Goal: Information Seeking & Learning: Compare options

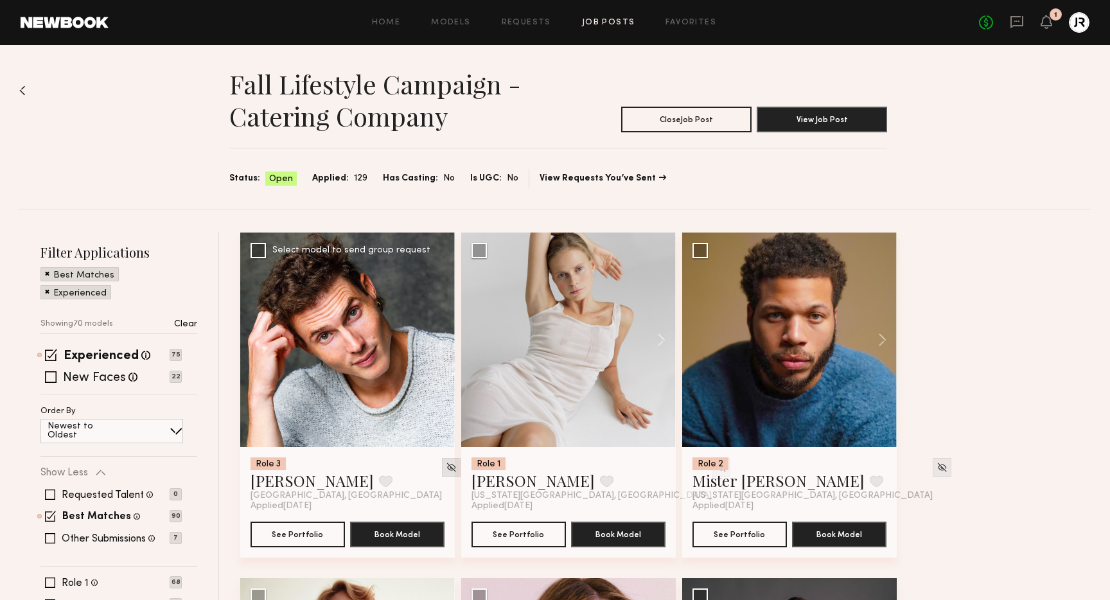
click at [446, 467] on img at bounding box center [451, 467] width 11 height 11
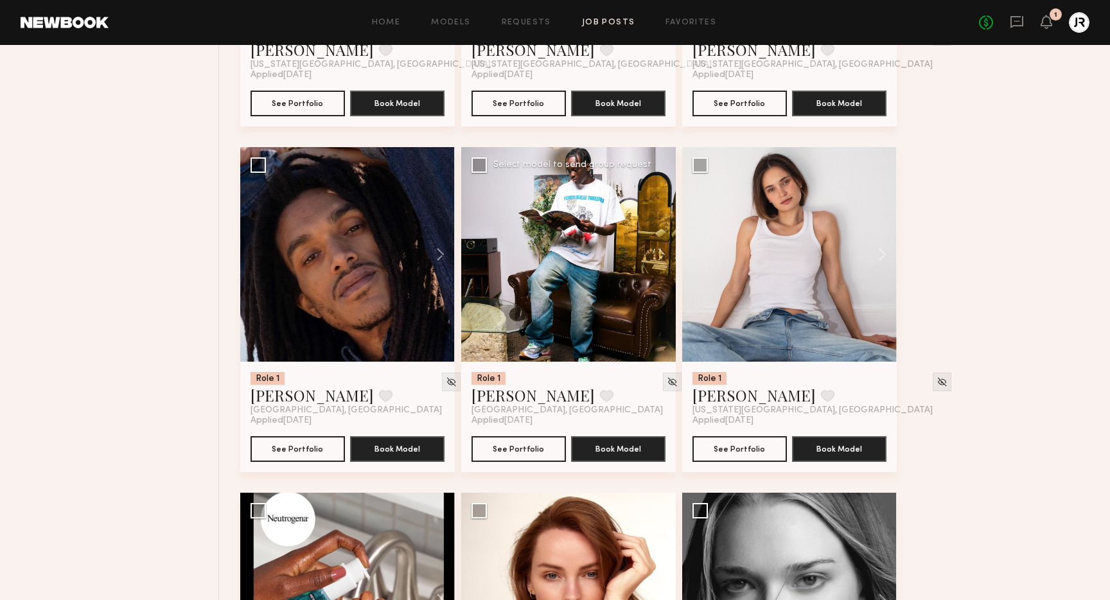
scroll to position [1168, 0]
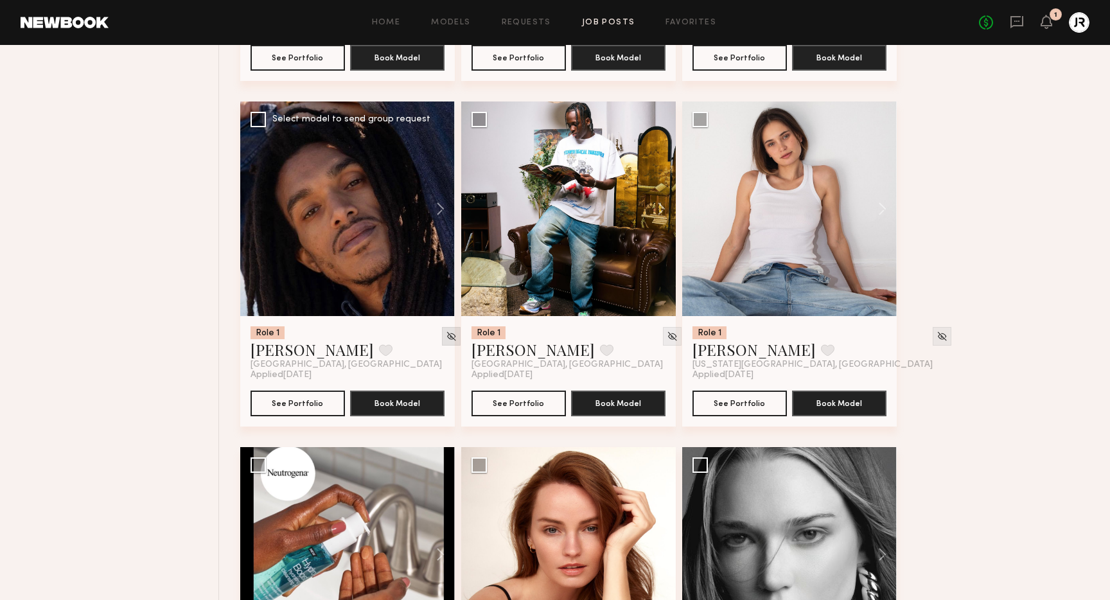
click at [446, 333] on img at bounding box center [451, 336] width 11 height 11
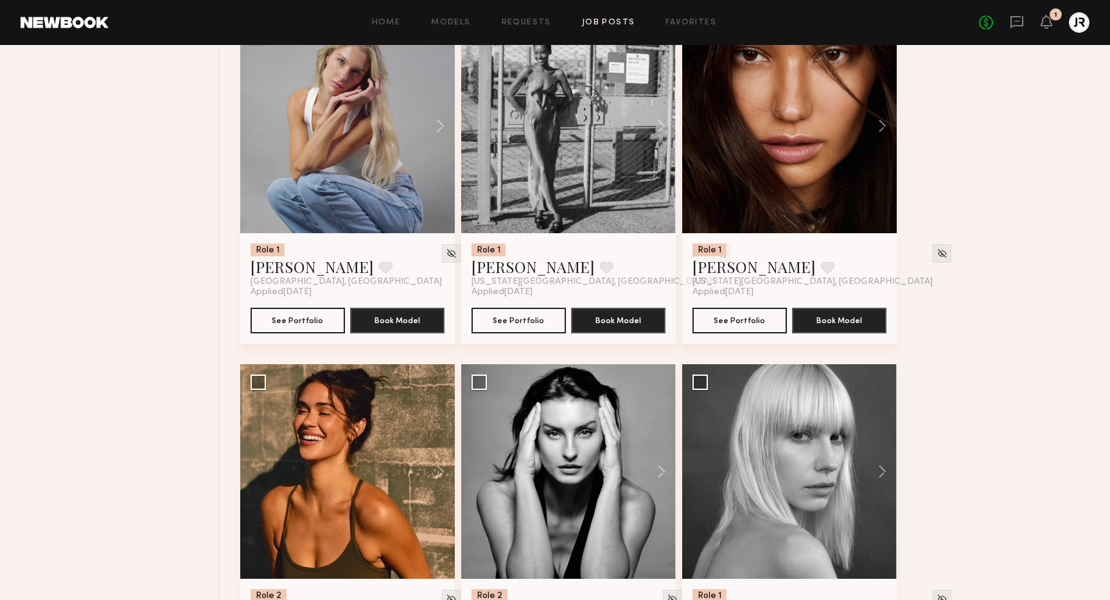
scroll to position [2631, 0]
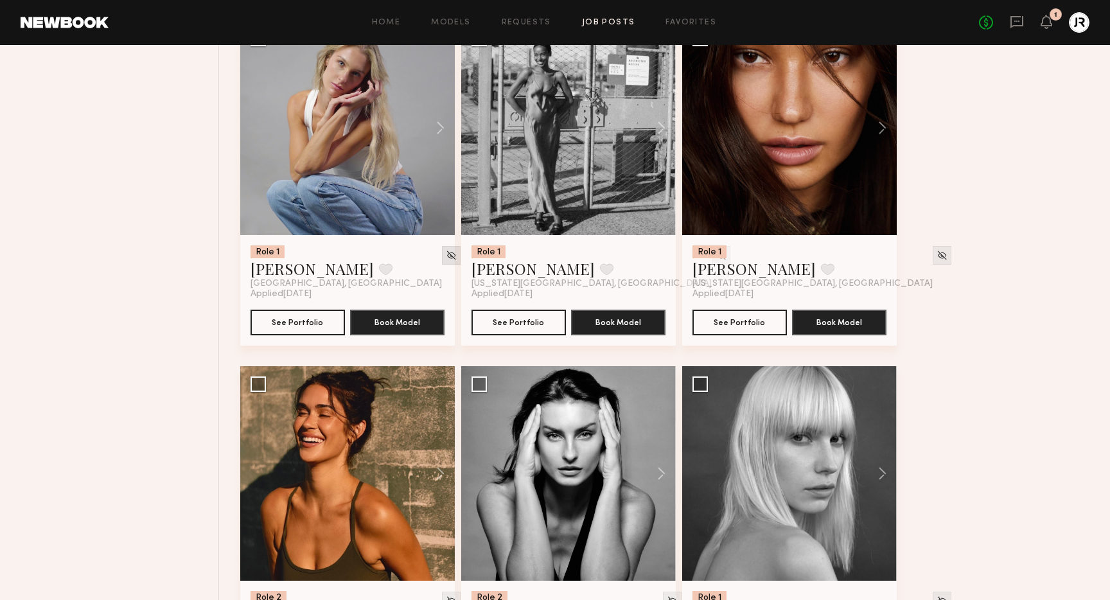
click at [446, 257] on img at bounding box center [451, 255] width 11 height 11
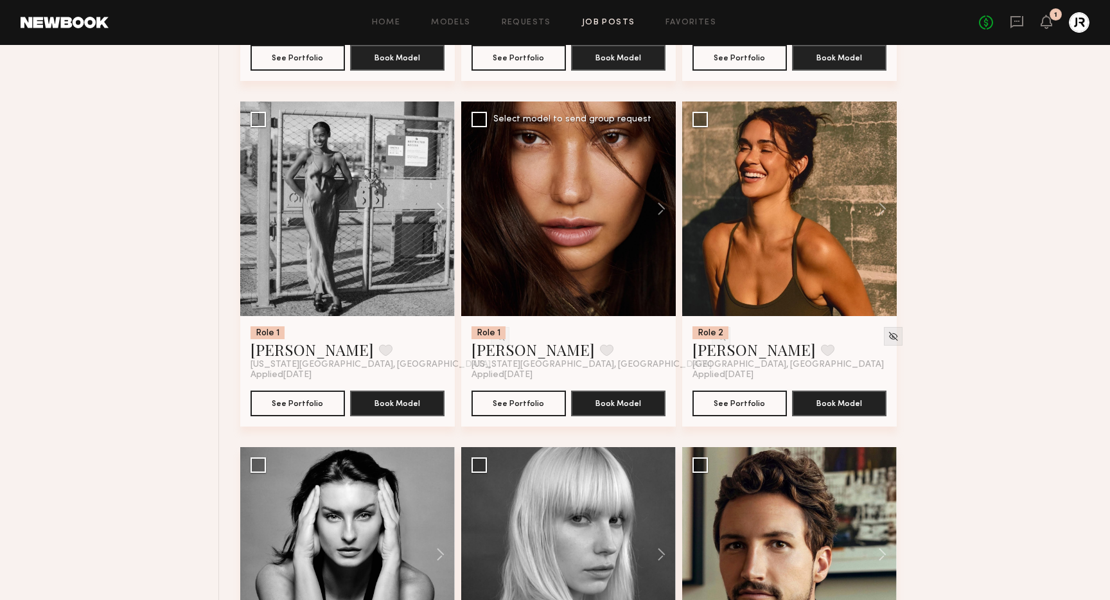
scroll to position [2555, 0]
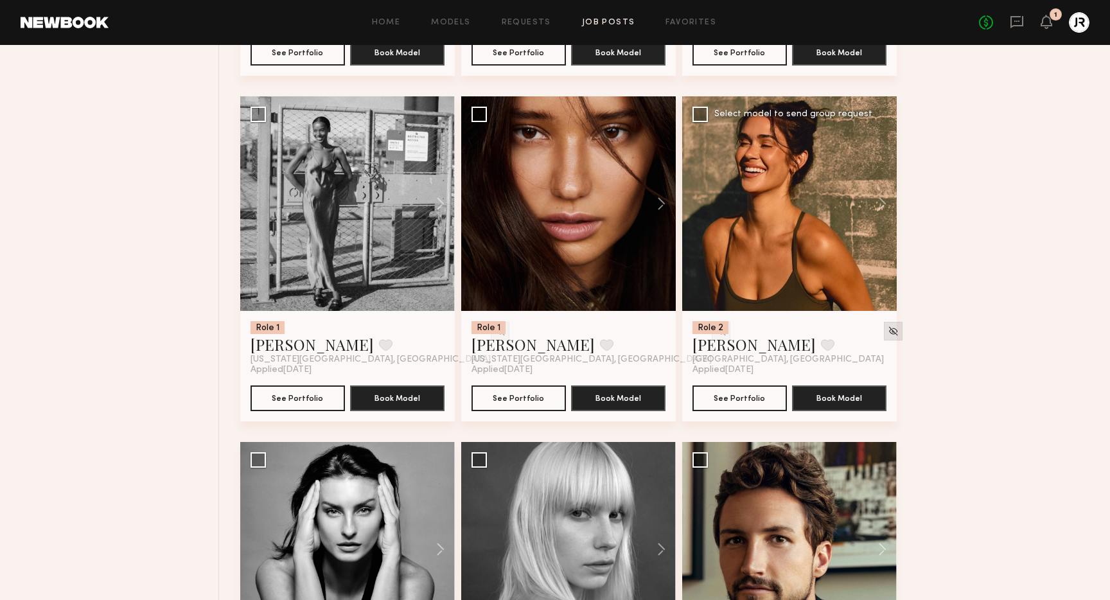
click at [888, 331] on img at bounding box center [893, 331] width 11 height 11
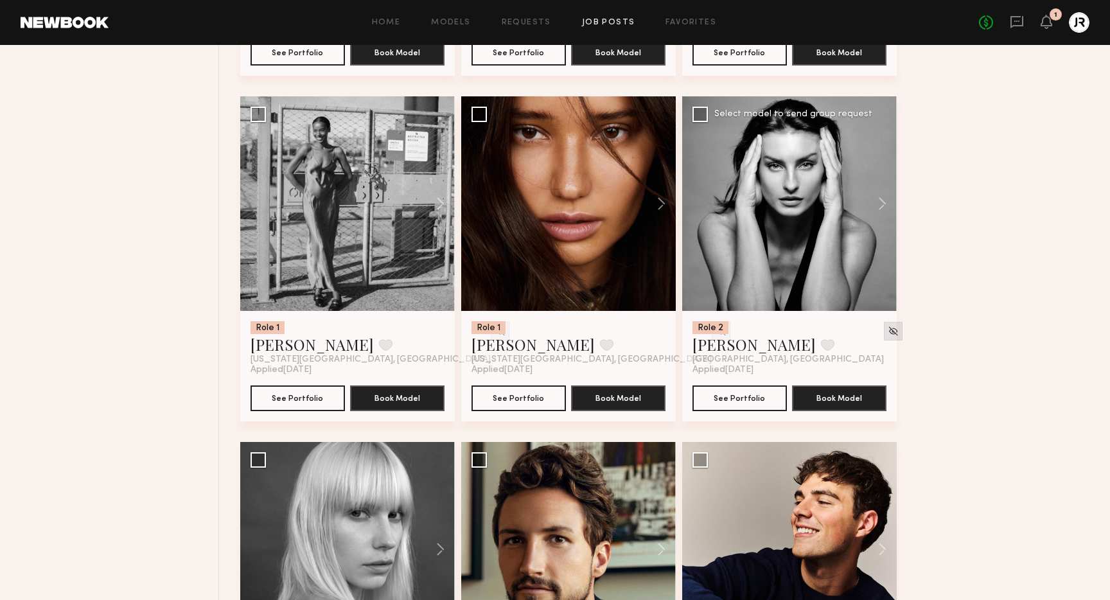
click at [888, 337] on img at bounding box center [893, 331] width 11 height 11
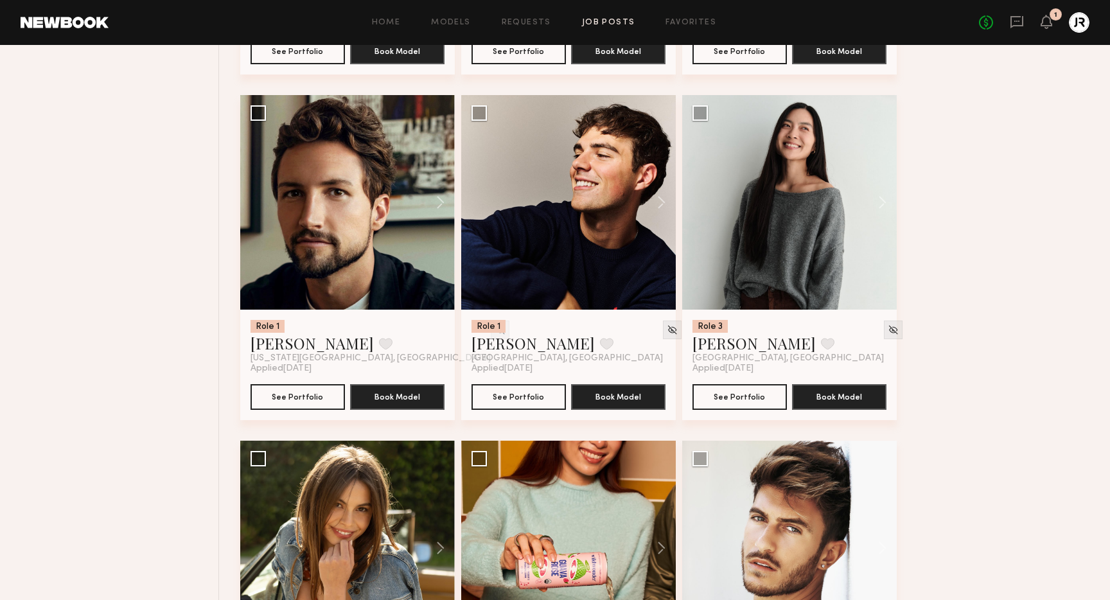
scroll to position [2901, 0]
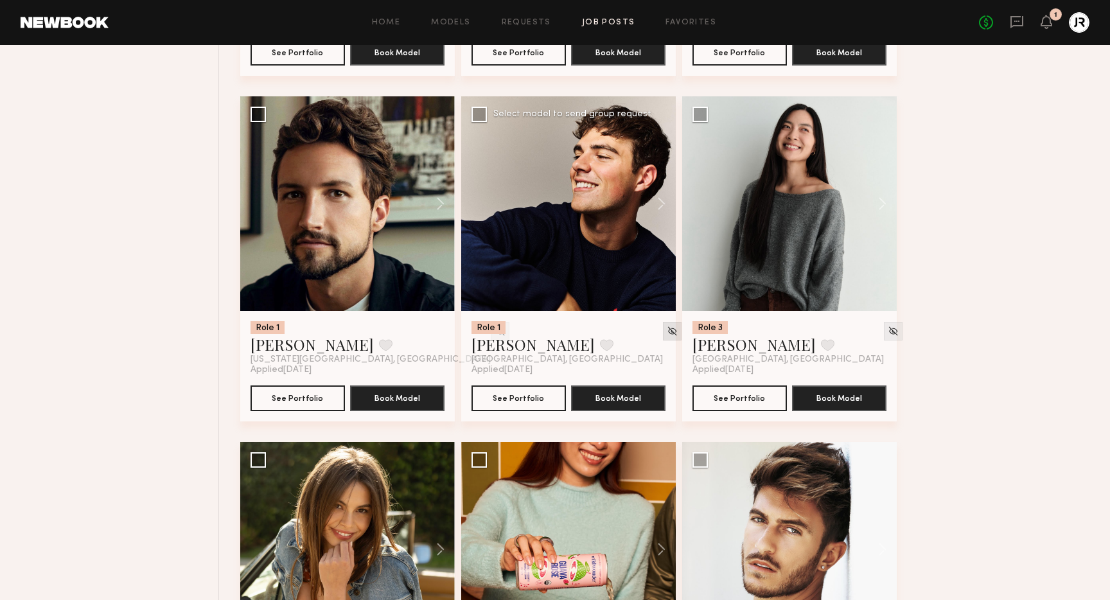
click at [667, 334] on img at bounding box center [672, 331] width 11 height 11
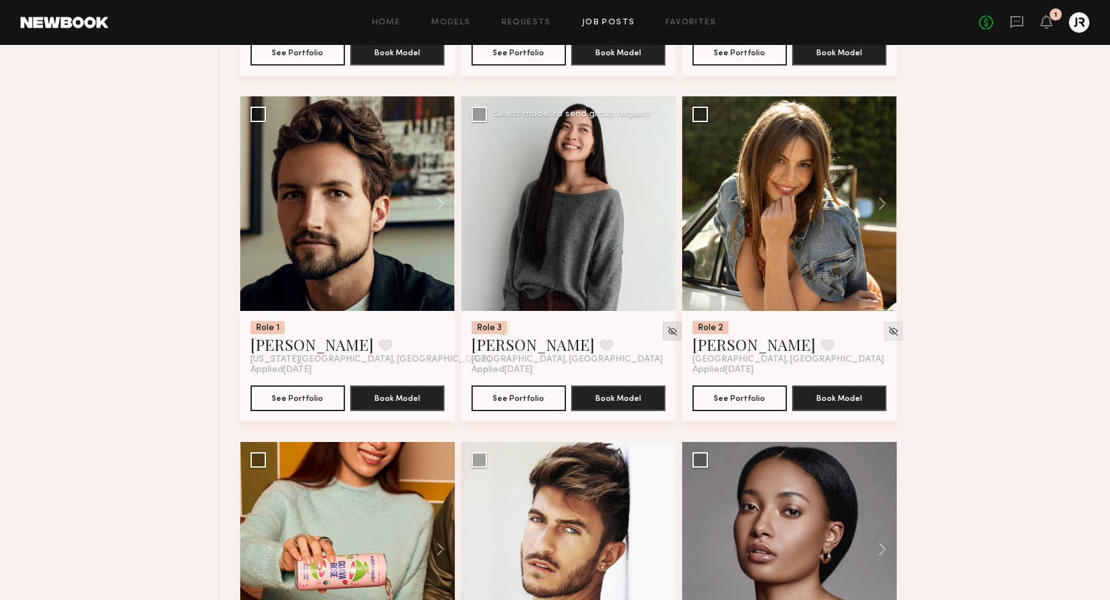
click at [667, 331] on img at bounding box center [672, 331] width 11 height 11
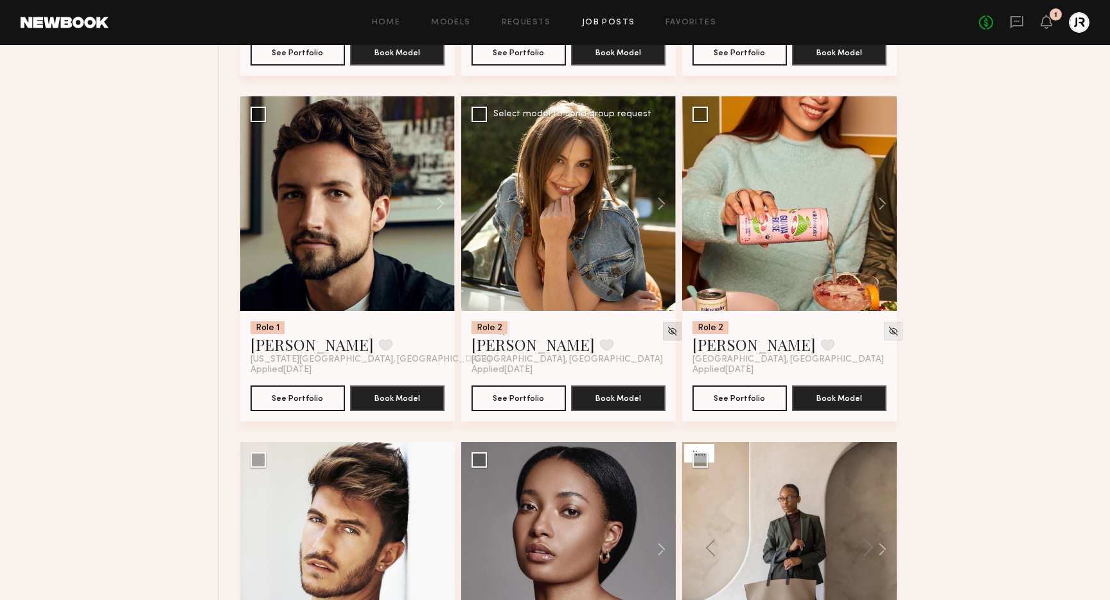
click at [667, 335] on img at bounding box center [672, 331] width 11 height 11
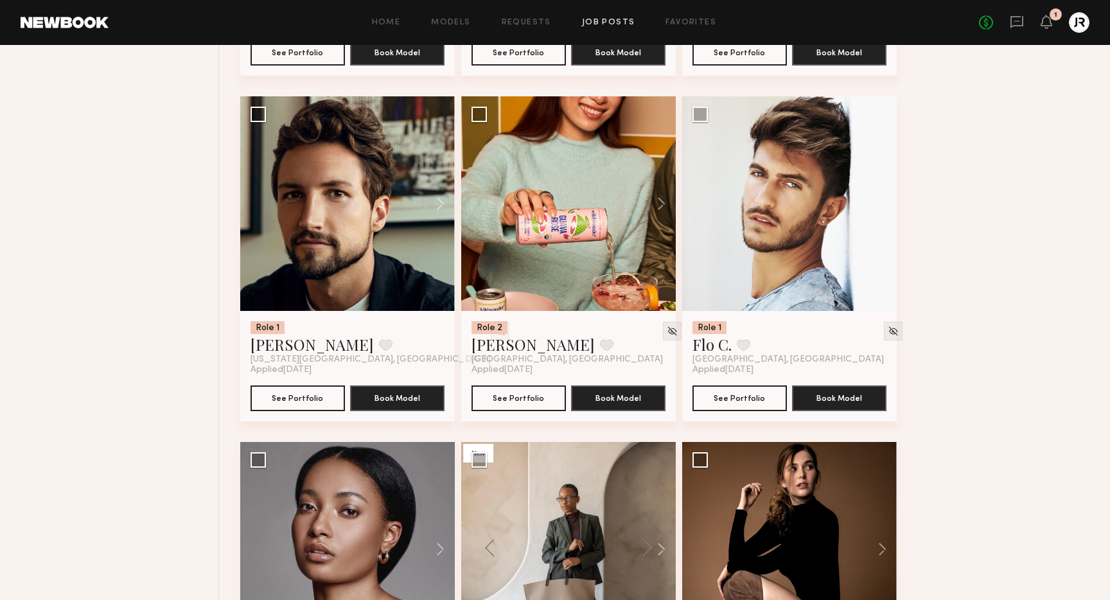
click at [667, 335] on img at bounding box center [672, 331] width 11 height 11
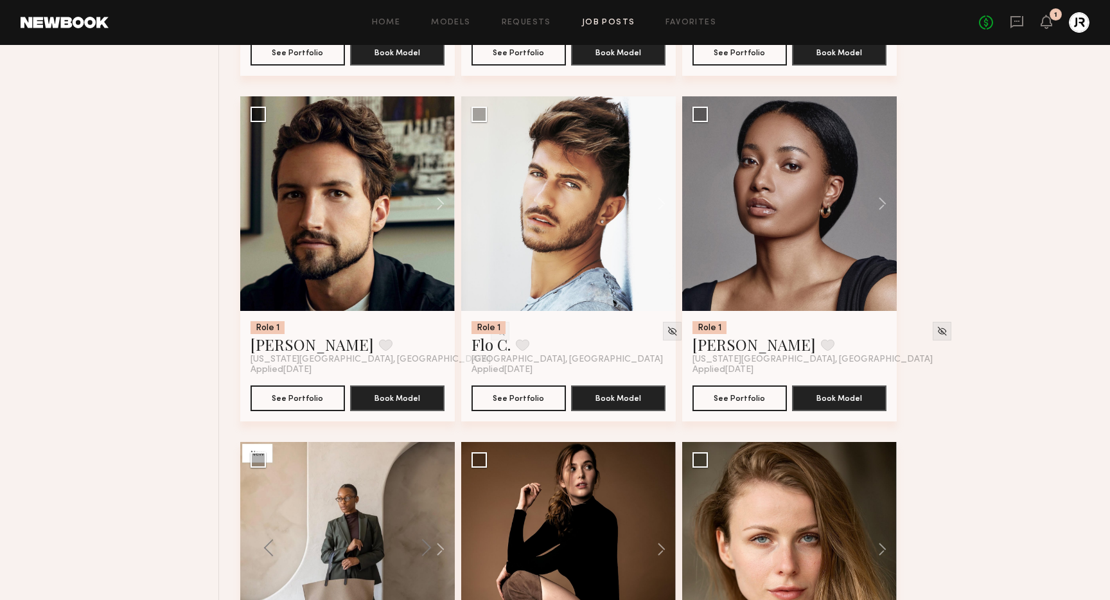
click at [667, 335] on img at bounding box center [672, 331] width 11 height 11
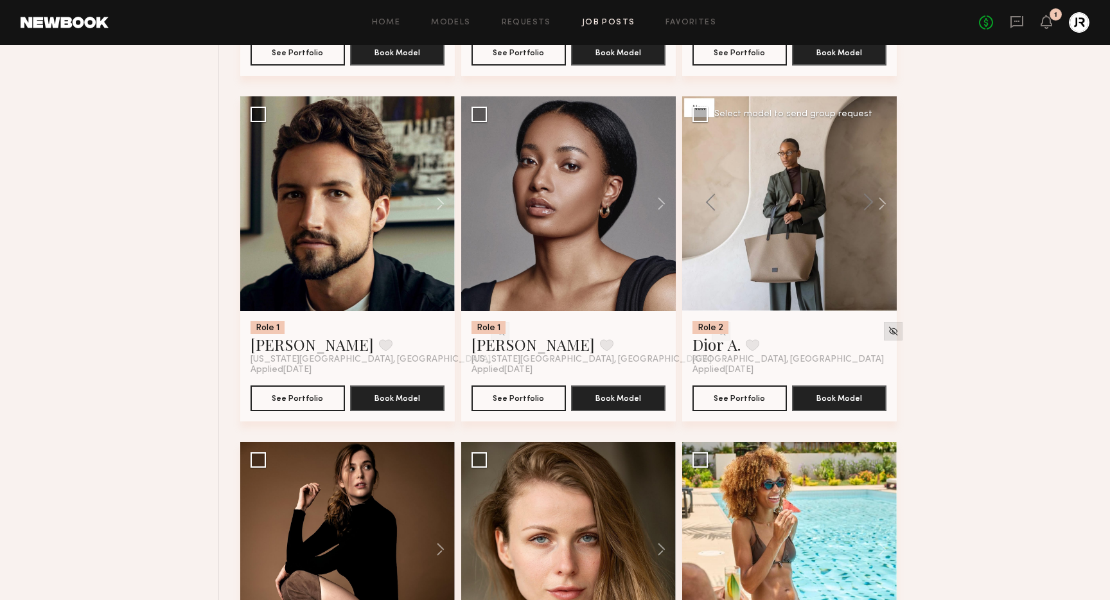
click at [888, 331] on img at bounding box center [893, 331] width 11 height 11
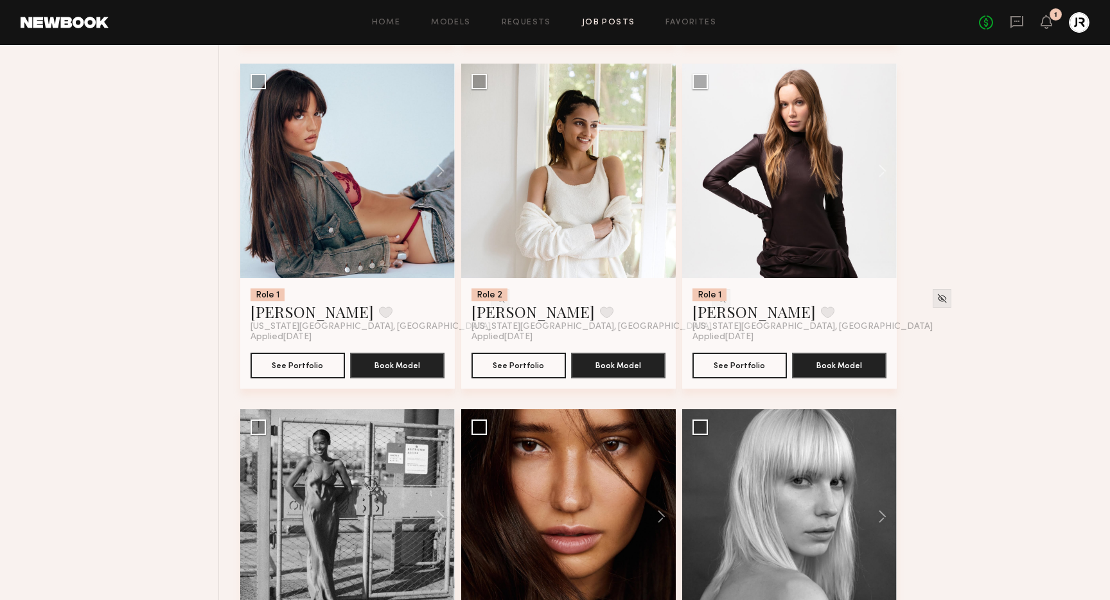
scroll to position [2244, 0]
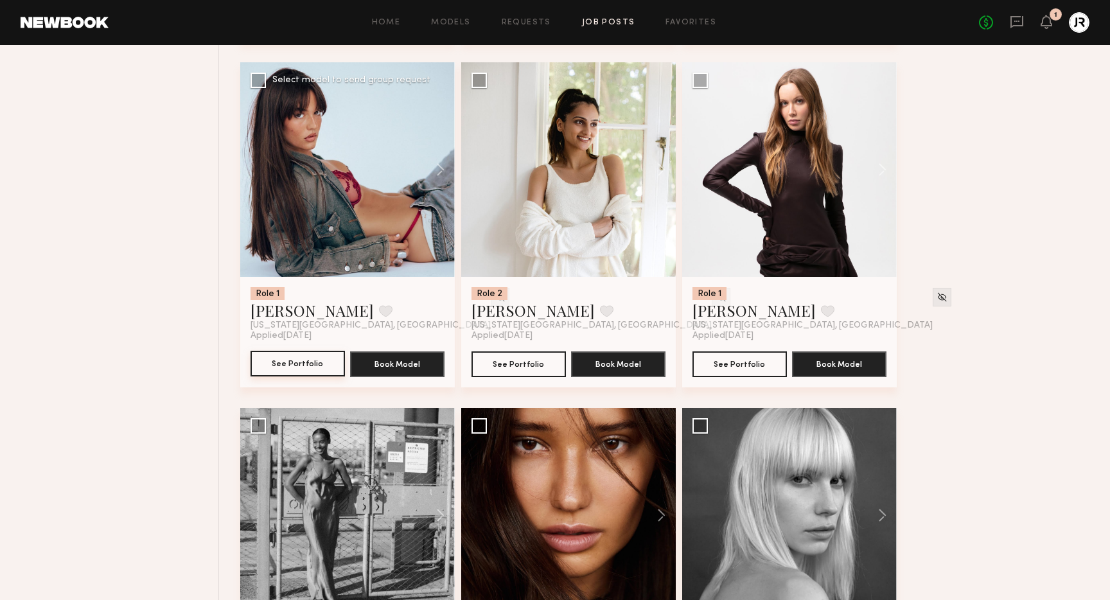
click at [294, 364] on button "See Portfolio" at bounding box center [298, 364] width 94 height 26
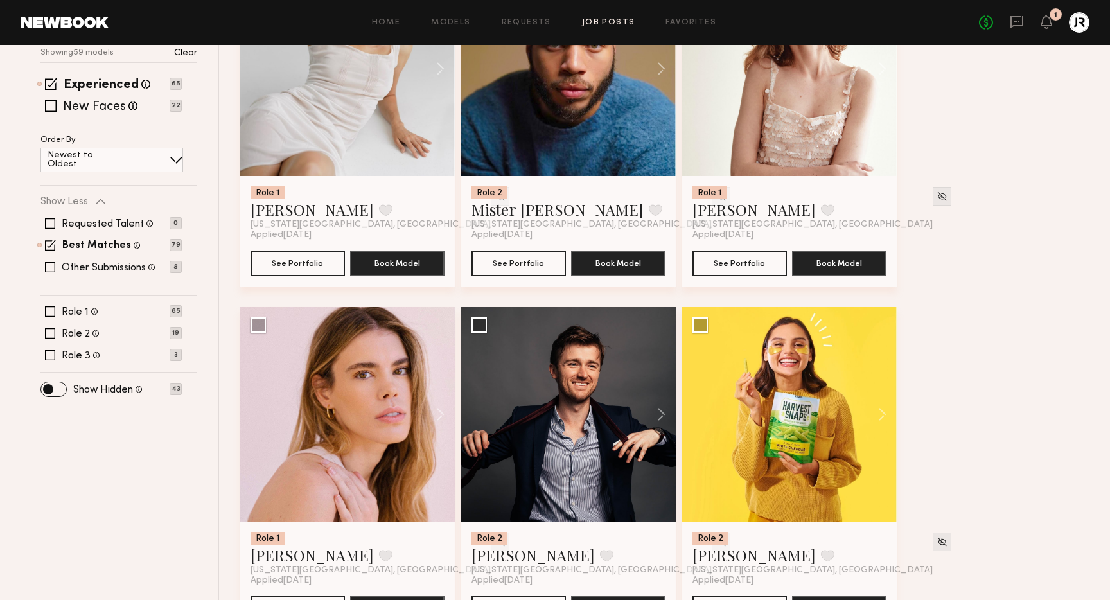
scroll to position [263, 0]
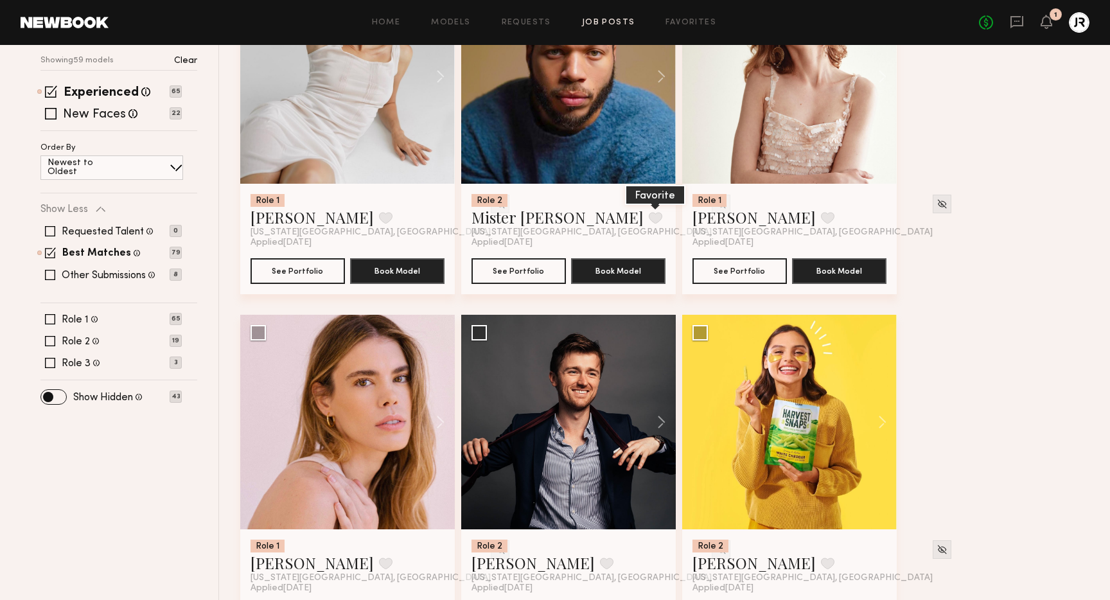
click at [649, 221] on button at bounding box center [655, 218] width 13 height 12
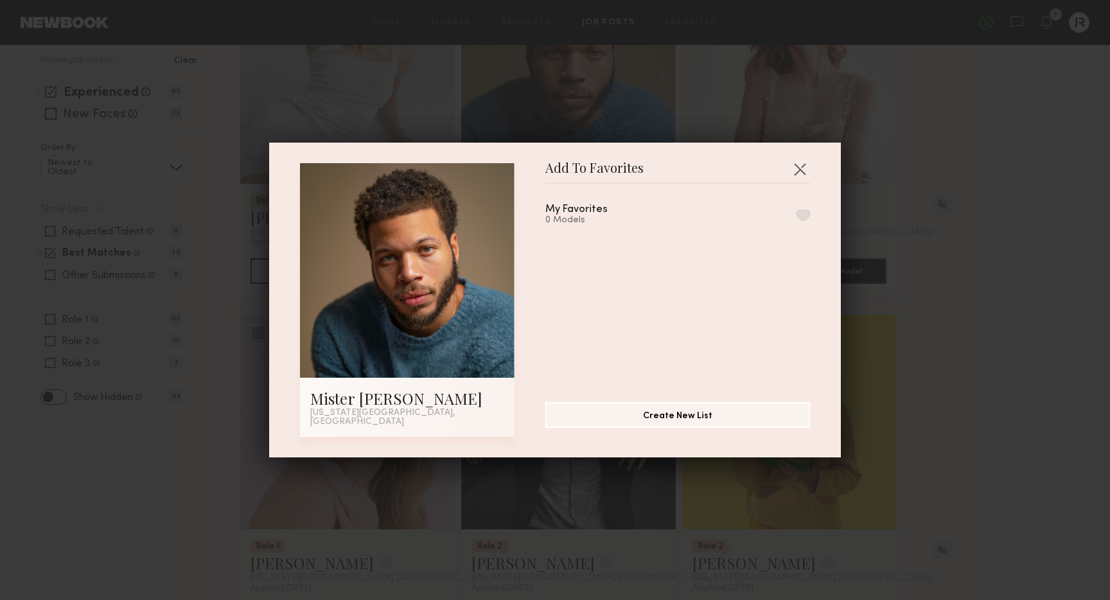
click at [802, 216] on button "button" at bounding box center [803, 215] width 13 height 12
click at [675, 416] on button "Create New List" at bounding box center [677, 414] width 265 height 26
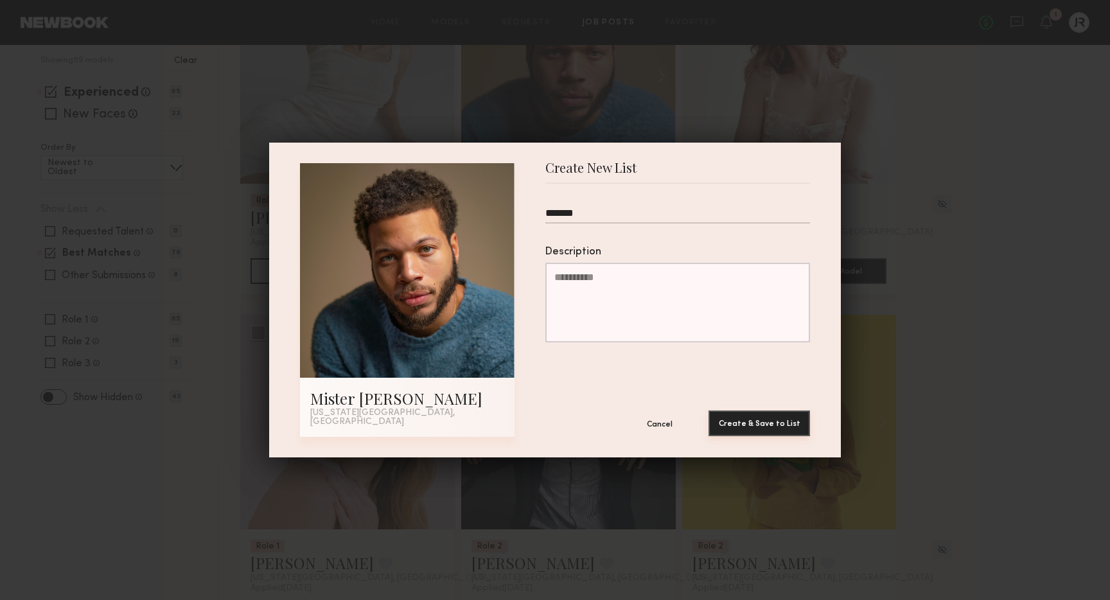
type input "*******"
click at [746, 418] on button "Create & Save to List" at bounding box center [759, 423] width 101 height 26
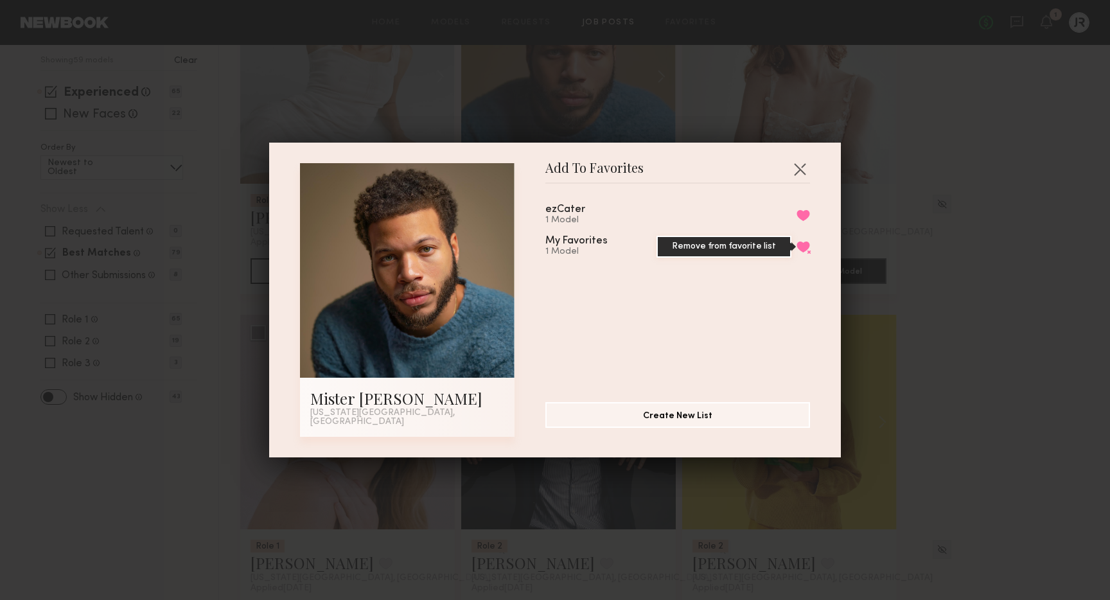
click at [802, 251] on button "Remove from favorite list" at bounding box center [803, 247] width 13 height 12
click at [804, 173] on button "button" at bounding box center [799, 169] width 21 height 21
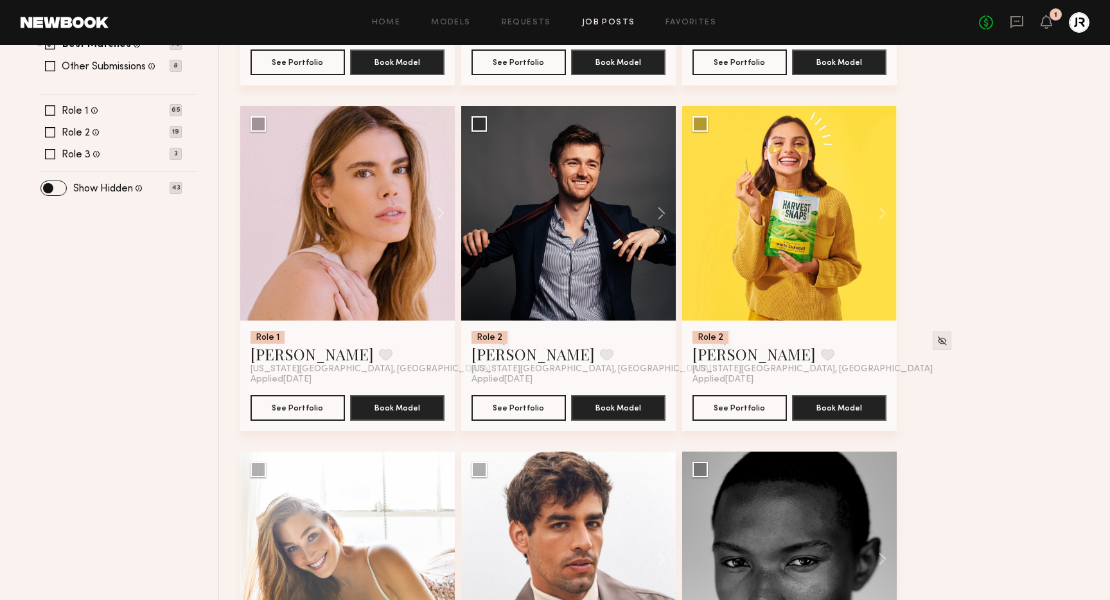
scroll to position [466, 0]
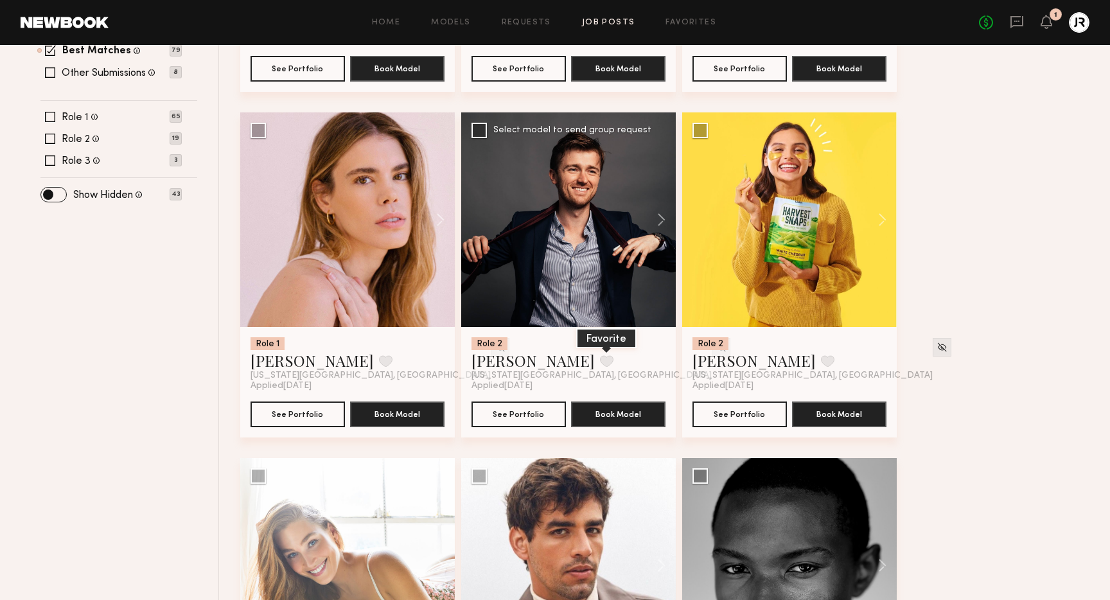
click at [600, 364] on button at bounding box center [606, 361] width 13 height 12
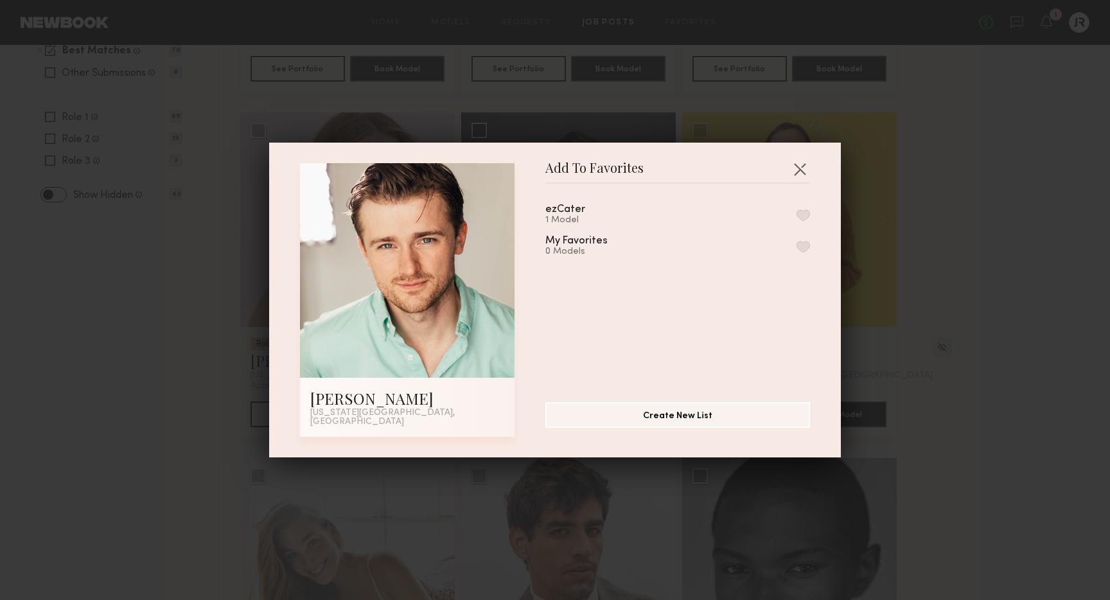
click at [801, 221] on button "button" at bounding box center [803, 215] width 13 height 12
click at [803, 171] on button "button" at bounding box center [799, 169] width 21 height 21
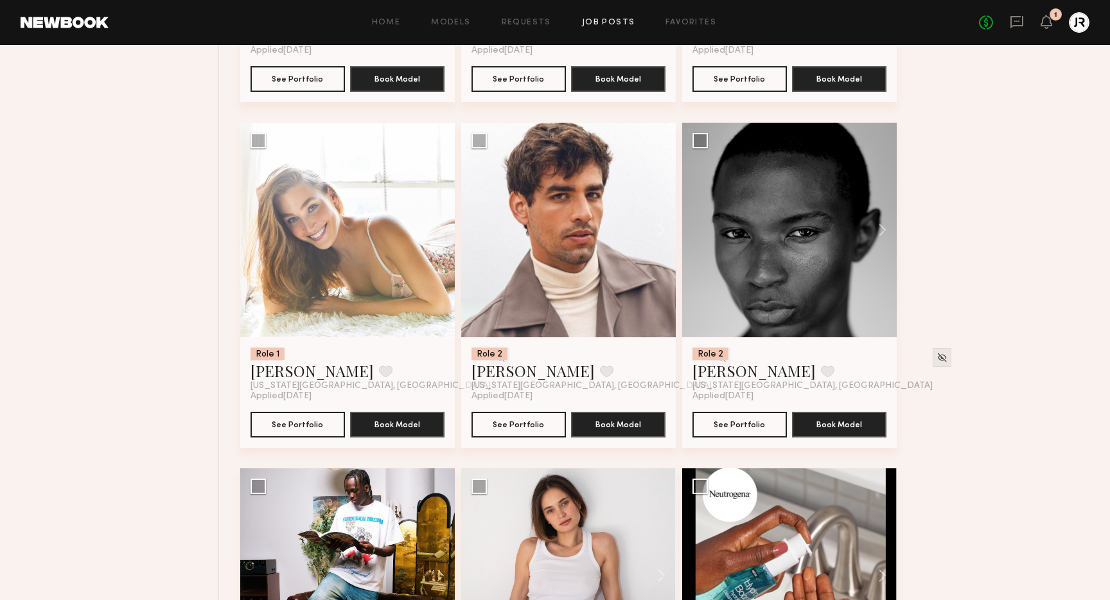
scroll to position [793, 0]
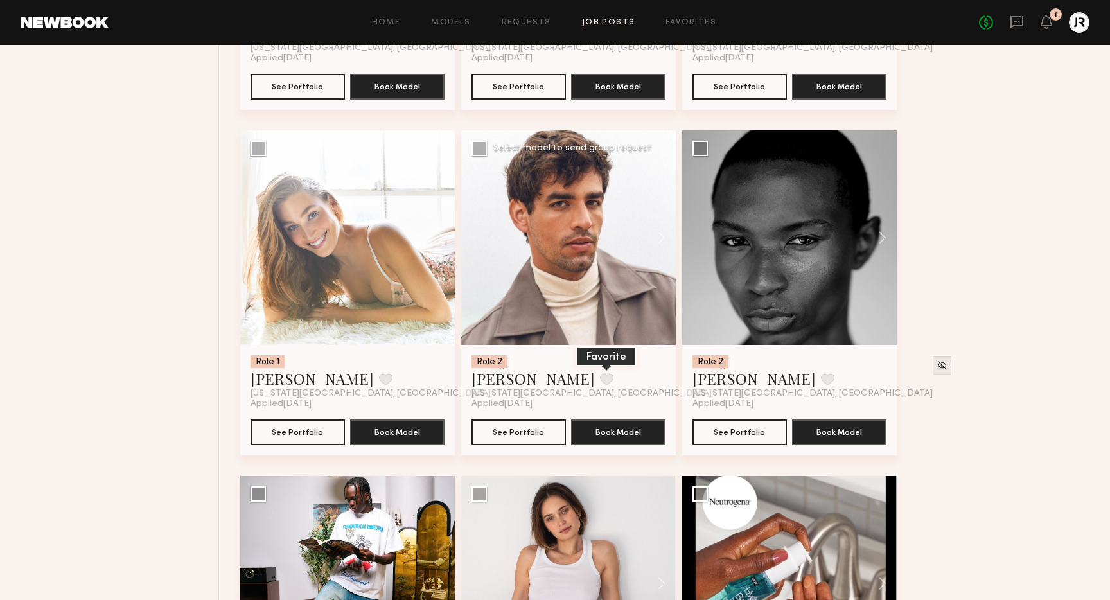
click at [600, 381] on button at bounding box center [606, 379] width 13 height 12
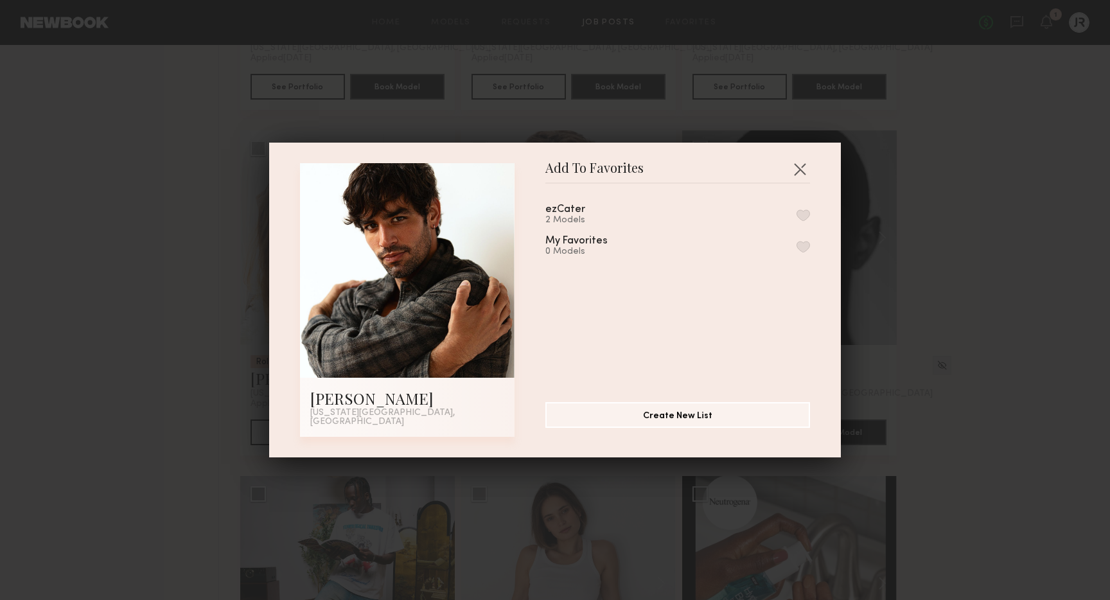
click at [804, 217] on button "button" at bounding box center [803, 215] width 13 height 12
click at [800, 164] on button "button" at bounding box center [799, 169] width 21 height 21
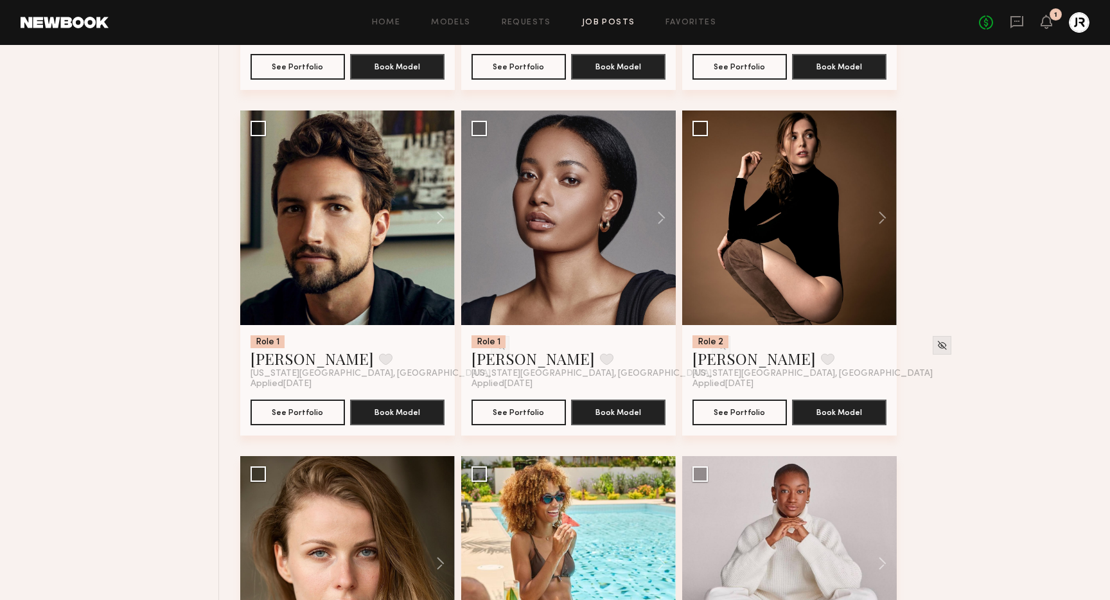
scroll to position [2888, 0]
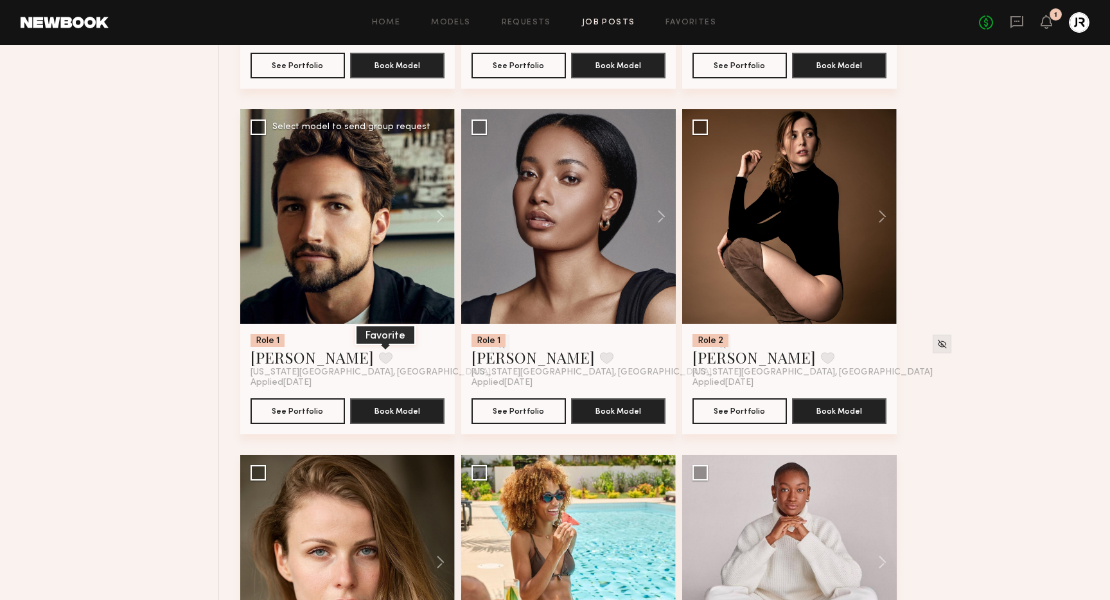
click at [379, 358] on button at bounding box center [385, 358] width 13 height 12
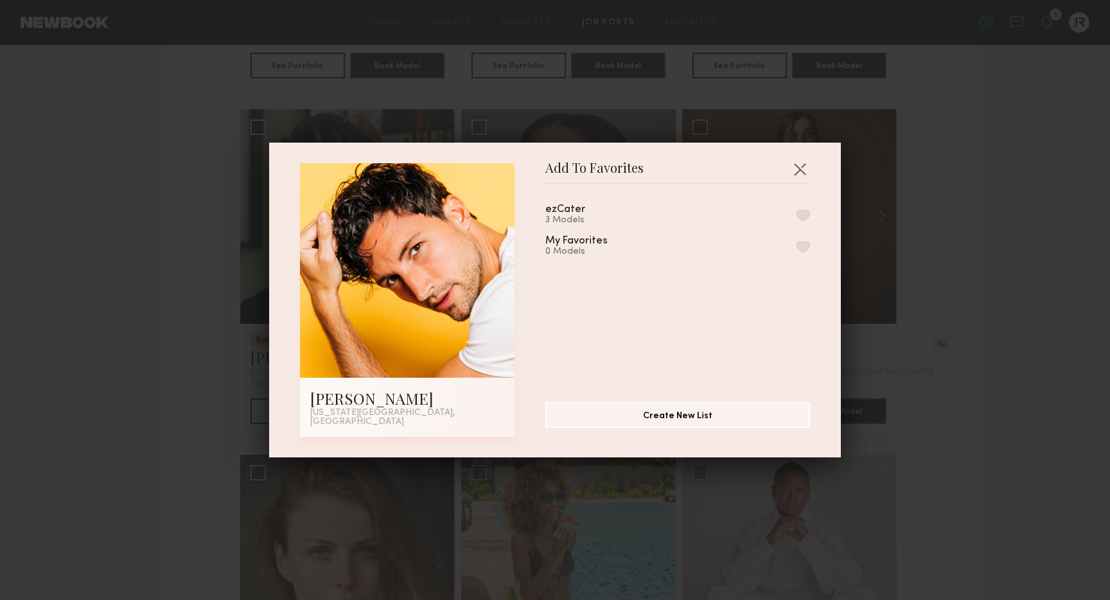
click at [805, 216] on button "button" at bounding box center [803, 215] width 13 height 12
click at [803, 170] on button "button" at bounding box center [799, 169] width 21 height 21
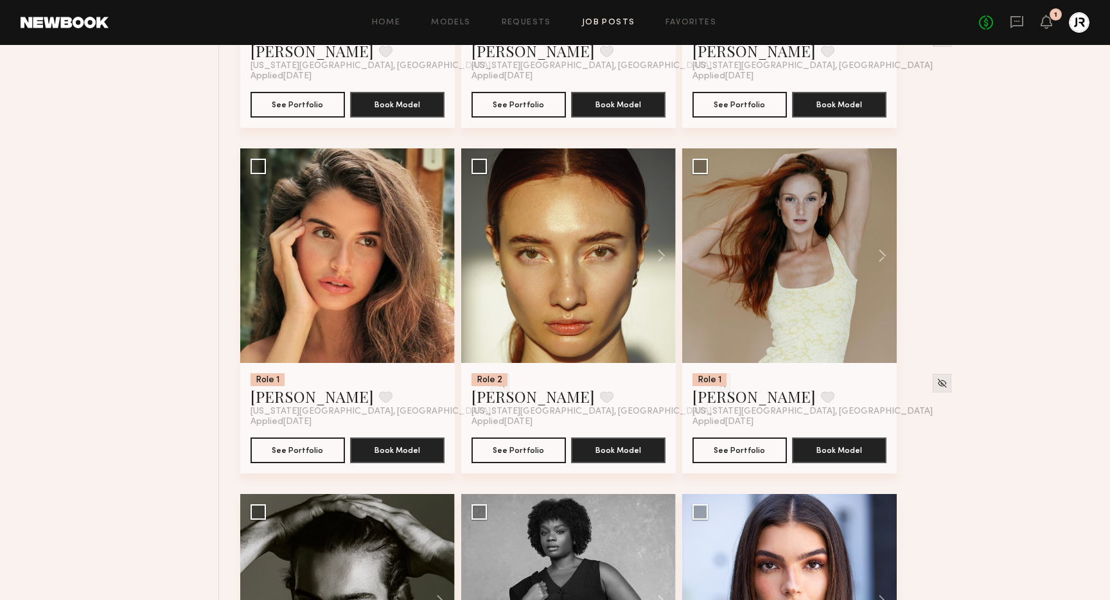
scroll to position [3884, 0]
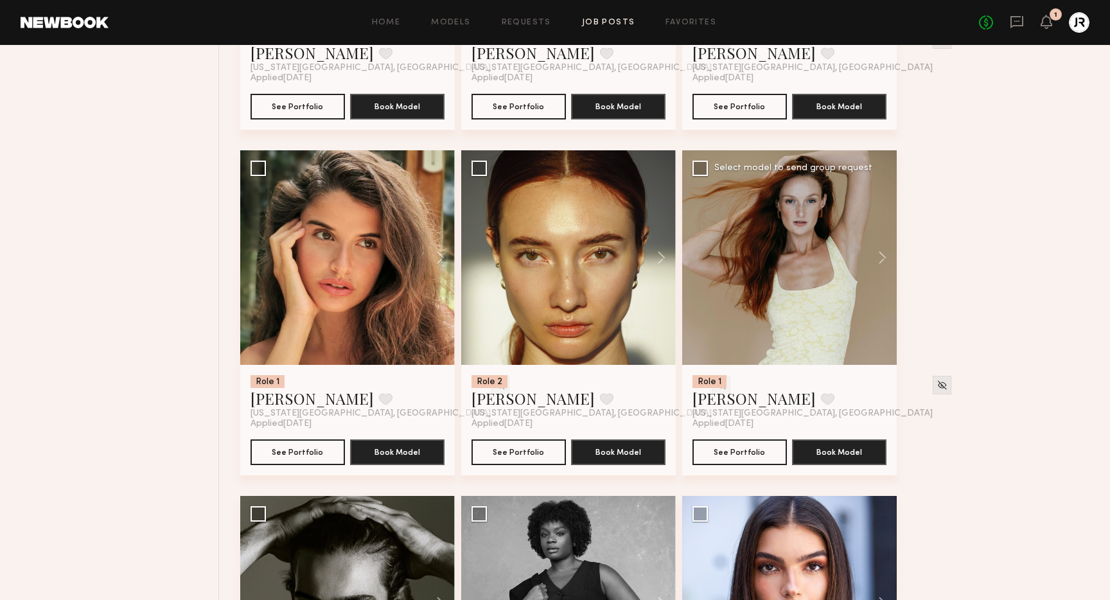
click at [794, 269] on div at bounding box center [789, 257] width 215 height 215
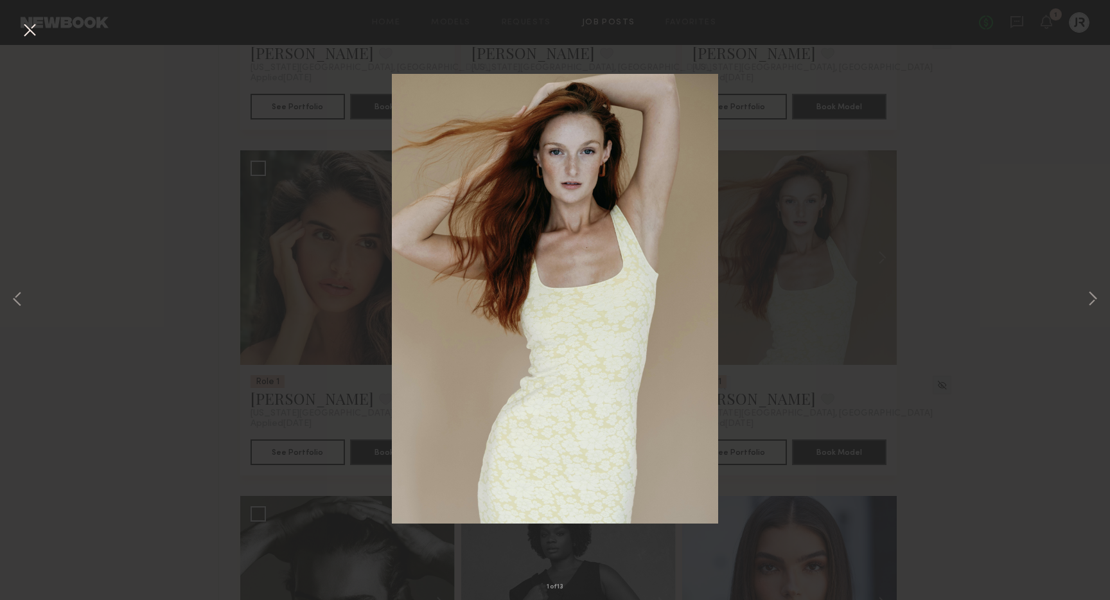
click at [996, 316] on div "1 of 13" at bounding box center [555, 300] width 1110 height 600
click at [31, 37] on button at bounding box center [29, 30] width 21 height 23
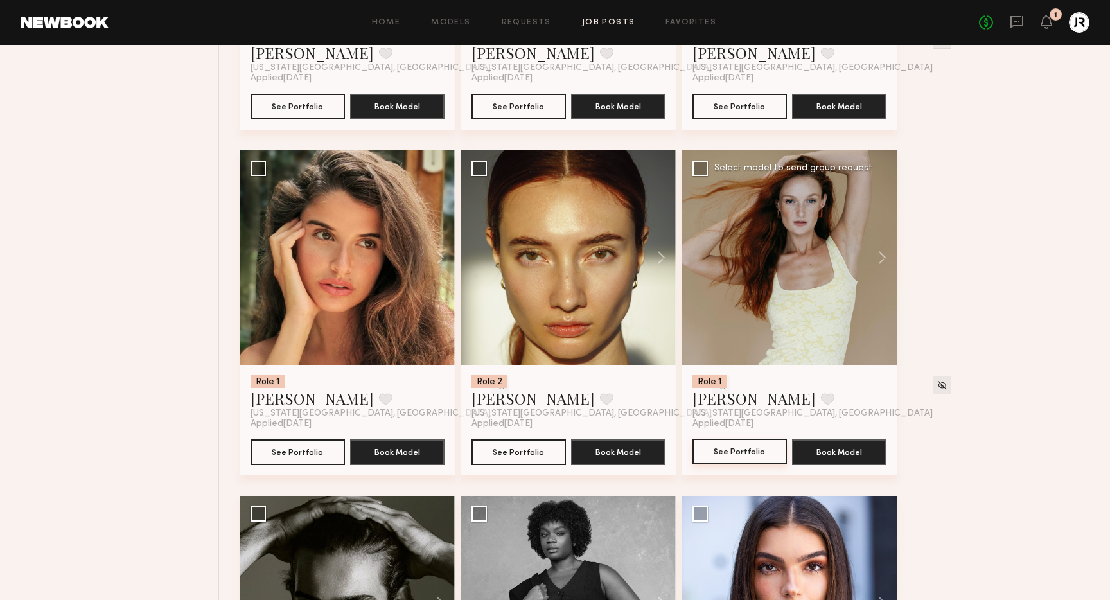
click at [726, 452] on button "See Portfolio" at bounding box center [739, 452] width 94 height 26
click at [821, 401] on button at bounding box center [827, 399] width 13 height 12
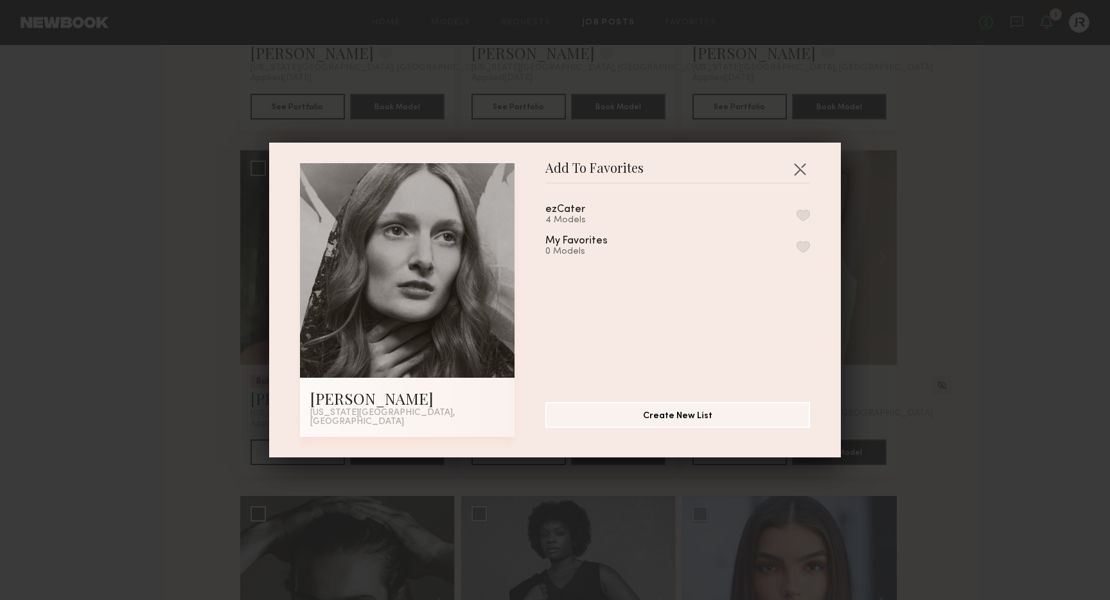
click at [805, 218] on button "button" at bounding box center [803, 215] width 13 height 12
click at [795, 177] on button "button" at bounding box center [799, 169] width 21 height 21
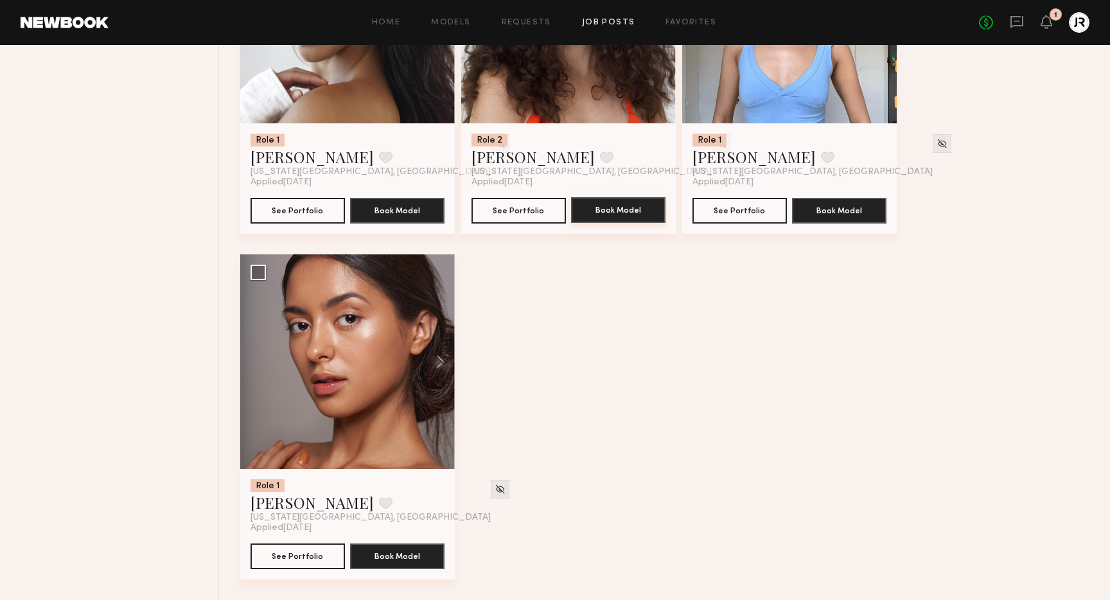
scroll to position [5513, 0]
click at [342, 439] on div at bounding box center [347, 361] width 215 height 215
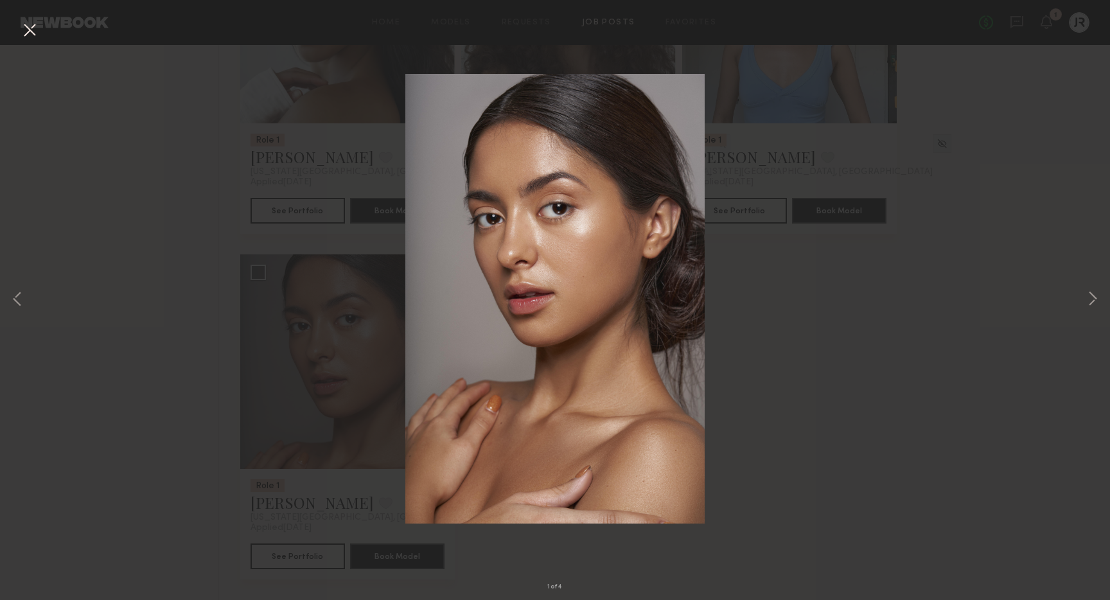
click at [24, 30] on button at bounding box center [29, 30] width 21 height 23
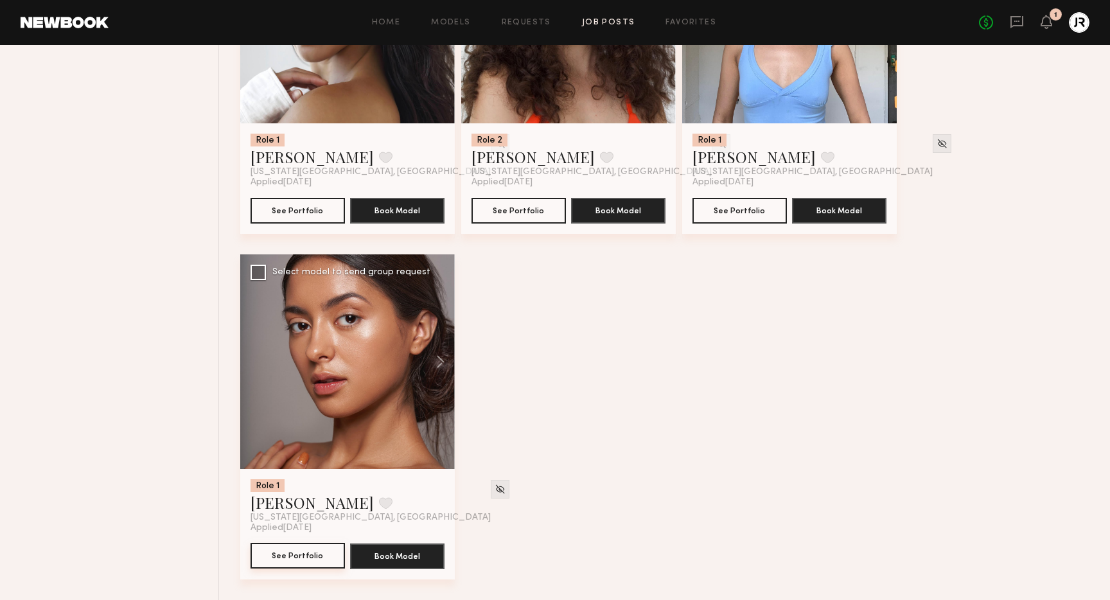
click at [281, 561] on button "See Portfolio" at bounding box center [298, 556] width 94 height 26
click at [379, 505] on button at bounding box center [385, 503] width 13 height 12
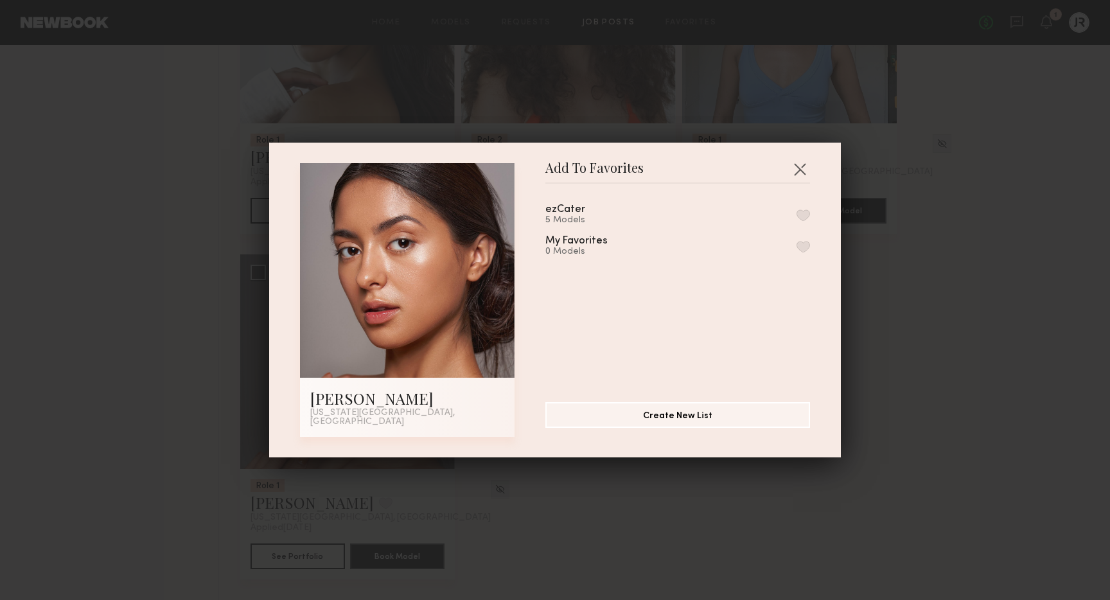
click at [802, 214] on button "button" at bounding box center [803, 215] width 13 height 12
click at [800, 168] on button "button" at bounding box center [799, 169] width 21 height 21
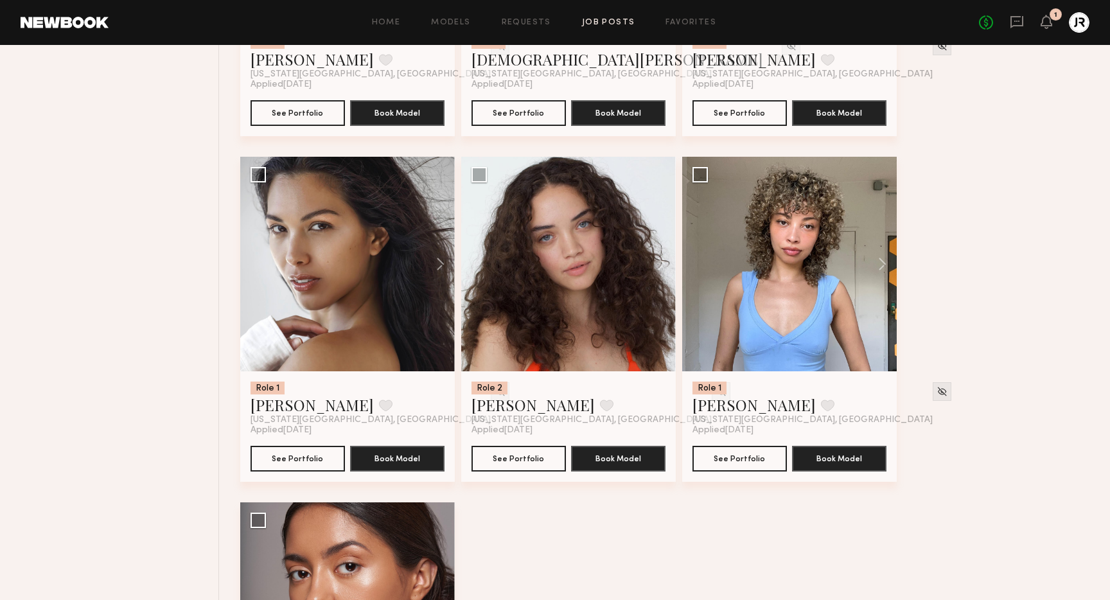
scroll to position [5259, 0]
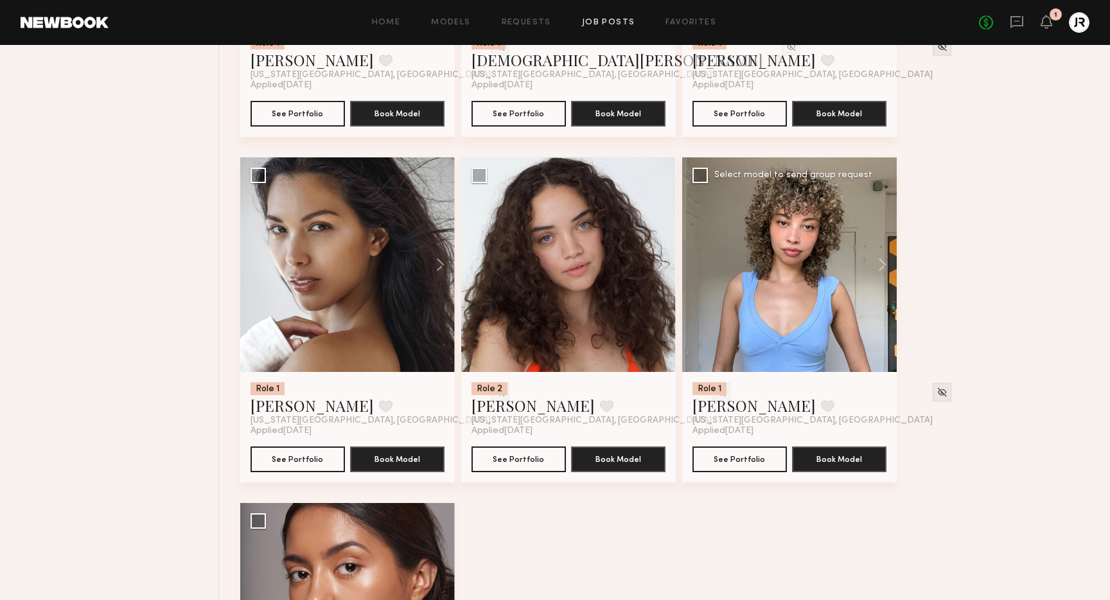
click at [815, 267] on div at bounding box center [789, 264] width 215 height 215
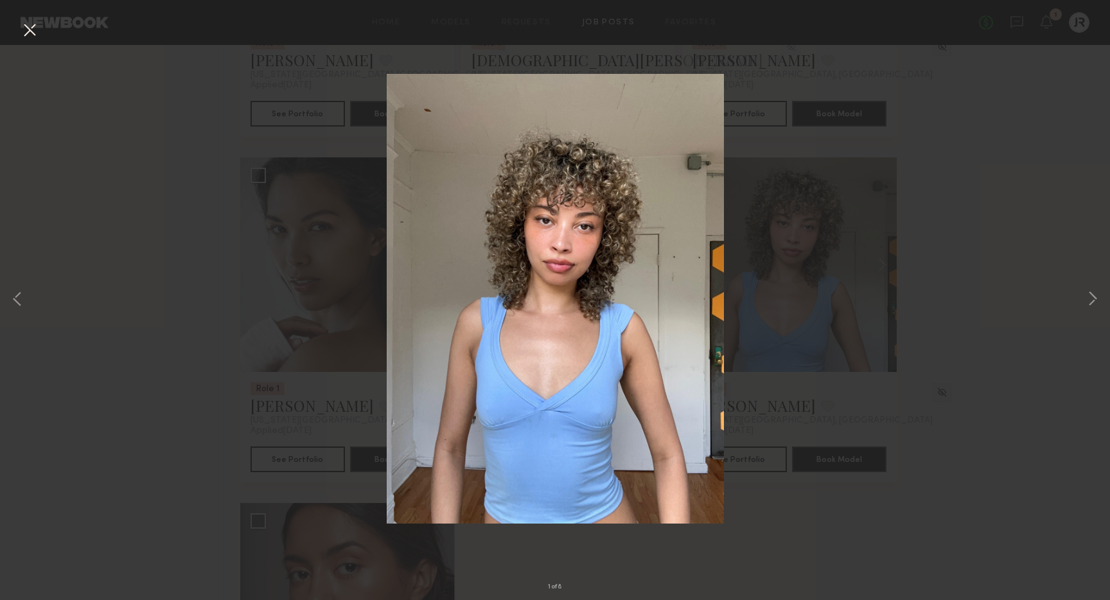
click at [36, 28] on button at bounding box center [29, 30] width 21 height 23
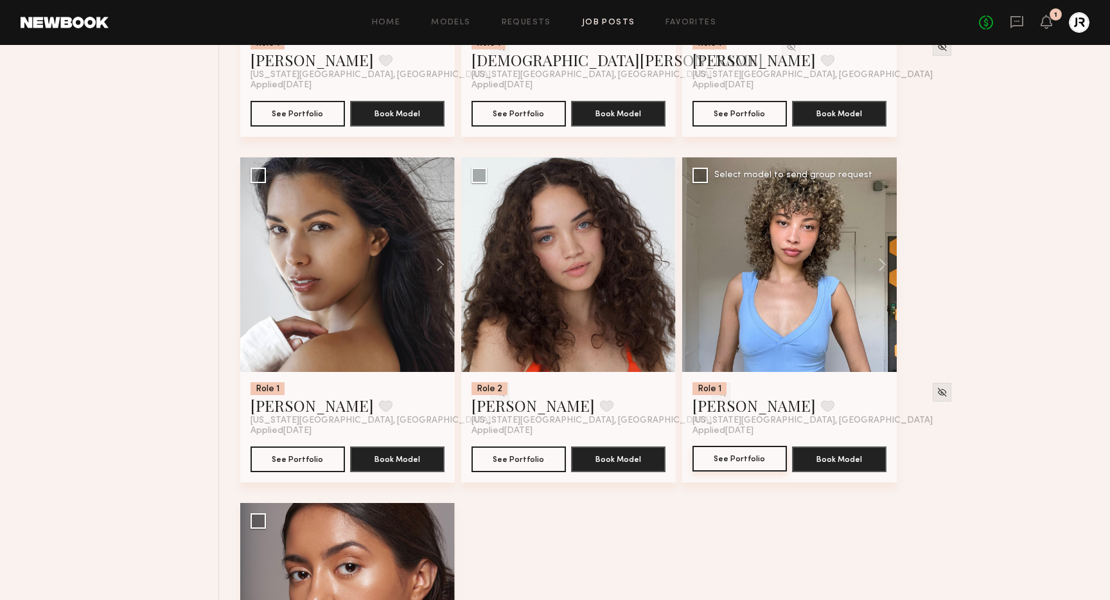
click at [721, 459] on button "See Portfolio" at bounding box center [739, 459] width 94 height 26
click at [574, 308] on div at bounding box center [568, 264] width 215 height 215
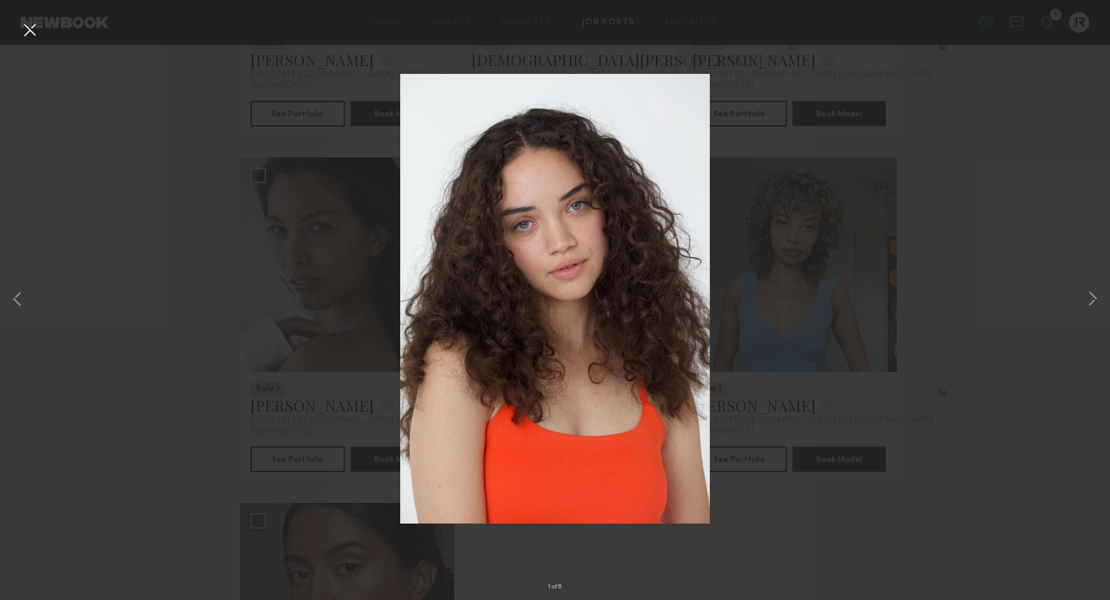
click at [29, 30] on button at bounding box center [29, 30] width 21 height 23
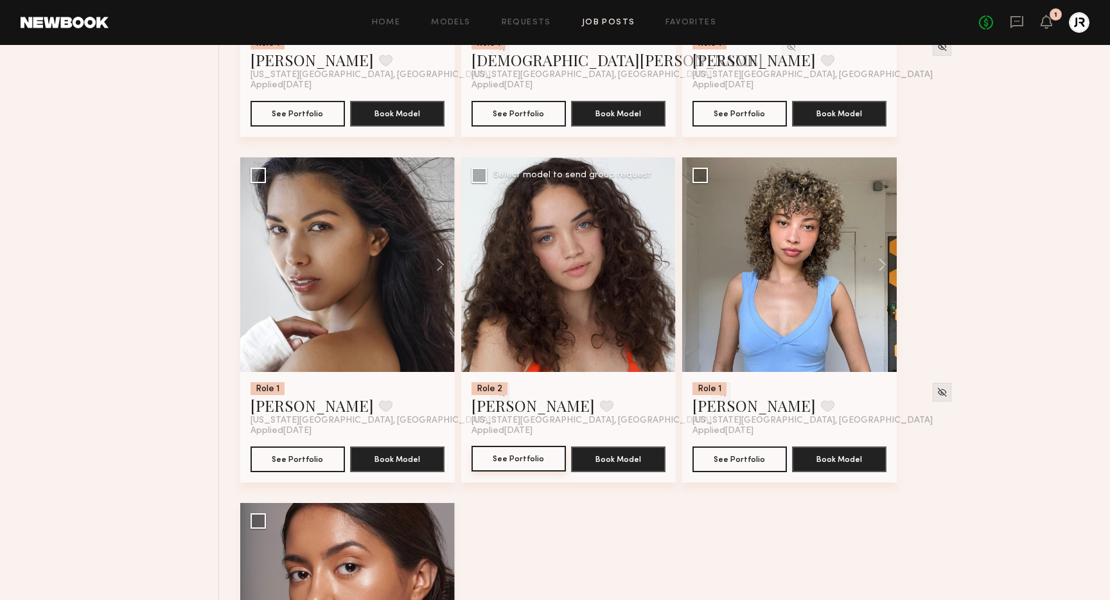
click at [506, 461] on button "See Portfolio" at bounding box center [518, 459] width 94 height 26
click at [600, 409] on button at bounding box center [606, 406] width 13 height 12
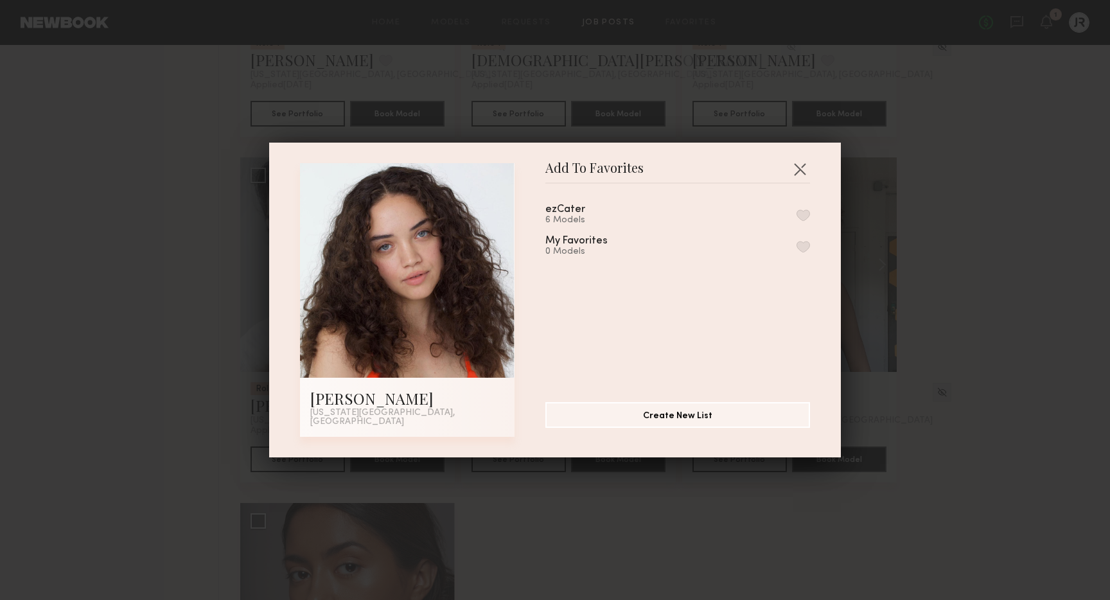
click at [800, 216] on button "button" at bounding box center [803, 215] width 13 height 12
click at [798, 174] on button "button" at bounding box center [799, 169] width 21 height 21
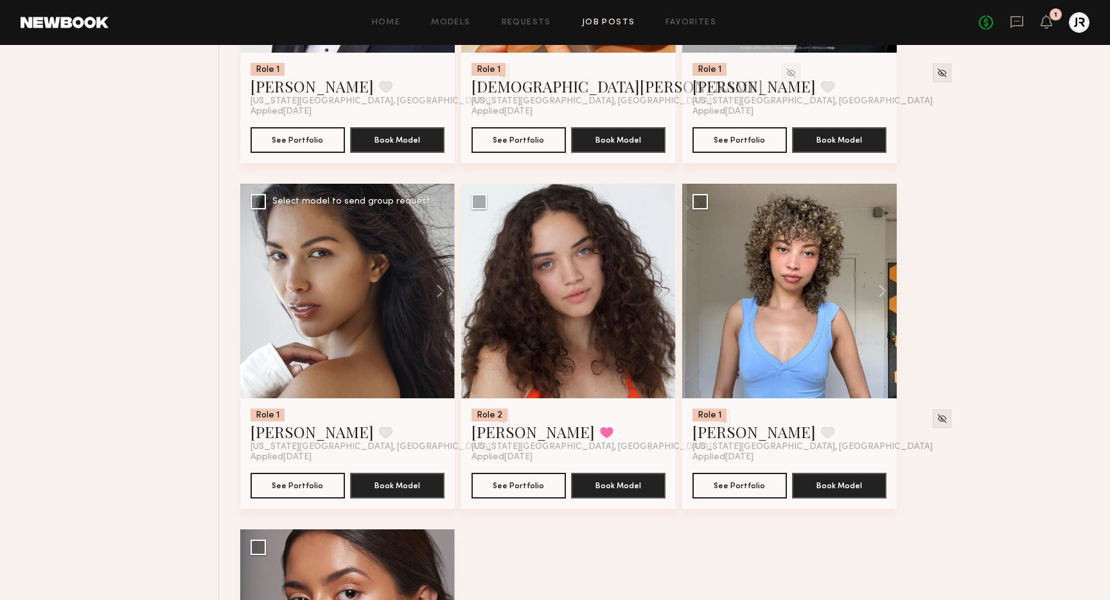
scroll to position [5231, 0]
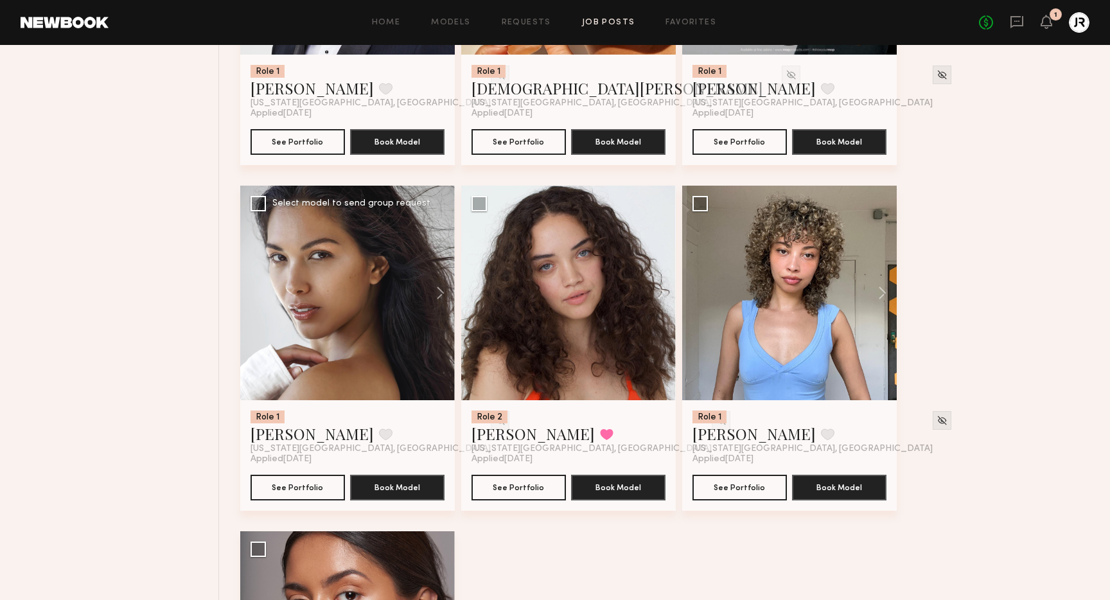
click at [313, 321] on div at bounding box center [347, 293] width 215 height 215
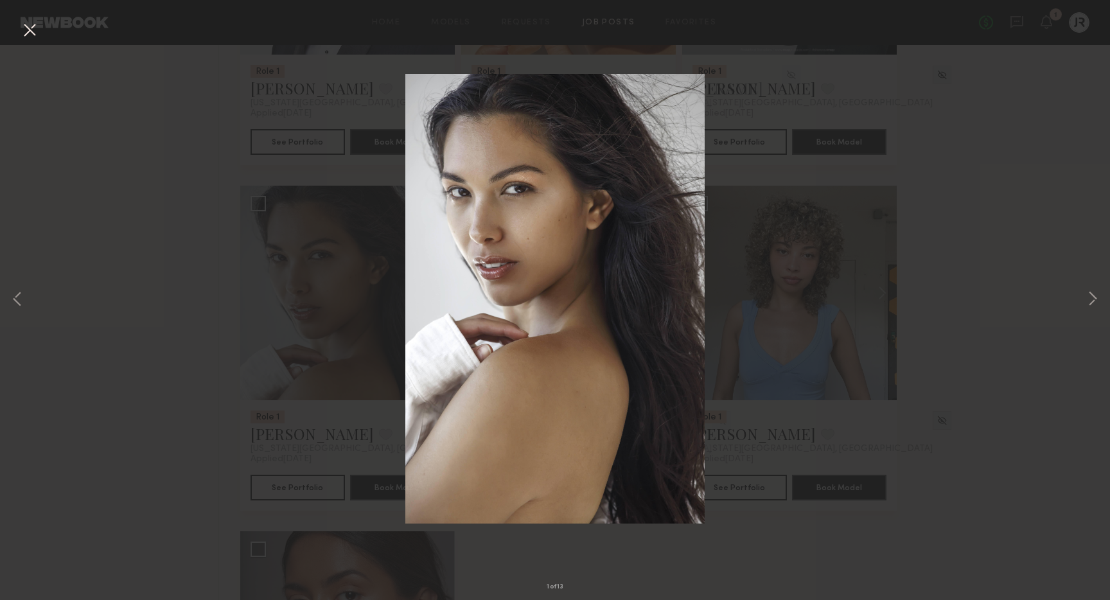
click at [15, 35] on div "1 of 13" at bounding box center [555, 300] width 1110 height 600
click at [34, 33] on button at bounding box center [29, 30] width 21 height 23
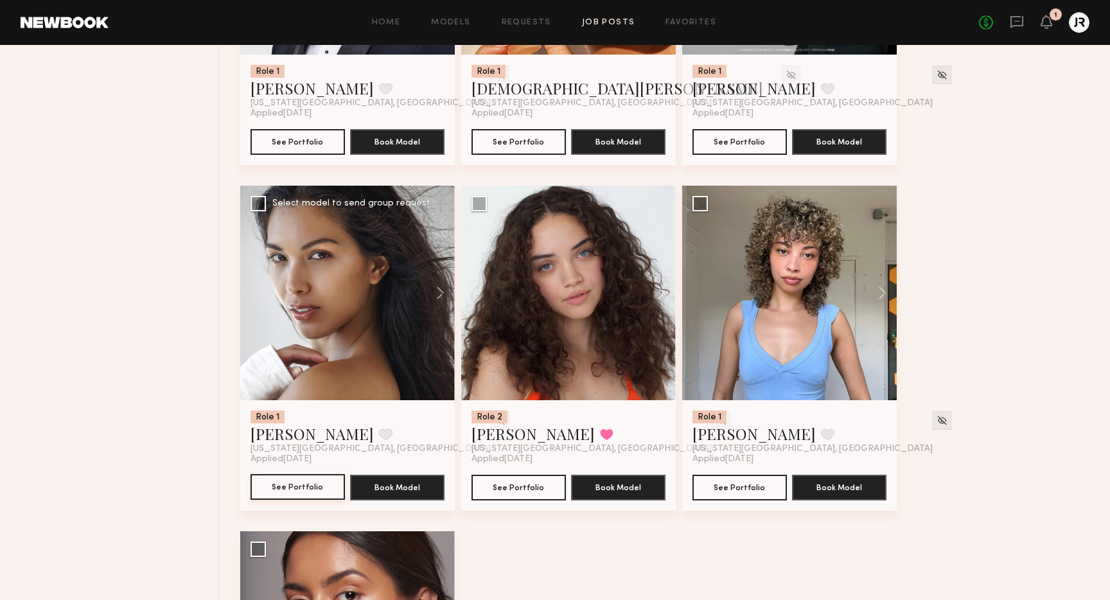
click at [286, 491] on button "See Portfolio" at bounding box center [298, 487] width 94 height 26
click at [379, 437] on button at bounding box center [385, 434] width 13 height 12
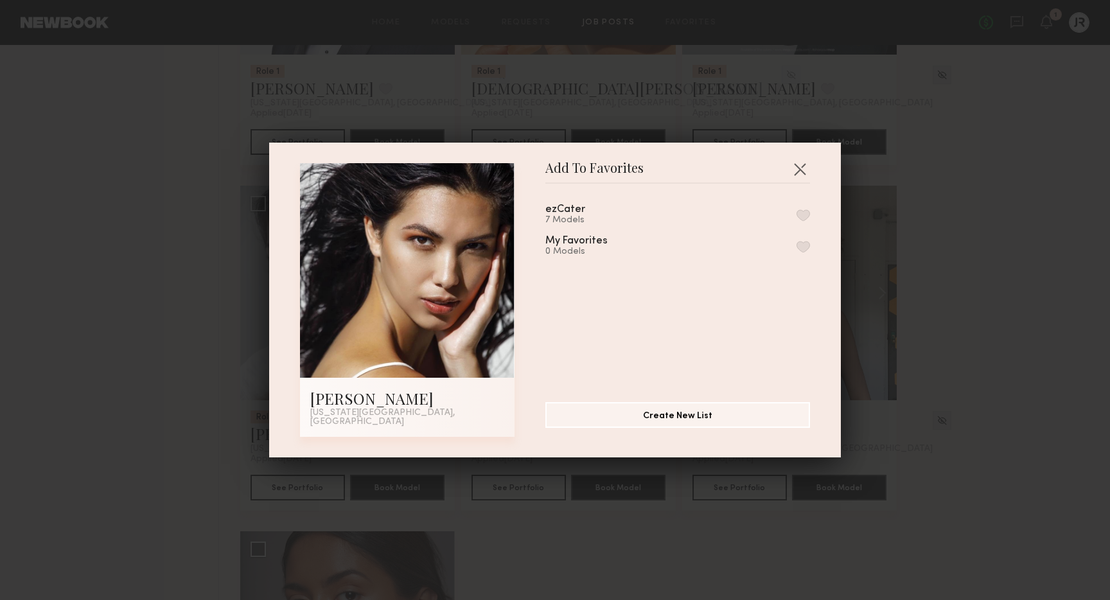
click at [804, 220] on button "button" at bounding box center [803, 215] width 13 height 12
click at [798, 173] on button "button" at bounding box center [799, 169] width 21 height 21
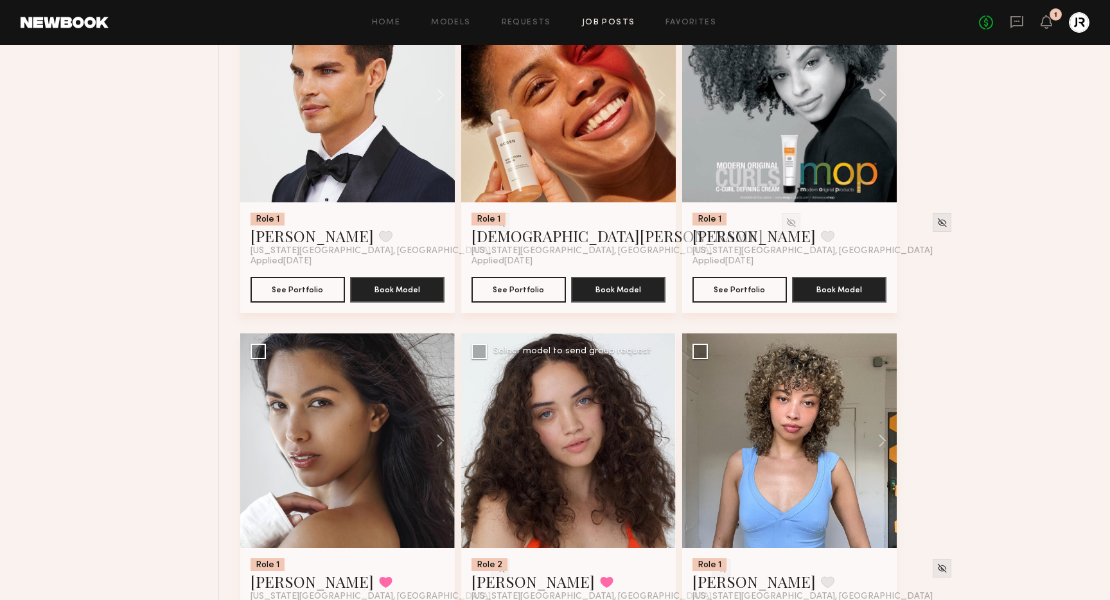
scroll to position [4976, 0]
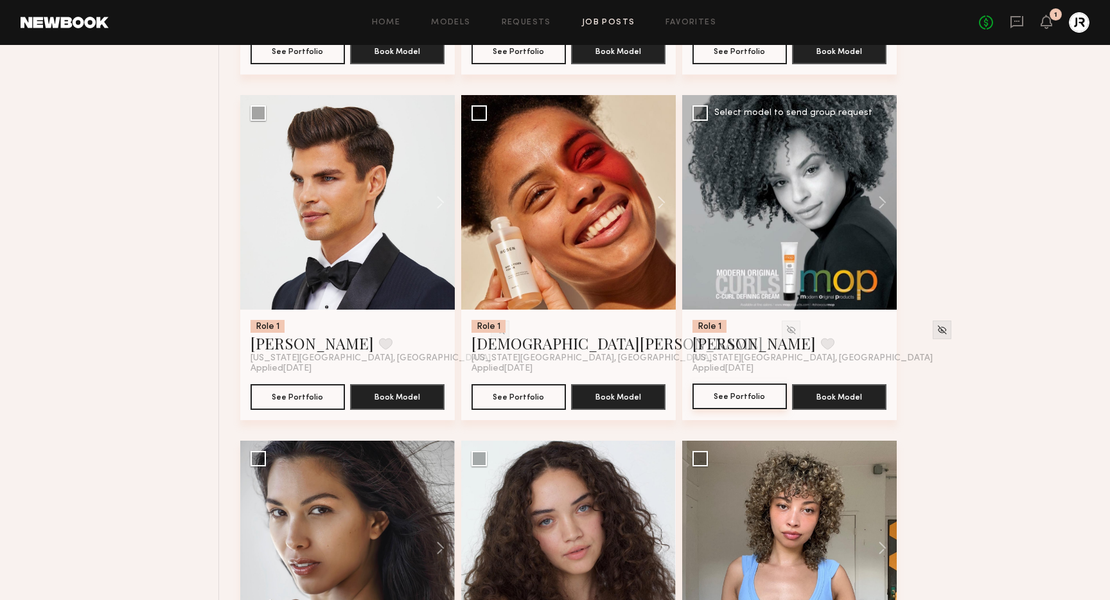
click at [735, 398] on button "See Portfolio" at bounding box center [739, 396] width 94 height 26
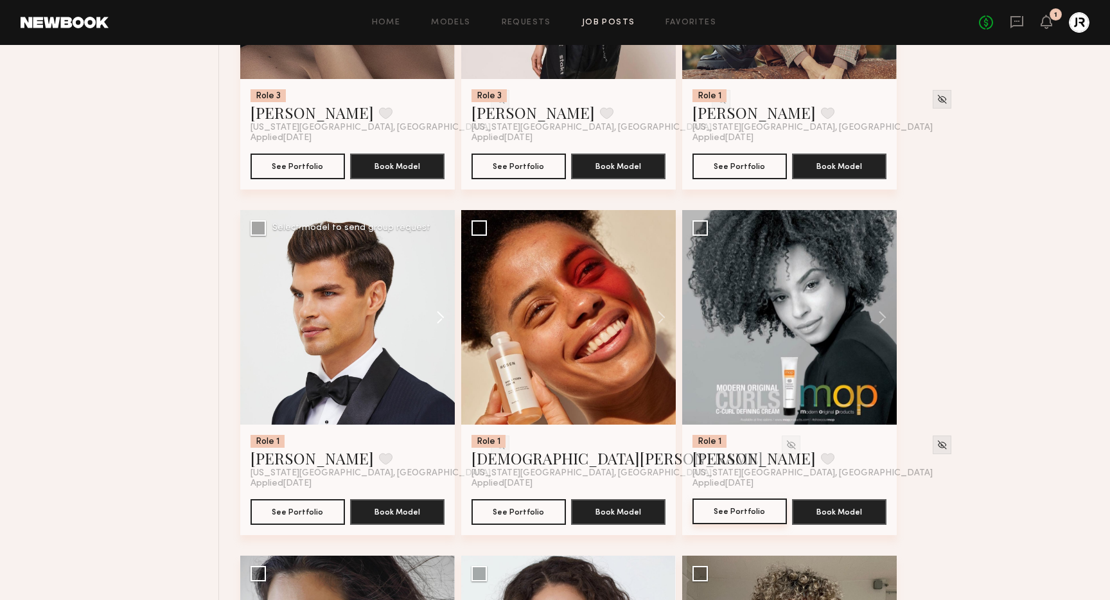
scroll to position [4854, 0]
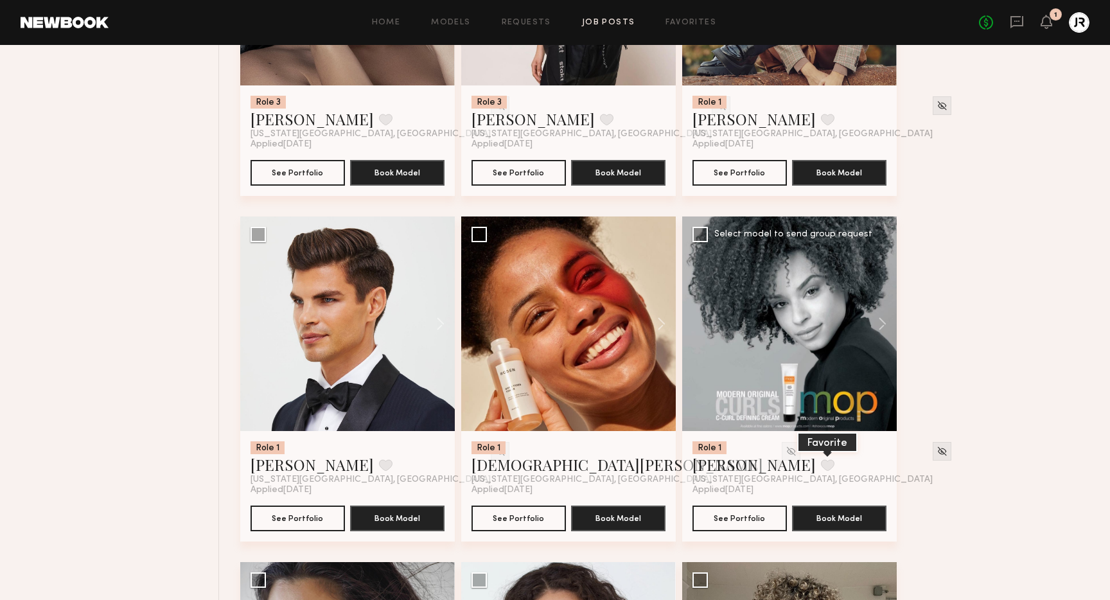
click at [821, 468] on button at bounding box center [827, 465] width 13 height 12
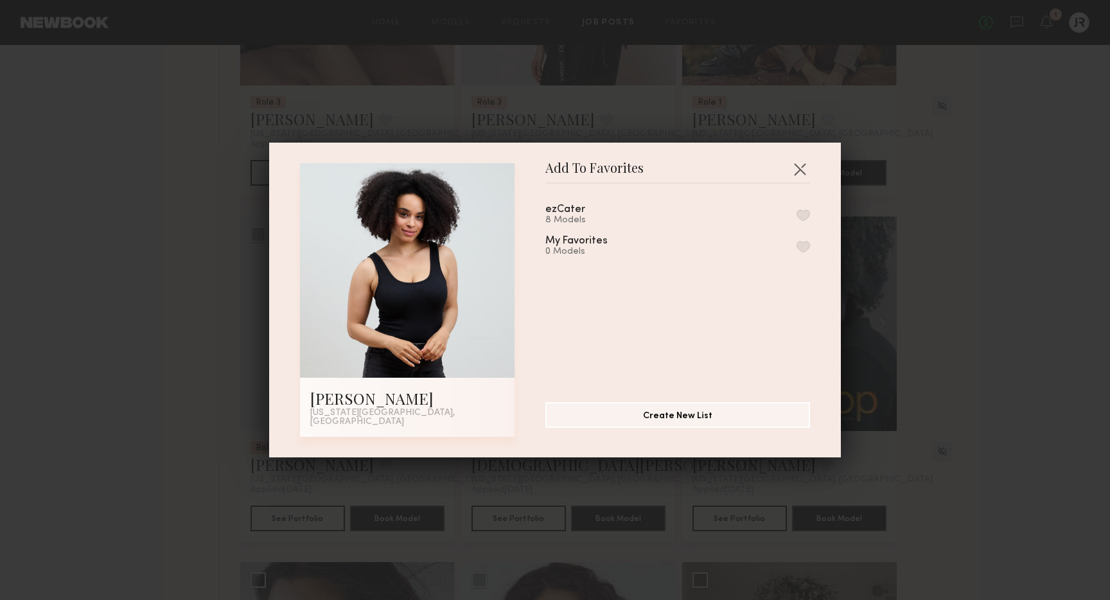
click at [803, 216] on button "button" at bounding box center [803, 215] width 13 height 12
click at [796, 173] on button "button" at bounding box center [799, 169] width 21 height 21
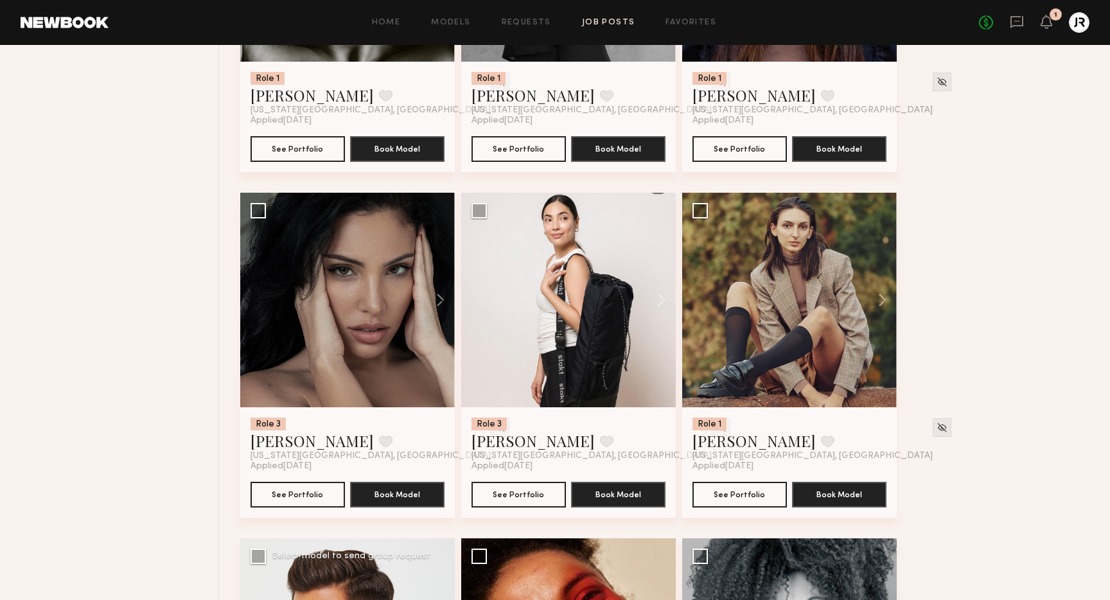
scroll to position [4476, 0]
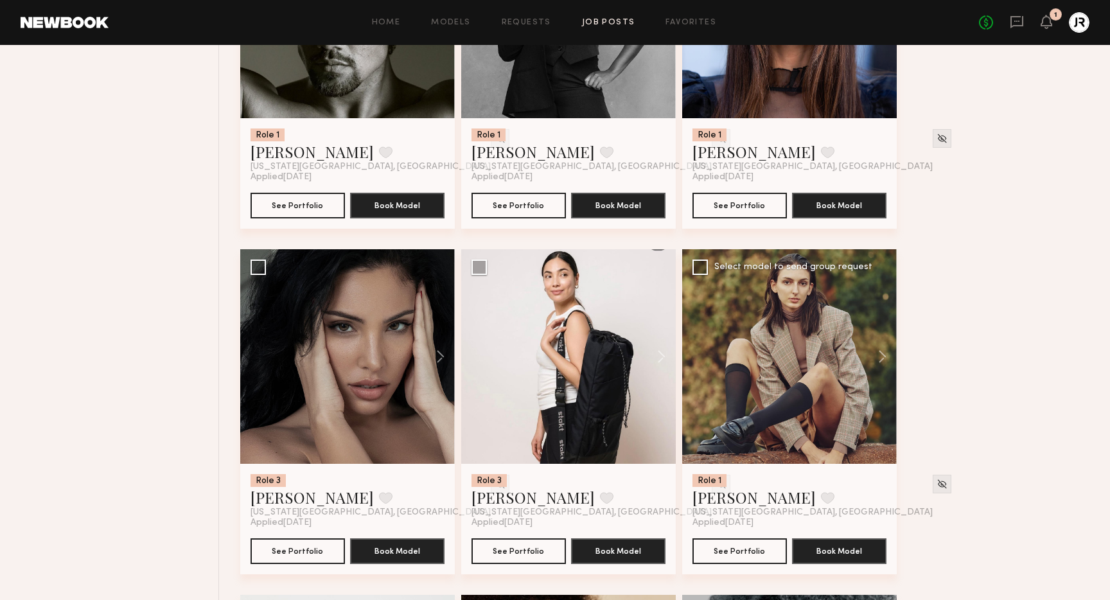
click at [728, 357] on div at bounding box center [789, 356] width 215 height 215
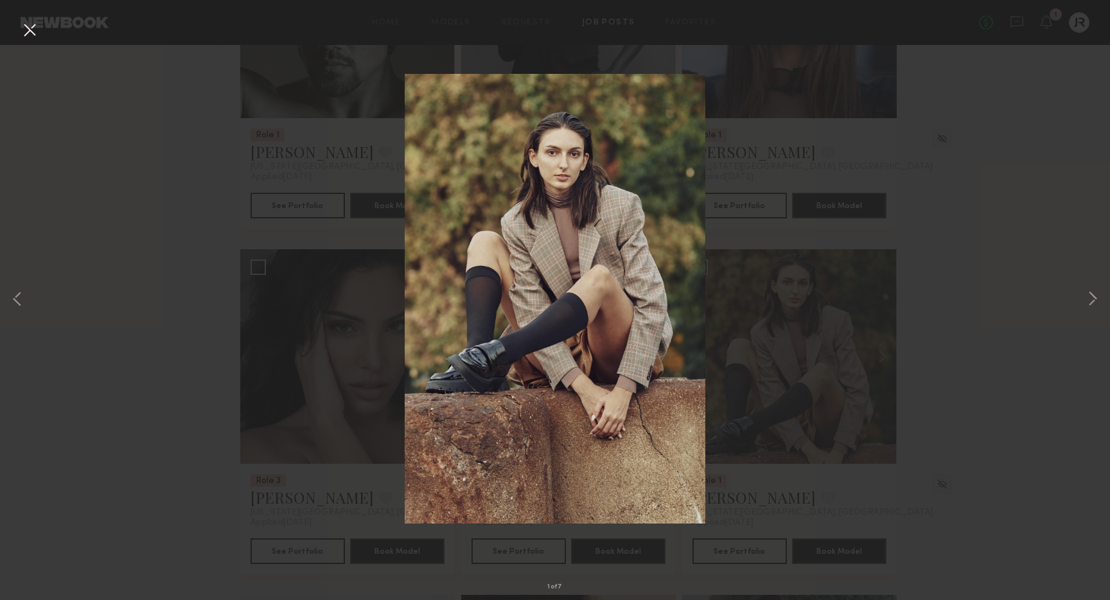
click at [24, 28] on button at bounding box center [29, 30] width 21 height 23
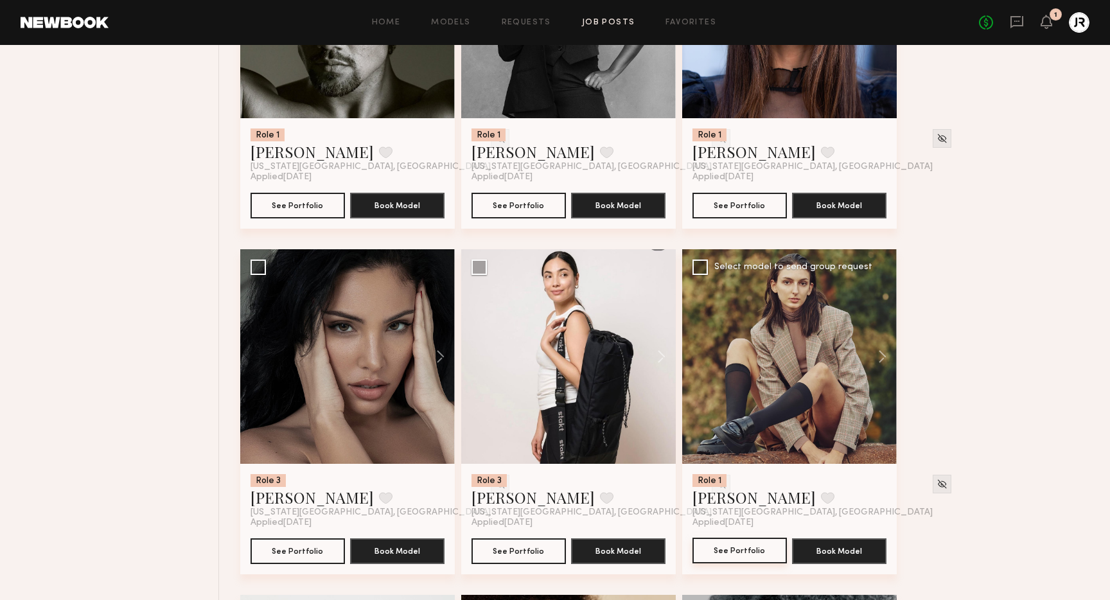
click at [732, 556] on button "See Portfolio" at bounding box center [739, 551] width 94 height 26
click at [821, 502] on button at bounding box center [827, 498] width 13 height 12
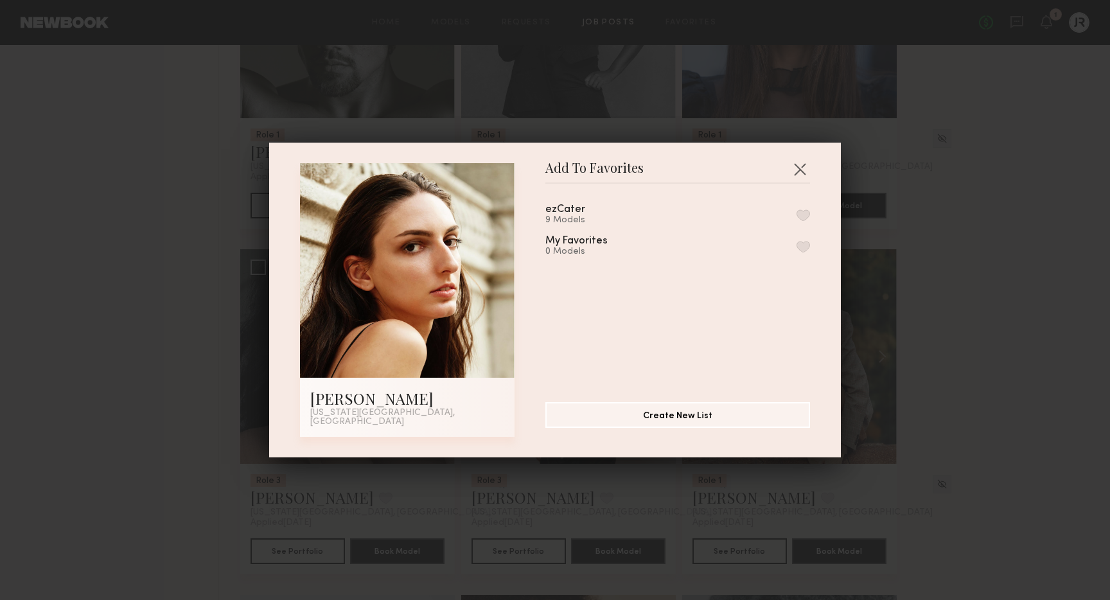
click at [806, 221] on button "button" at bounding box center [803, 215] width 13 height 12
click at [801, 174] on button "button" at bounding box center [799, 169] width 21 height 21
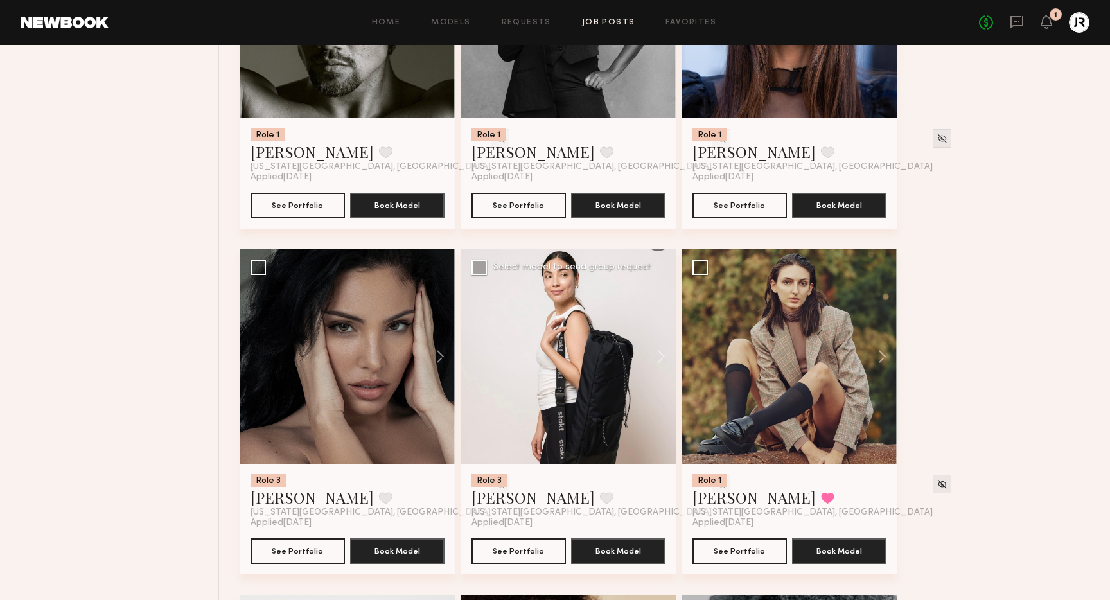
click at [542, 371] on div at bounding box center [568, 356] width 215 height 215
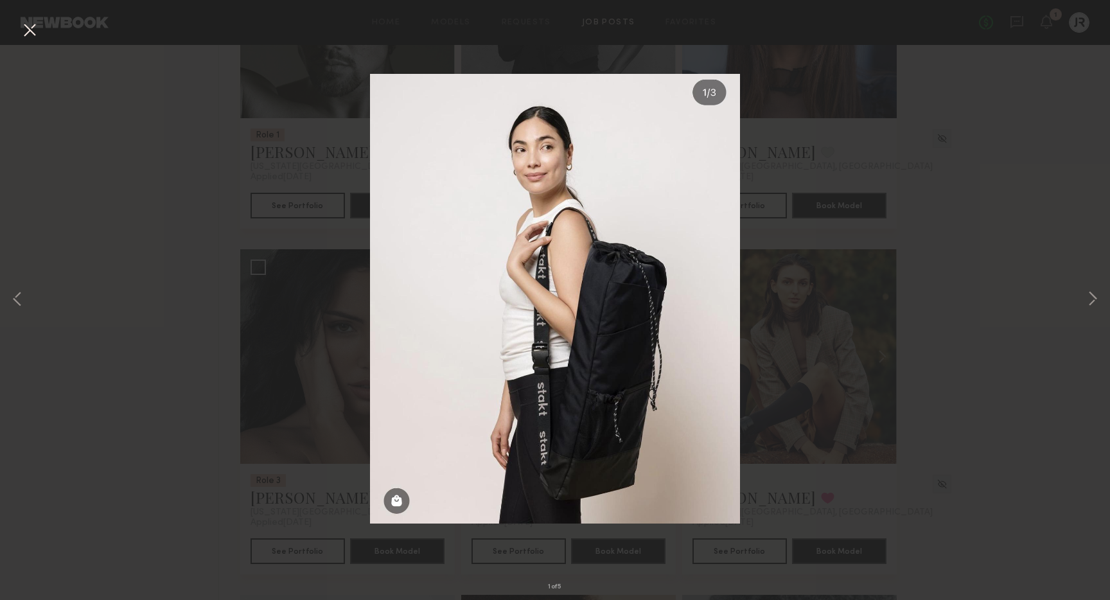
click at [224, 122] on div "1 of 5" at bounding box center [555, 300] width 1110 height 600
click at [19, 25] on button at bounding box center [29, 30] width 21 height 23
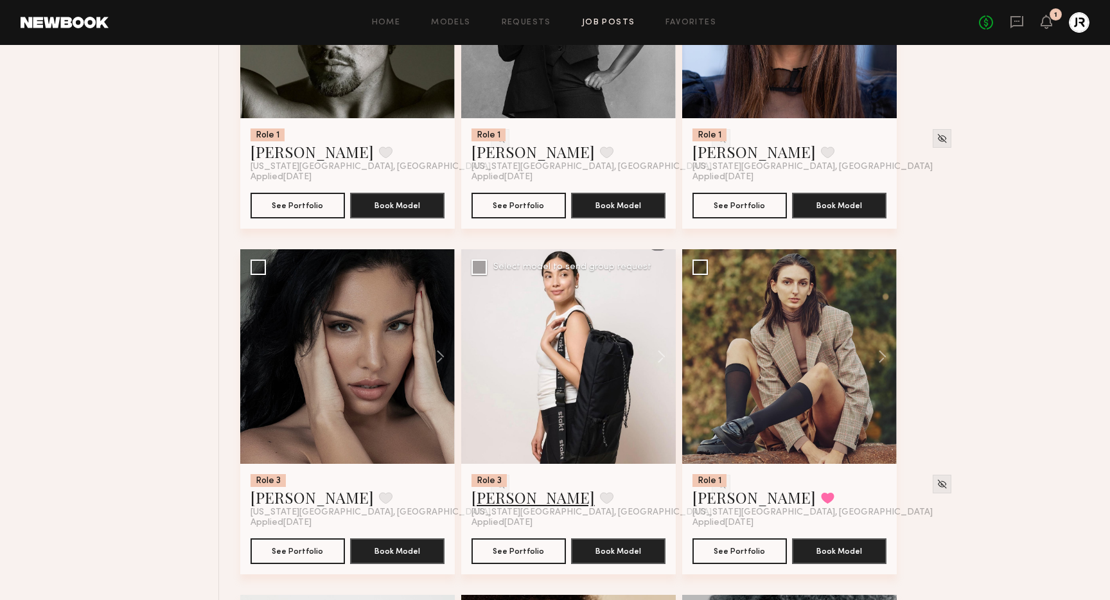
click at [491, 506] on link "Yesenia L." at bounding box center [532, 497] width 123 height 21
click at [600, 503] on button at bounding box center [606, 498] width 13 height 12
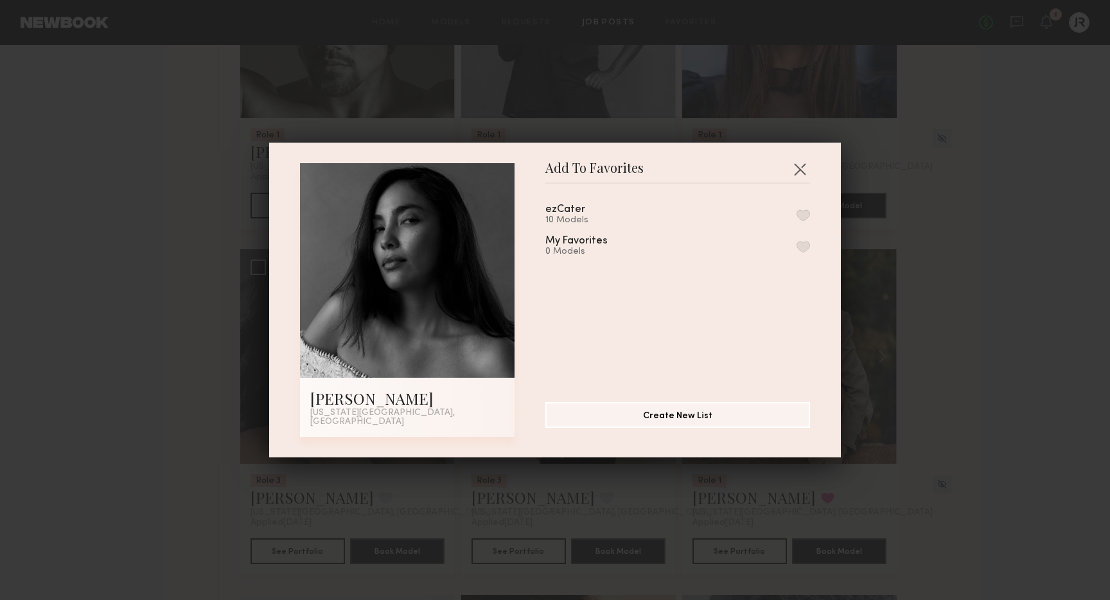
click at [806, 216] on button "button" at bounding box center [803, 215] width 13 height 12
click at [798, 175] on button "button" at bounding box center [799, 169] width 21 height 21
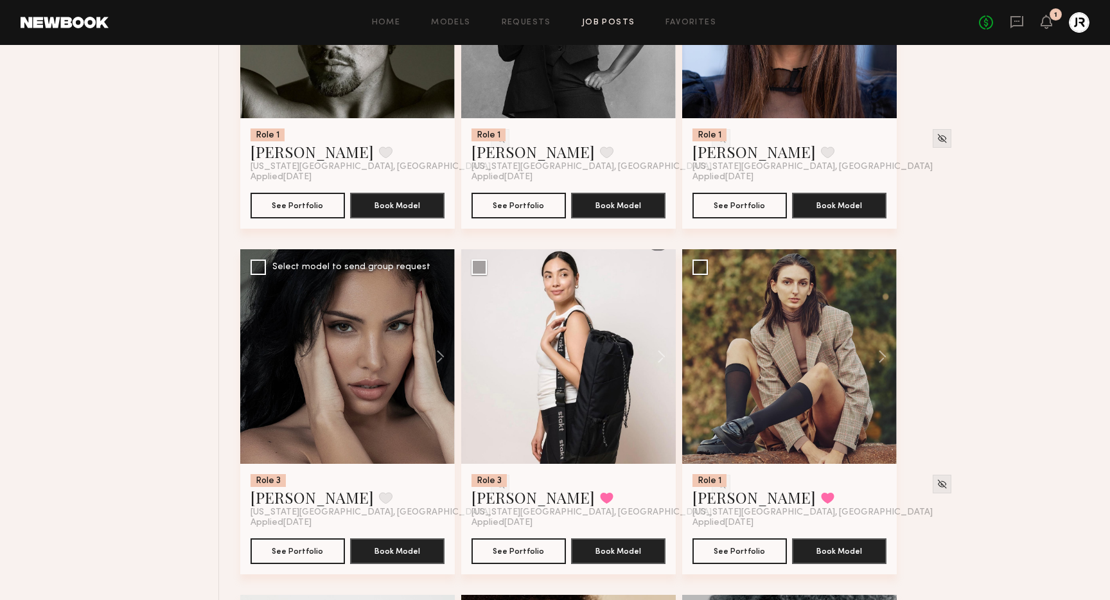
click at [314, 383] on div at bounding box center [347, 356] width 215 height 215
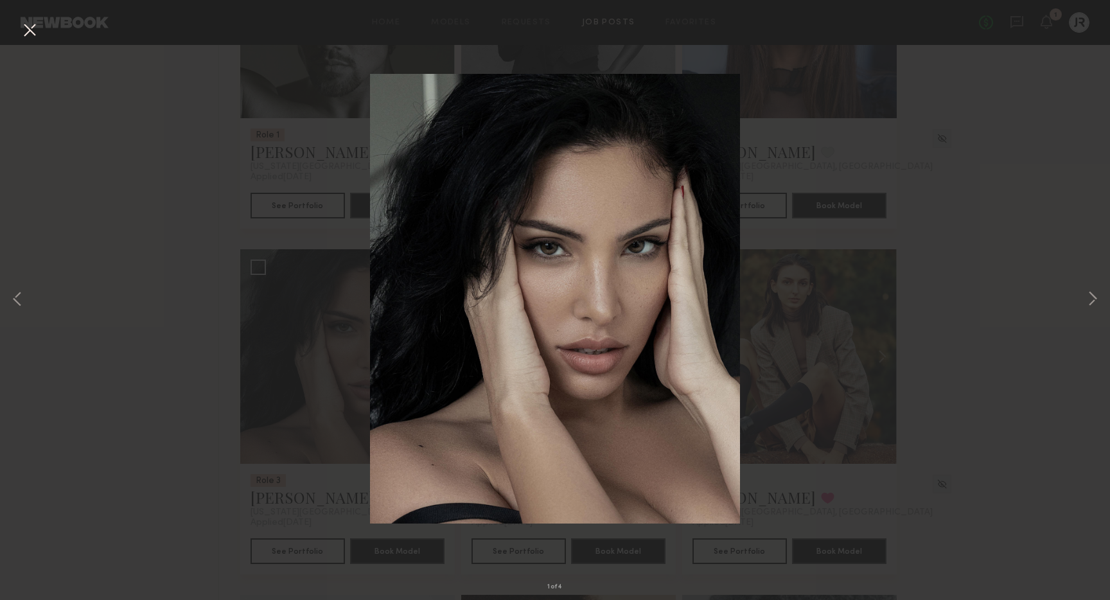
click at [34, 30] on button at bounding box center [29, 30] width 21 height 23
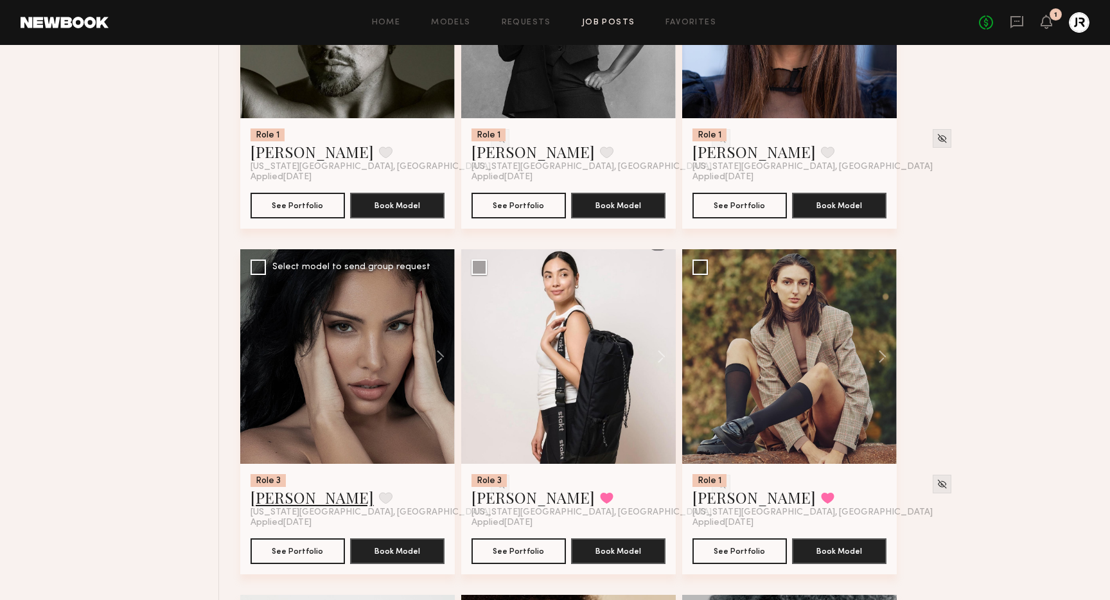
click at [288, 504] on link "Ramona E." at bounding box center [312, 497] width 123 height 21
click at [379, 501] on button at bounding box center [385, 498] width 13 height 12
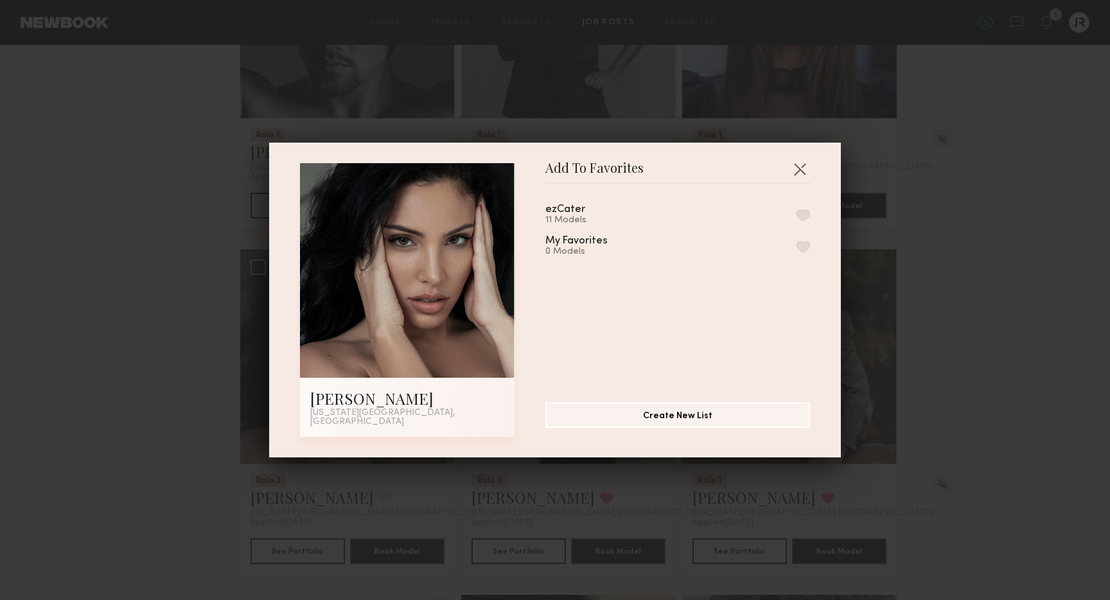
click at [798, 216] on button "button" at bounding box center [803, 215] width 13 height 12
click at [802, 172] on button "button" at bounding box center [799, 169] width 21 height 21
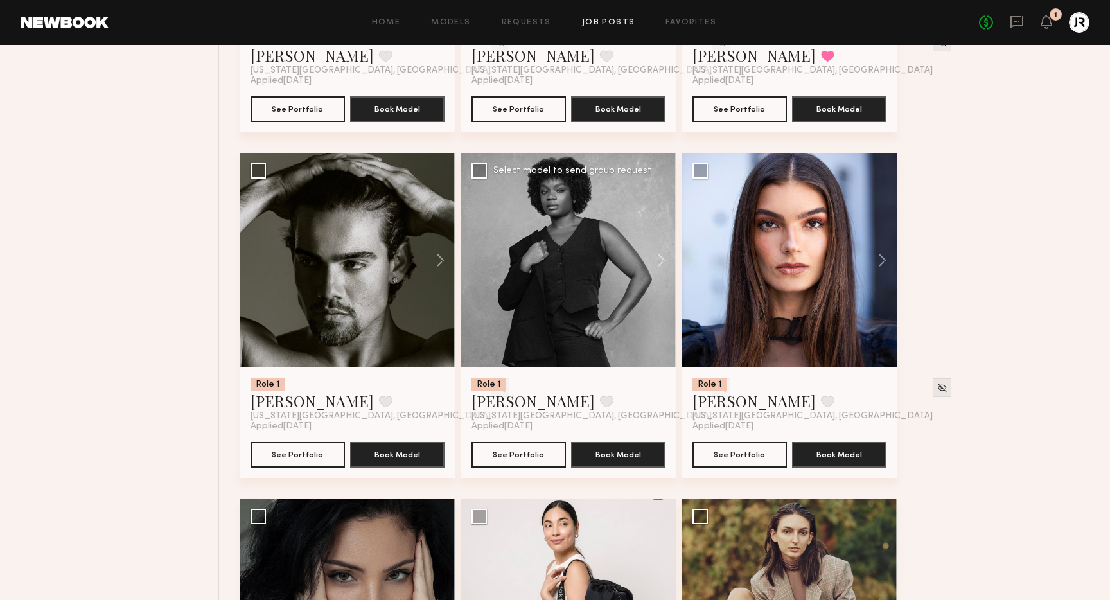
scroll to position [4221, 0]
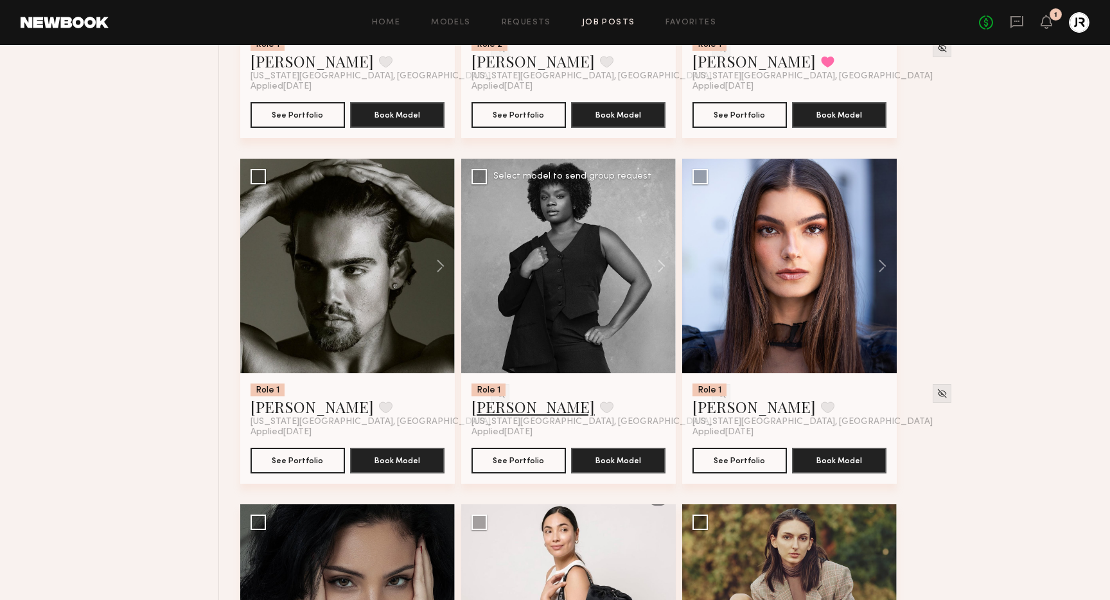
click at [523, 408] on link "Gabrielle B." at bounding box center [532, 406] width 123 height 21
click at [282, 411] on link "[PERSON_NAME]" at bounding box center [312, 406] width 123 height 21
click at [379, 412] on button at bounding box center [385, 407] width 13 height 12
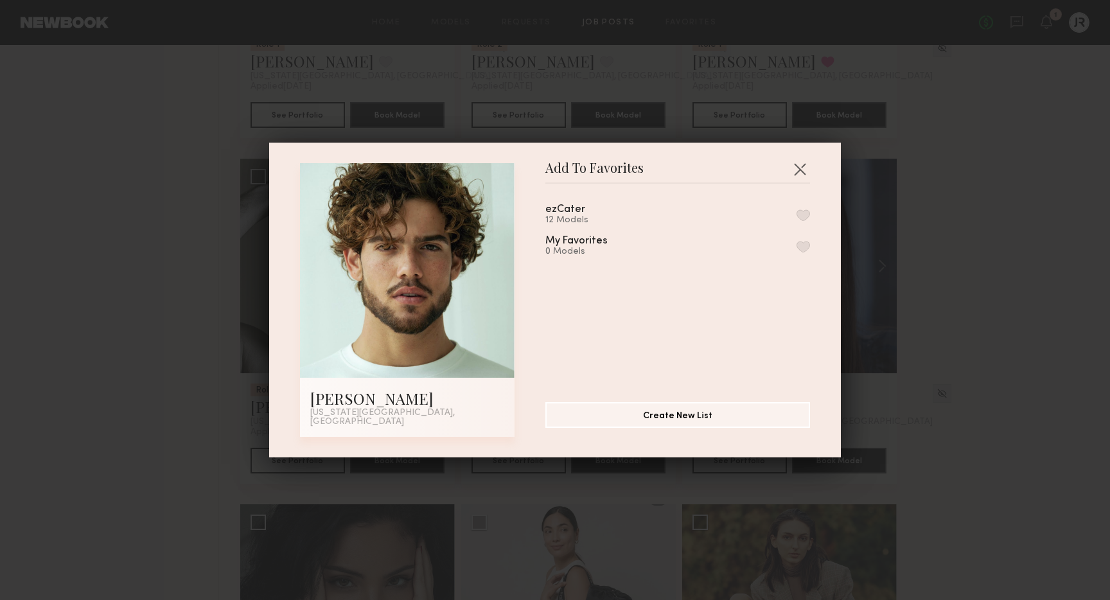
click at [805, 218] on button "button" at bounding box center [803, 215] width 13 height 12
click at [802, 170] on button "button" at bounding box center [799, 169] width 21 height 21
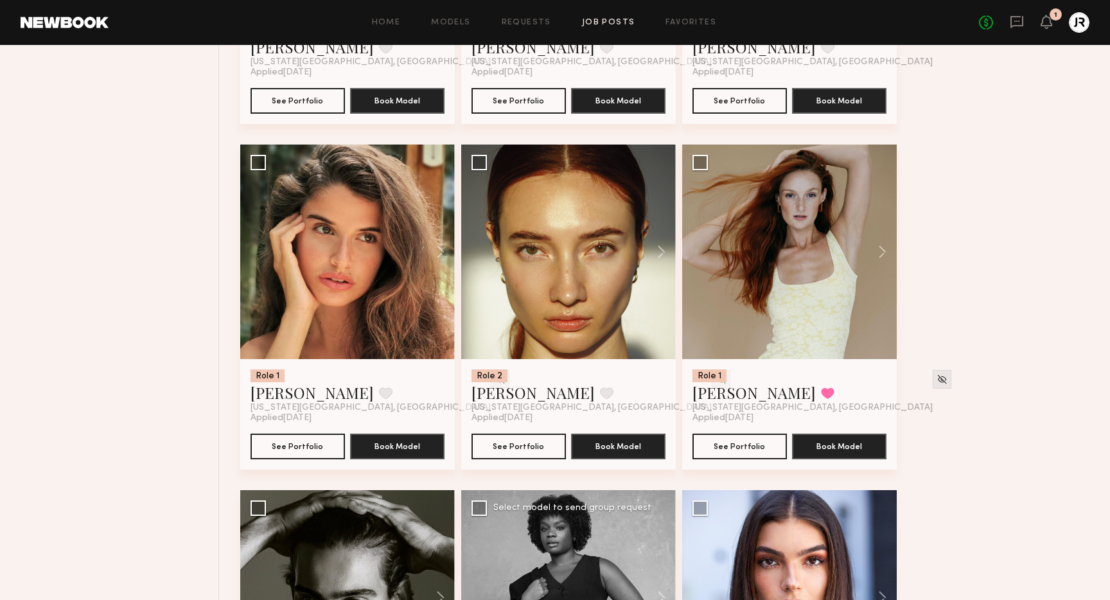
scroll to position [3870, 0]
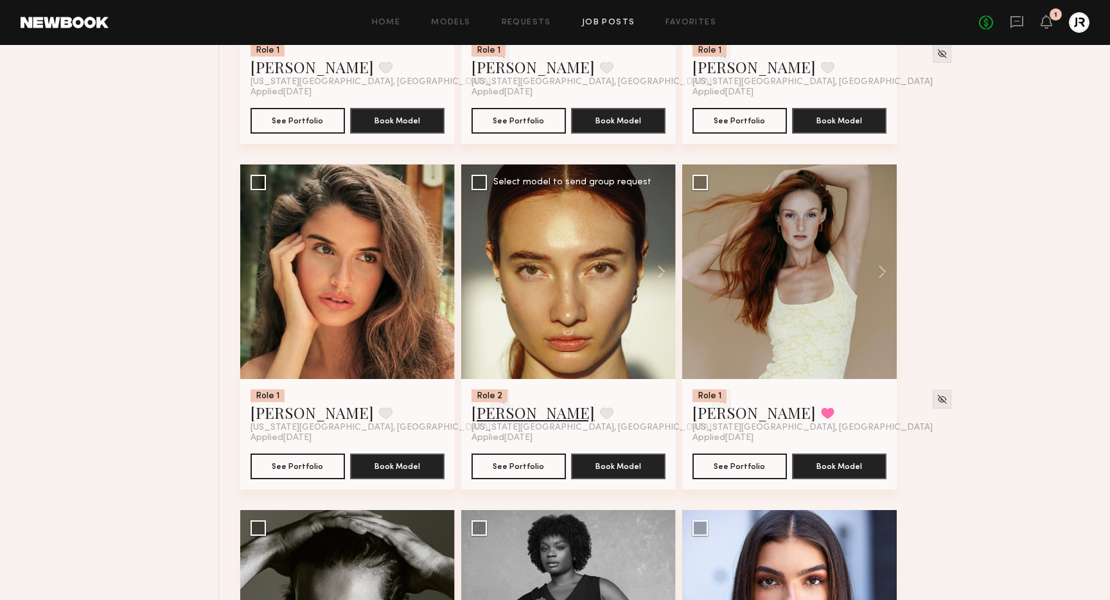
click at [509, 419] on link "Janna E." at bounding box center [532, 412] width 123 height 21
click at [293, 414] on link "Manuela G." at bounding box center [312, 412] width 123 height 21
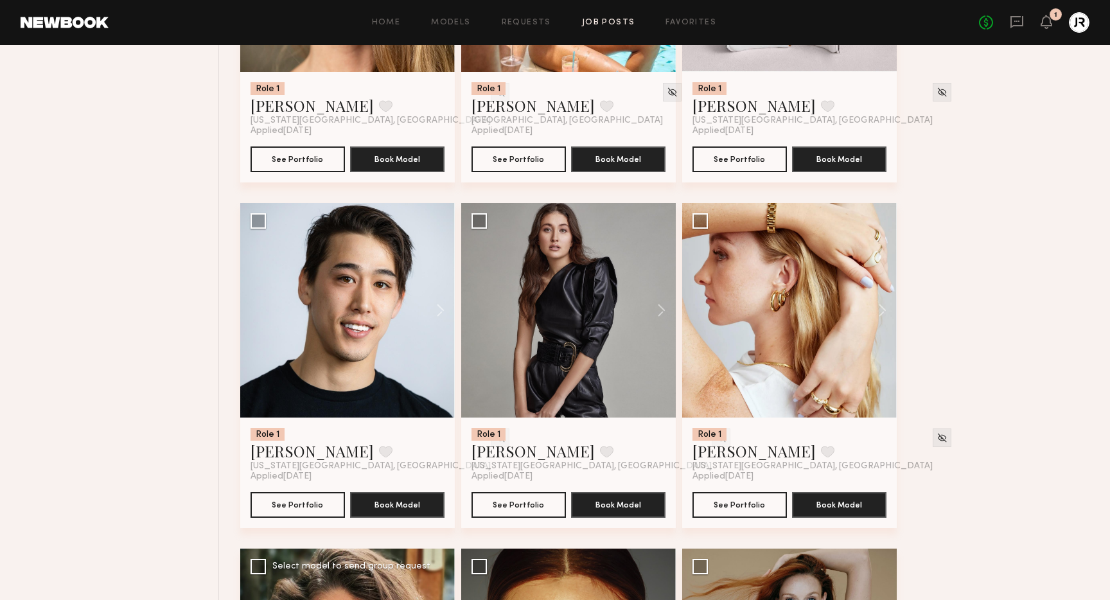
scroll to position [3492, 0]
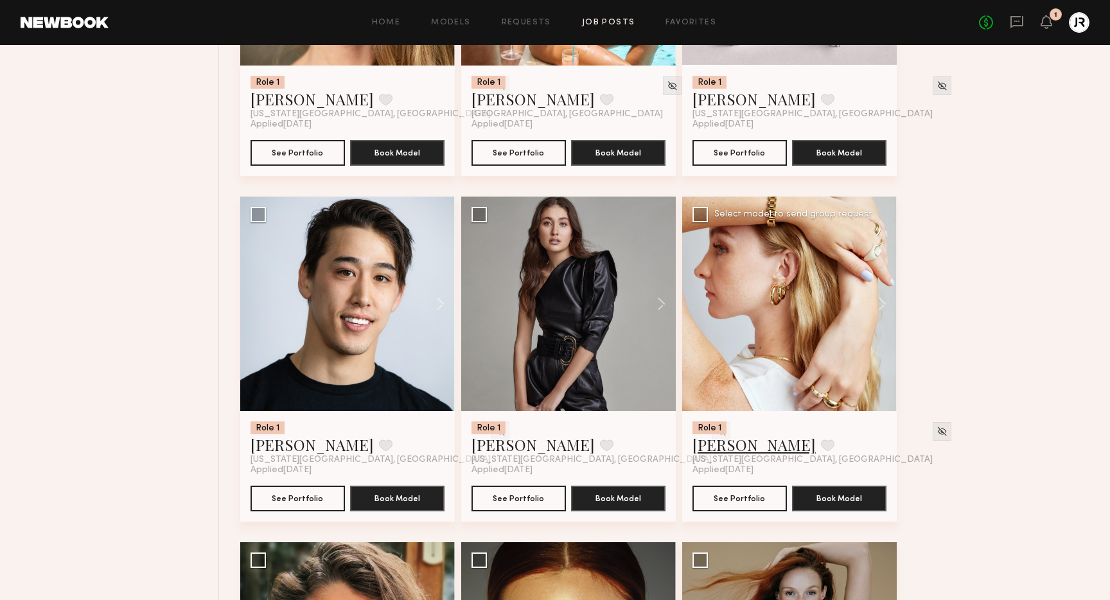
click at [762, 445] on link "Anastasia V." at bounding box center [753, 444] width 123 height 21
click at [821, 448] on button at bounding box center [827, 445] width 13 height 12
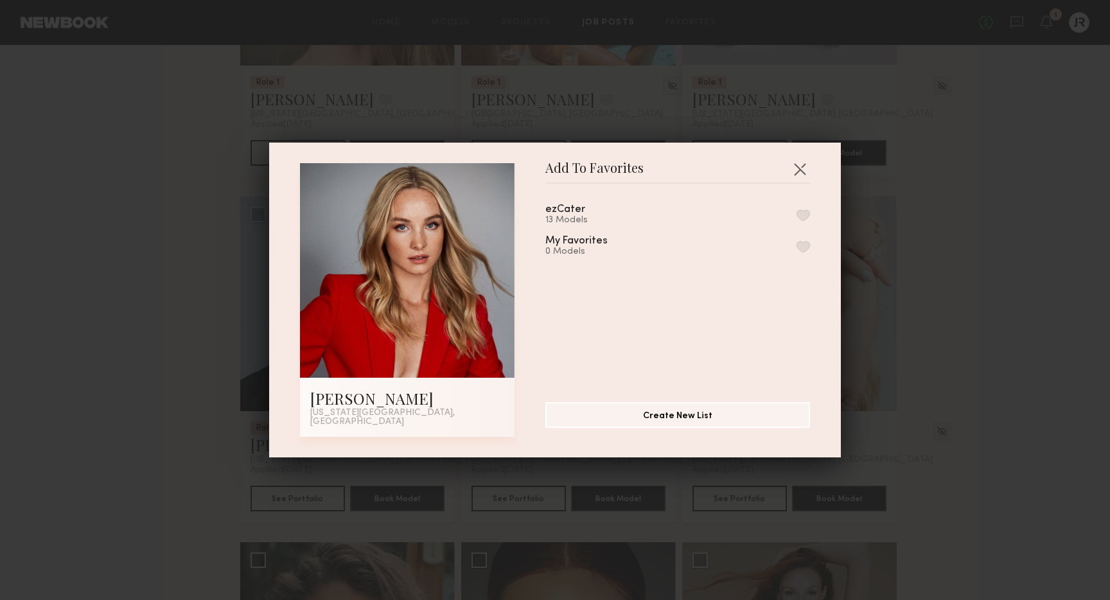
click at [805, 218] on button "button" at bounding box center [803, 215] width 13 height 12
click at [802, 172] on button "button" at bounding box center [799, 169] width 21 height 21
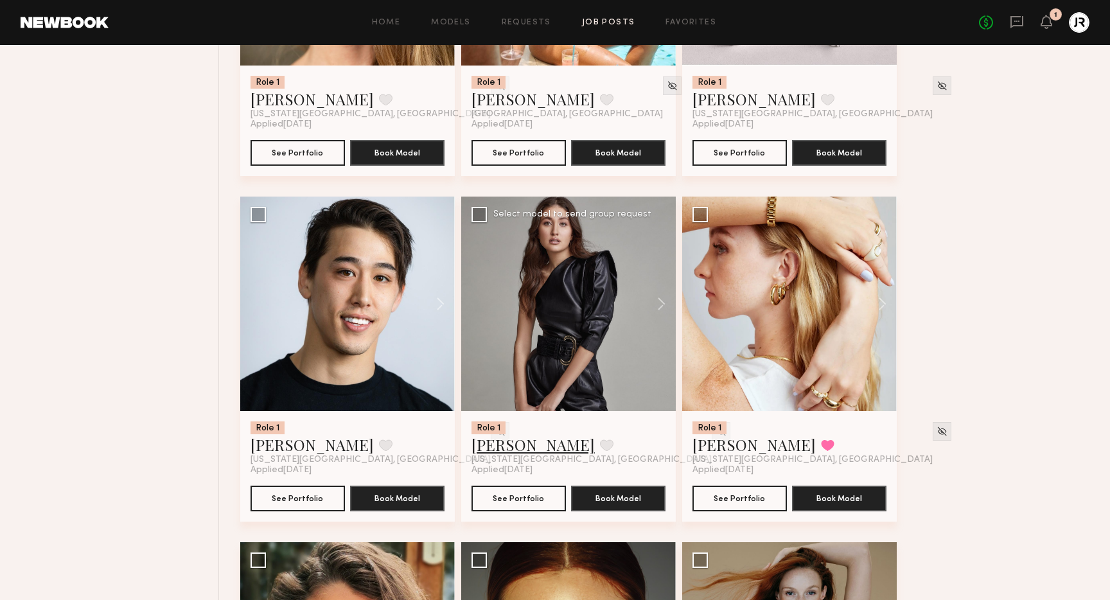
click at [493, 450] on link "Farah C." at bounding box center [532, 444] width 123 height 21
click at [600, 445] on button at bounding box center [606, 445] width 13 height 12
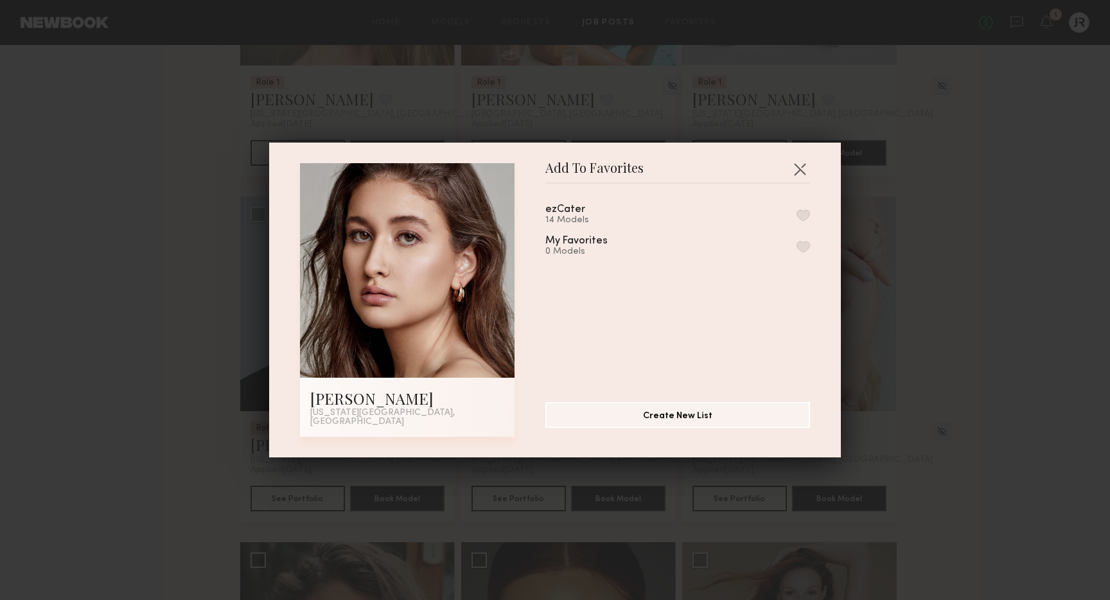
click at [806, 218] on button "button" at bounding box center [803, 215] width 13 height 12
click at [800, 170] on button "button" at bounding box center [799, 169] width 21 height 21
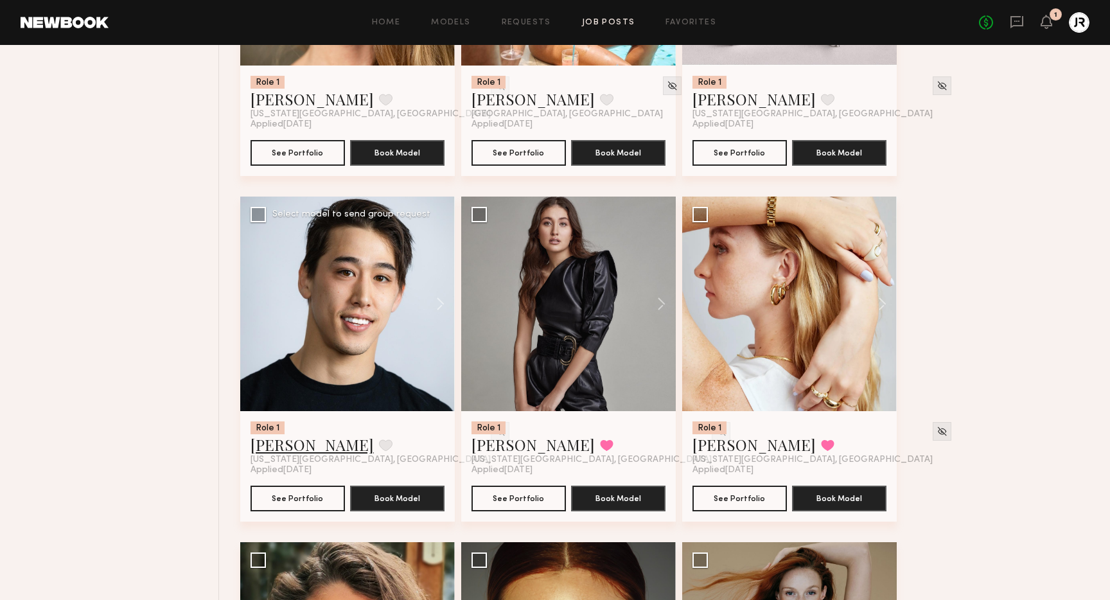
click at [270, 446] on link "Sean G." at bounding box center [312, 444] width 123 height 21
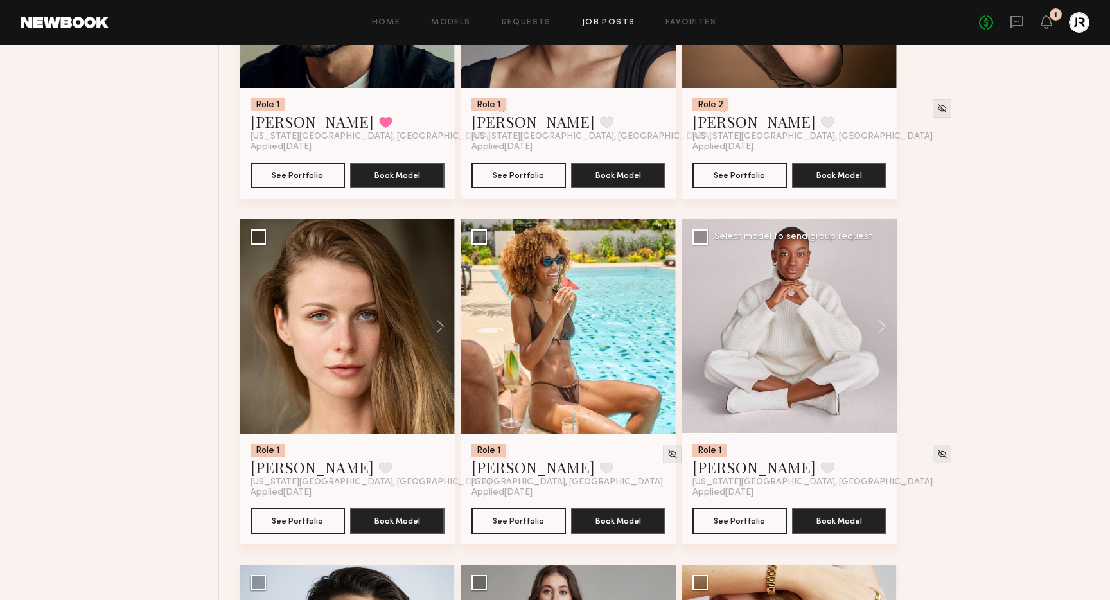
scroll to position [3123, 0]
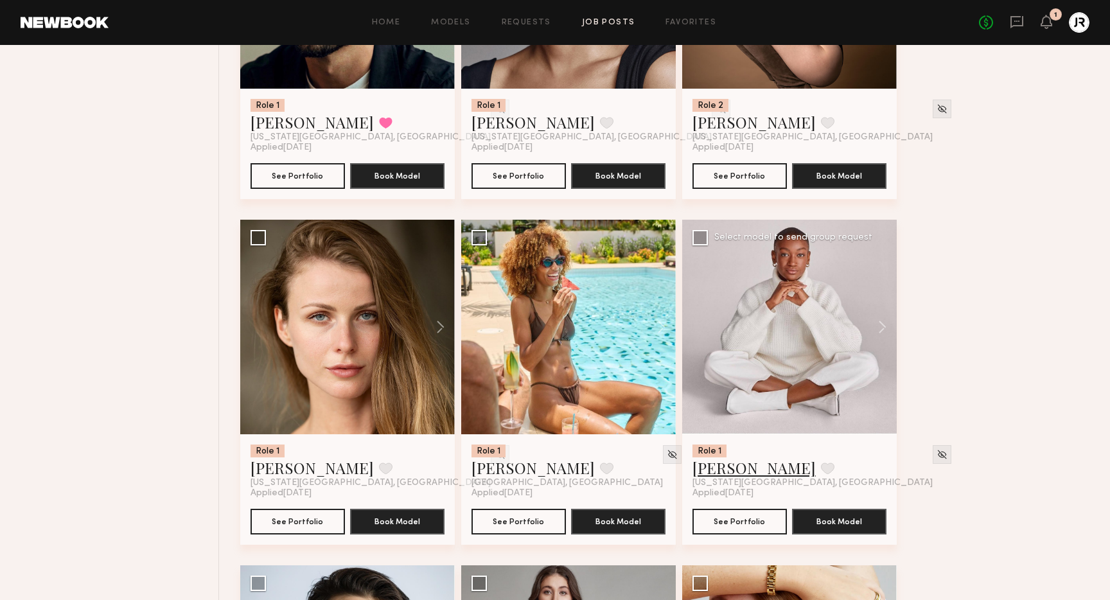
click at [758, 470] on link "Thomasina P." at bounding box center [753, 467] width 123 height 21
click at [516, 474] on link "Cristina M." at bounding box center [532, 467] width 123 height 21
click at [600, 471] on button at bounding box center [606, 468] width 13 height 12
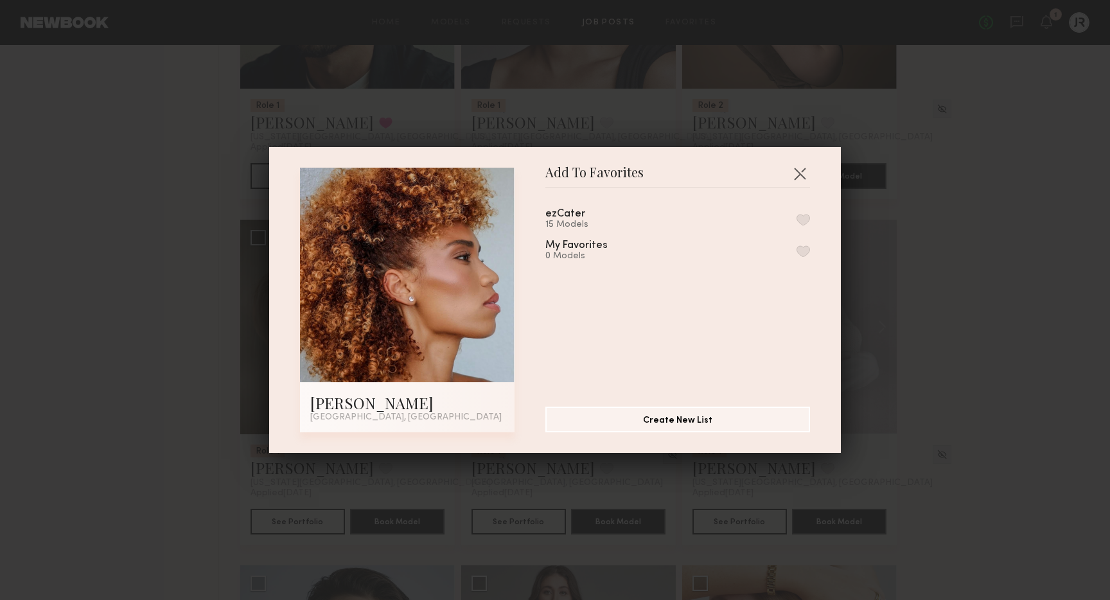
click at [804, 219] on button "button" at bounding box center [803, 220] width 13 height 12
click at [803, 171] on button "button" at bounding box center [799, 173] width 21 height 21
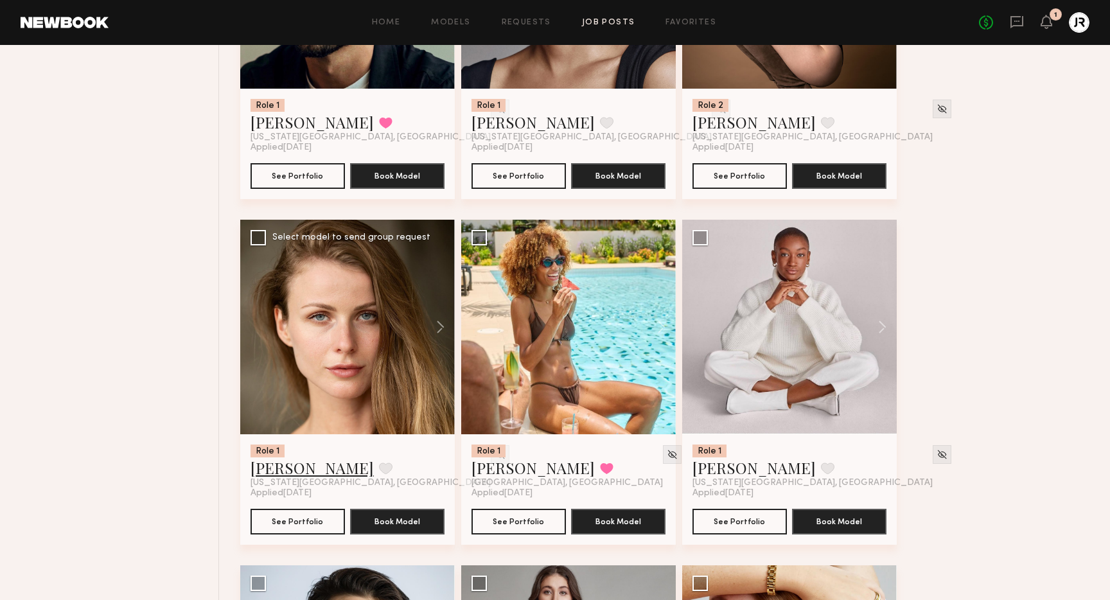
click at [285, 475] on link "Kristina T." at bounding box center [312, 467] width 123 height 21
click at [379, 472] on button at bounding box center [385, 468] width 13 height 12
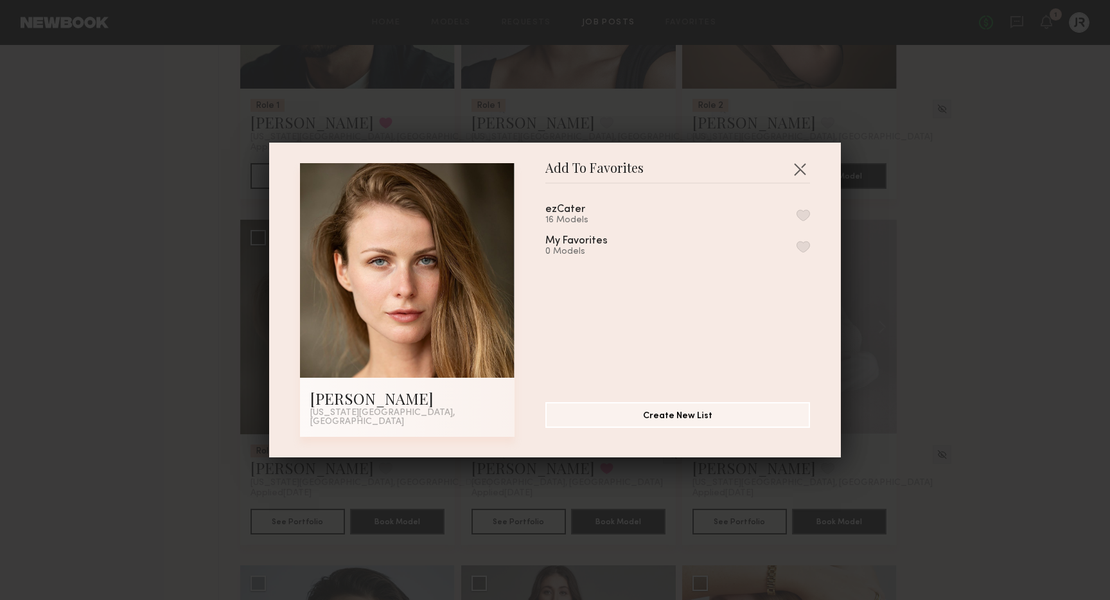
click at [804, 221] on button "button" at bounding box center [803, 215] width 13 height 12
click at [800, 172] on button "button" at bounding box center [799, 169] width 21 height 21
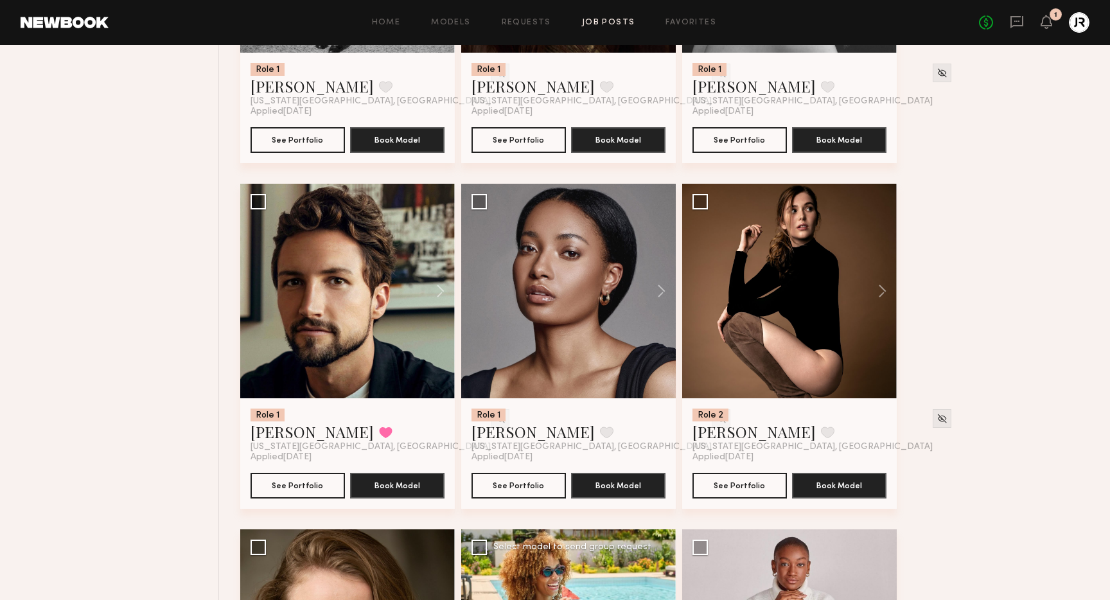
scroll to position [2799, 0]
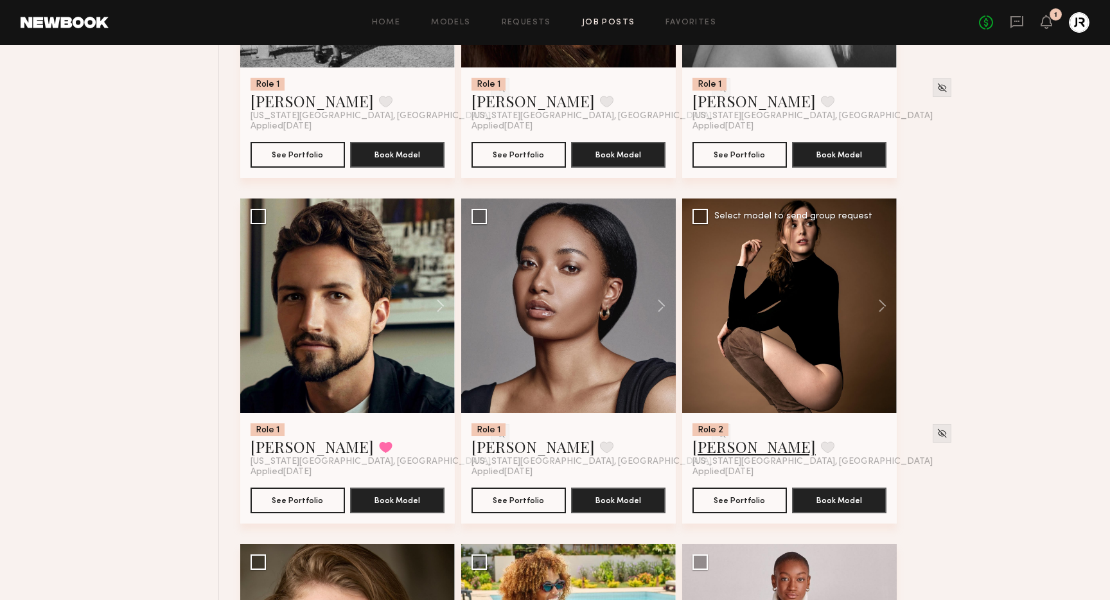
click at [725, 450] on link "Caroline N." at bounding box center [753, 446] width 123 height 21
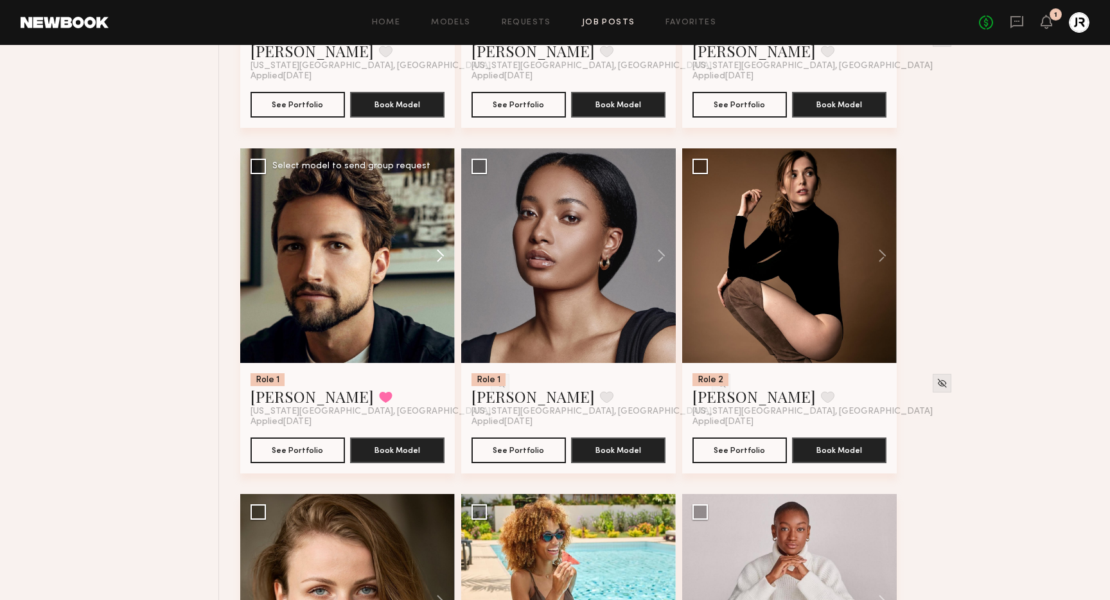
scroll to position [2849, 0]
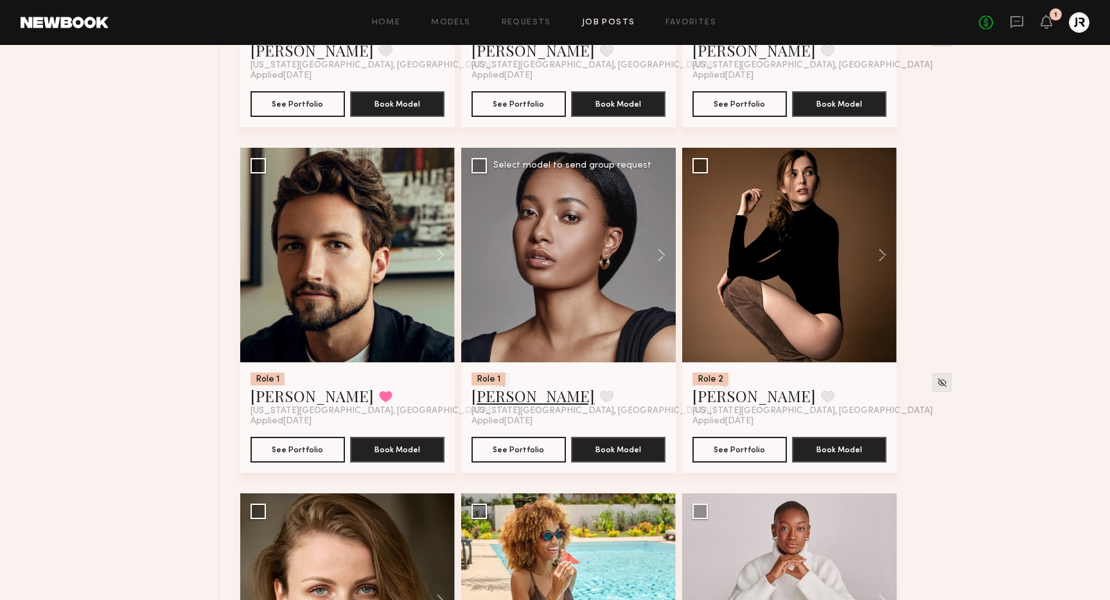
click at [486, 400] on link "Devan R." at bounding box center [532, 395] width 123 height 21
click at [600, 395] on button at bounding box center [606, 397] width 13 height 12
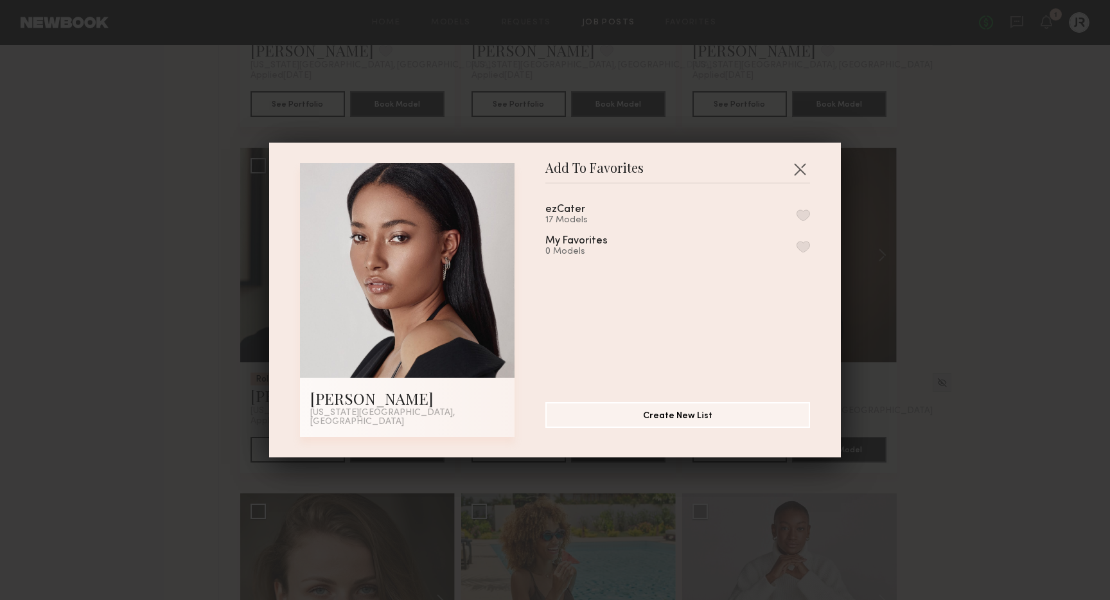
click at [797, 215] on button "button" at bounding box center [803, 215] width 13 height 12
click at [799, 177] on button "button" at bounding box center [799, 169] width 21 height 21
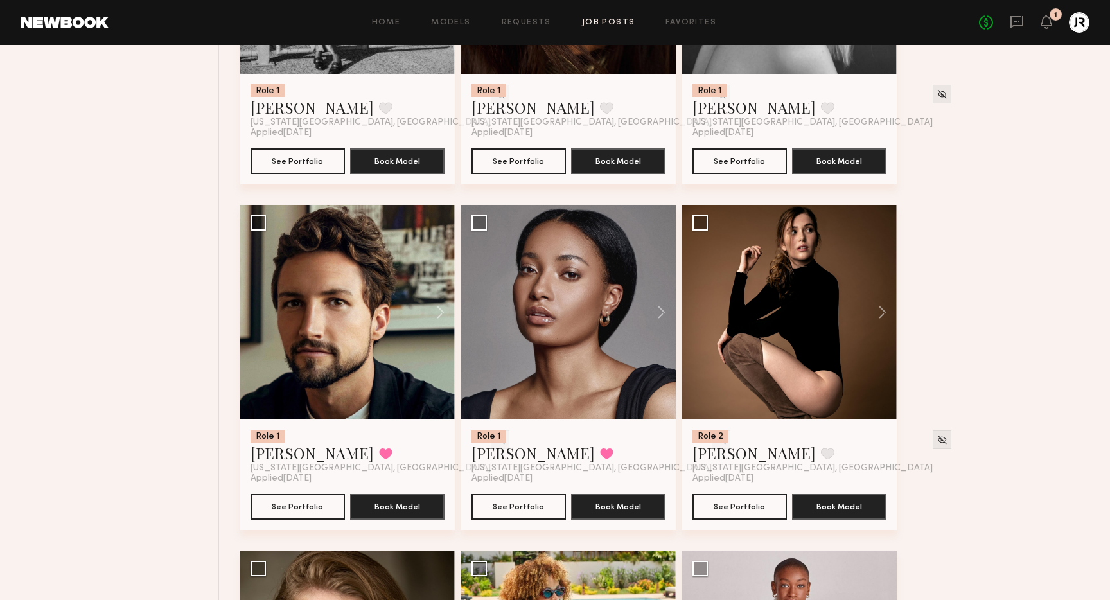
scroll to position [2804, 0]
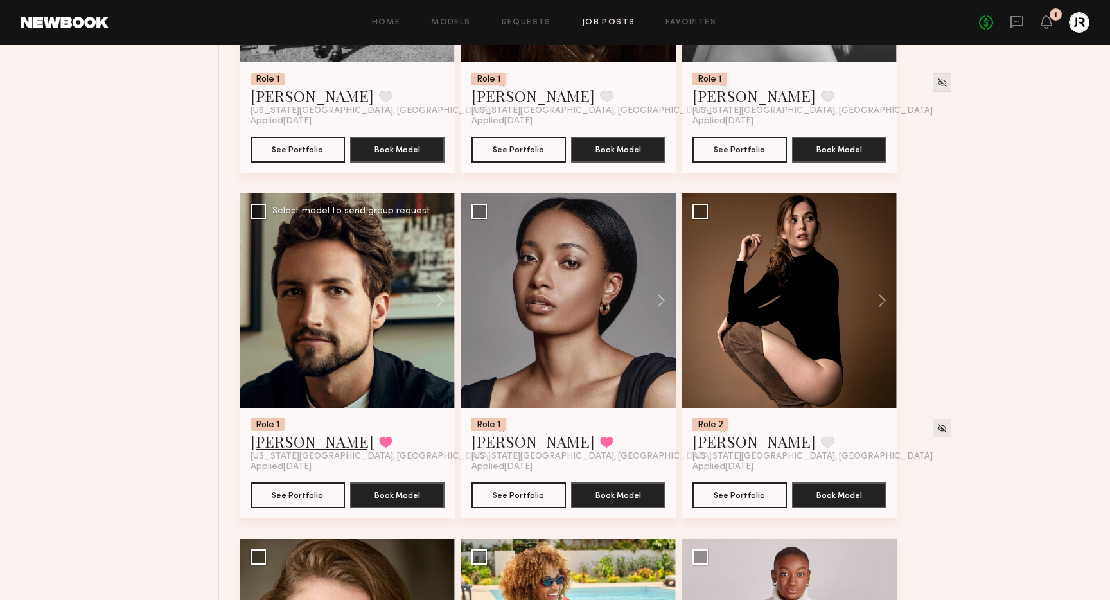
click at [273, 445] on link "Tyler L." at bounding box center [312, 441] width 123 height 21
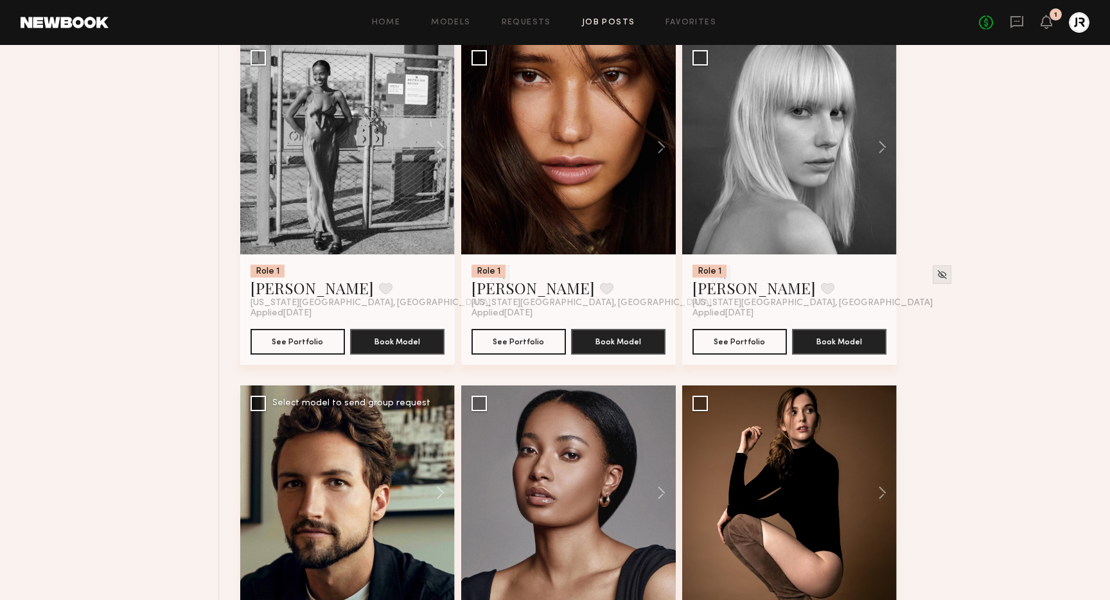
scroll to position [2586, 0]
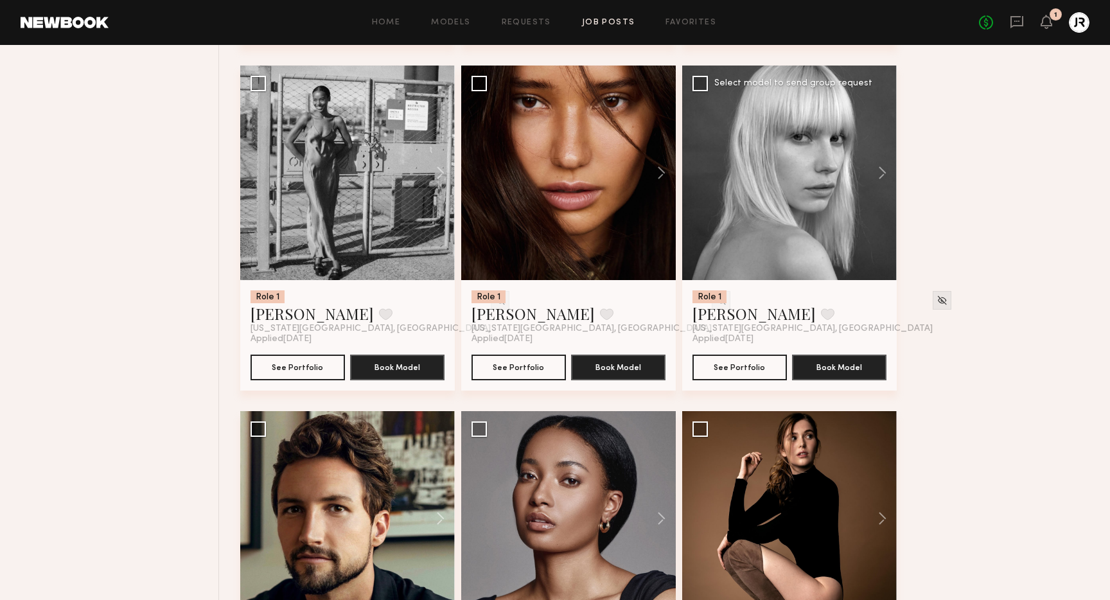
click at [712, 334] on span "New York City, NY" at bounding box center [812, 329] width 240 height 10
click at [717, 321] on link "Anna E." at bounding box center [753, 313] width 123 height 21
click at [517, 321] on link "Ksenia M." at bounding box center [532, 313] width 123 height 21
click at [600, 315] on button at bounding box center [606, 314] width 13 height 12
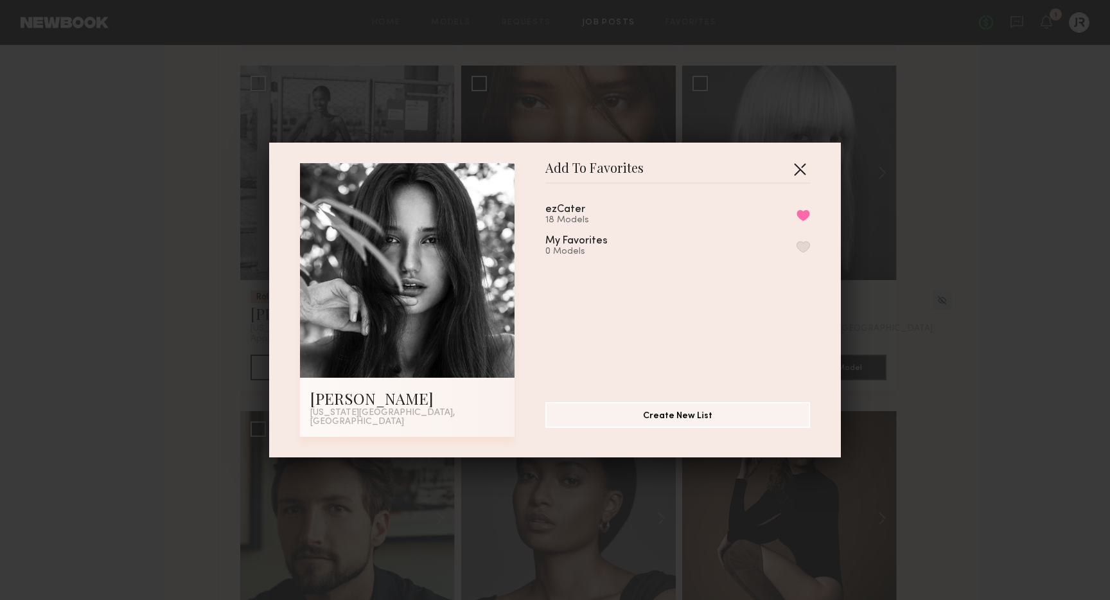
click at [799, 175] on button "button" at bounding box center [799, 169] width 21 height 21
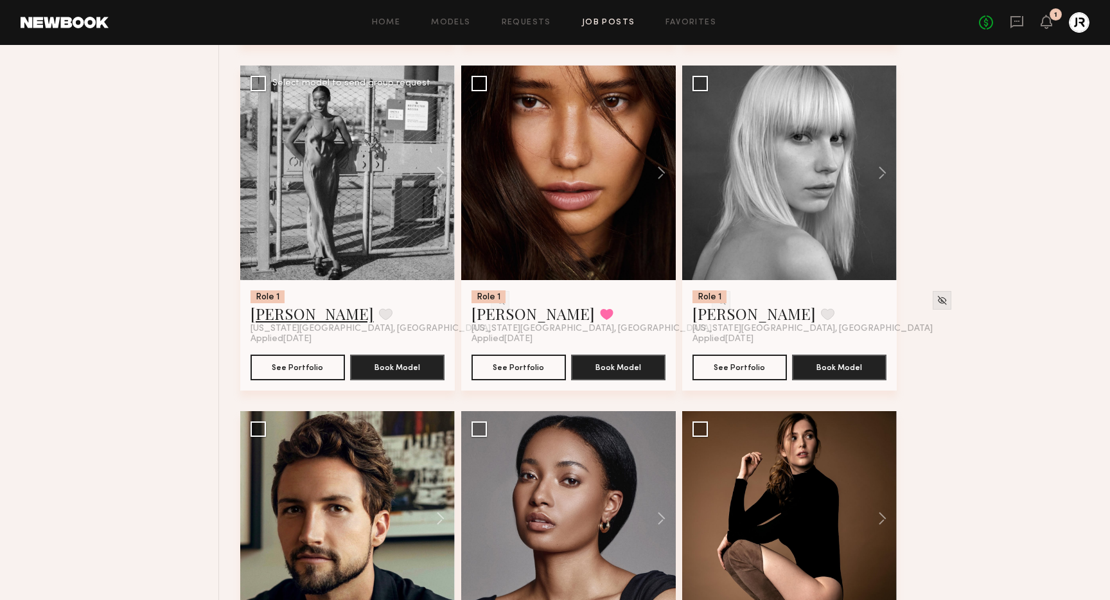
click at [256, 316] on link "Paige G." at bounding box center [312, 313] width 123 height 21
click at [379, 319] on button at bounding box center [385, 314] width 13 height 12
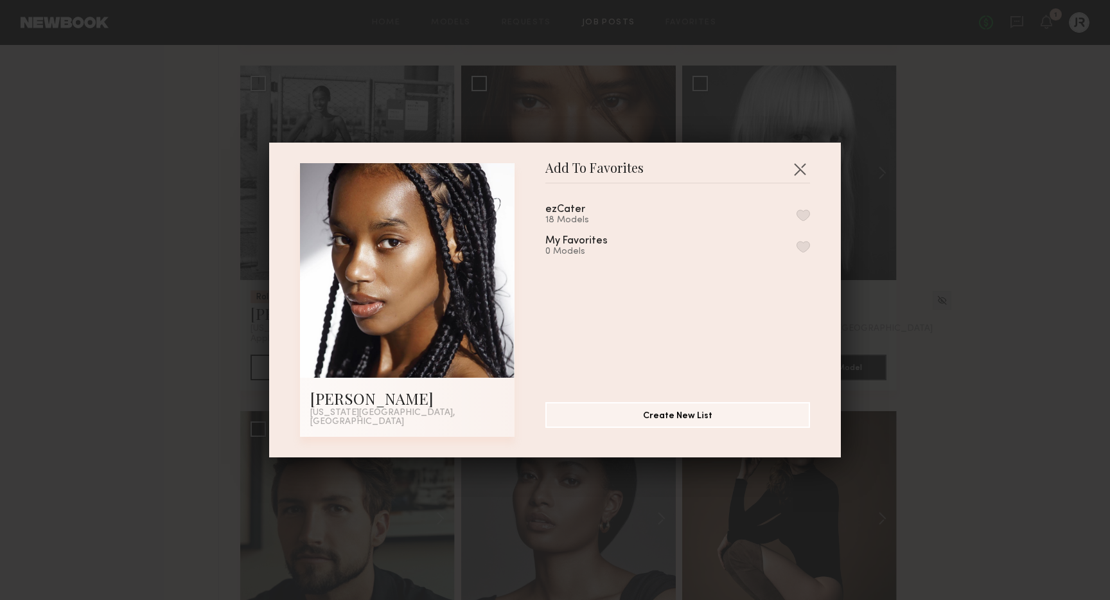
click at [806, 216] on button "button" at bounding box center [803, 215] width 13 height 12
click at [799, 170] on button "button" at bounding box center [799, 169] width 21 height 21
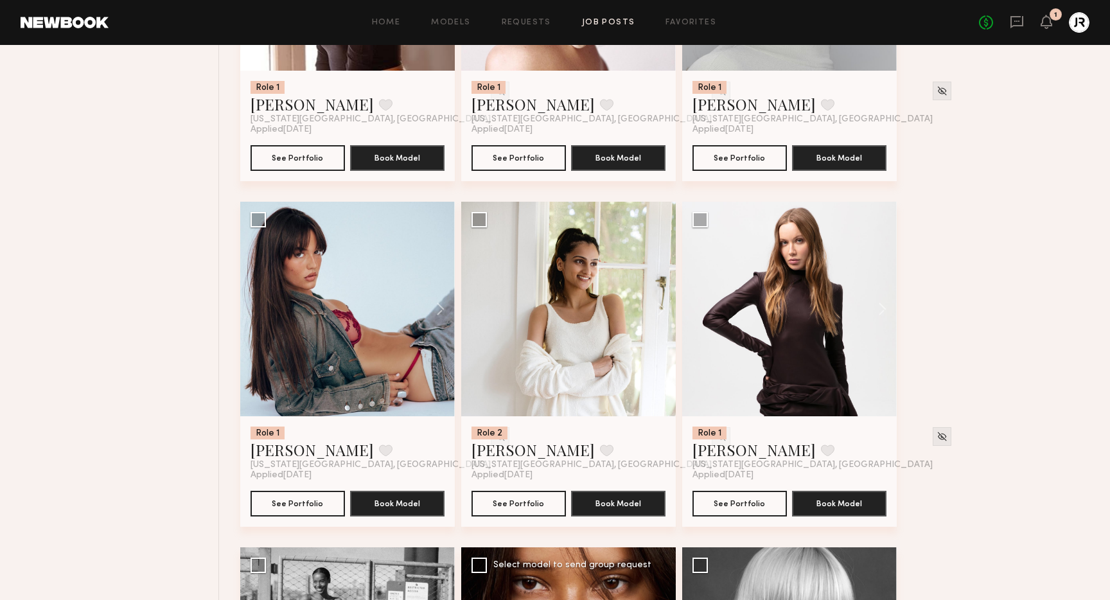
scroll to position [2081, 0]
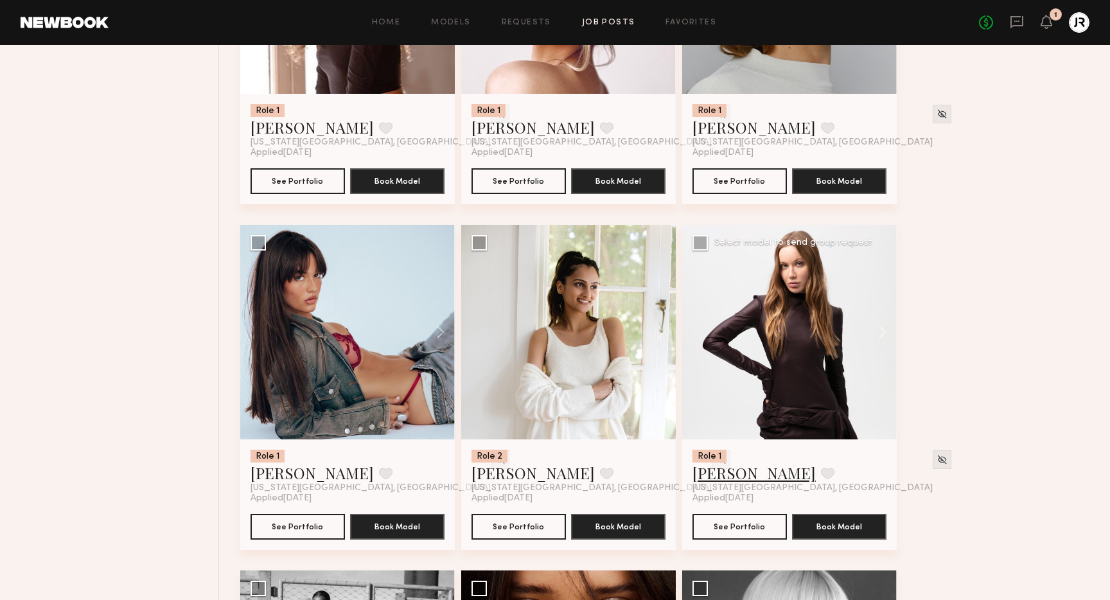
click at [728, 478] on link "Valentina B." at bounding box center [753, 472] width 123 height 21
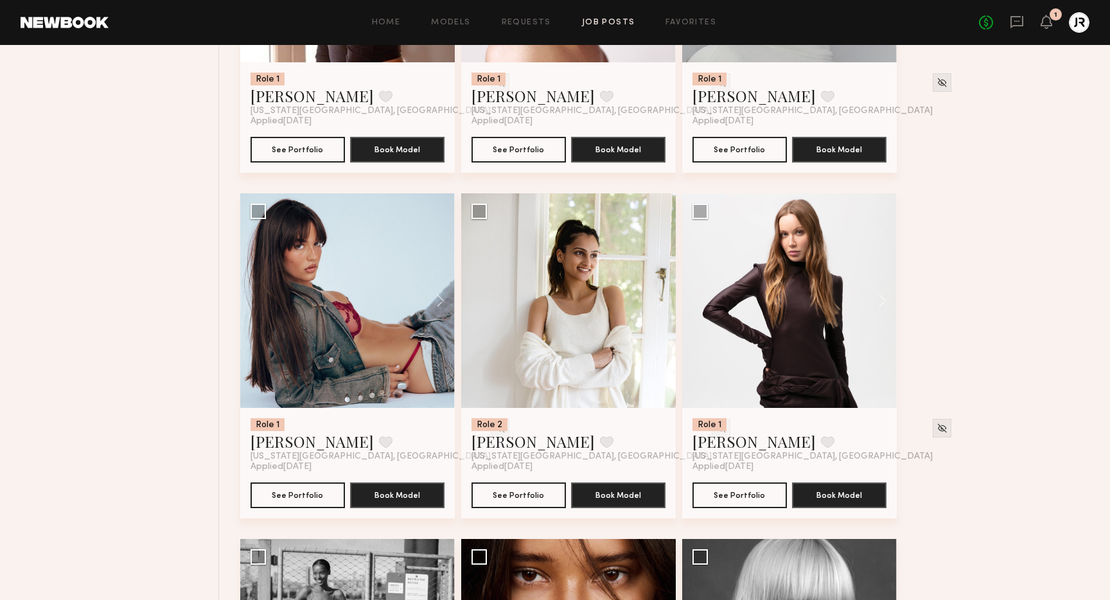
scroll to position [2117, 0]
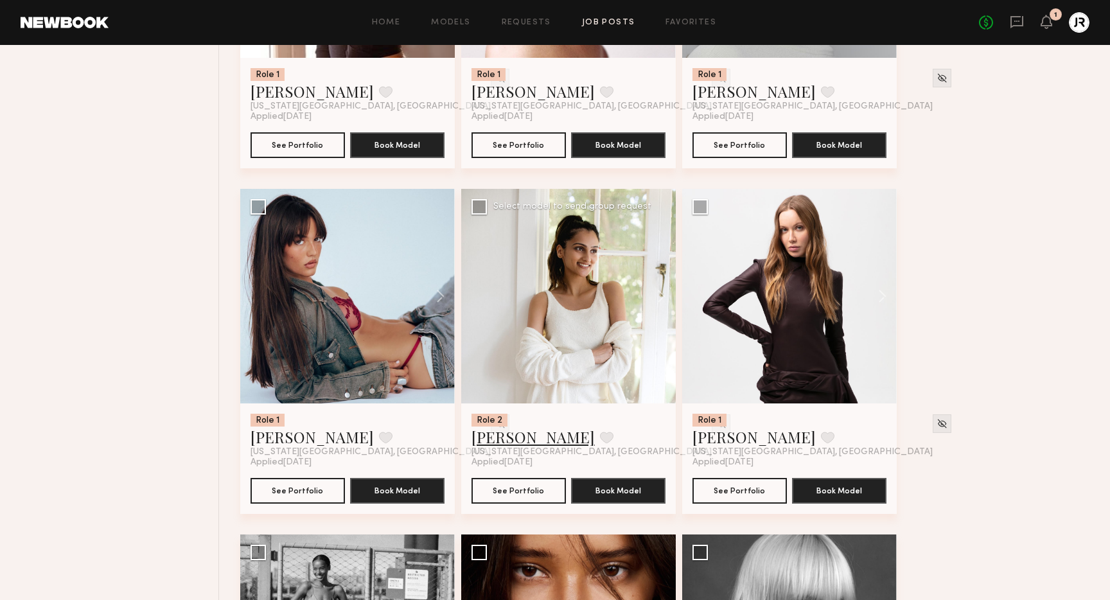
click at [485, 443] on link "Slesha P." at bounding box center [532, 437] width 123 height 21
click at [600, 440] on button at bounding box center [606, 438] width 13 height 12
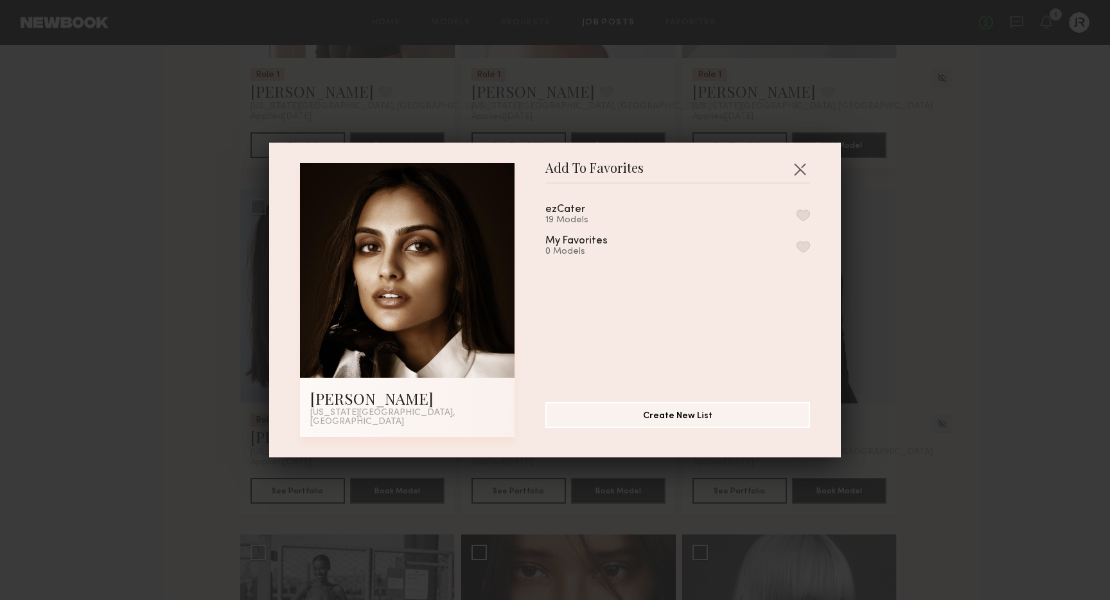
click at [803, 216] on button "button" at bounding box center [803, 215] width 13 height 12
click at [798, 159] on div "Add To Favorites Slesha P. New York City, NY Add To Favorites ezCater 20 Models…" at bounding box center [555, 300] width 572 height 315
click at [798, 172] on button "button" at bounding box center [799, 169] width 21 height 21
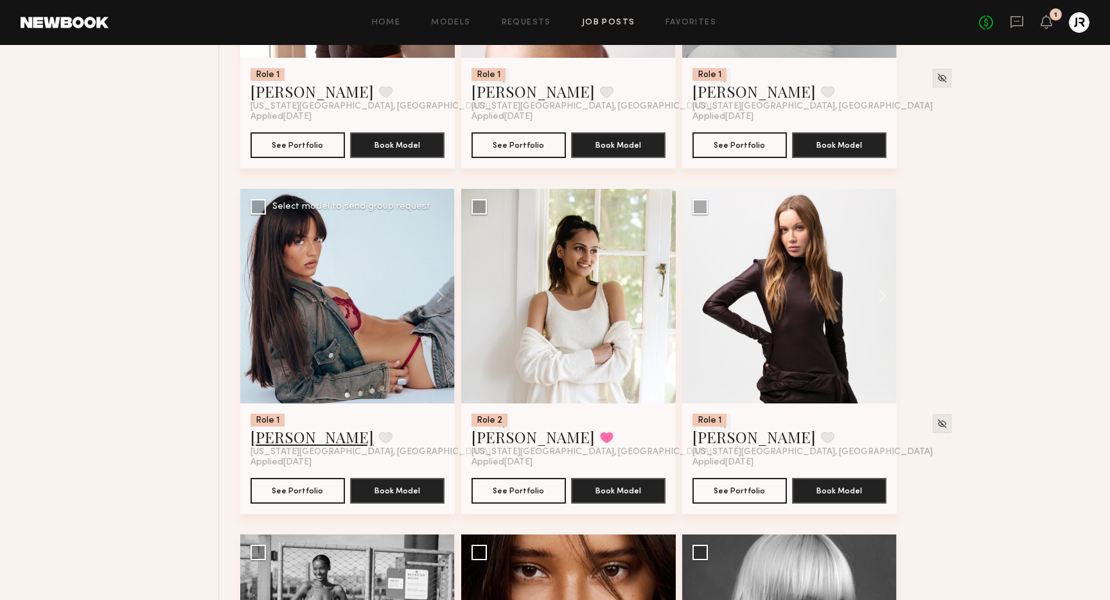
click at [286, 436] on link "Delaney P." at bounding box center [312, 437] width 123 height 21
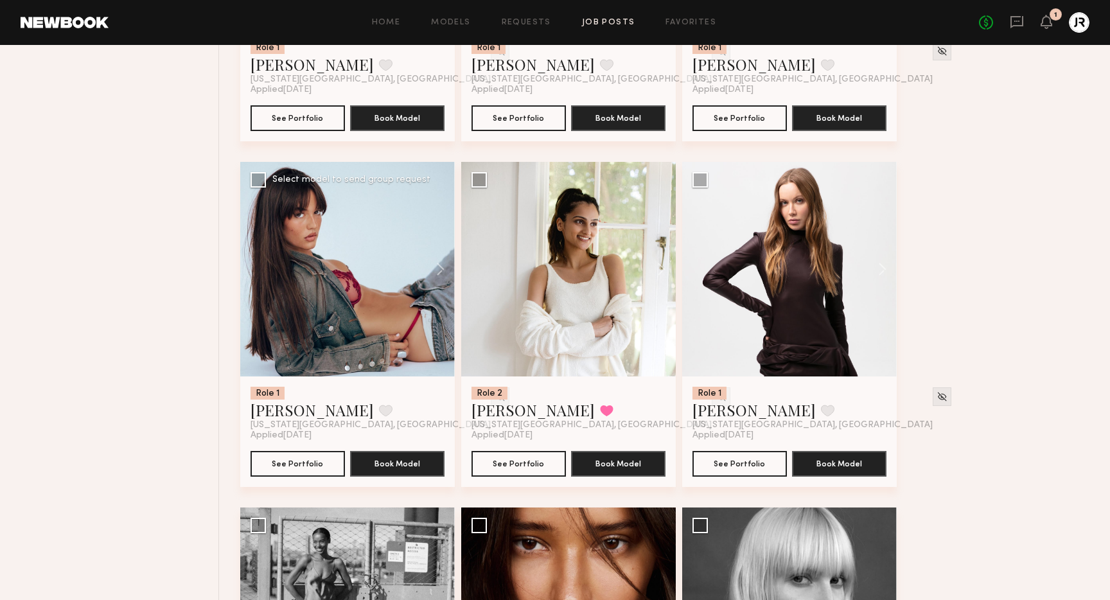
scroll to position [2160, 0]
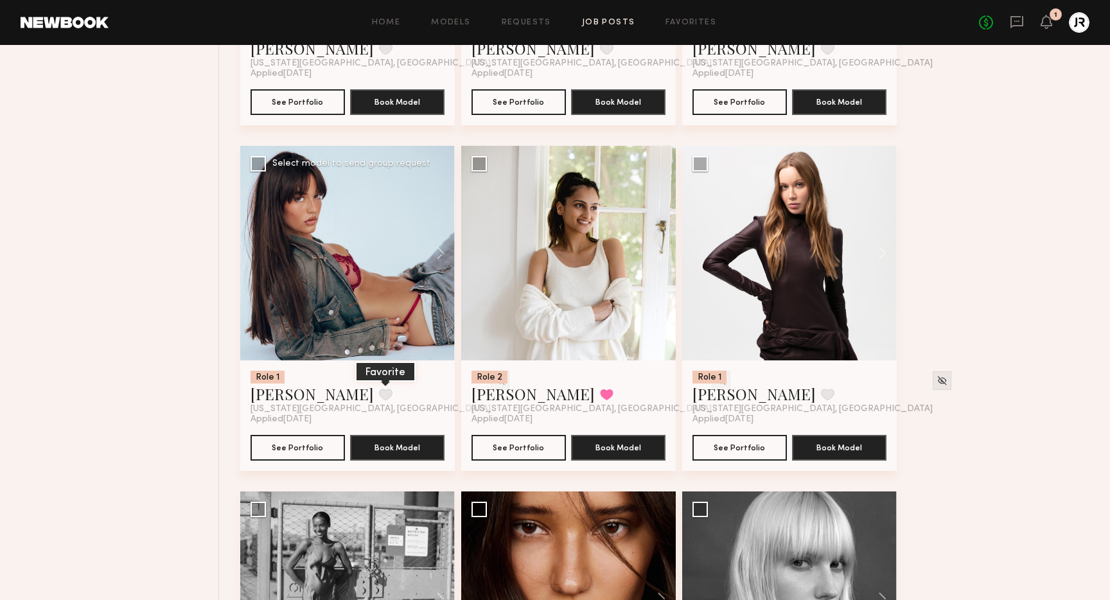
click at [379, 394] on button at bounding box center [385, 395] width 13 height 12
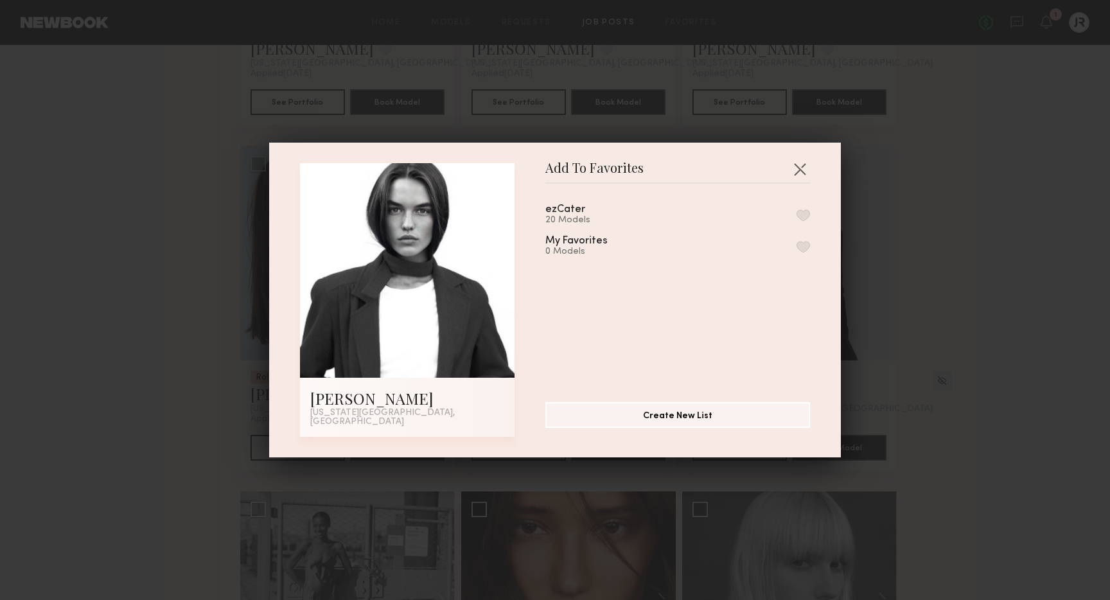
click at [801, 213] on div "ezCater 20 Models" at bounding box center [677, 214] width 265 height 21
click at [801, 215] on button "button" at bounding box center [803, 215] width 13 height 12
click at [800, 176] on button "button" at bounding box center [799, 169] width 21 height 21
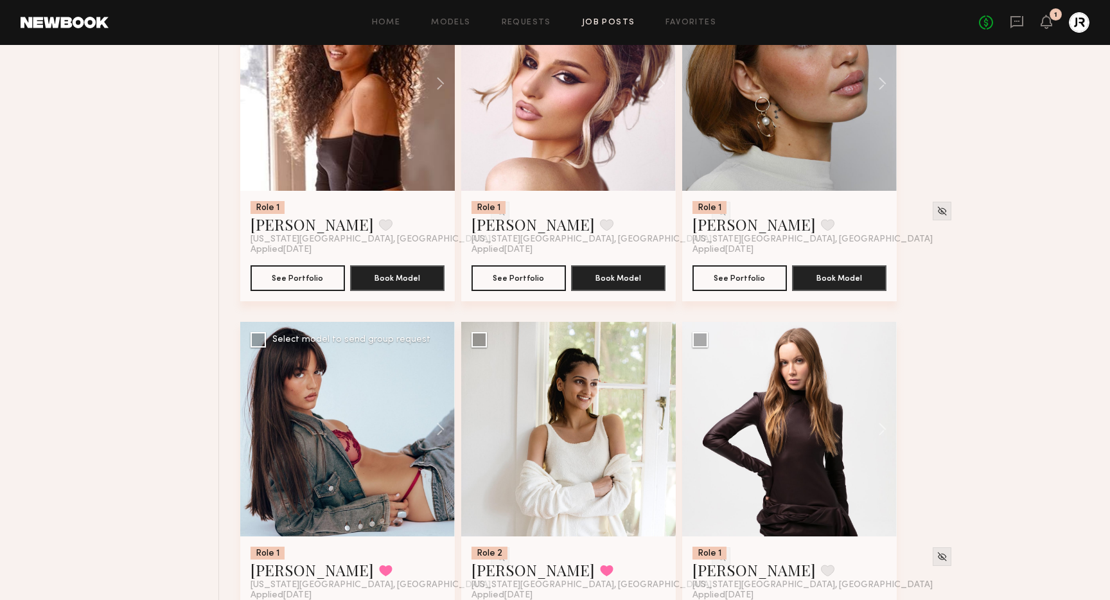
scroll to position [1800, 0]
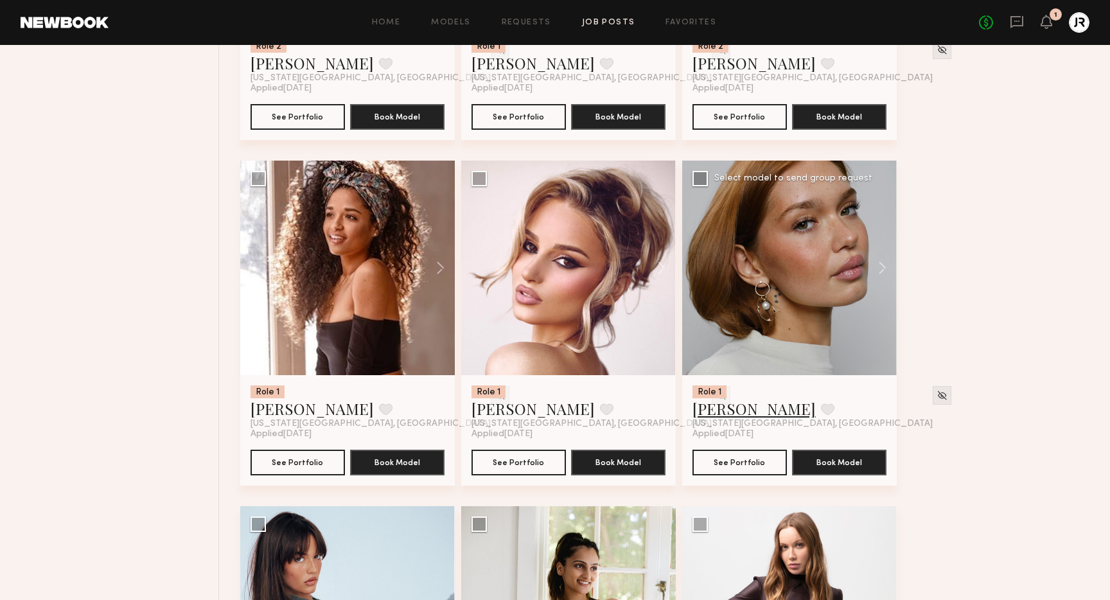
click at [719, 414] on link "Adelina Y." at bounding box center [753, 408] width 123 height 21
click at [821, 411] on button at bounding box center [827, 409] width 13 height 12
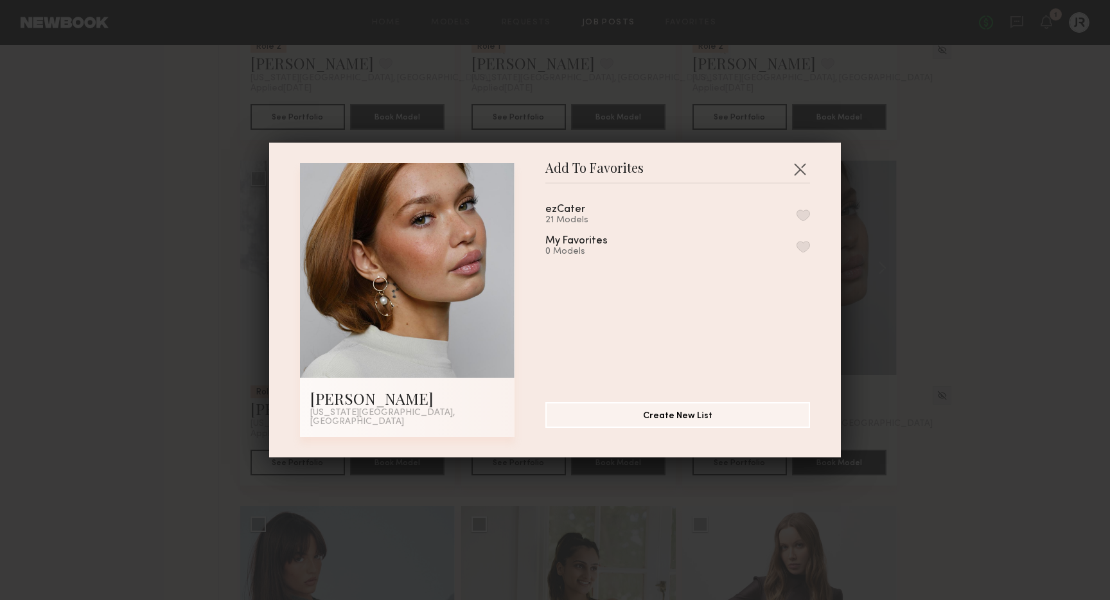
click at [804, 218] on button "button" at bounding box center [803, 215] width 13 height 12
click at [800, 175] on button "button" at bounding box center [799, 169] width 21 height 21
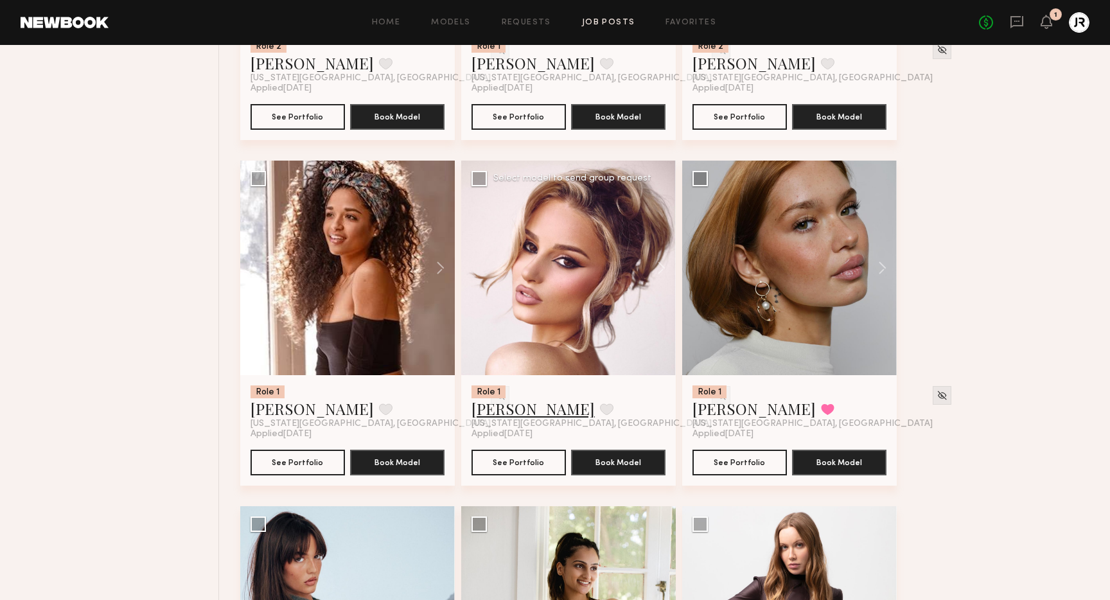
click at [512, 410] on link "Lindsay K." at bounding box center [532, 408] width 123 height 21
click at [283, 416] on link "Maria G." at bounding box center [312, 408] width 123 height 21
click at [379, 408] on button at bounding box center [385, 409] width 13 height 12
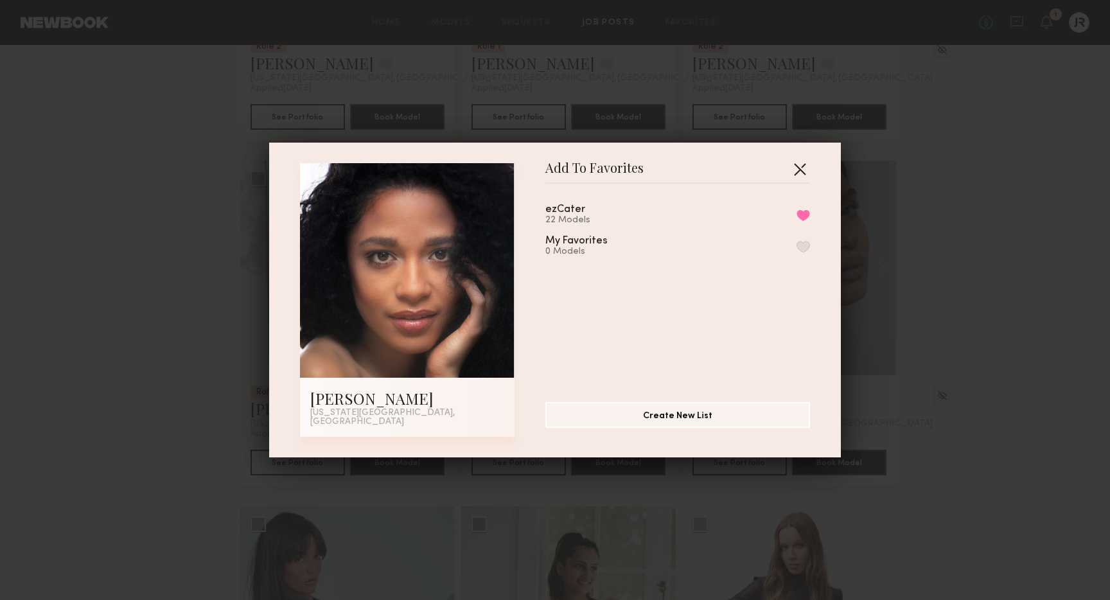
click at [790, 175] on button "button" at bounding box center [799, 169] width 21 height 21
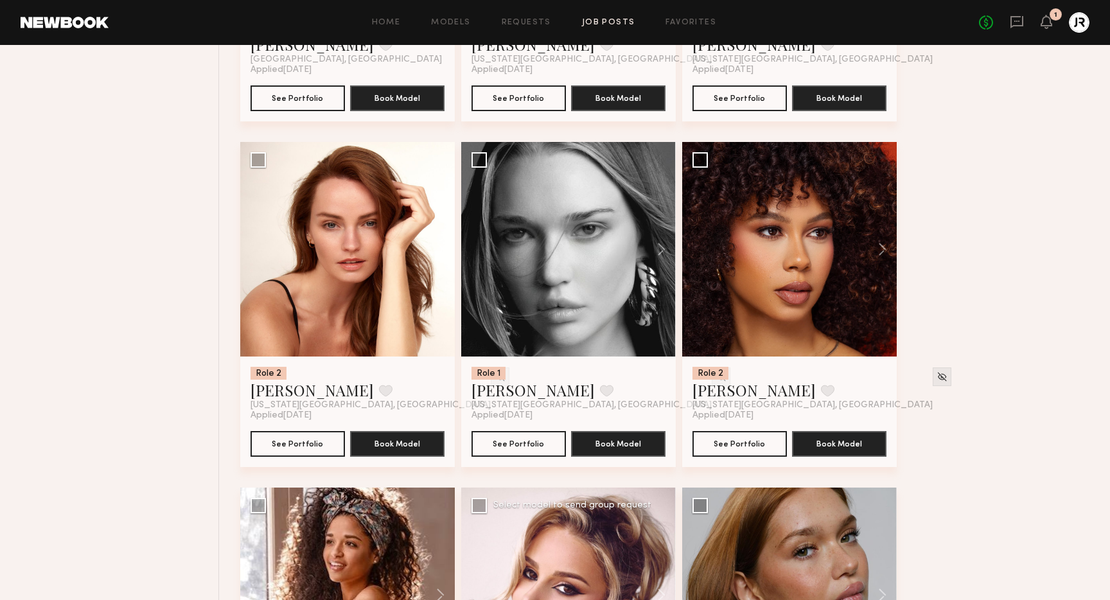
scroll to position [1469, 0]
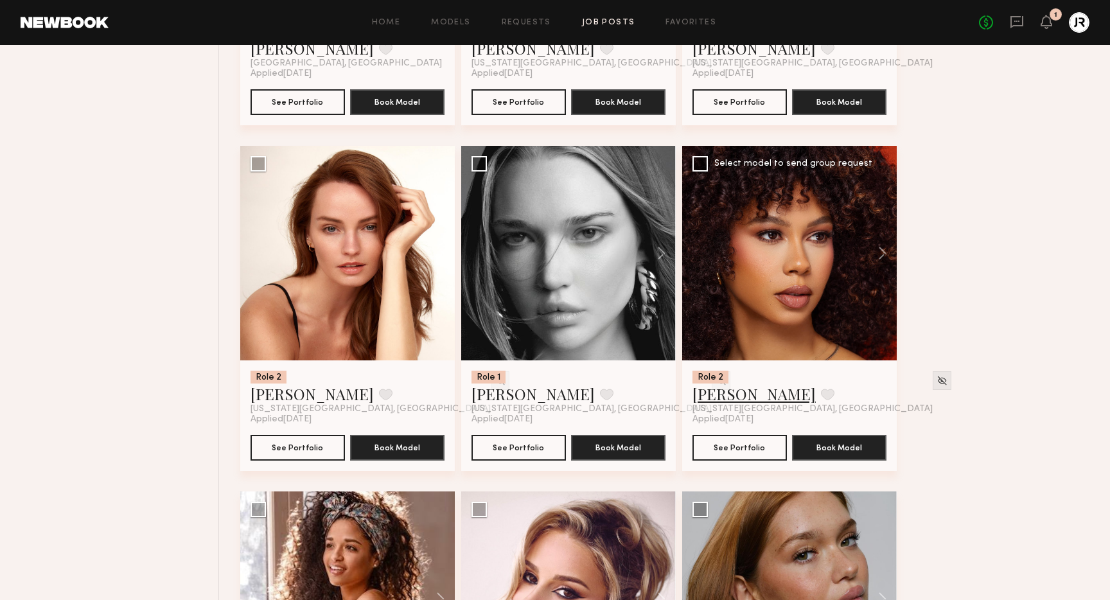
click at [717, 403] on link "Jael H." at bounding box center [753, 393] width 123 height 21
click at [821, 396] on button at bounding box center [827, 395] width 13 height 12
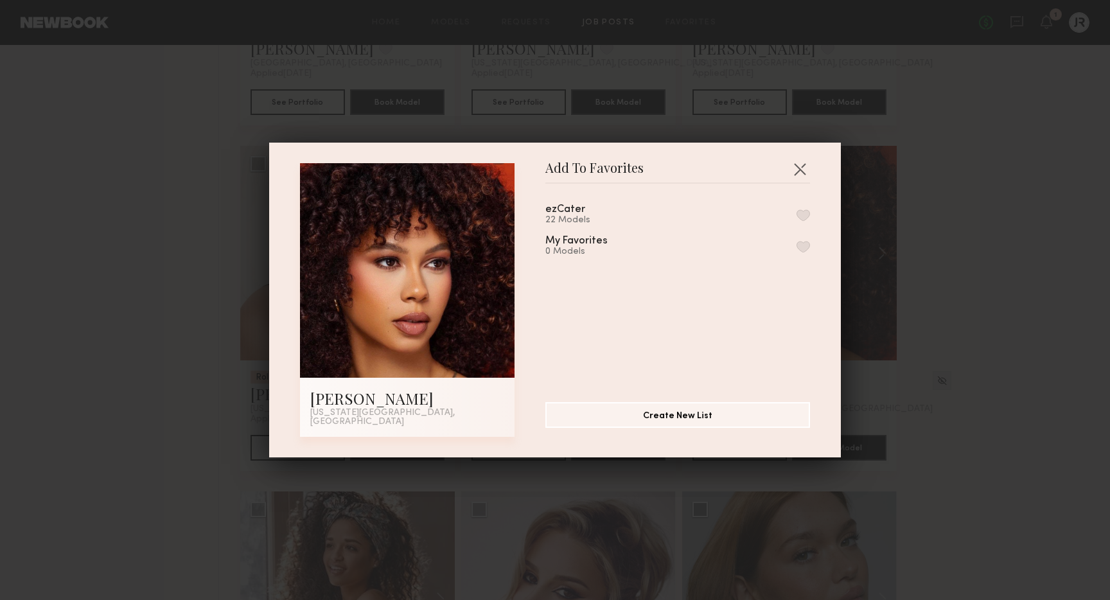
click at [805, 215] on button "button" at bounding box center [803, 215] width 13 height 12
click at [798, 172] on button "button" at bounding box center [799, 169] width 21 height 21
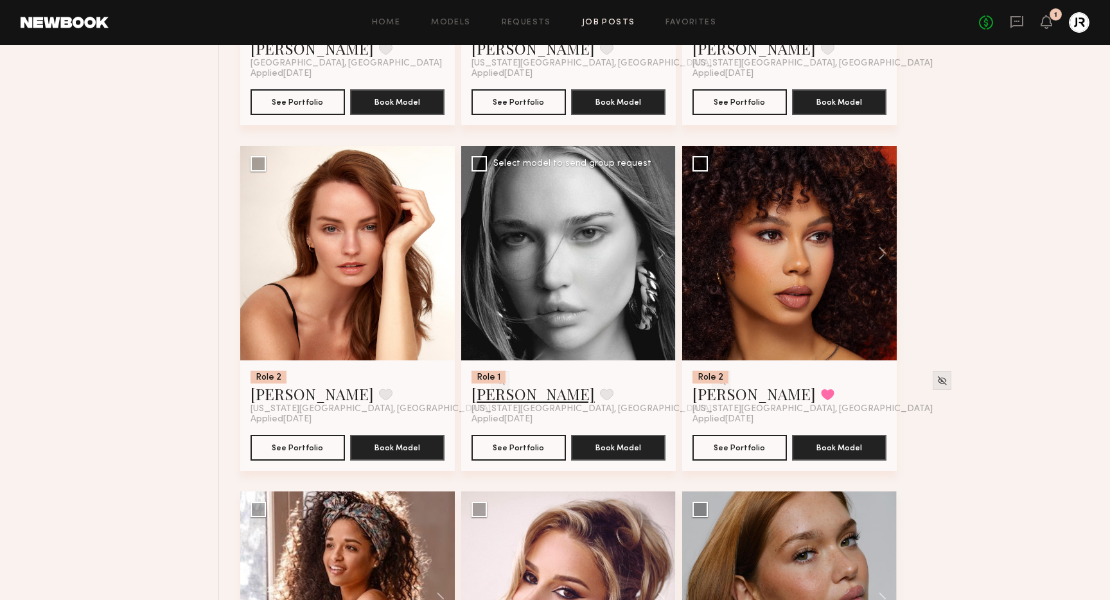
click at [515, 391] on link "Wiktoria G." at bounding box center [532, 393] width 123 height 21
click at [271, 396] on link "Dina K." at bounding box center [312, 393] width 123 height 21
click at [379, 397] on button at bounding box center [385, 395] width 13 height 12
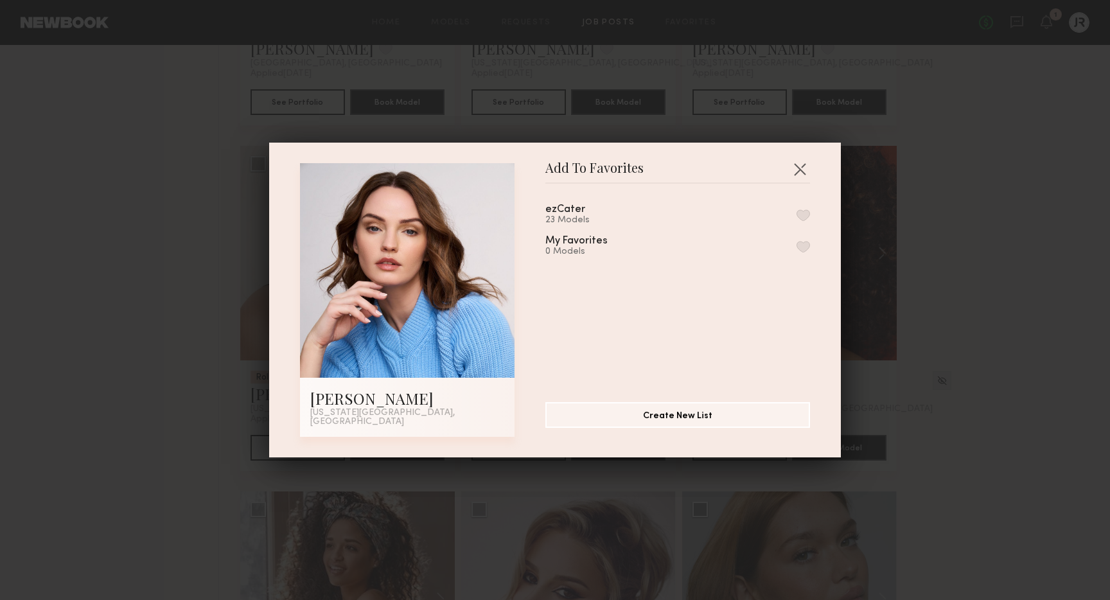
click at [810, 219] on div "ezCater 23 Models My Favorites 0 Models" at bounding box center [683, 288] width 277 height 188
click at [804, 218] on button "button" at bounding box center [803, 215] width 13 height 12
click at [802, 170] on button "button" at bounding box center [799, 169] width 21 height 21
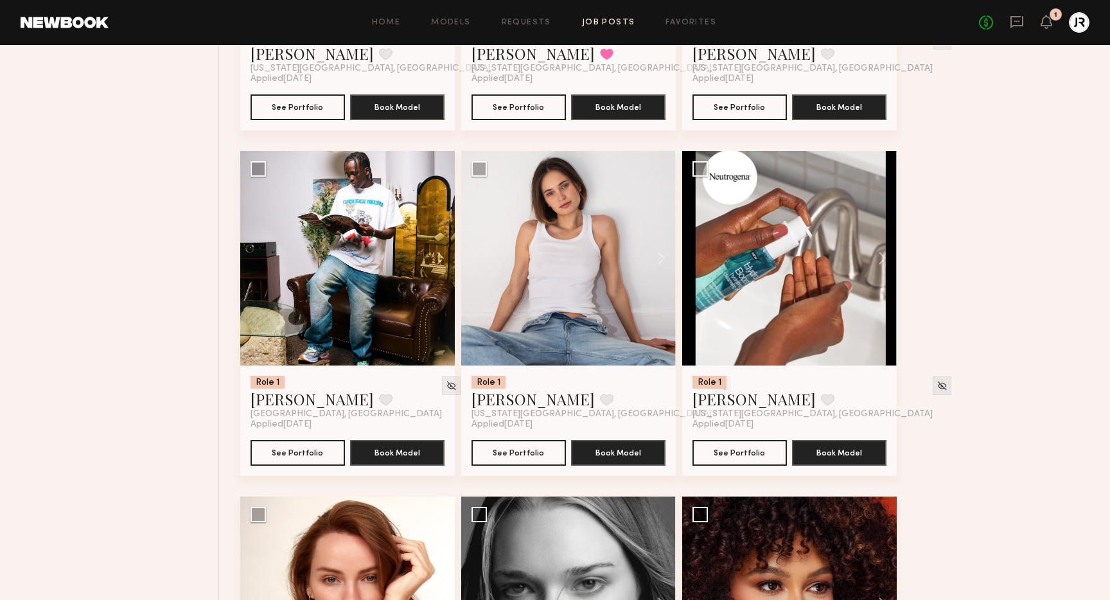
scroll to position [1113, 0]
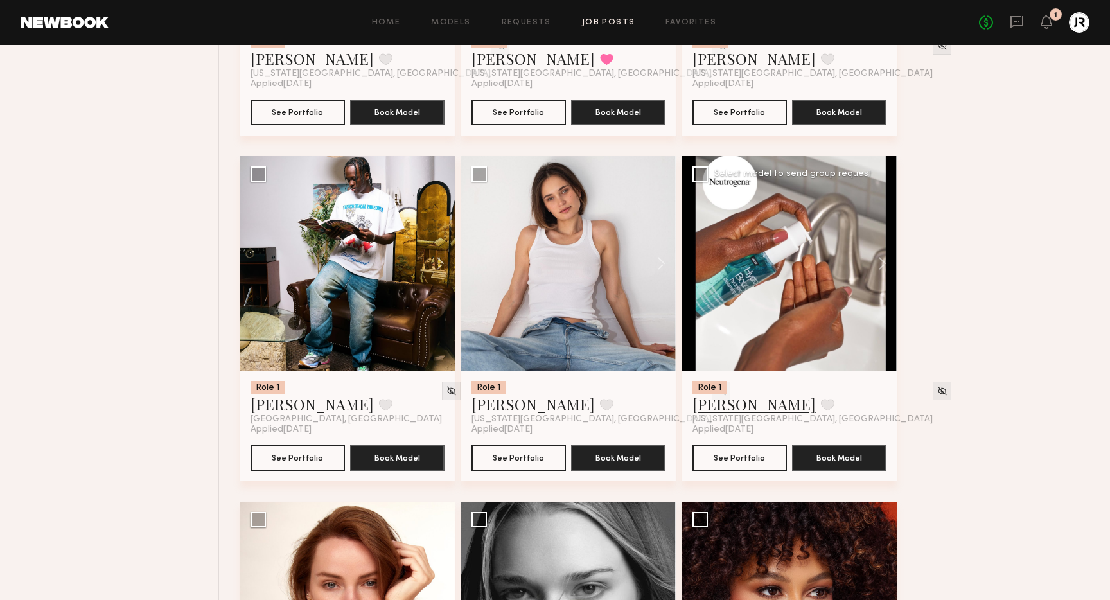
click at [726, 409] on link "Bianca S." at bounding box center [753, 404] width 123 height 21
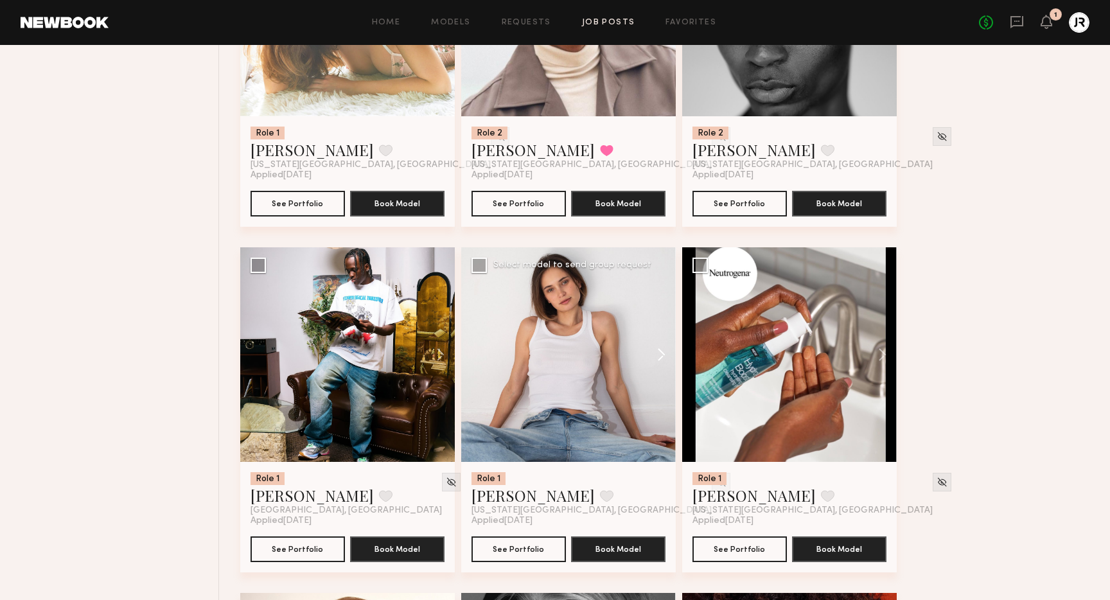
scroll to position [1021, 0]
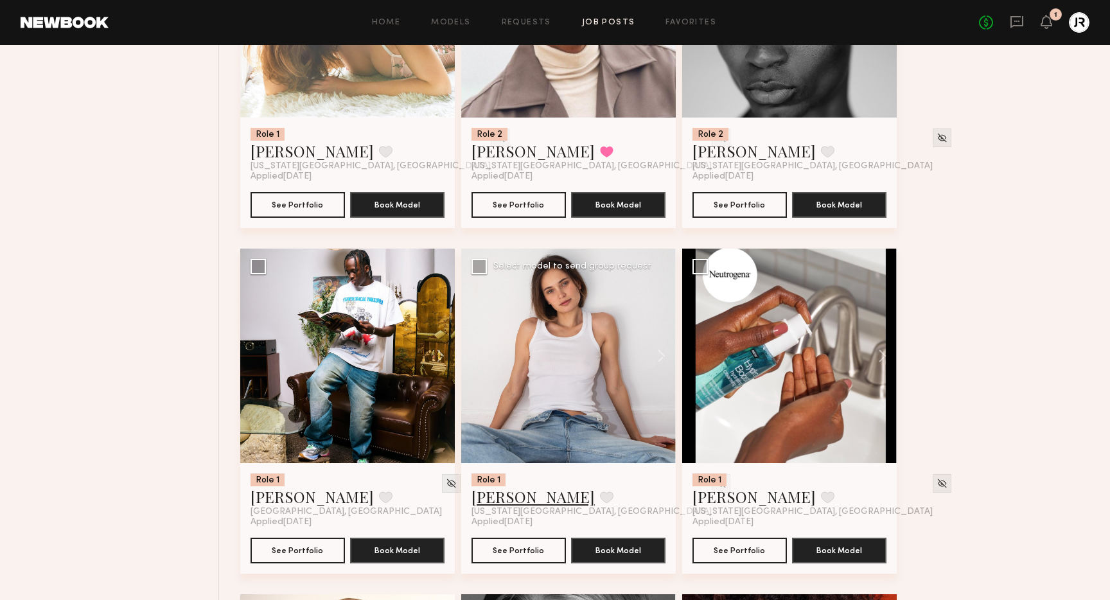
click at [495, 498] on link "Tanya A." at bounding box center [532, 496] width 123 height 21
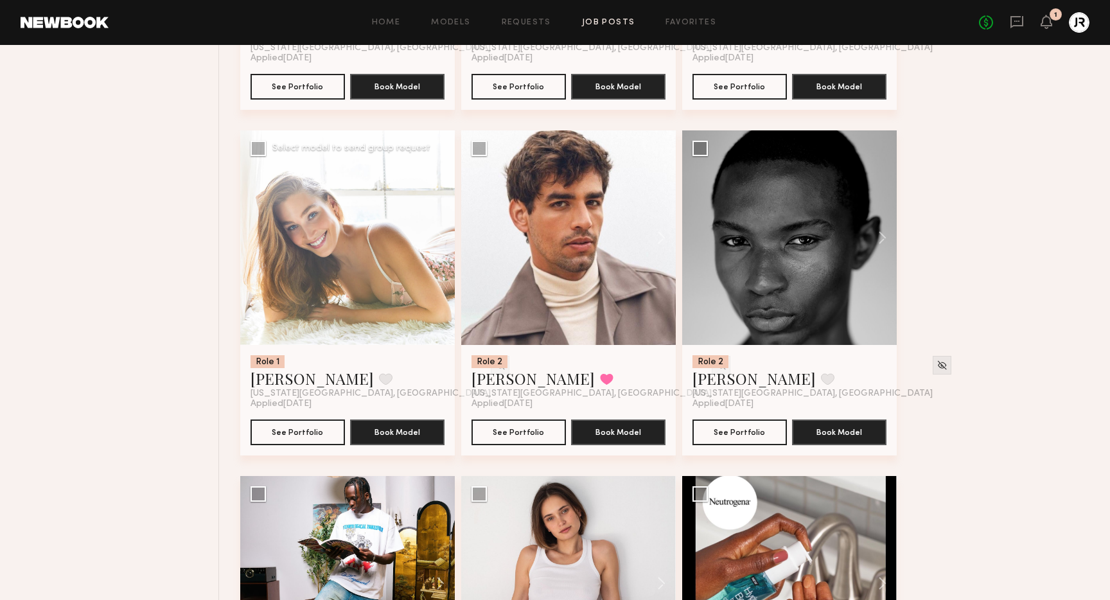
scroll to position [782, 0]
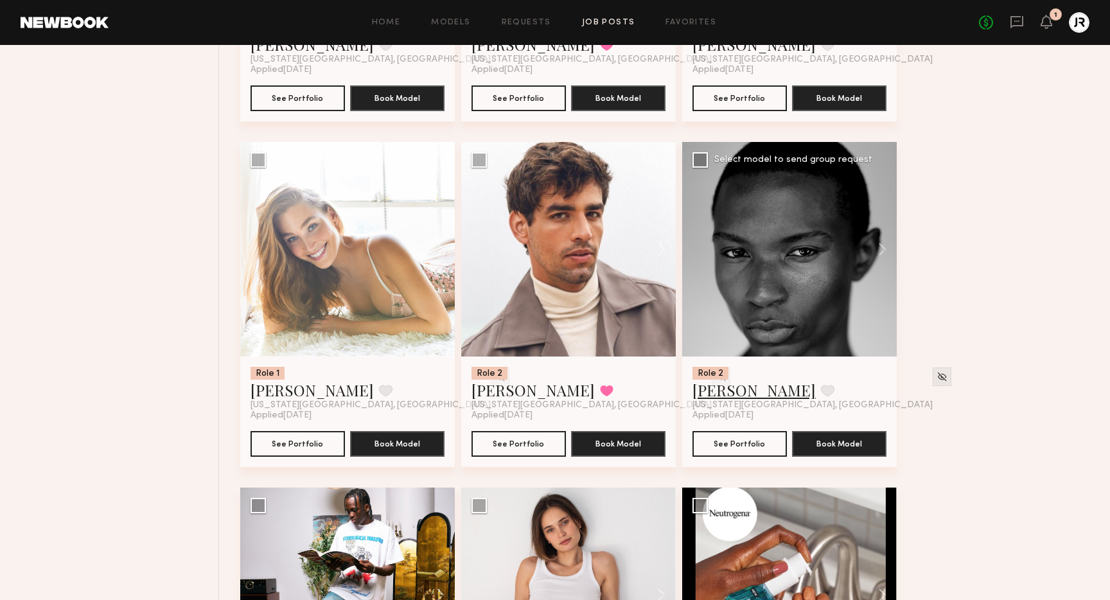
click at [711, 393] on link "Arnaldo C." at bounding box center [753, 390] width 123 height 21
click at [487, 395] on link "Luis O." at bounding box center [532, 390] width 123 height 21
click at [278, 394] on link "Sarah D." at bounding box center [312, 390] width 123 height 21
click at [379, 385] on button at bounding box center [385, 391] width 13 height 12
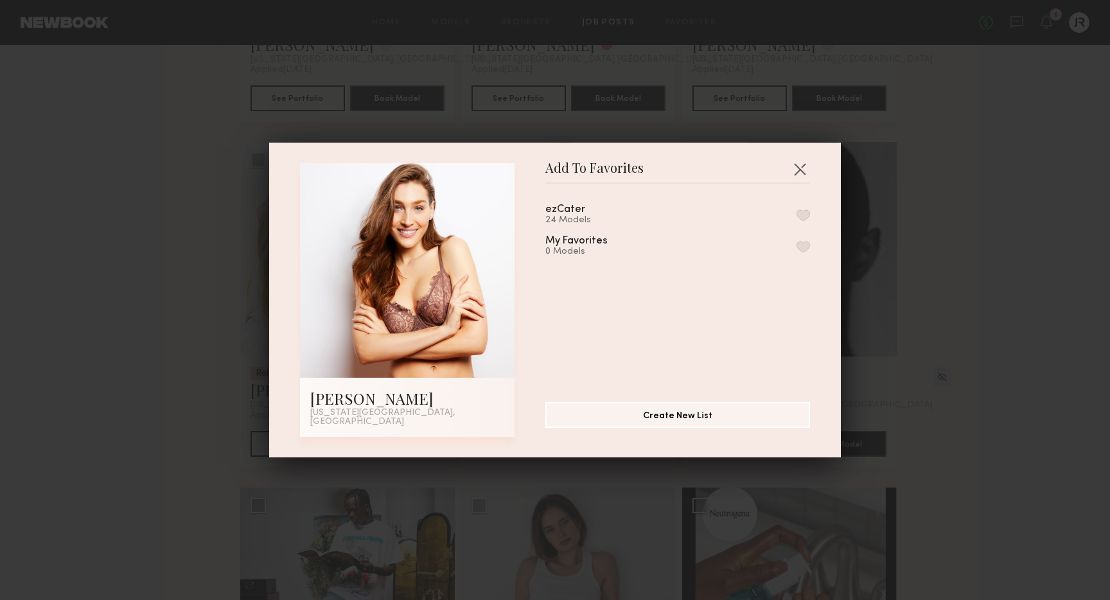
click at [804, 219] on button "button" at bounding box center [803, 215] width 13 height 12
click at [802, 171] on button "button" at bounding box center [799, 169] width 21 height 21
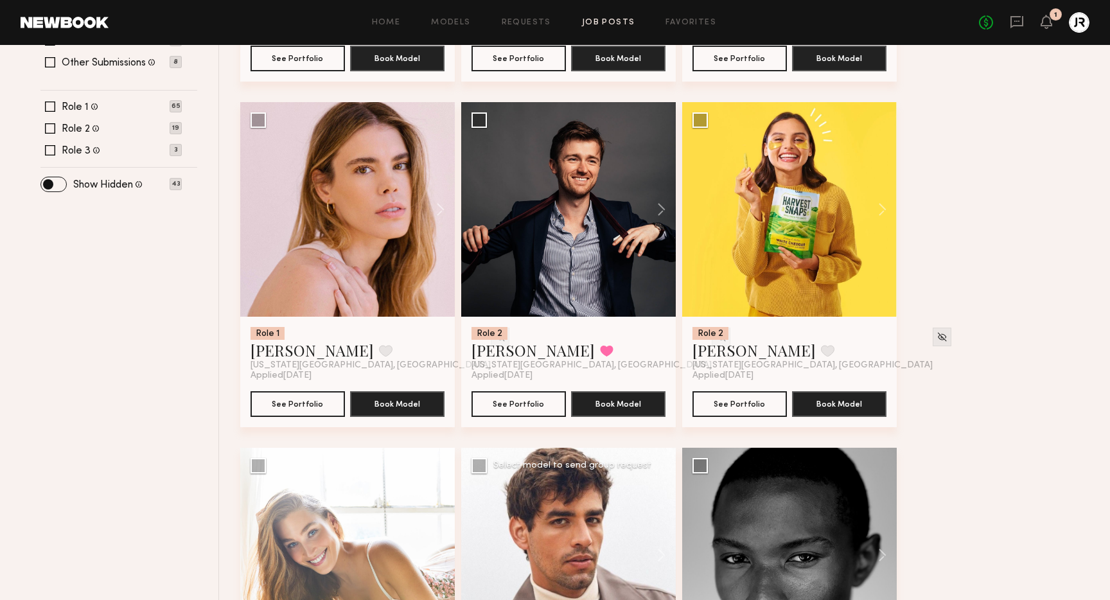
scroll to position [467, 0]
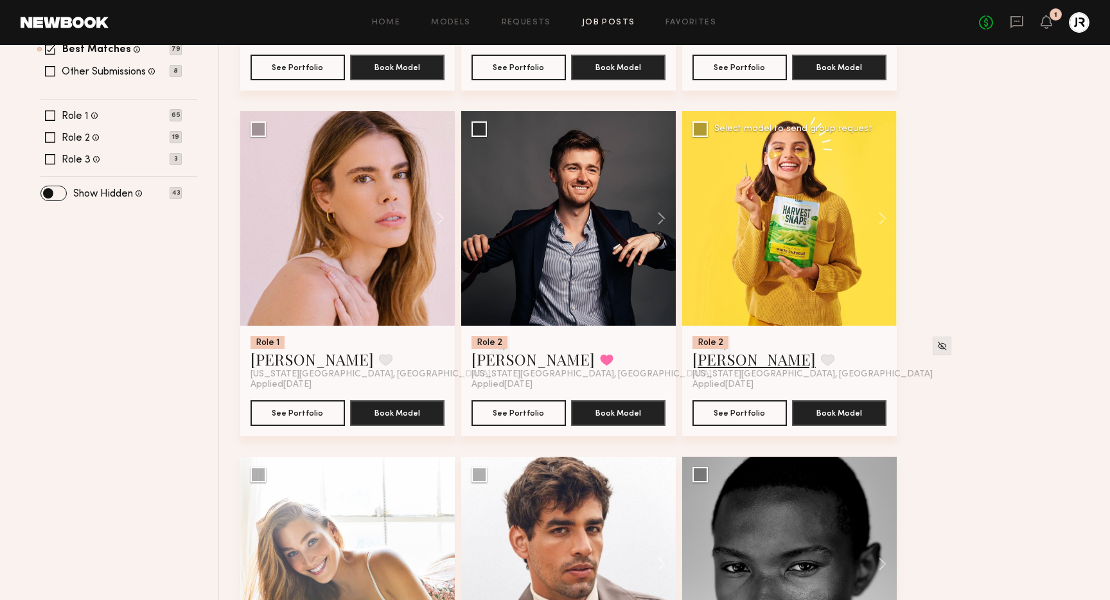
click at [709, 359] on link "Sophia R." at bounding box center [753, 359] width 123 height 21
click at [512, 362] on link "Casey D." at bounding box center [532, 359] width 123 height 21
click at [291, 364] on link "Brana D." at bounding box center [312, 359] width 123 height 21
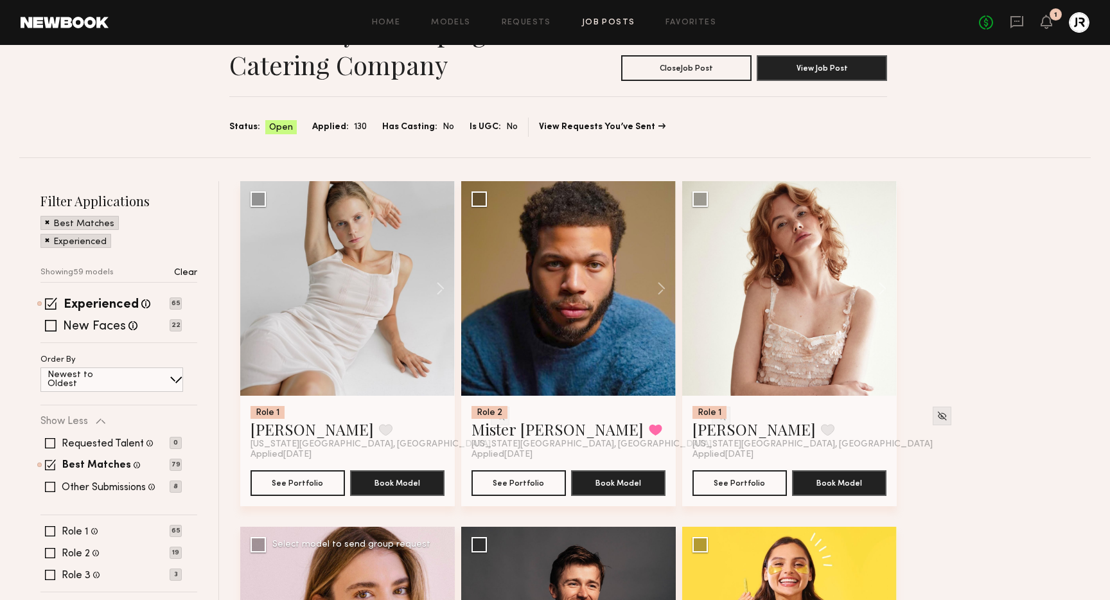
scroll to position [24, 0]
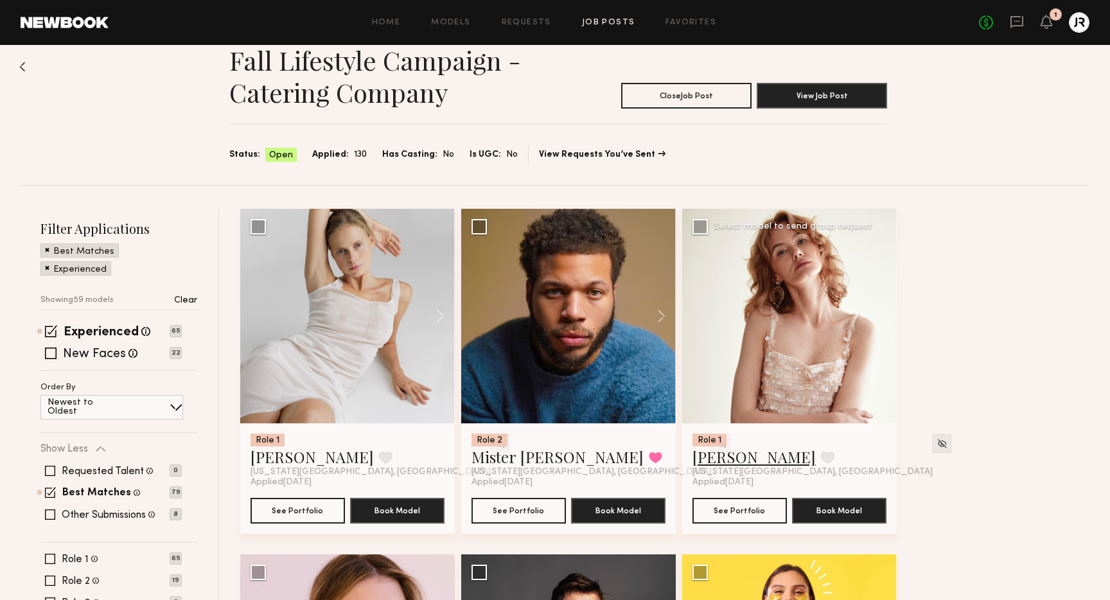
click at [726, 462] on link "Anna S." at bounding box center [753, 456] width 123 height 21
click at [821, 461] on button at bounding box center [827, 458] width 13 height 12
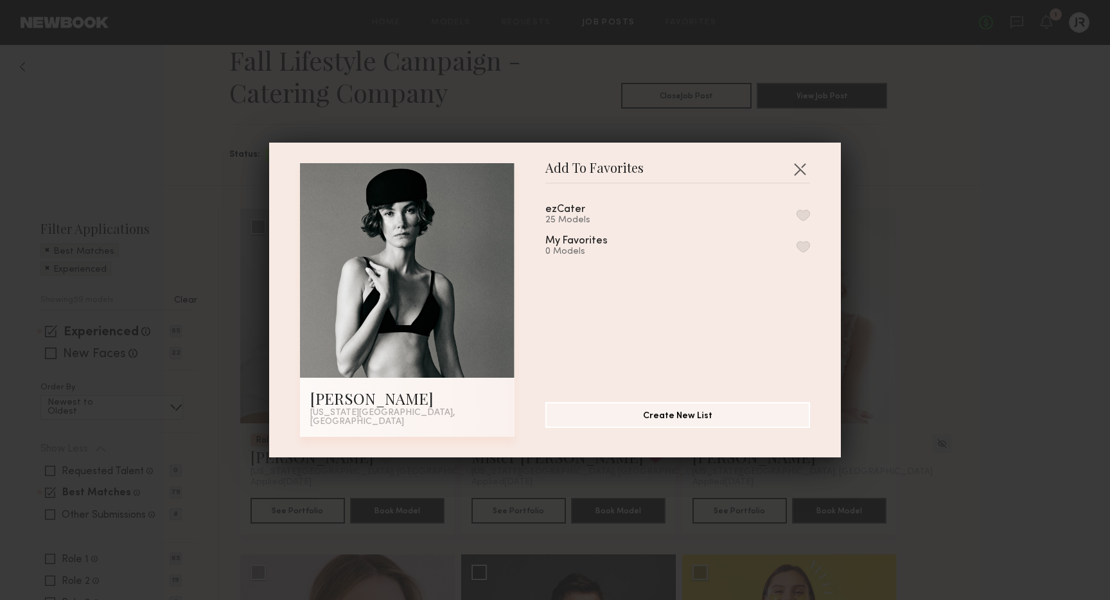
click at [806, 215] on button "button" at bounding box center [803, 215] width 13 height 12
click at [792, 173] on button "button" at bounding box center [799, 169] width 21 height 21
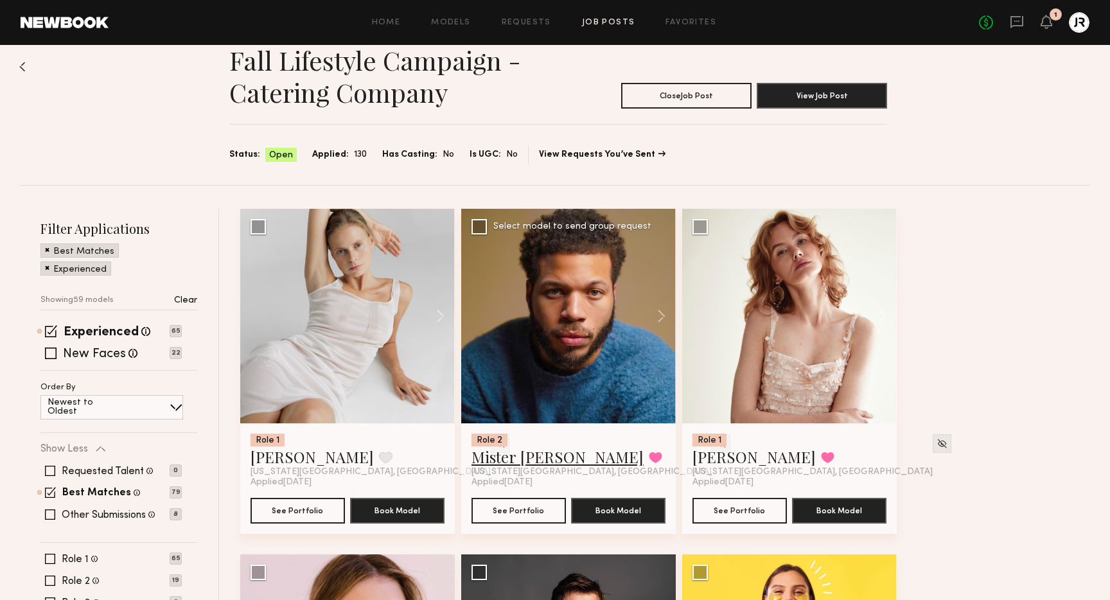
click at [501, 455] on link "Mister F." at bounding box center [557, 456] width 172 height 21
click at [277, 461] on link "Irene S." at bounding box center [312, 456] width 123 height 21
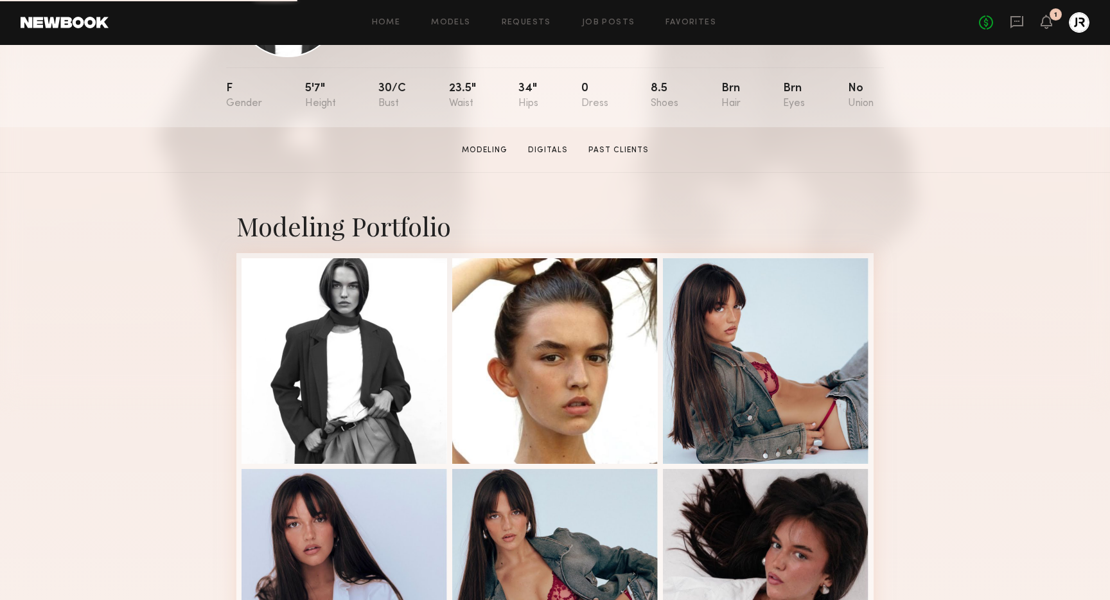
scroll to position [289, 0]
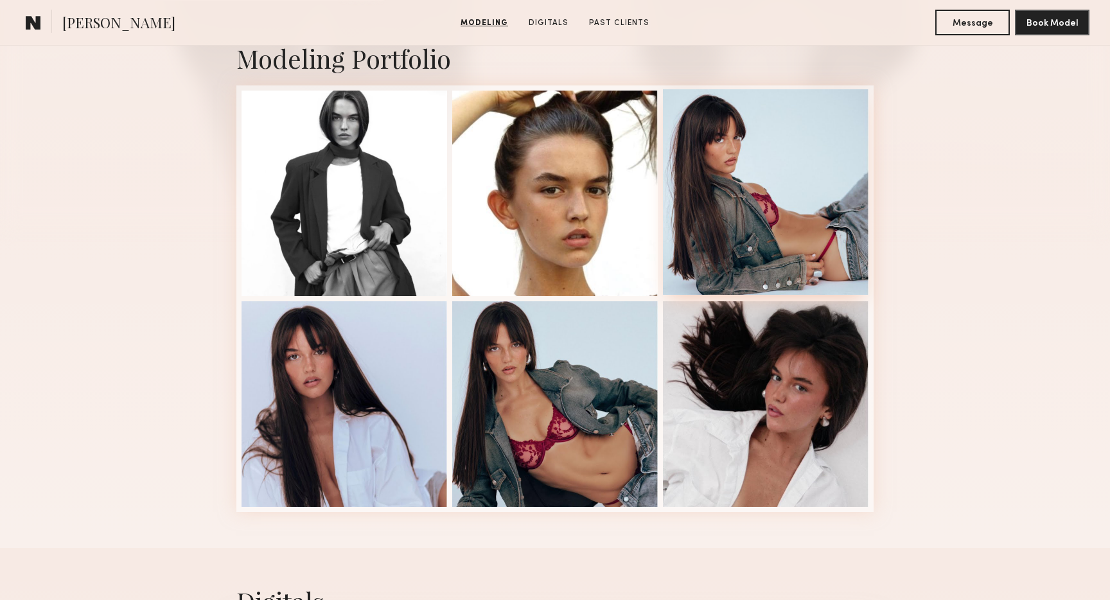
click at [811, 204] on div at bounding box center [766, 192] width 206 height 206
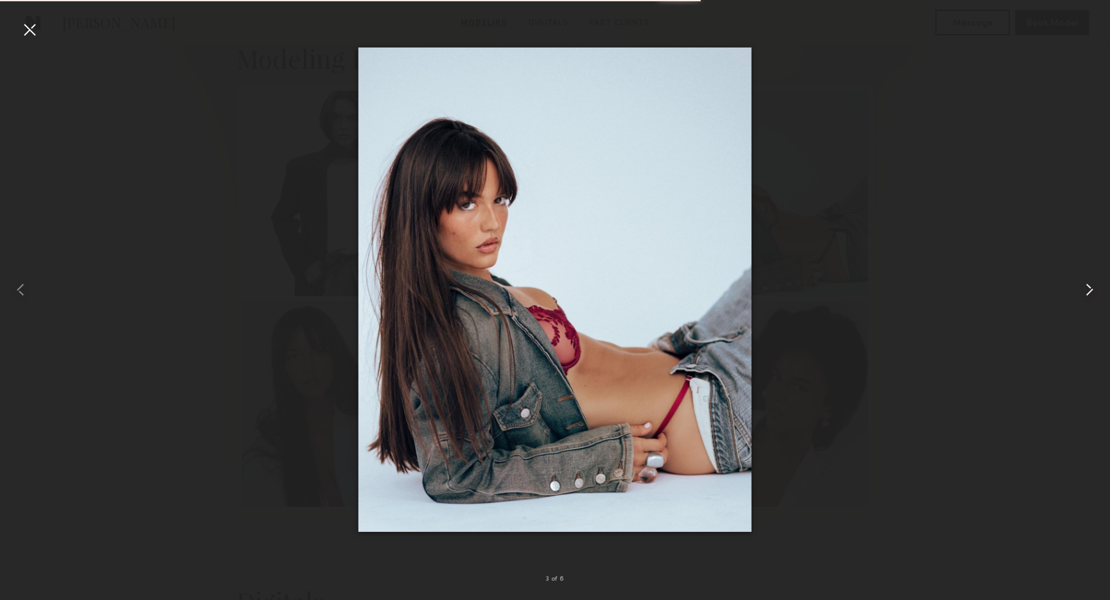
click at [1087, 289] on common-icon at bounding box center [1089, 289] width 21 height 21
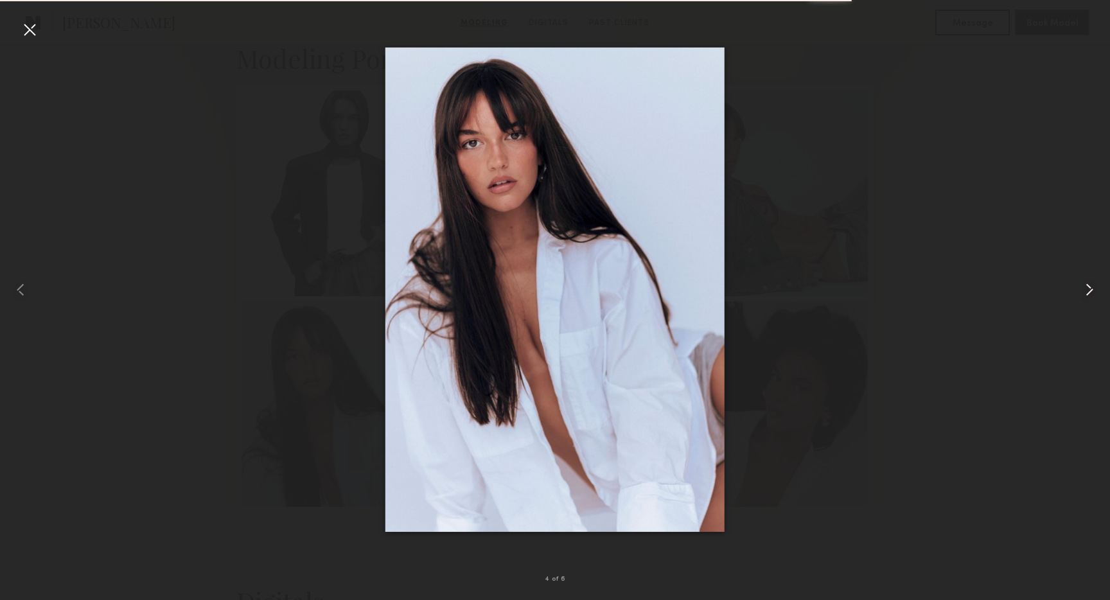
click at [1087, 289] on common-icon at bounding box center [1089, 289] width 21 height 21
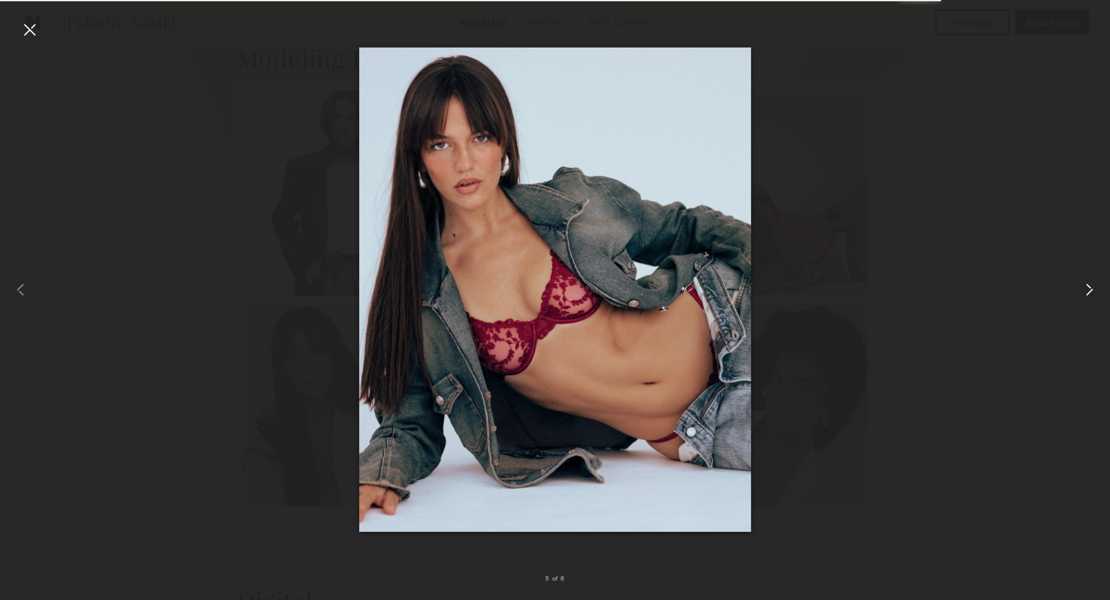
click at [1087, 289] on common-icon at bounding box center [1089, 289] width 21 height 21
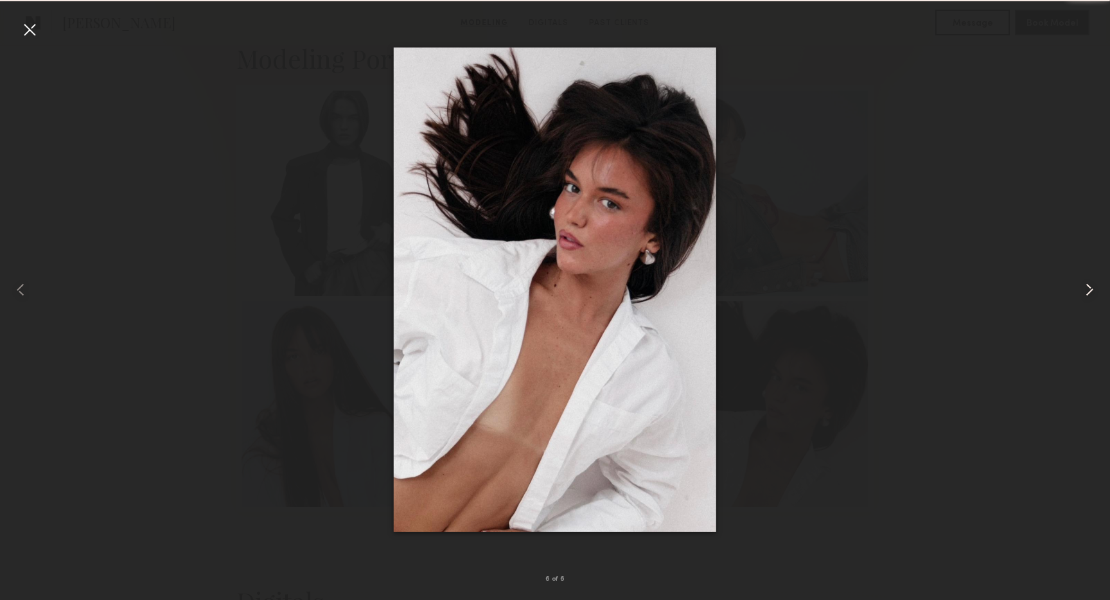
click at [1087, 289] on common-icon at bounding box center [1089, 289] width 21 height 21
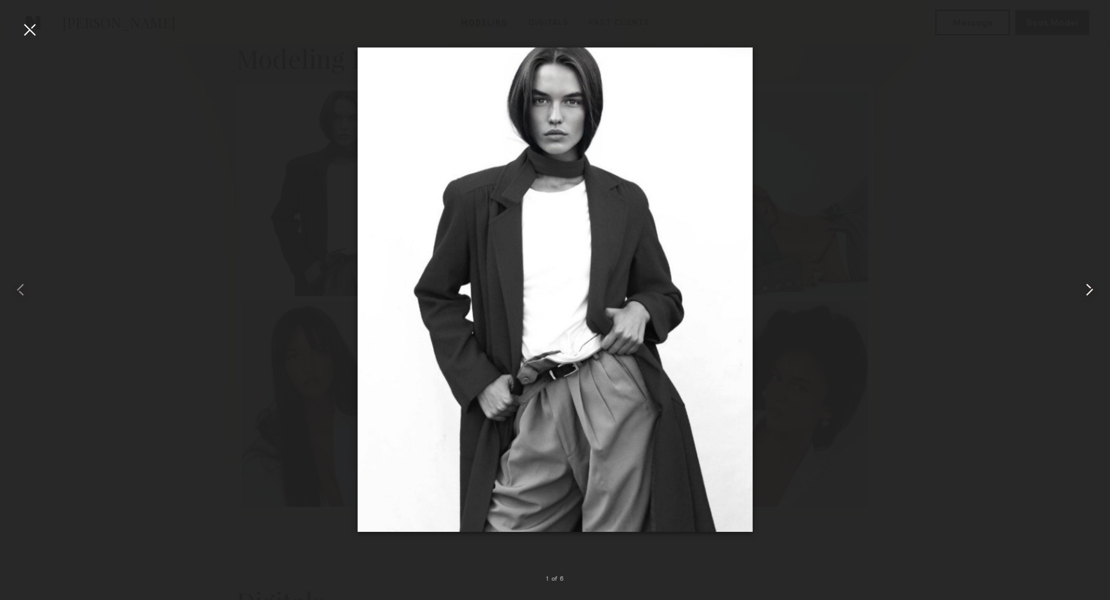
click at [1087, 289] on common-icon at bounding box center [1089, 289] width 21 height 21
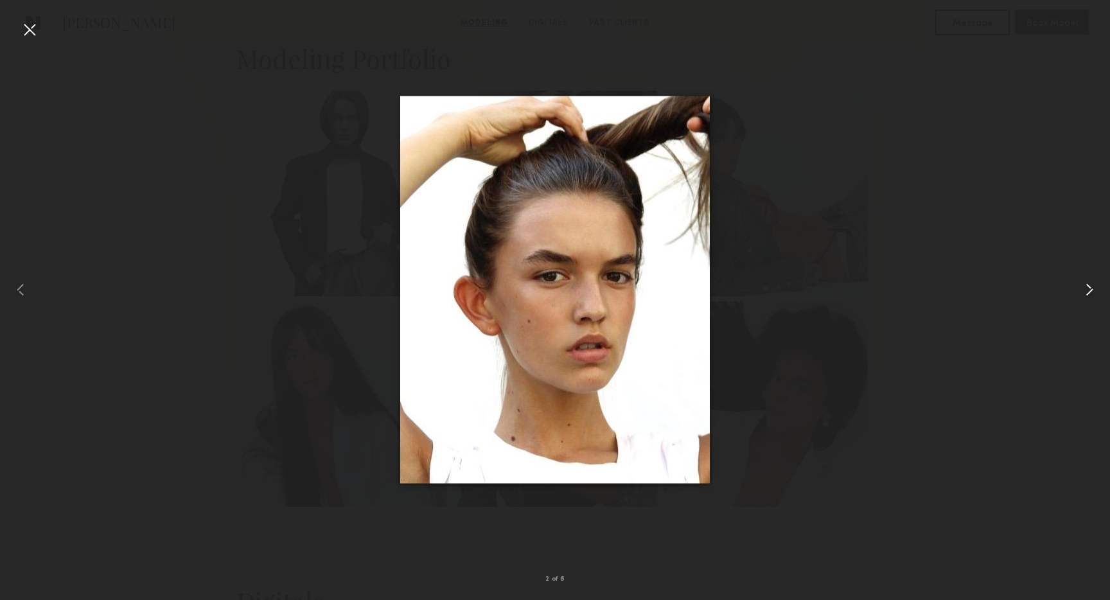
click at [1087, 289] on common-icon at bounding box center [1089, 289] width 21 height 21
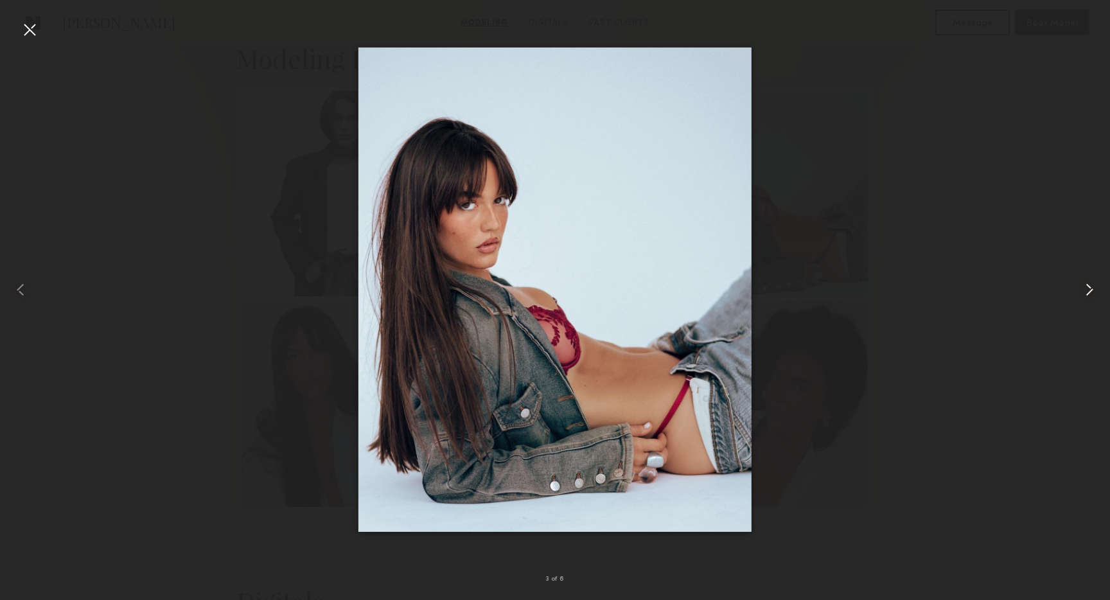
click at [1087, 289] on common-icon at bounding box center [1089, 289] width 21 height 21
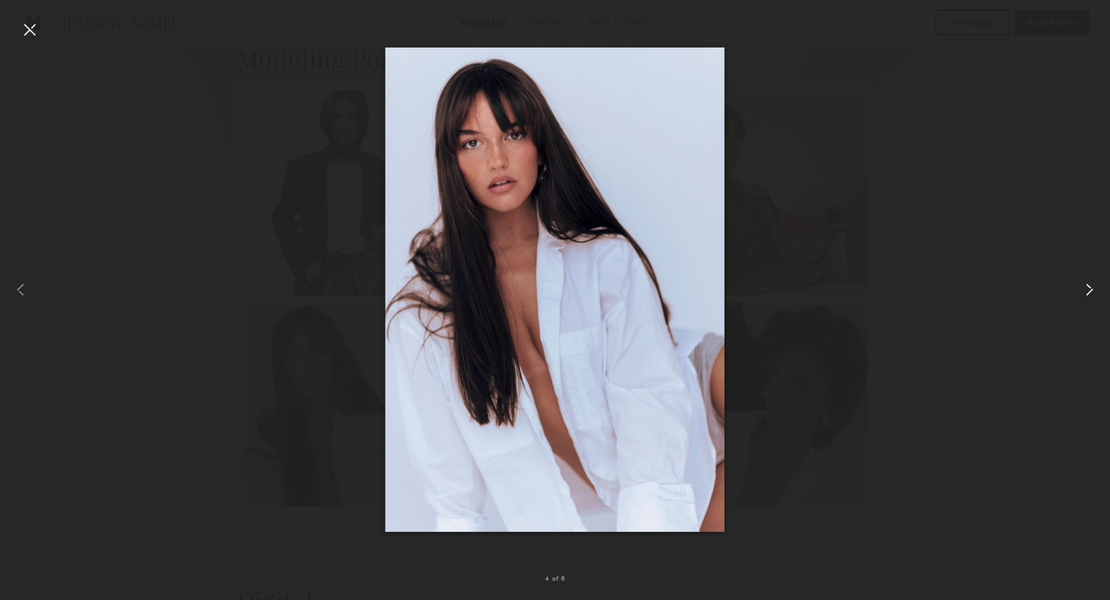
click at [1087, 289] on common-icon at bounding box center [1089, 289] width 21 height 21
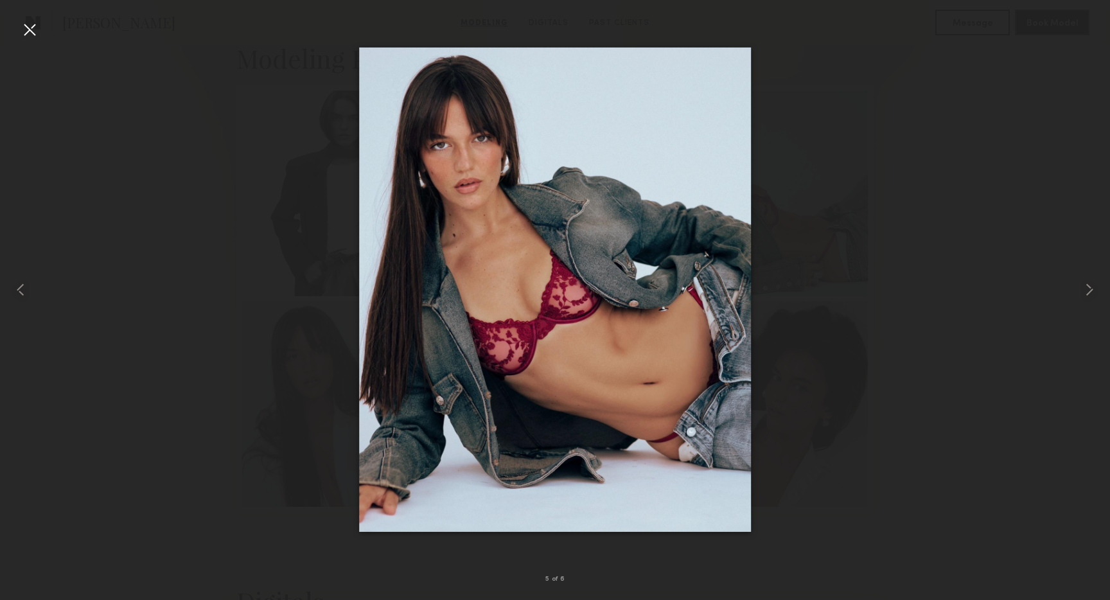
click at [31, 30] on div at bounding box center [29, 29] width 21 height 21
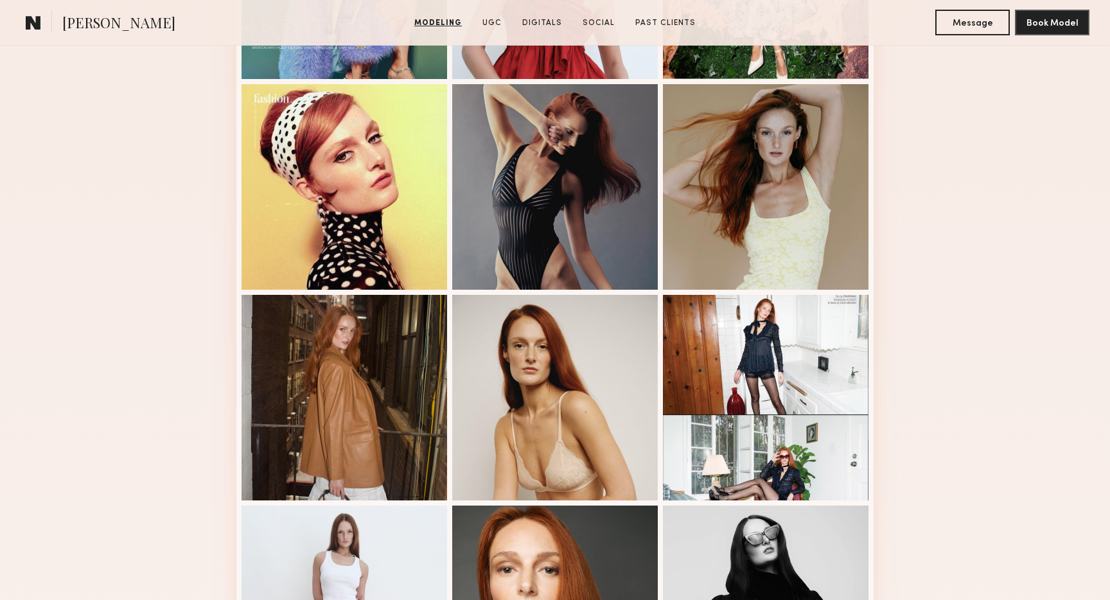
scroll to position [186, 0]
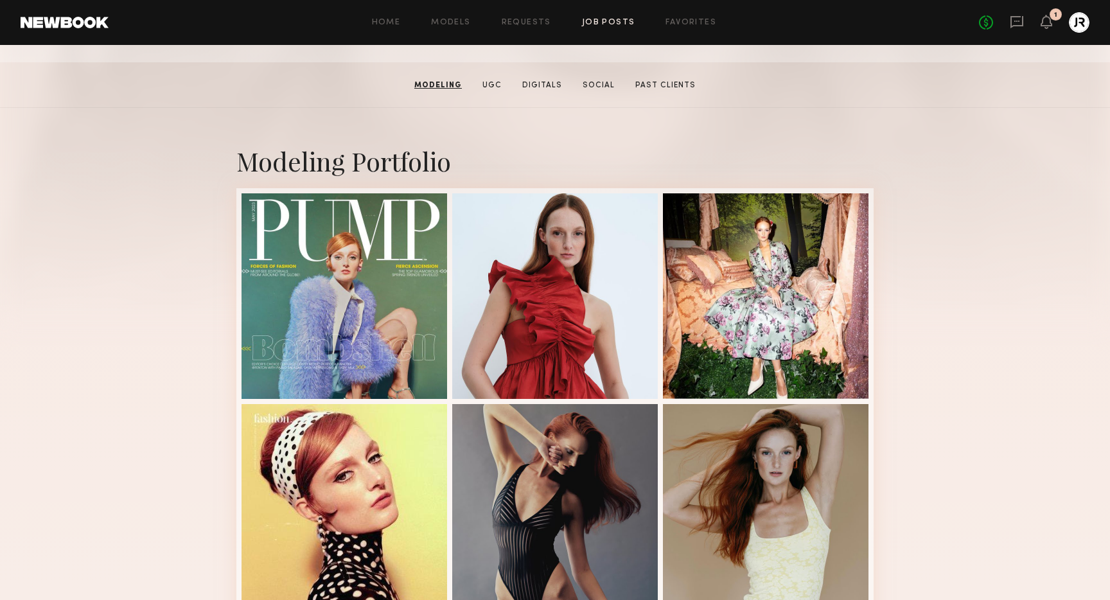
click at [601, 22] on link "Job Posts" at bounding box center [608, 23] width 53 height 8
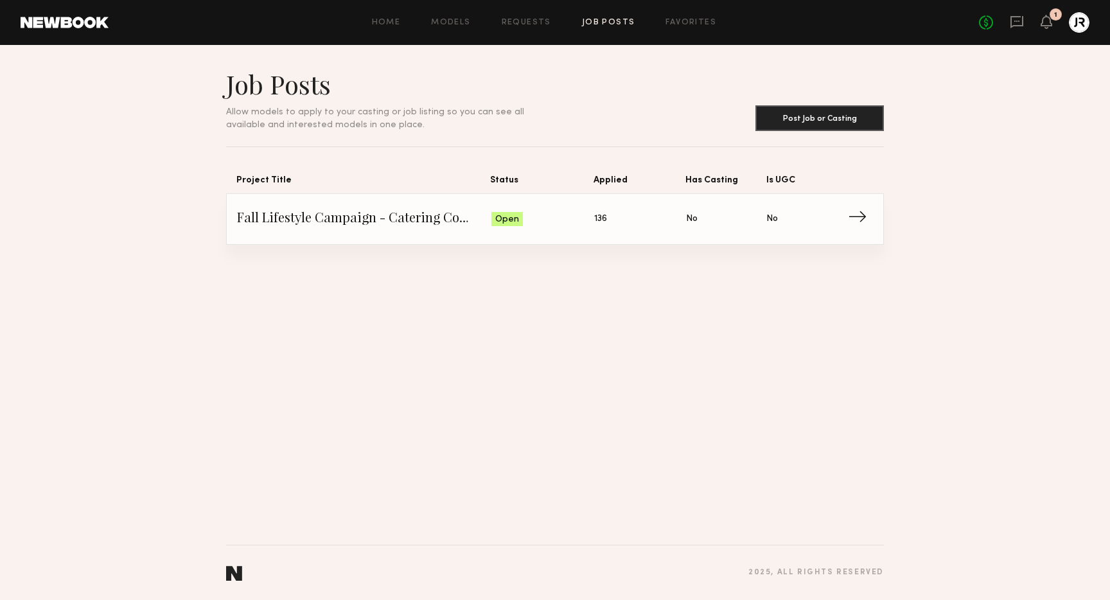
click at [414, 219] on span "Fall Lifestyle Campaign - Catering Company" at bounding box center [364, 218] width 254 height 19
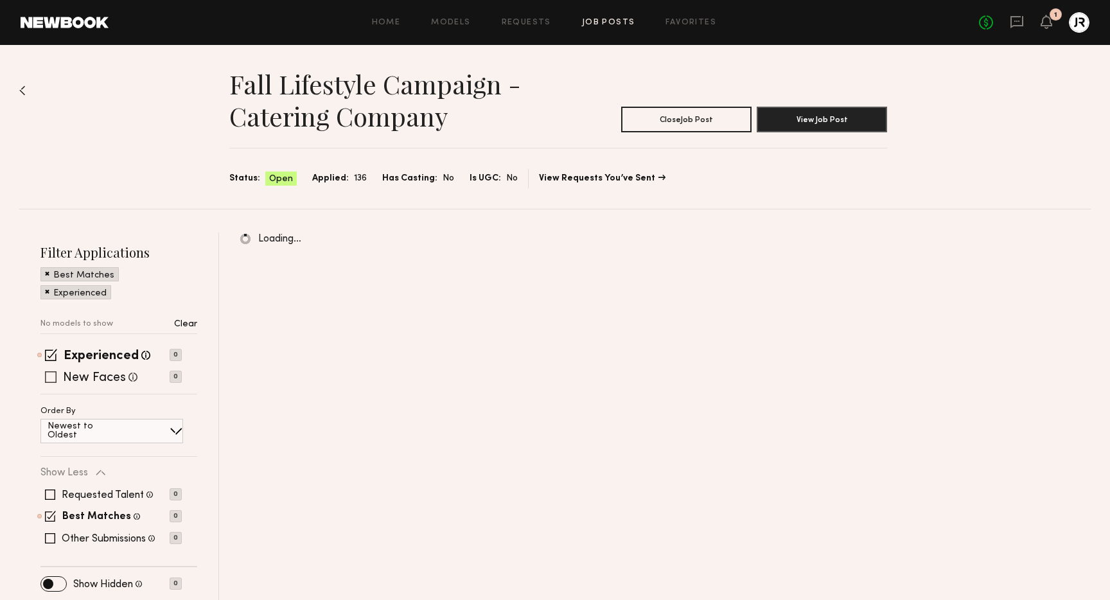
click at [83, 377] on label "New Faces" at bounding box center [94, 378] width 63 height 13
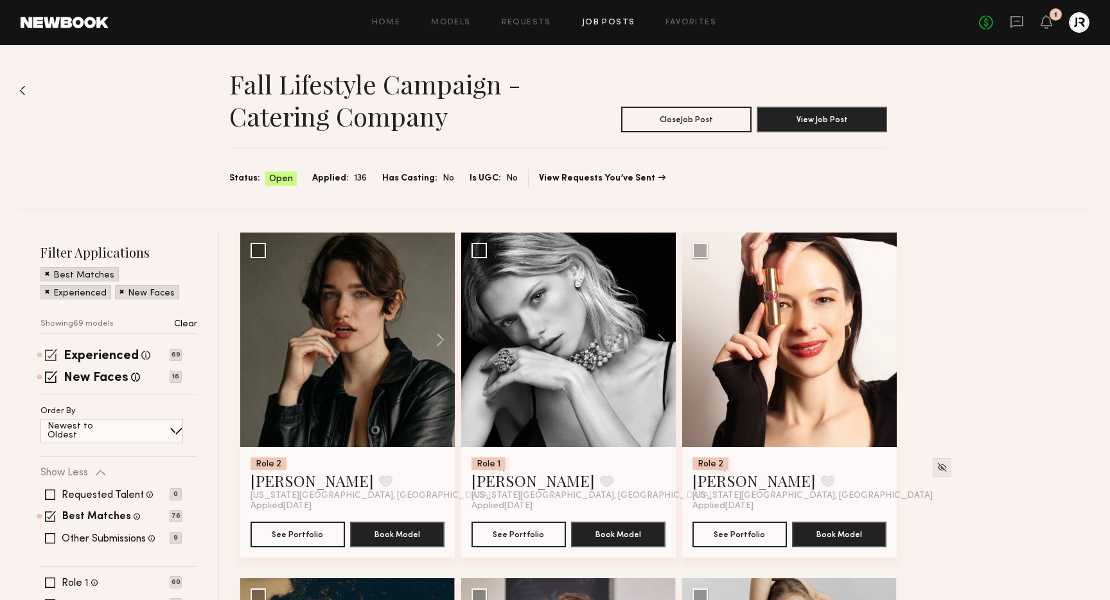
click at [53, 360] on span at bounding box center [51, 355] width 12 height 12
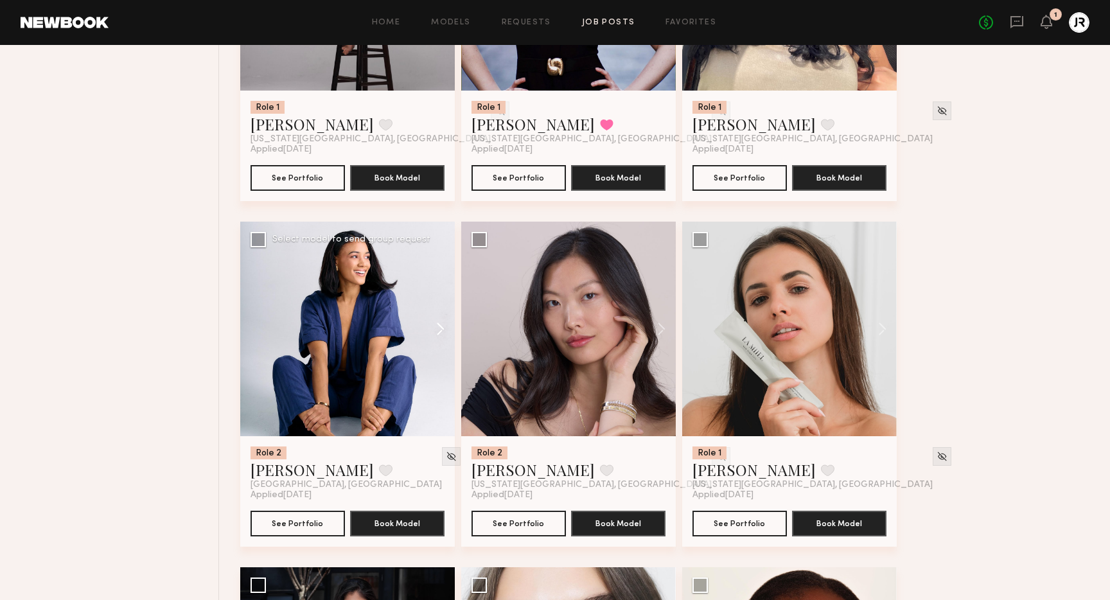
scroll to position [697, 0]
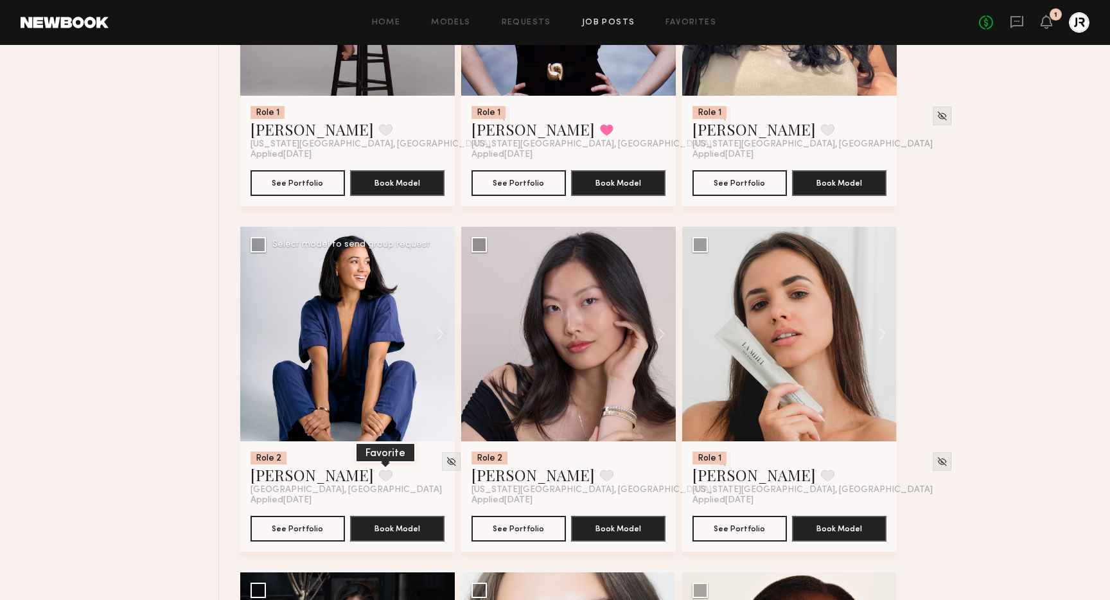
click at [379, 477] on button at bounding box center [385, 476] width 13 height 12
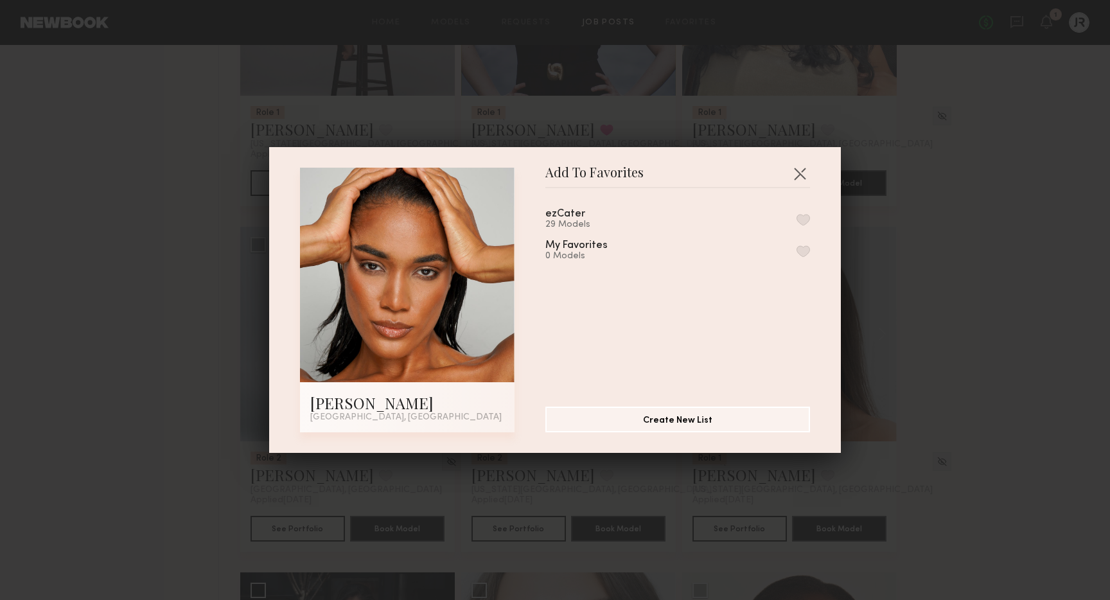
click at [798, 221] on button "button" at bounding box center [803, 220] width 13 height 12
click at [802, 180] on button "button" at bounding box center [799, 173] width 21 height 21
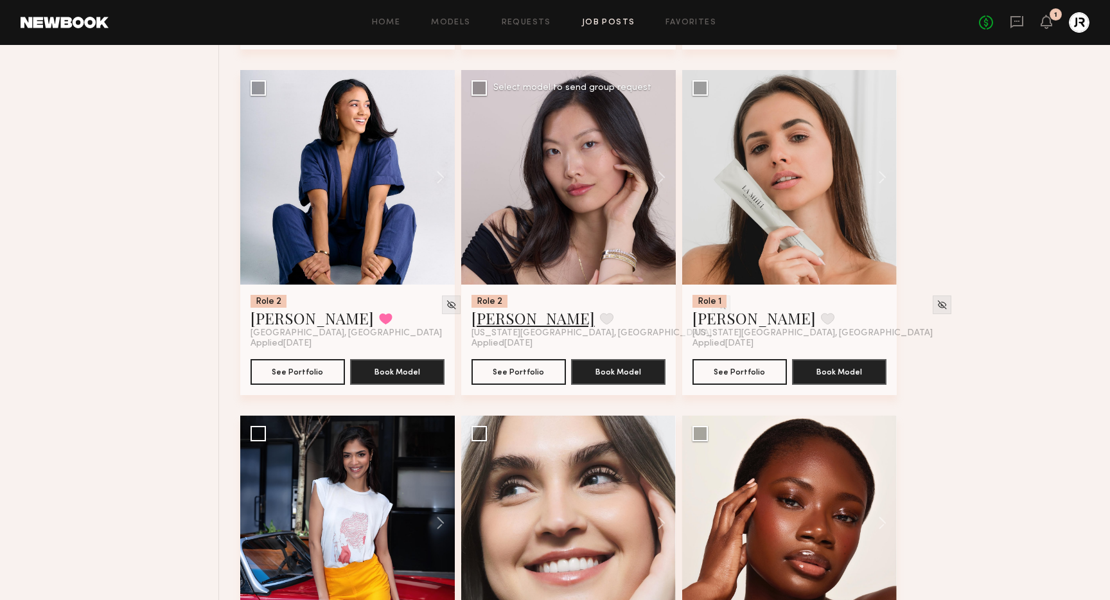
scroll to position [863, 0]
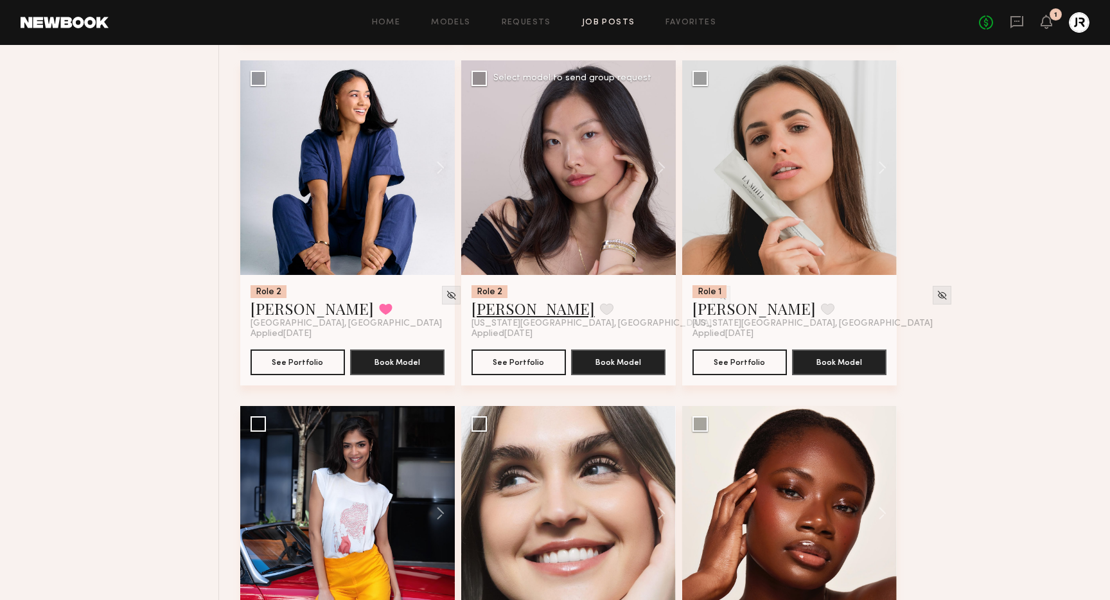
click at [524, 310] on link "Sophia C." at bounding box center [532, 308] width 123 height 21
click at [600, 306] on button at bounding box center [606, 309] width 13 height 12
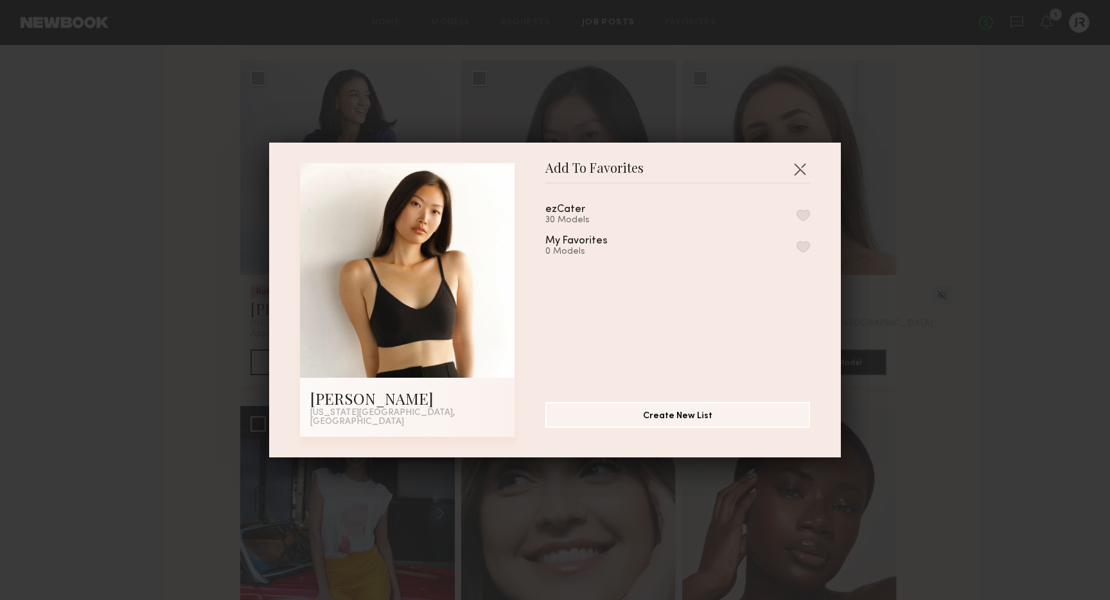
click at [805, 220] on button "button" at bounding box center [803, 215] width 13 height 12
click at [802, 172] on button "button" at bounding box center [799, 169] width 21 height 21
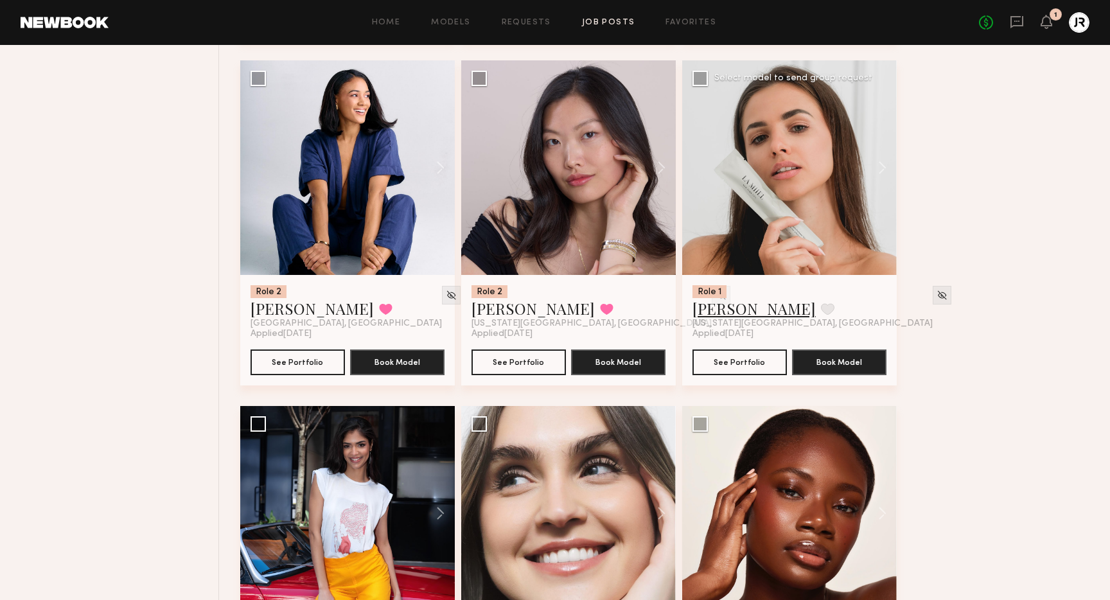
click at [730, 304] on link "Kathy D." at bounding box center [753, 308] width 123 height 21
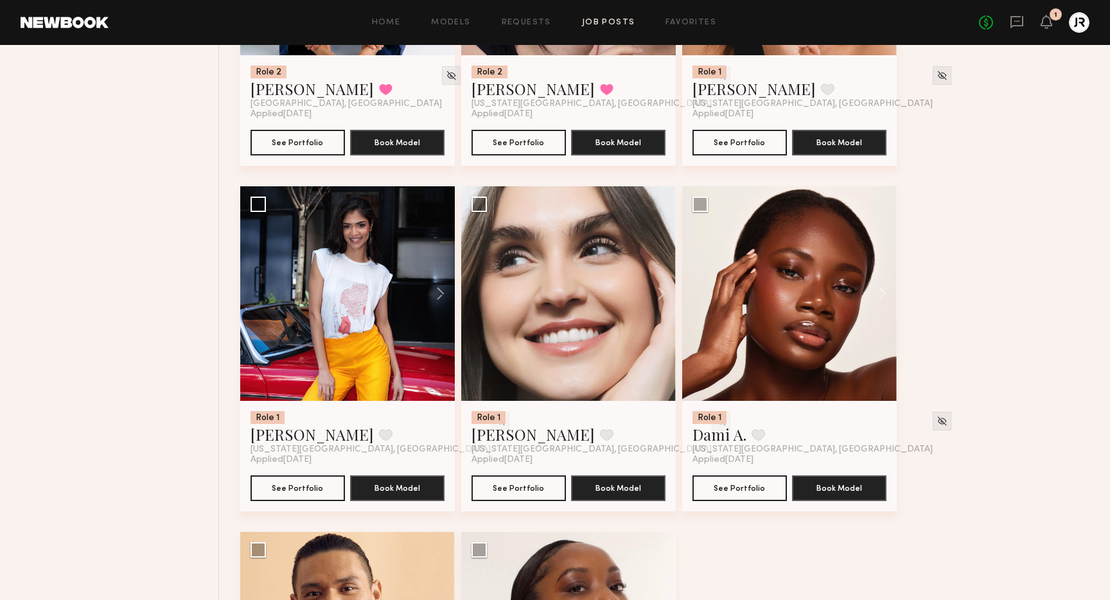
scroll to position [1084, 0]
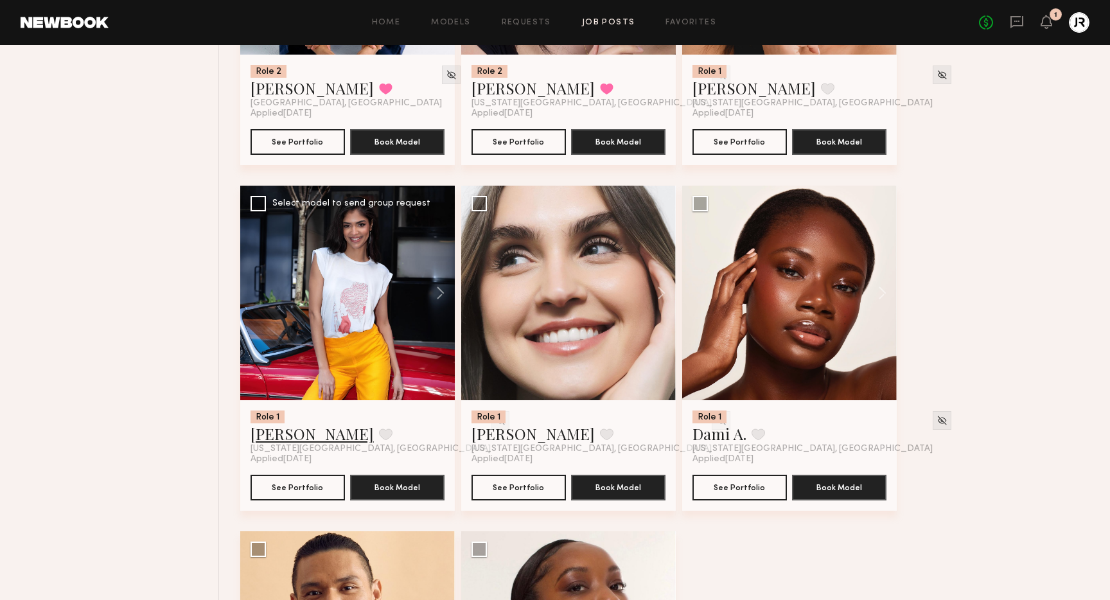
click at [281, 436] on link "Lohanna R." at bounding box center [312, 433] width 123 height 21
click at [524, 441] on link "Anastasiia K." at bounding box center [532, 433] width 123 height 21
click at [600, 435] on button at bounding box center [606, 434] width 13 height 12
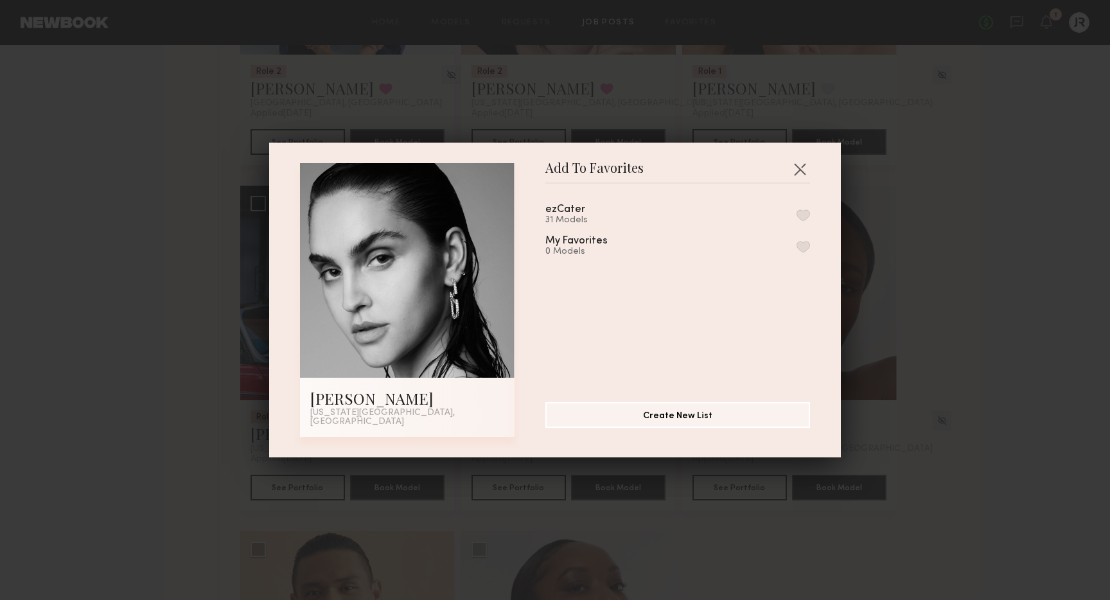
click at [806, 220] on button "button" at bounding box center [803, 215] width 13 height 12
click at [801, 174] on button "button" at bounding box center [799, 169] width 21 height 21
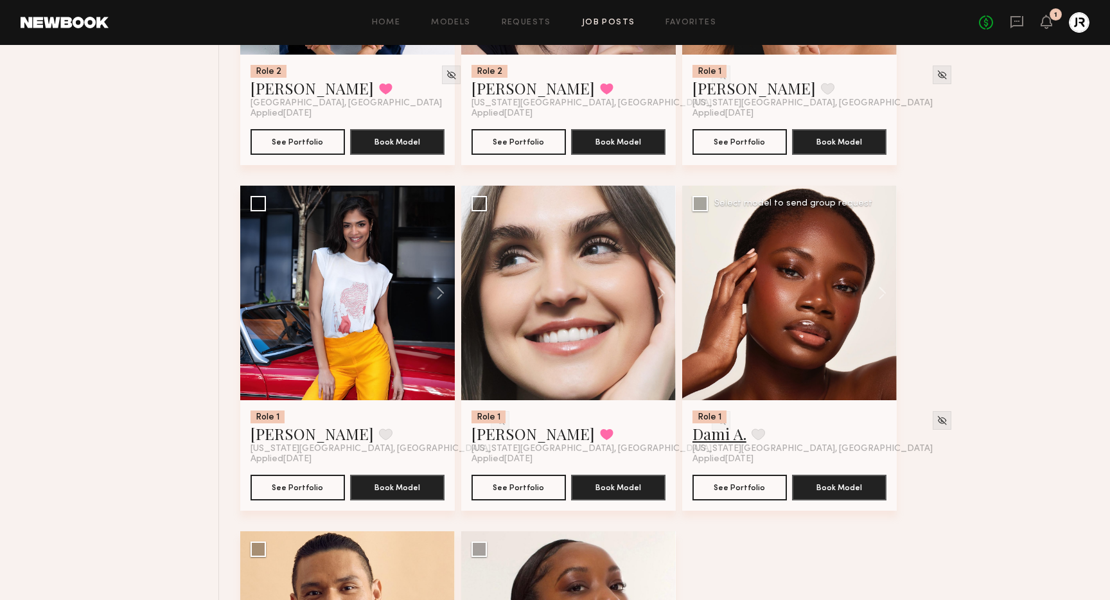
click at [725, 434] on link "Dami A." at bounding box center [719, 433] width 54 height 21
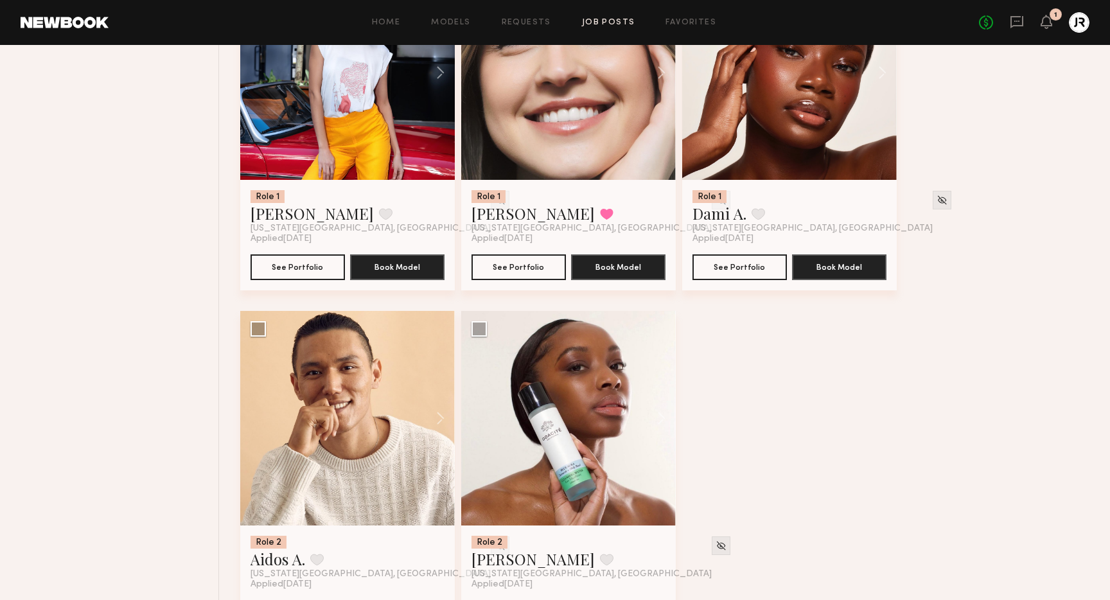
scroll to position [1362, 0]
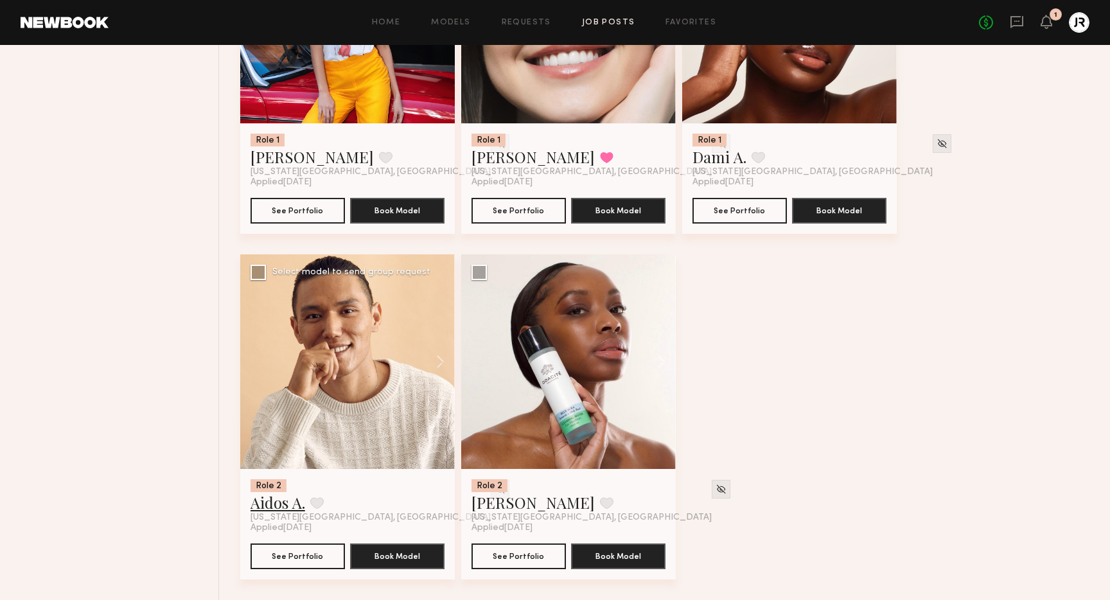
click at [293, 506] on link "Aidos A." at bounding box center [278, 502] width 55 height 21
click at [321, 501] on button at bounding box center [316, 503] width 13 height 12
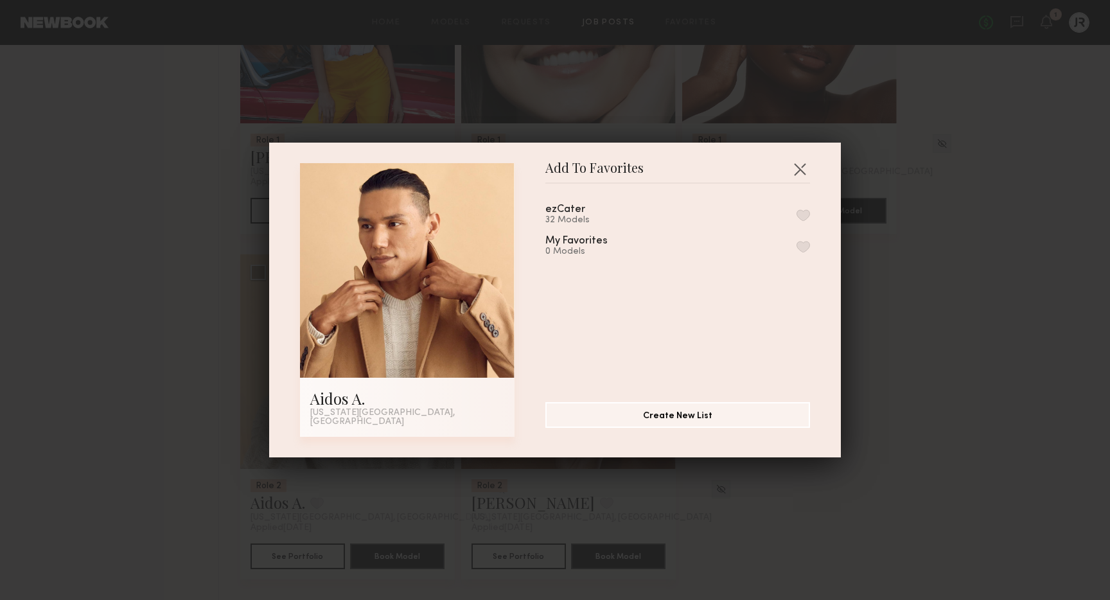
click at [802, 221] on button "button" at bounding box center [803, 215] width 13 height 12
click at [798, 171] on button "button" at bounding box center [799, 169] width 21 height 21
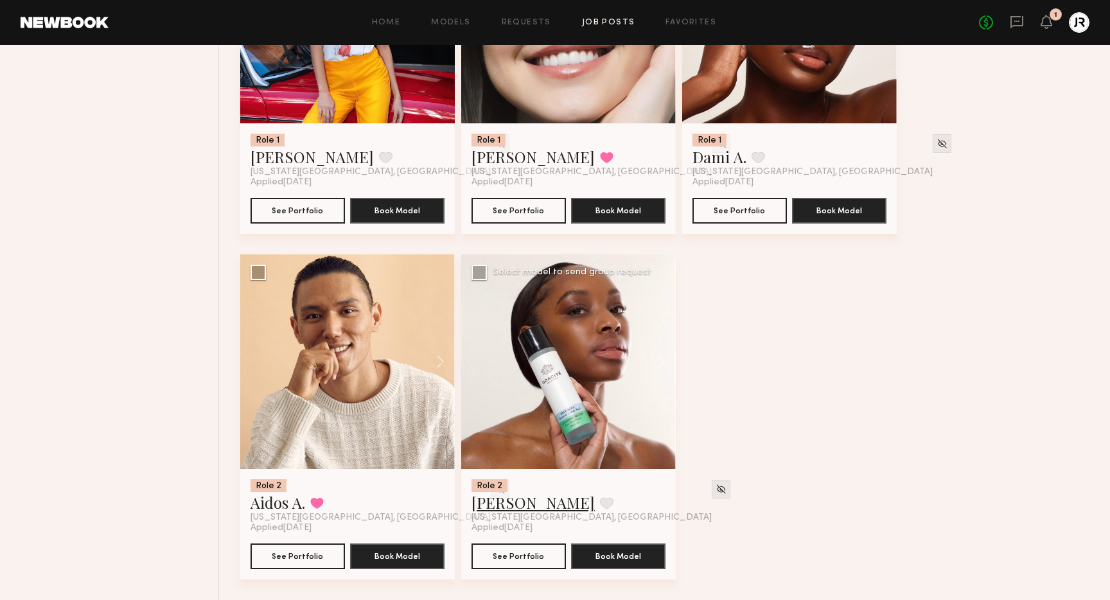
click at [520, 504] on link "Fatima W." at bounding box center [532, 502] width 123 height 21
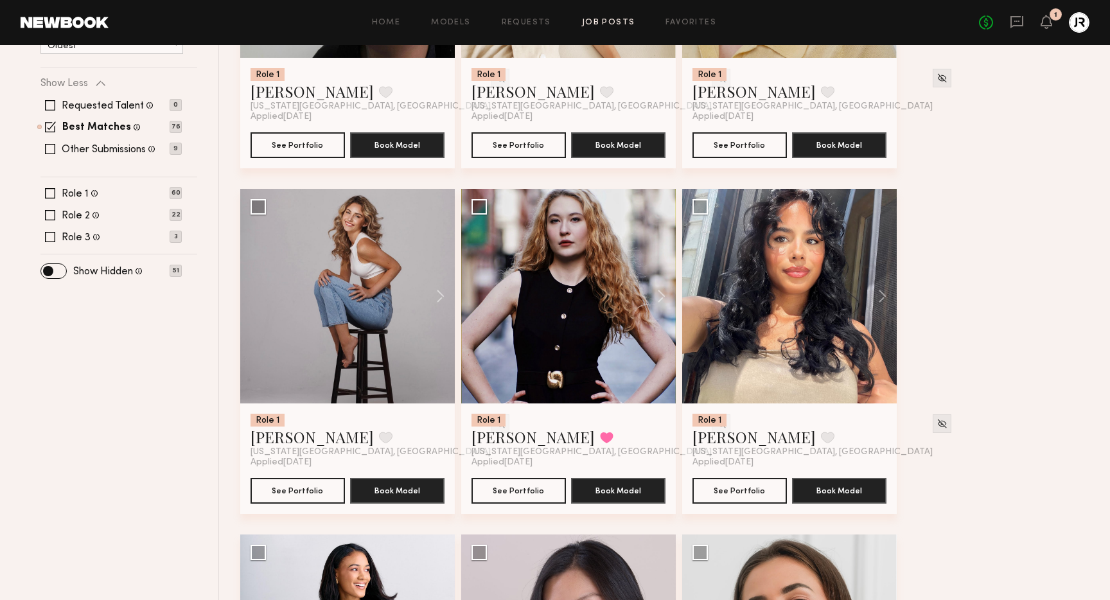
scroll to position [0, 0]
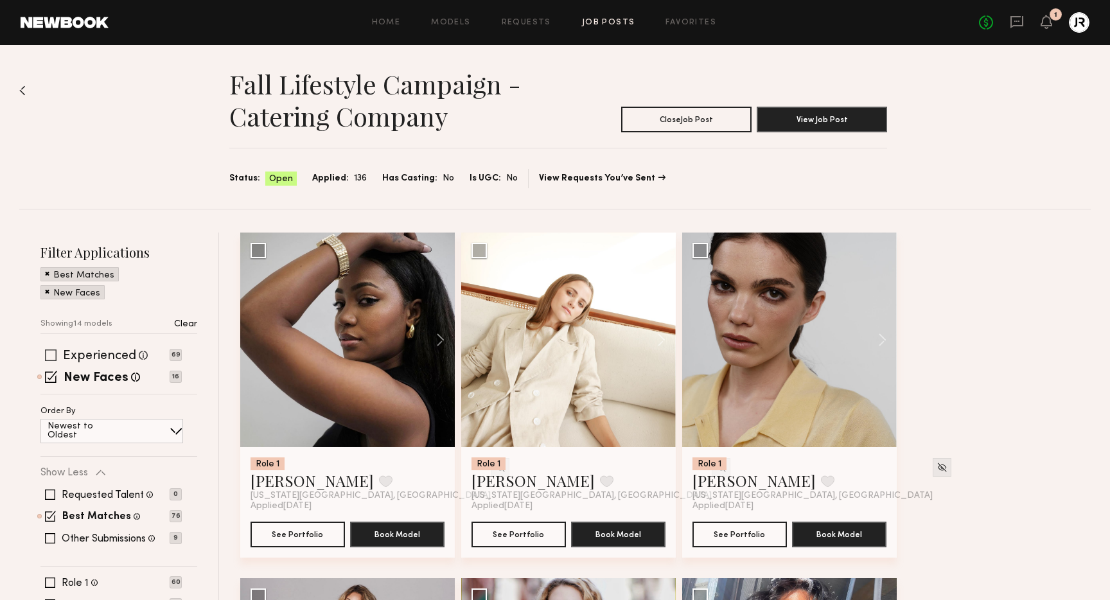
click at [54, 349] on span at bounding box center [51, 355] width 12 height 12
click at [51, 377] on span at bounding box center [51, 377] width 12 height 12
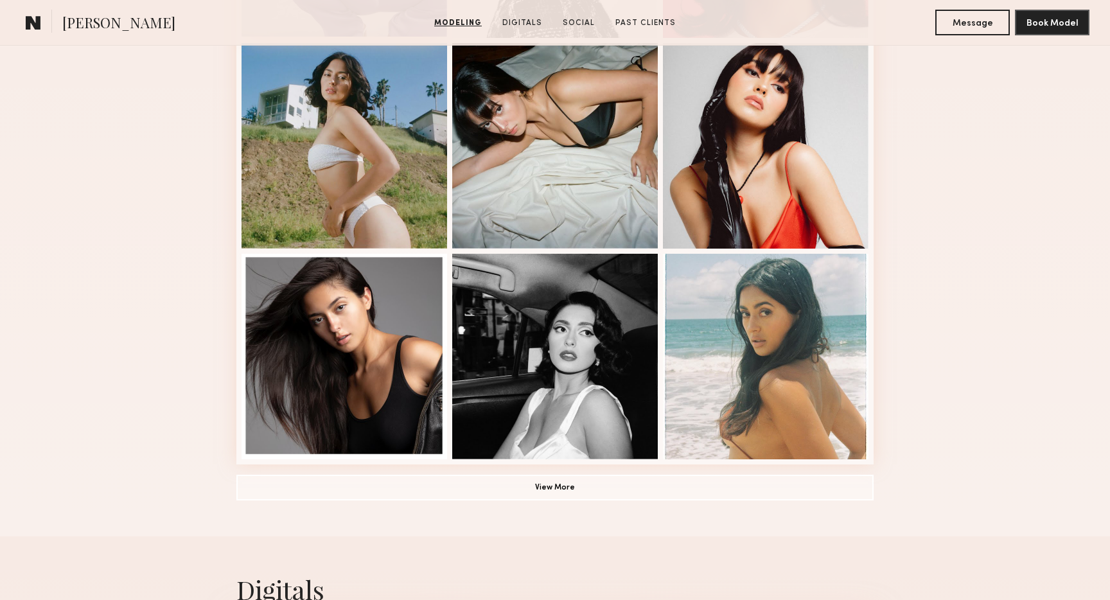
scroll to position [793, 0]
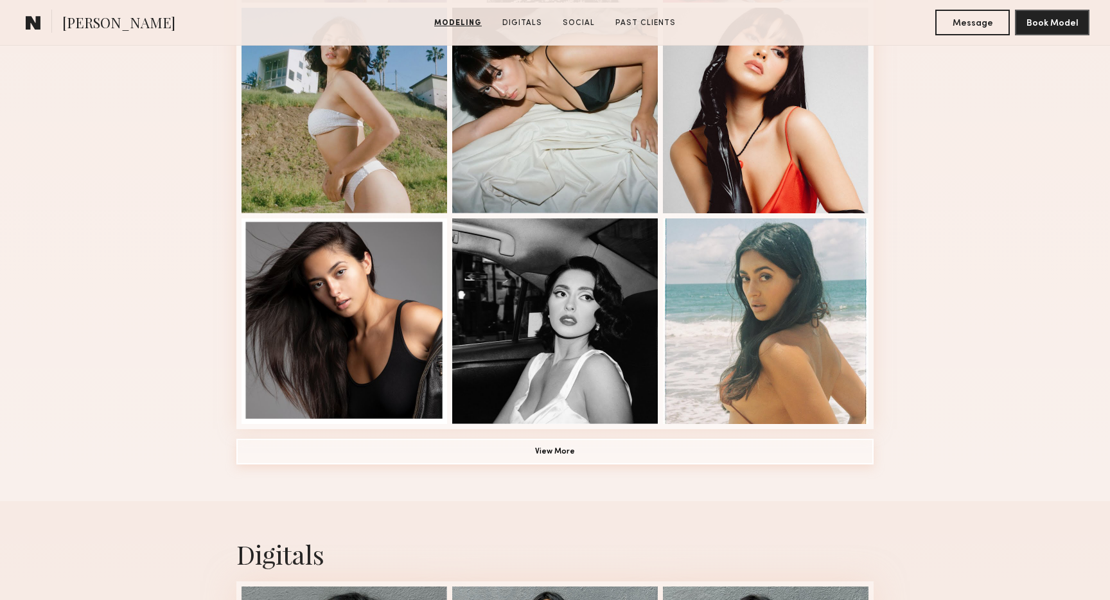
click at [542, 453] on button "View More" at bounding box center [554, 452] width 637 height 26
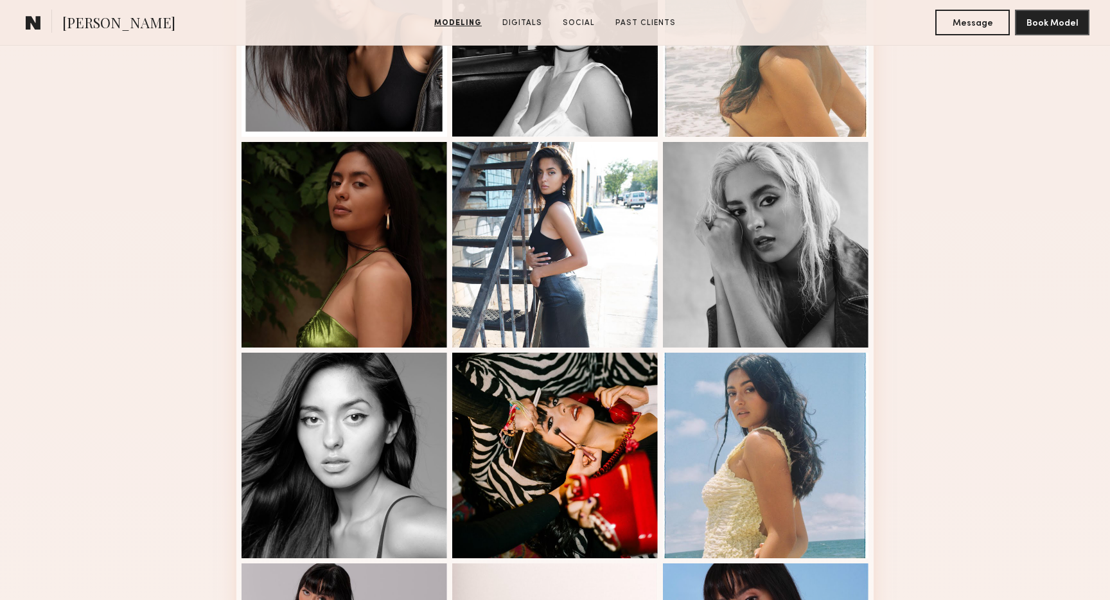
scroll to position [1028, 0]
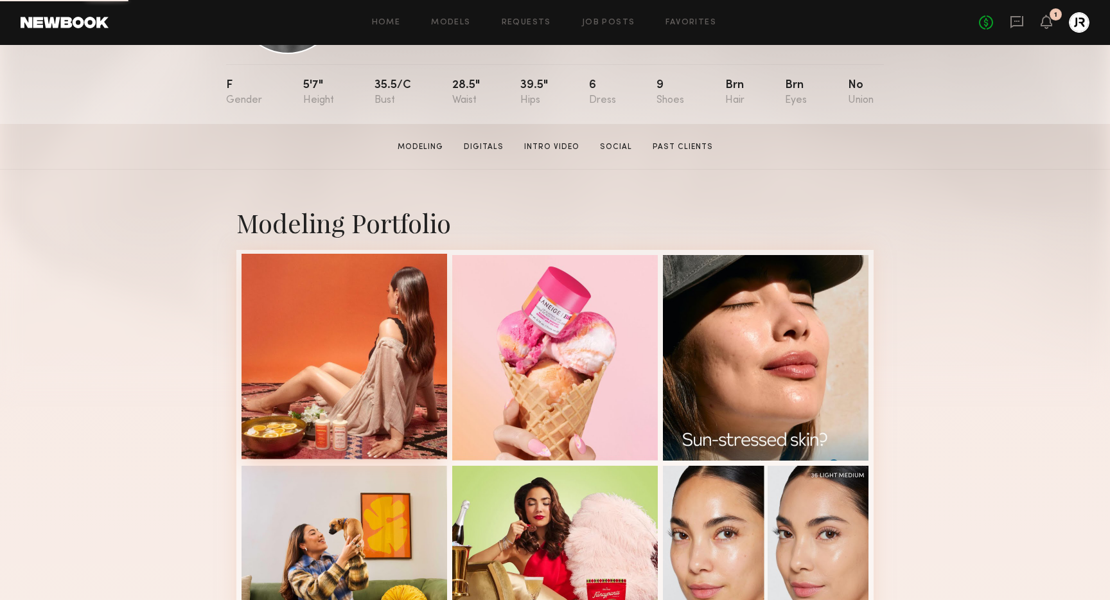
scroll to position [123, 0]
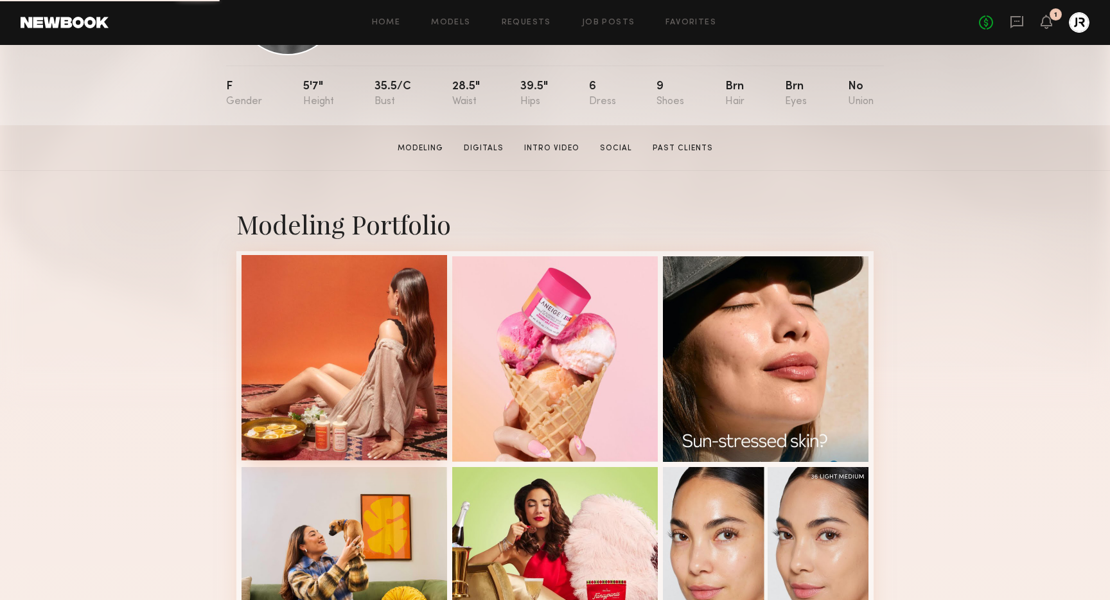
click at [346, 419] on div at bounding box center [345, 358] width 206 height 206
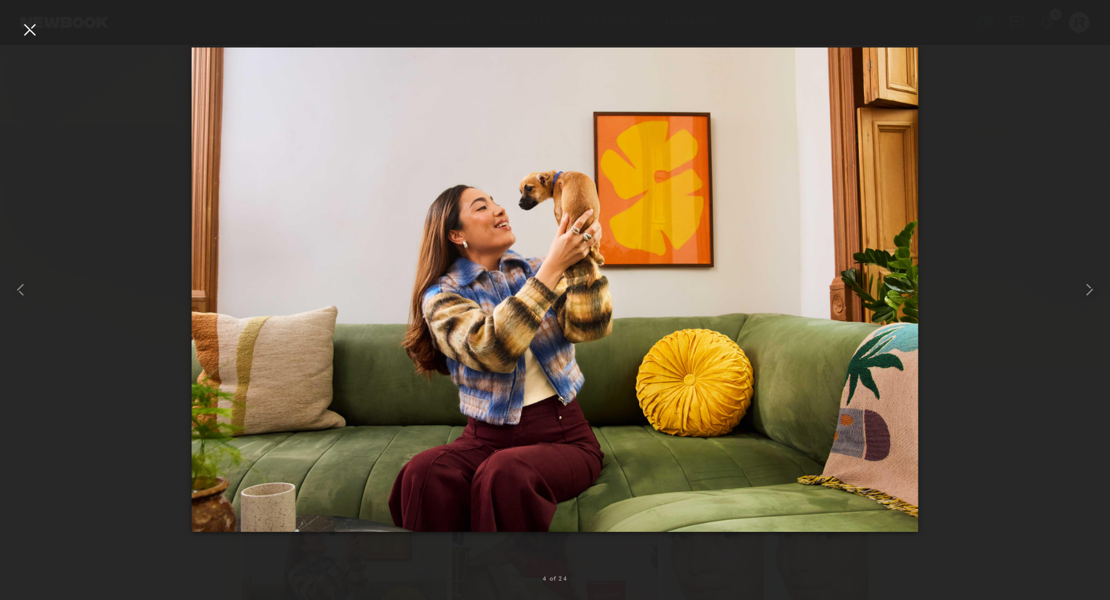
click at [26, 24] on div at bounding box center [29, 29] width 21 height 21
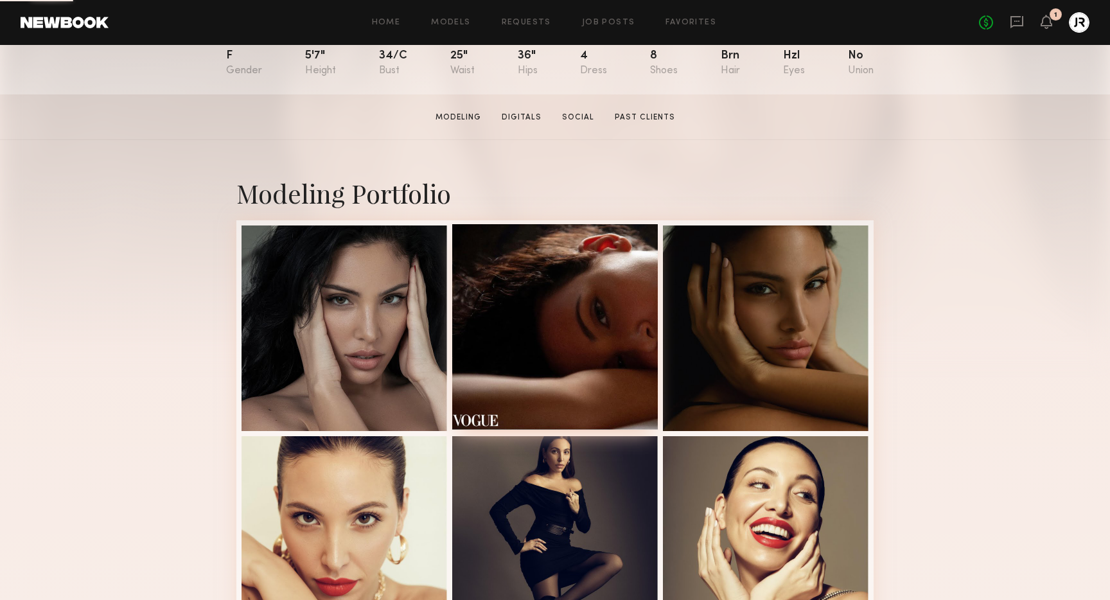
scroll to position [155, 0]
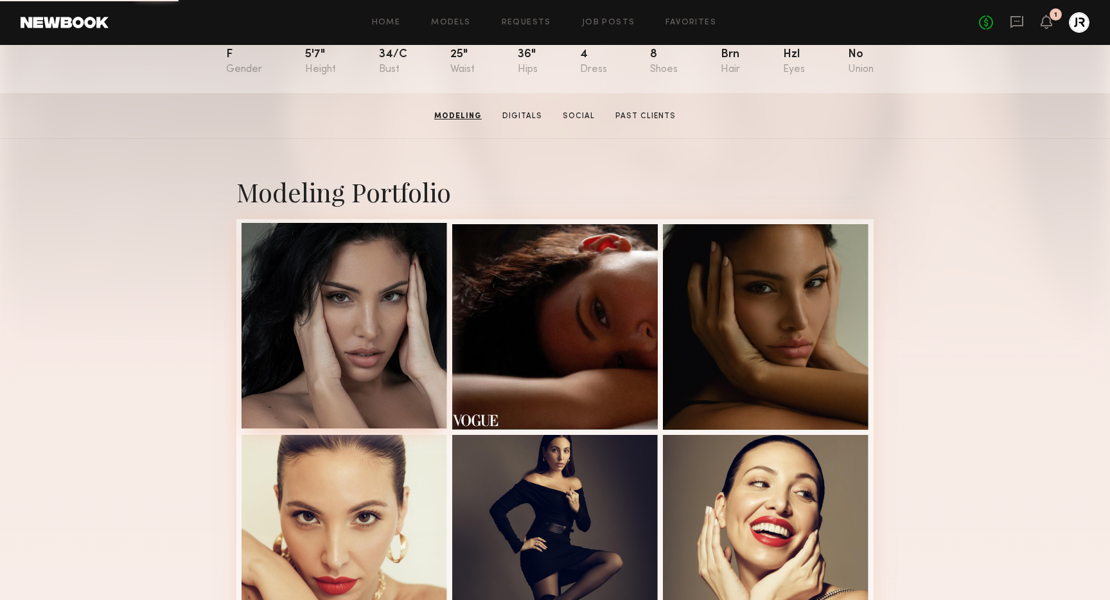
click at [398, 349] on div at bounding box center [345, 326] width 206 height 206
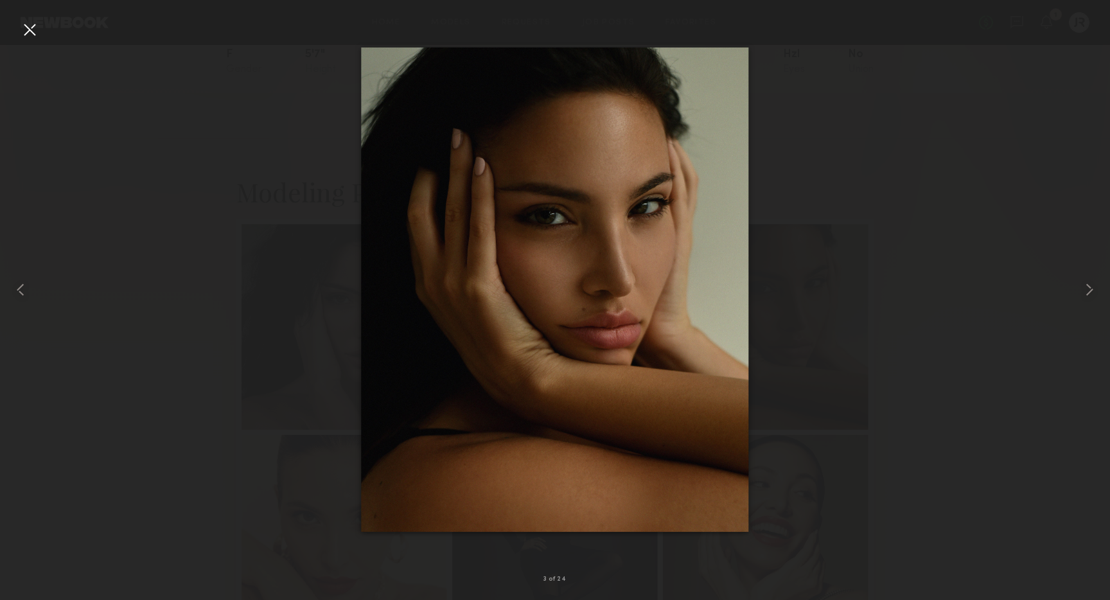
click at [38, 31] on div at bounding box center [29, 29] width 21 height 21
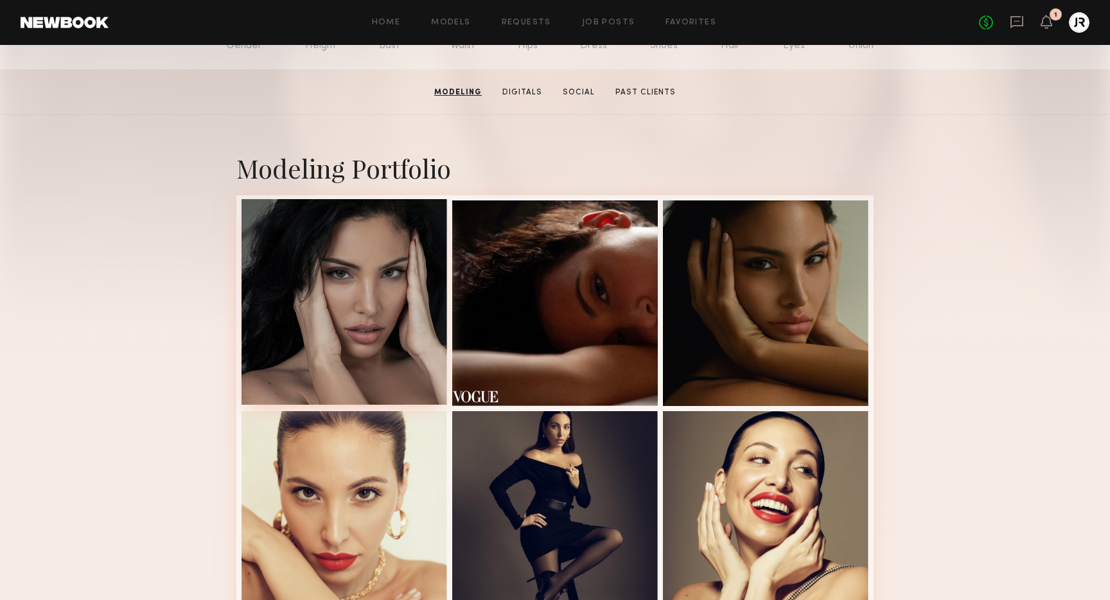
scroll to position [177, 0]
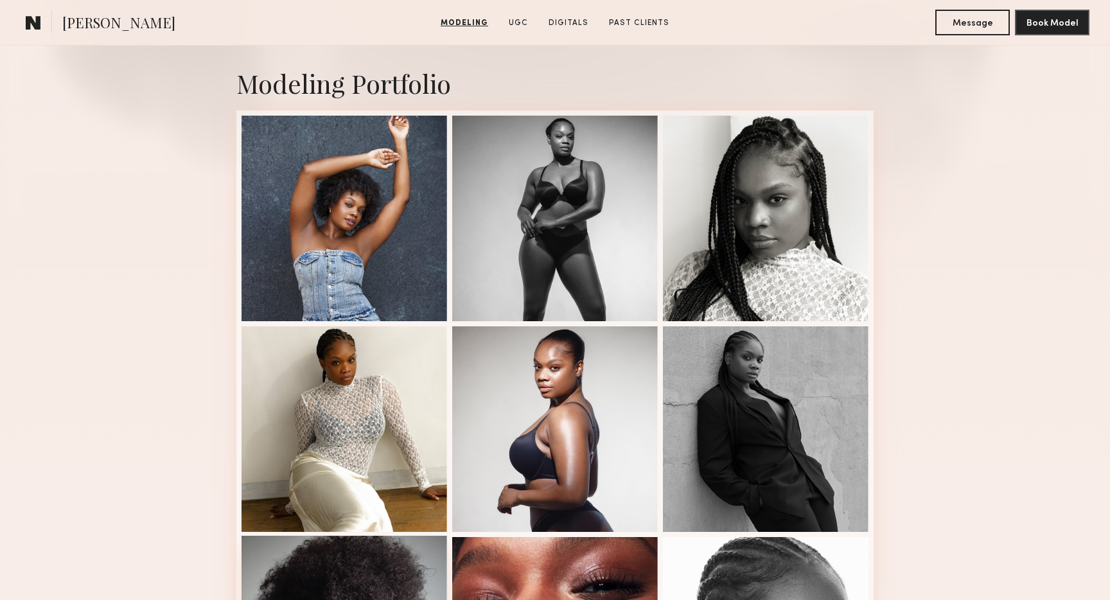
scroll to position [220, 0]
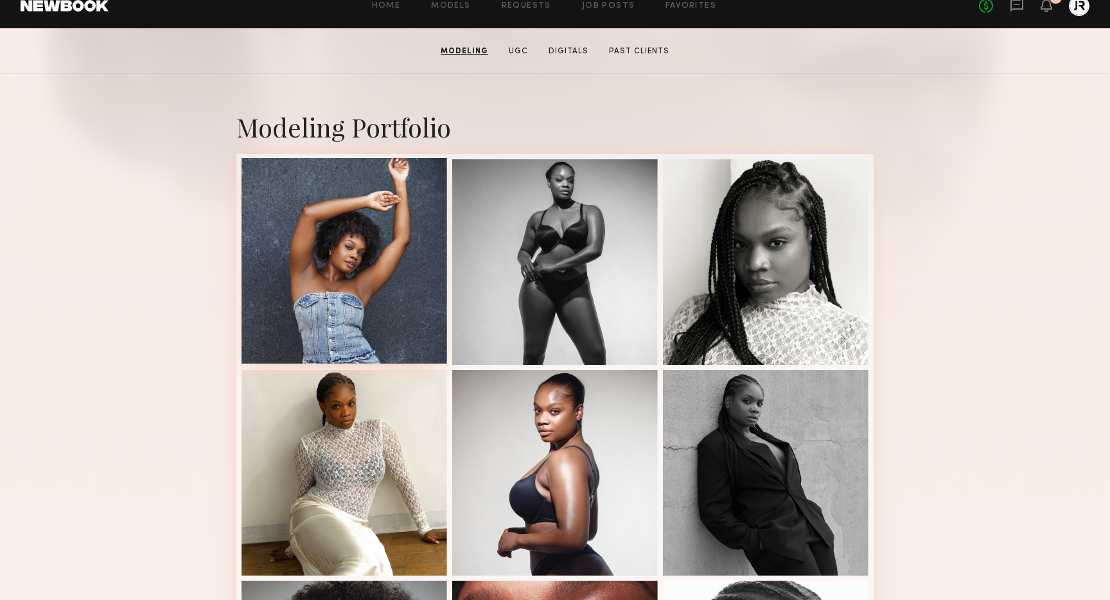
click at [346, 263] on div at bounding box center [345, 261] width 206 height 206
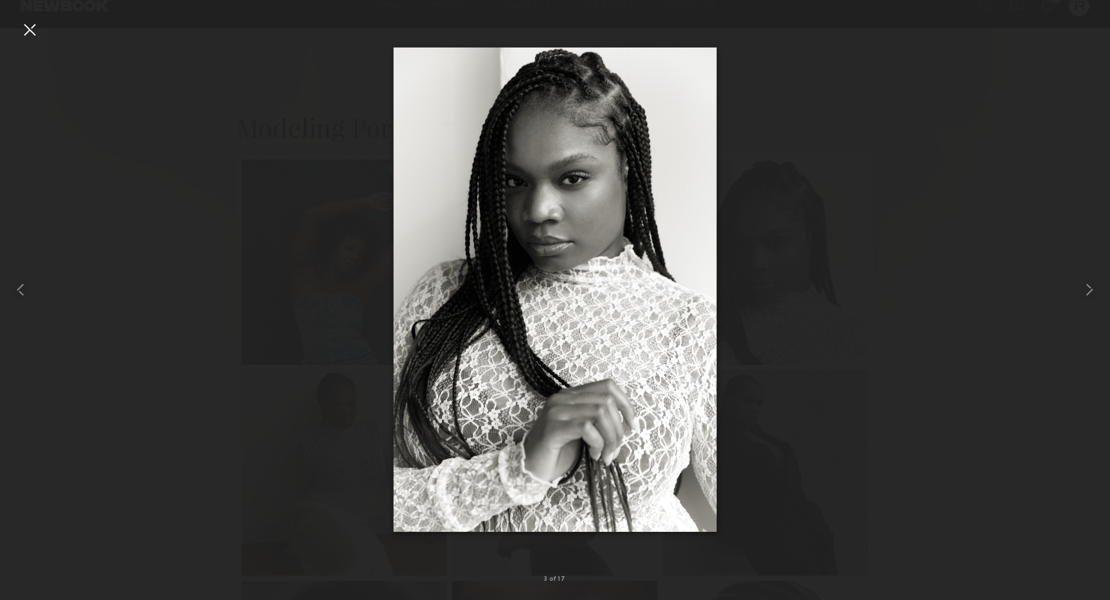
click at [26, 30] on div at bounding box center [29, 29] width 21 height 21
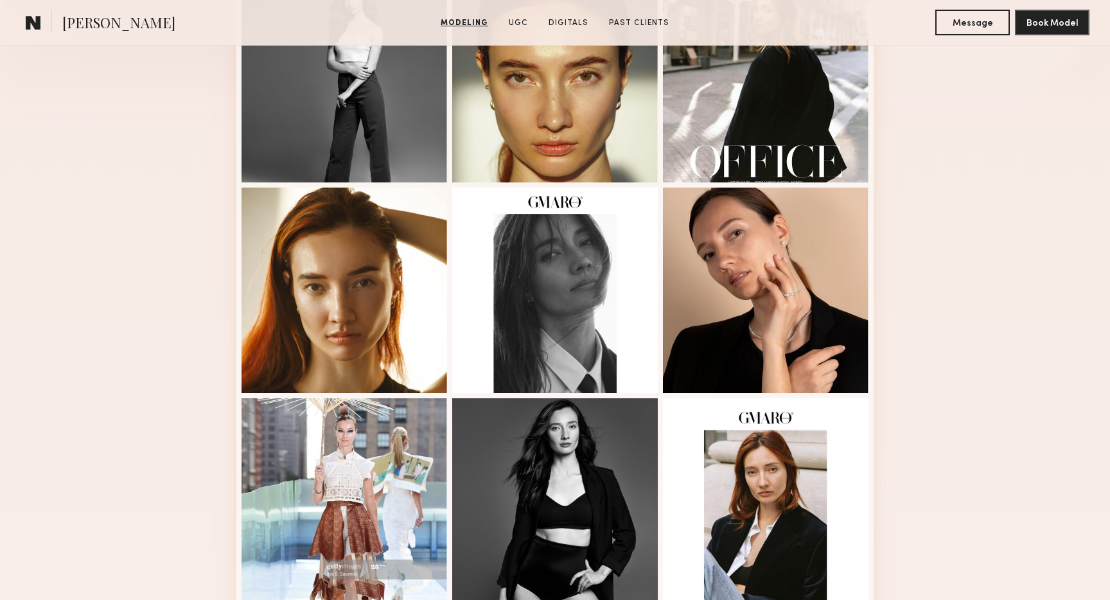
scroll to position [401, 0]
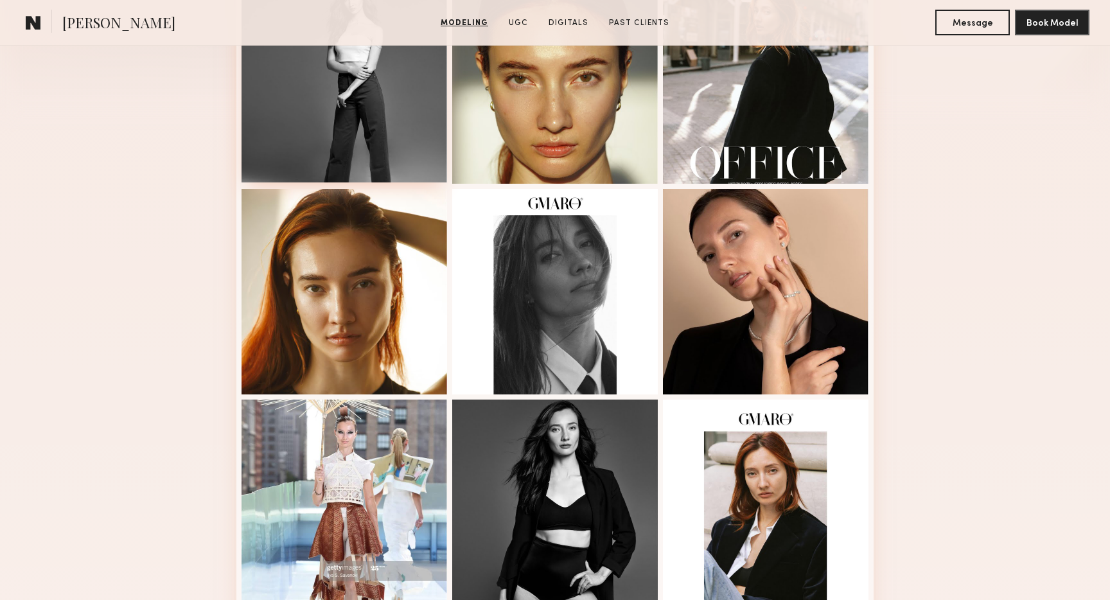
click at [386, 131] on div at bounding box center [345, 80] width 206 height 206
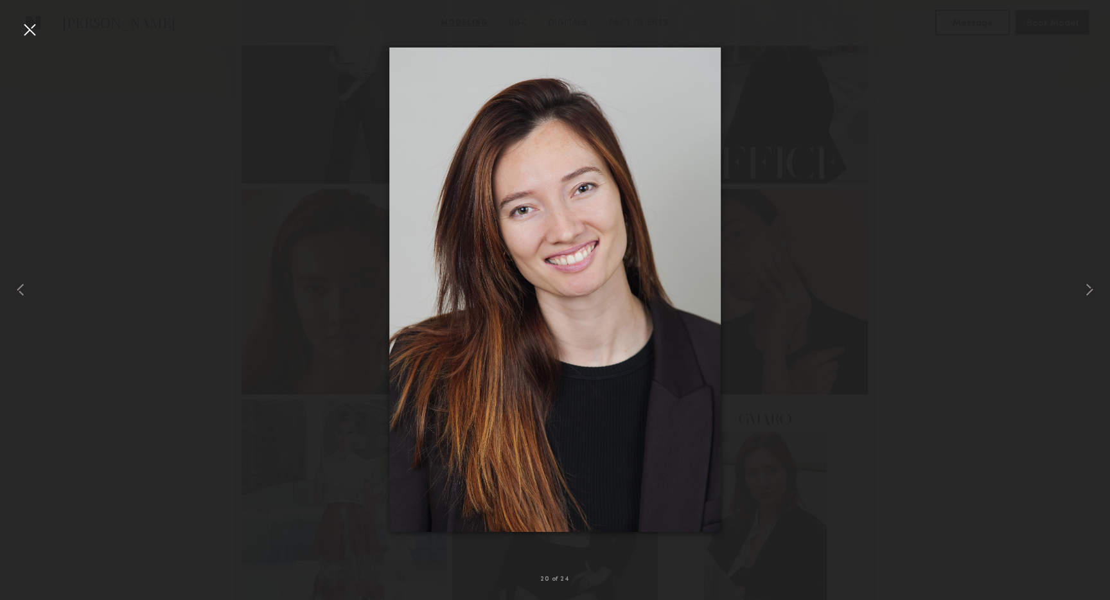
click at [31, 27] on div at bounding box center [29, 29] width 21 height 21
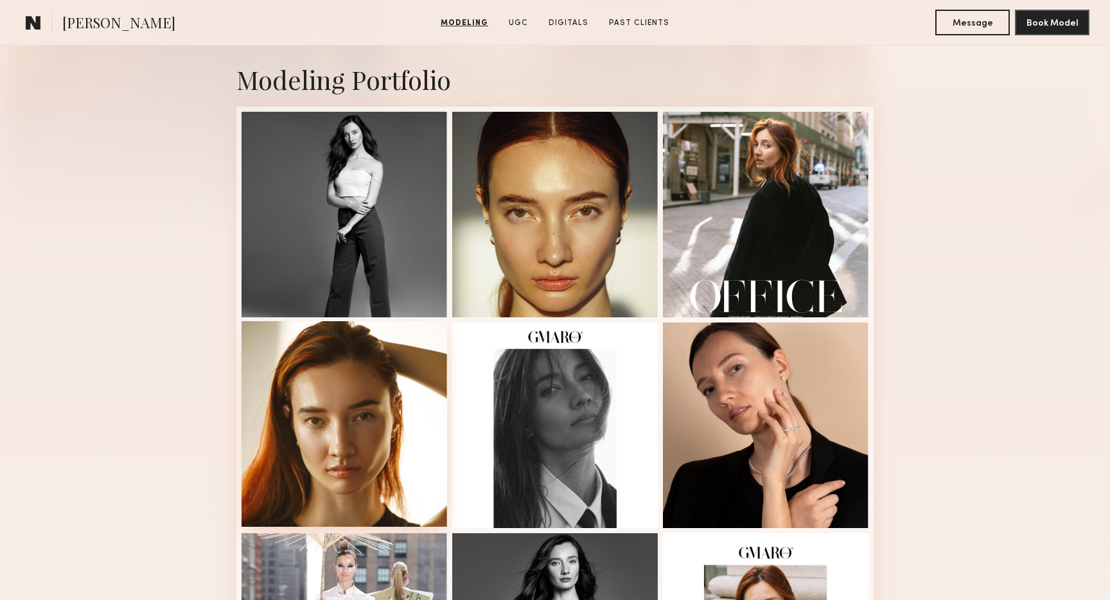
scroll to position [258, 0]
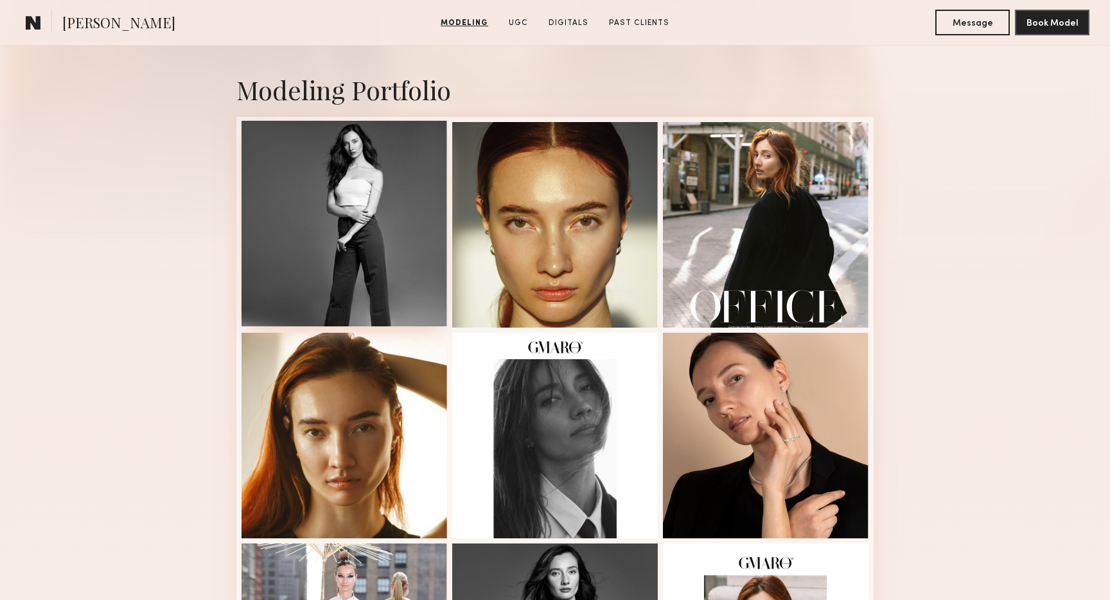
click at [387, 194] on div at bounding box center [345, 224] width 206 height 206
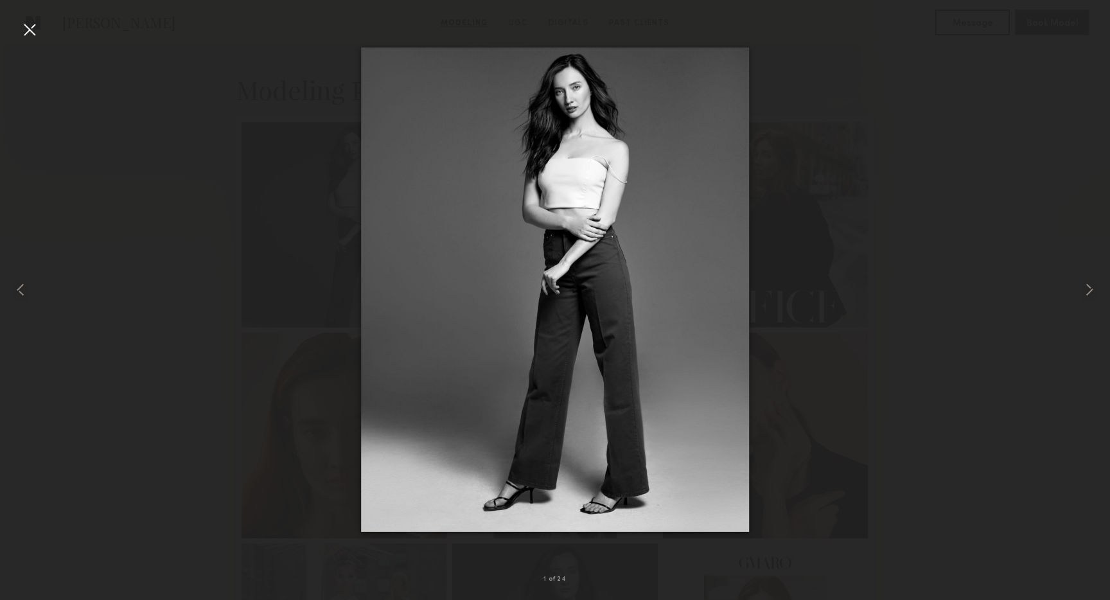
click at [35, 30] on div at bounding box center [29, 29] width 21 height 21
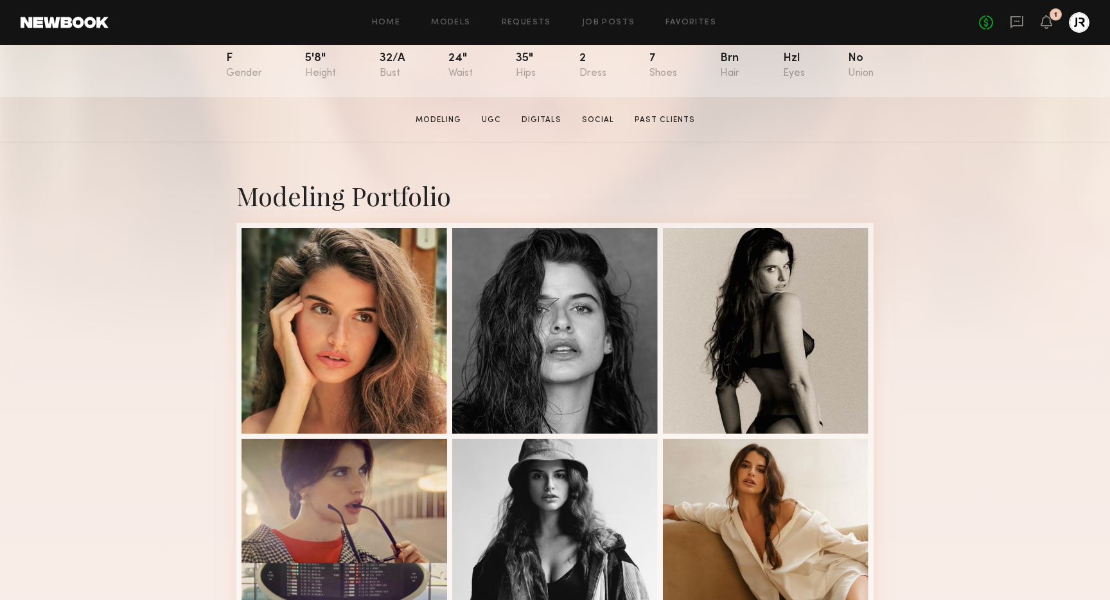
scroll to position [148, 0]
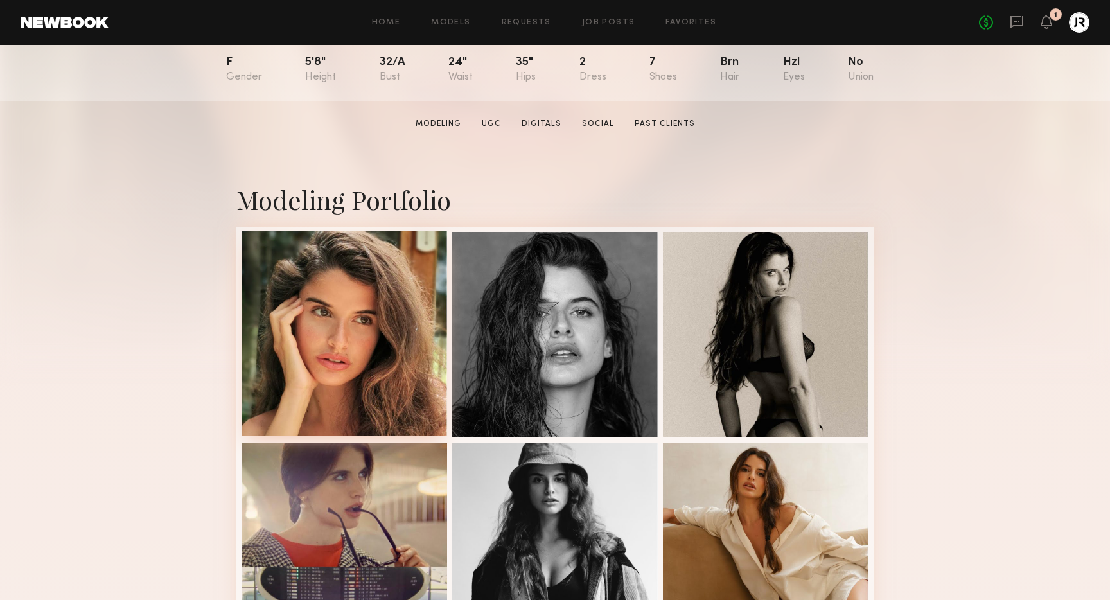
click at [380, 365] on div at bounding box center [345, 334] width 206 height 206
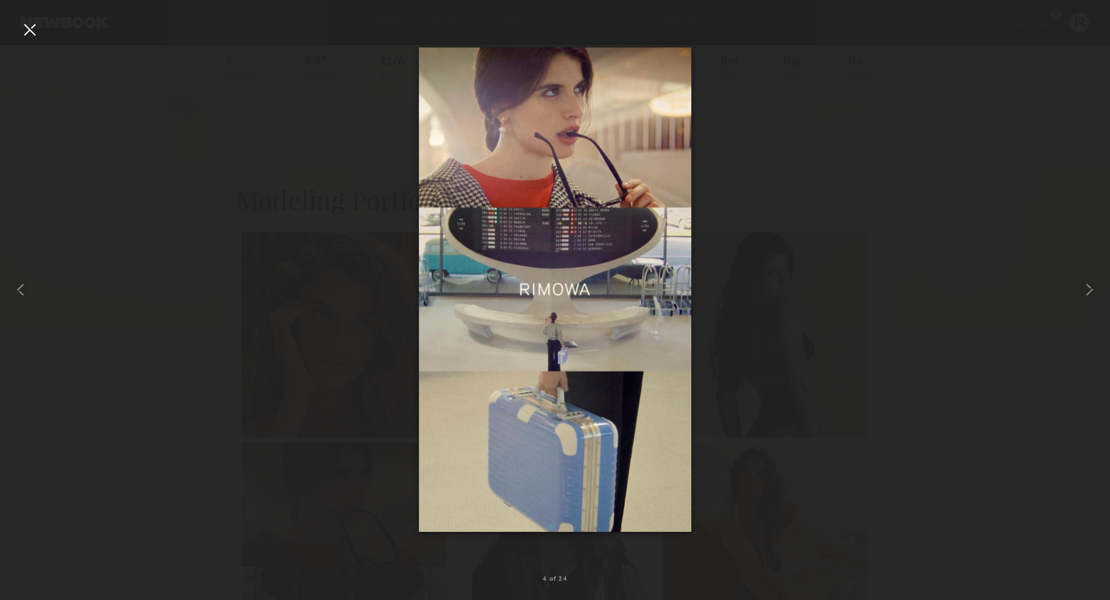
click at [26, 39] on div at bounding box center [29, 29] width 21 height 21
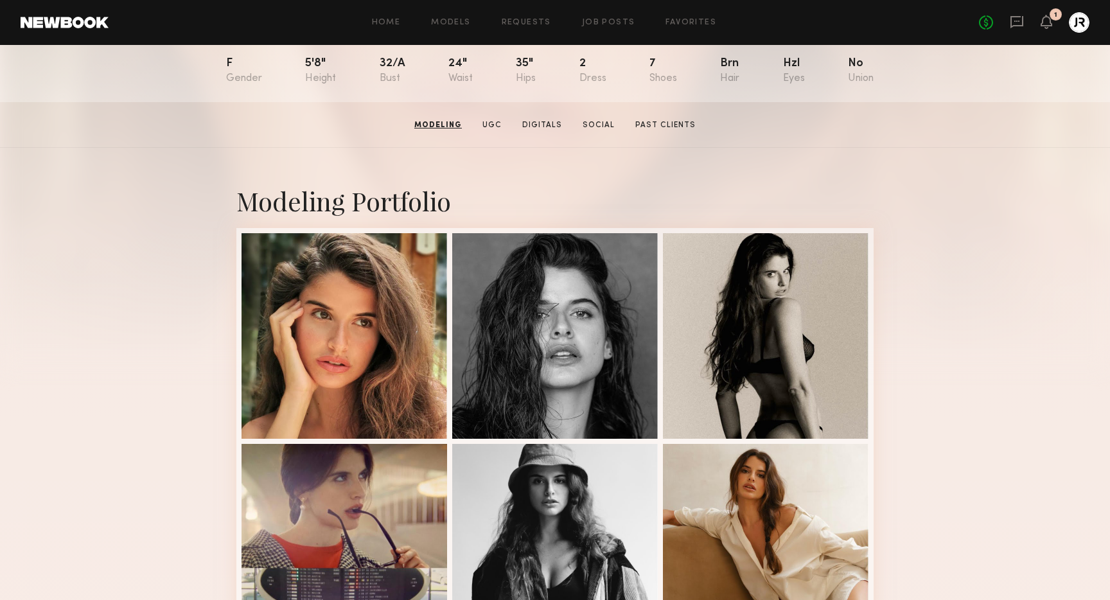
scroll to position [0, 0]
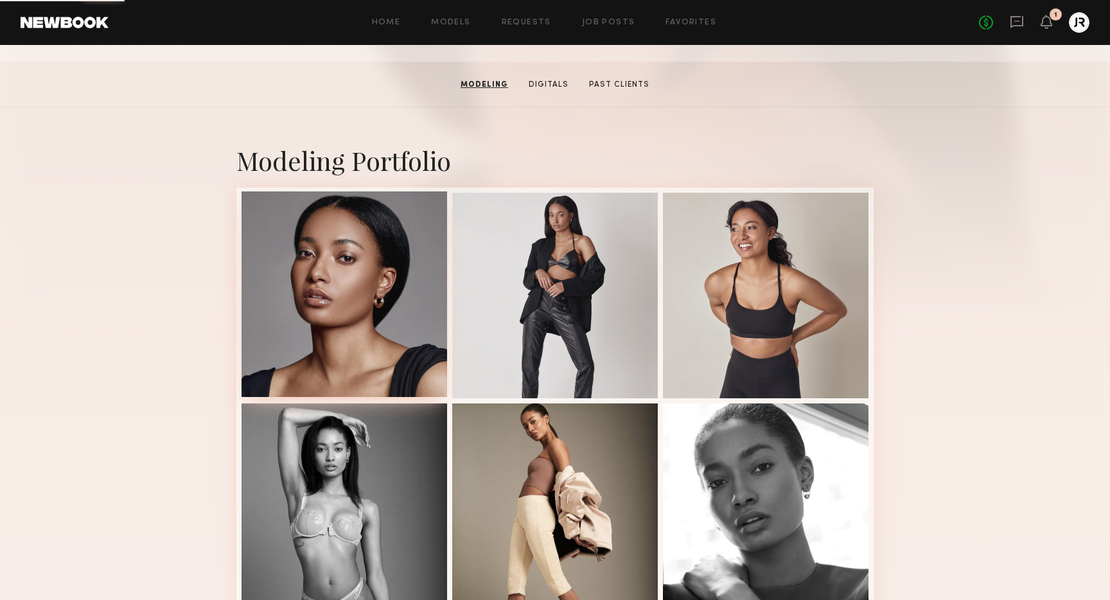
scroll to position [182, 0]
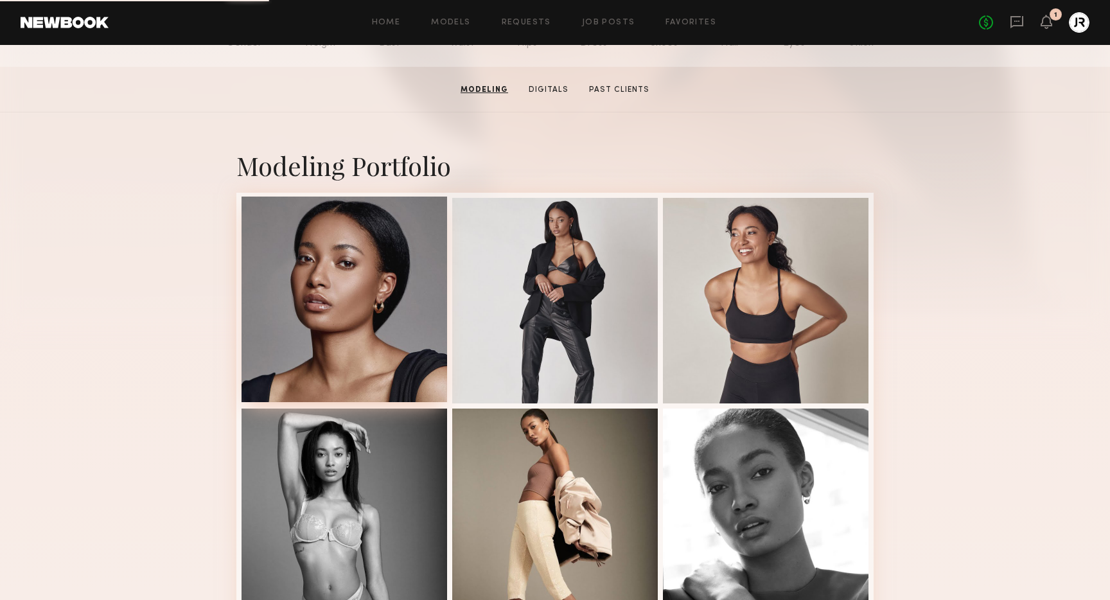
click at [283, 358] on div at bounding box center [345, 300] width 206 height 206
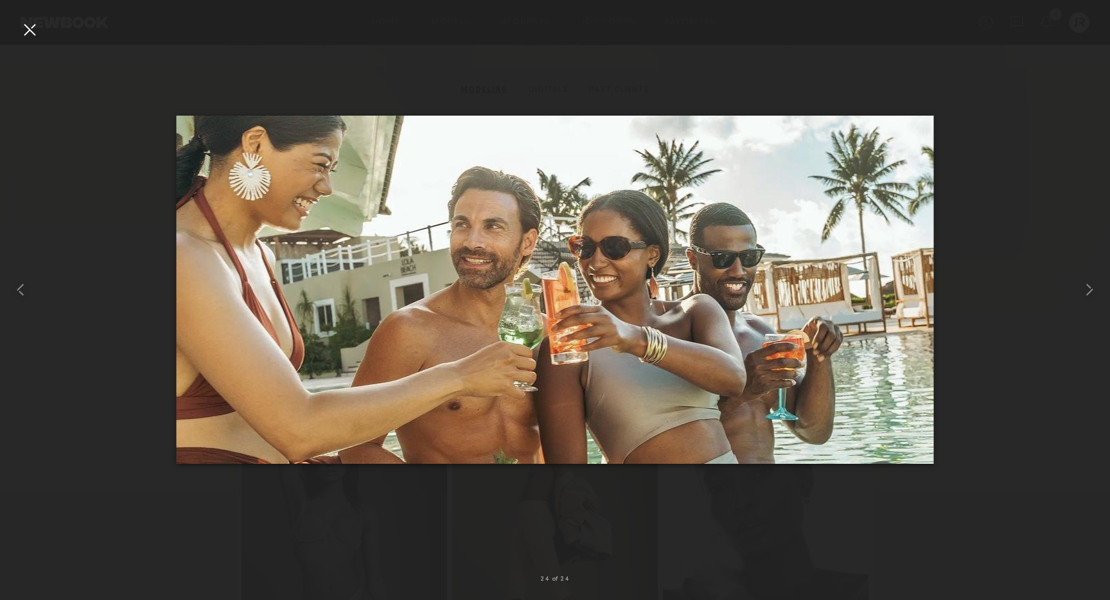
click at [31, 28] on div at bounding box center [29, 29] width 21 height 21
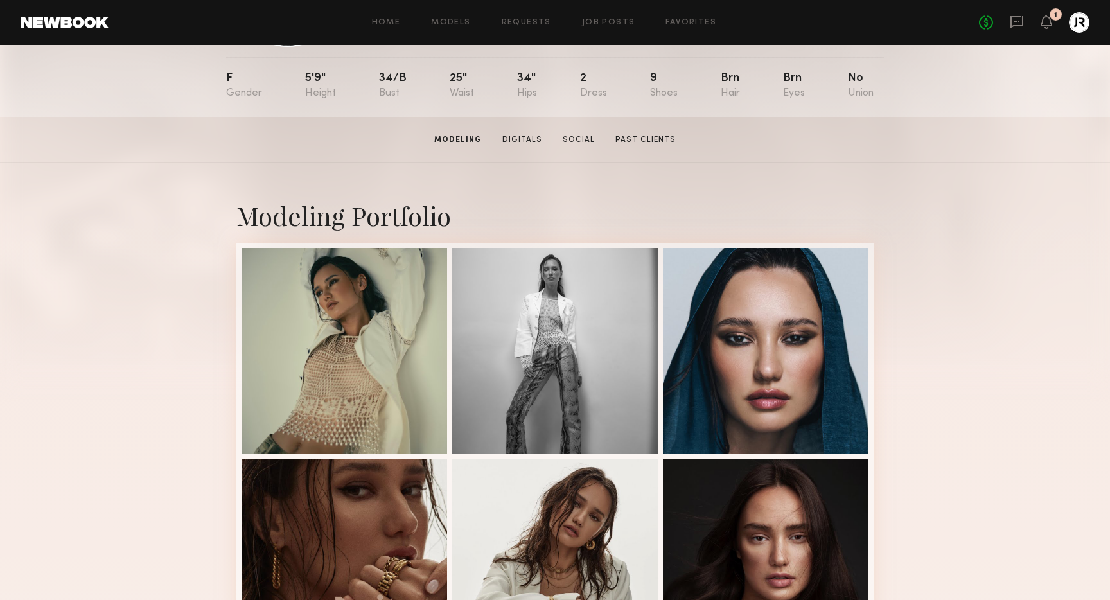
scroll to position [107, 0]
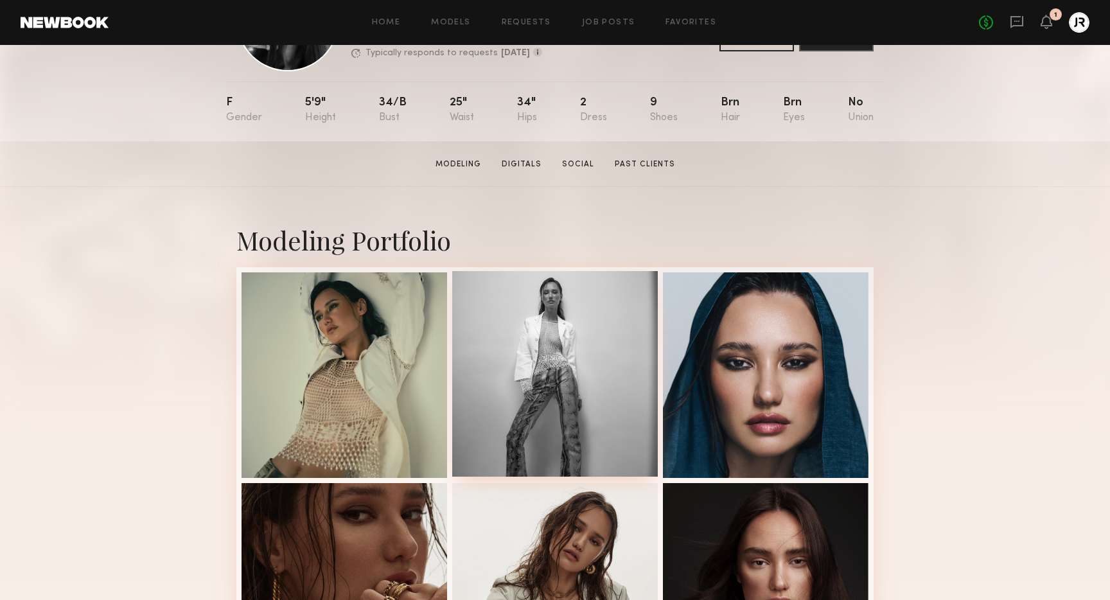
click at [492, 378] on div at bounding box center [555, 374] width 206 height 206
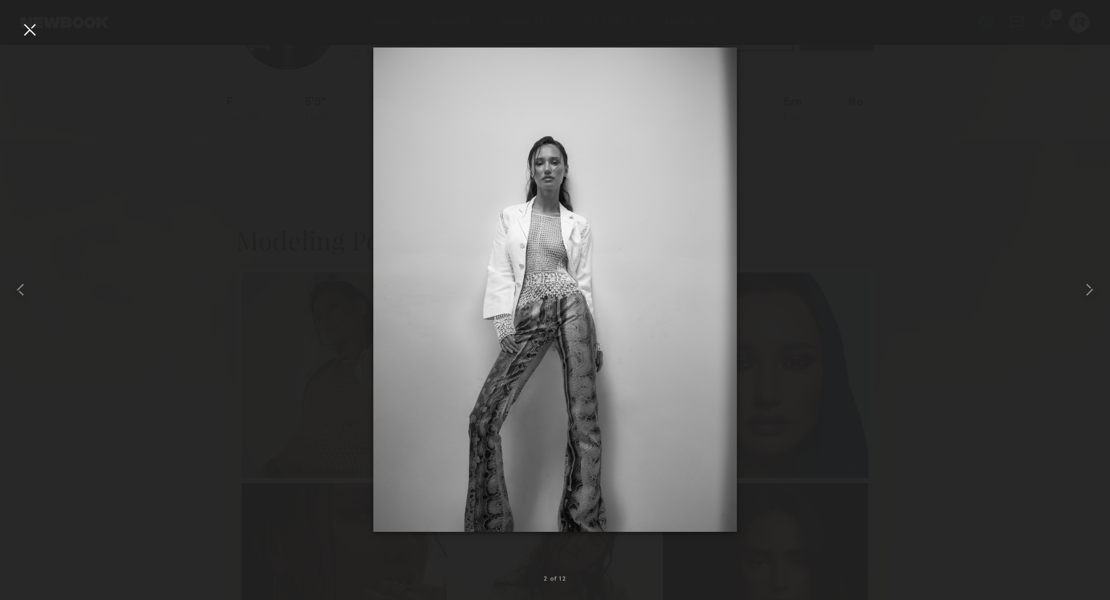
click at [34, 28] on div at bounding box center [29, 29] width 21 height 21
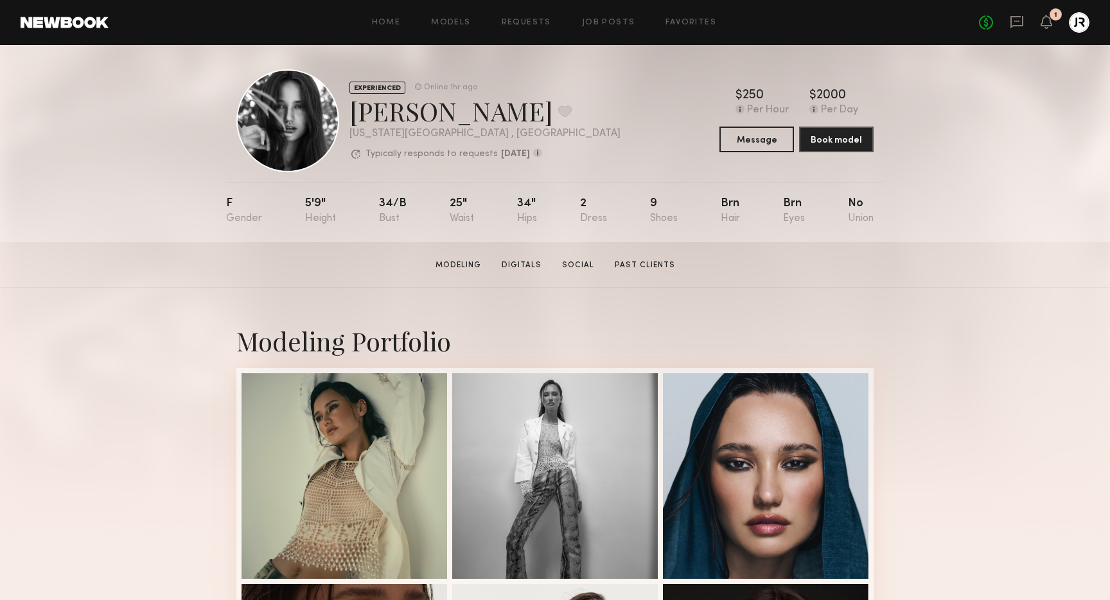
scroll to position [0, 0]
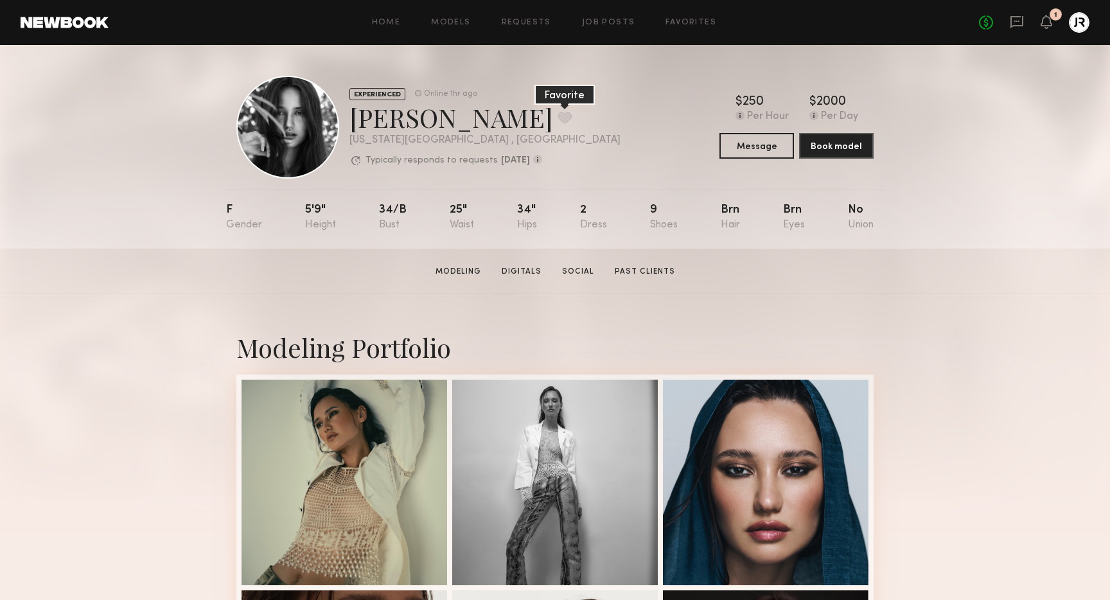
click at [558, 115] on button at bounding box center [564, 118] width 13 height 12
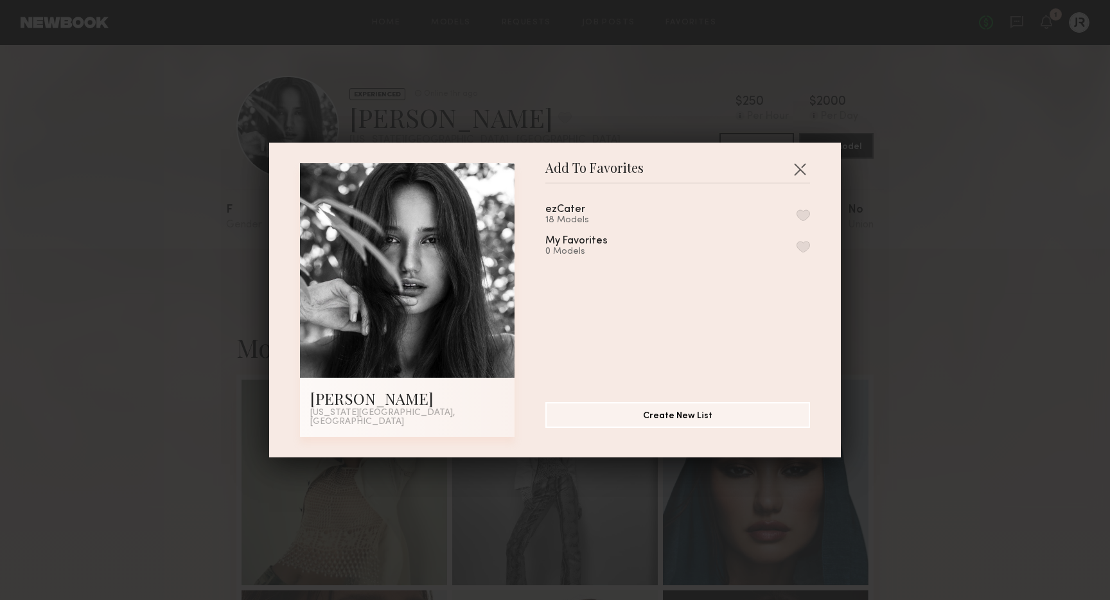
click at [800, 219] on button "button" at bounding box center [803, 215] width 13 height 12
click at [800, 174] on button "button" at bounding box center [799, 169] width 21 height 21
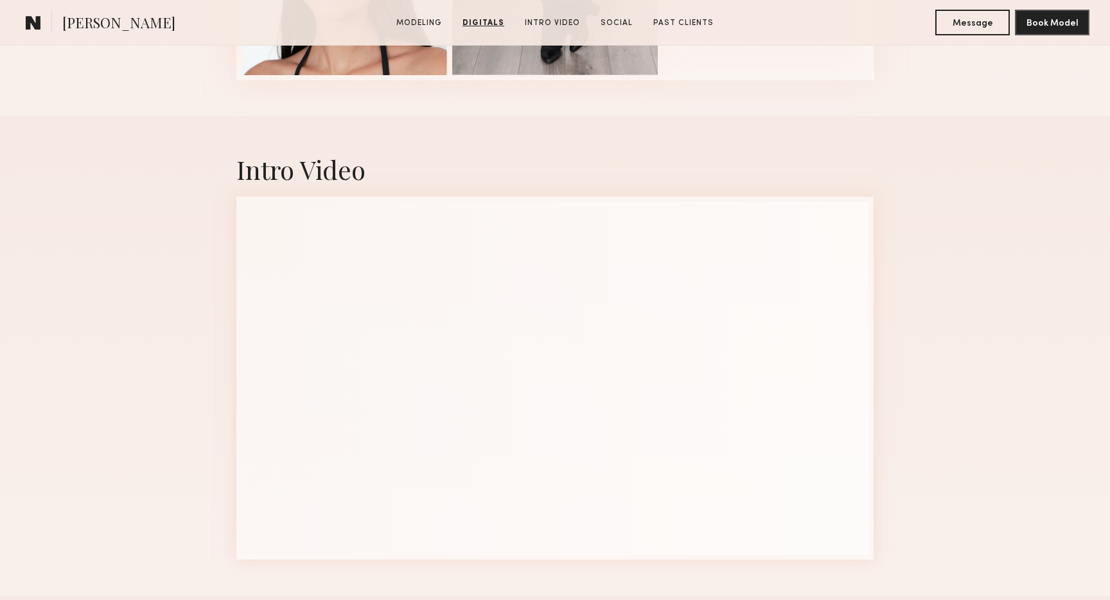
scroll to position [1720, 0]
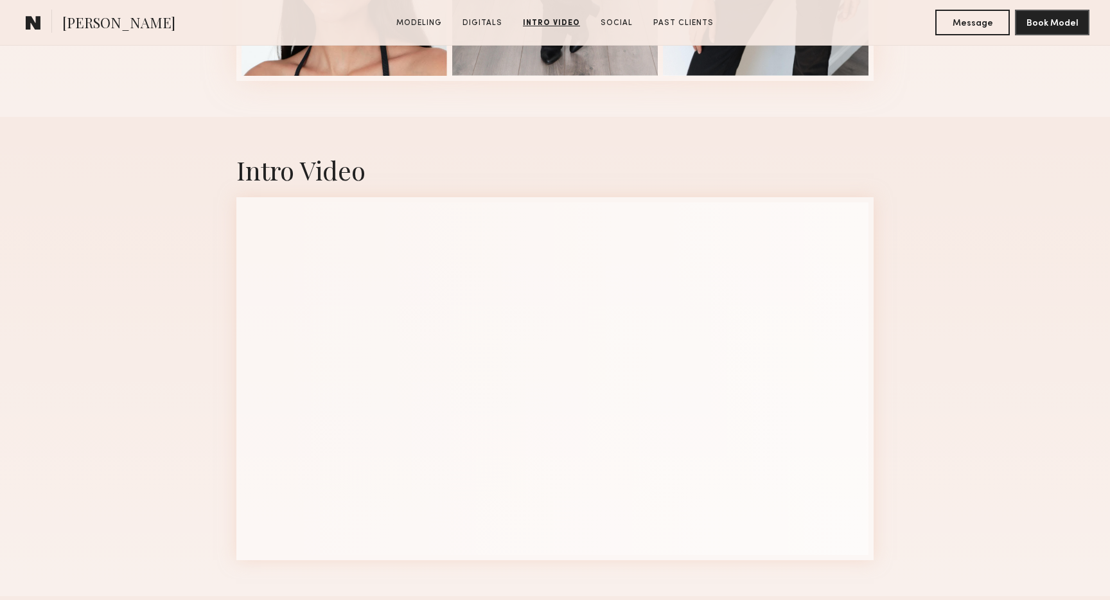
click at [137, 187] on div "Intro Video" at bounding box center [555, 356] width 1110 height 479
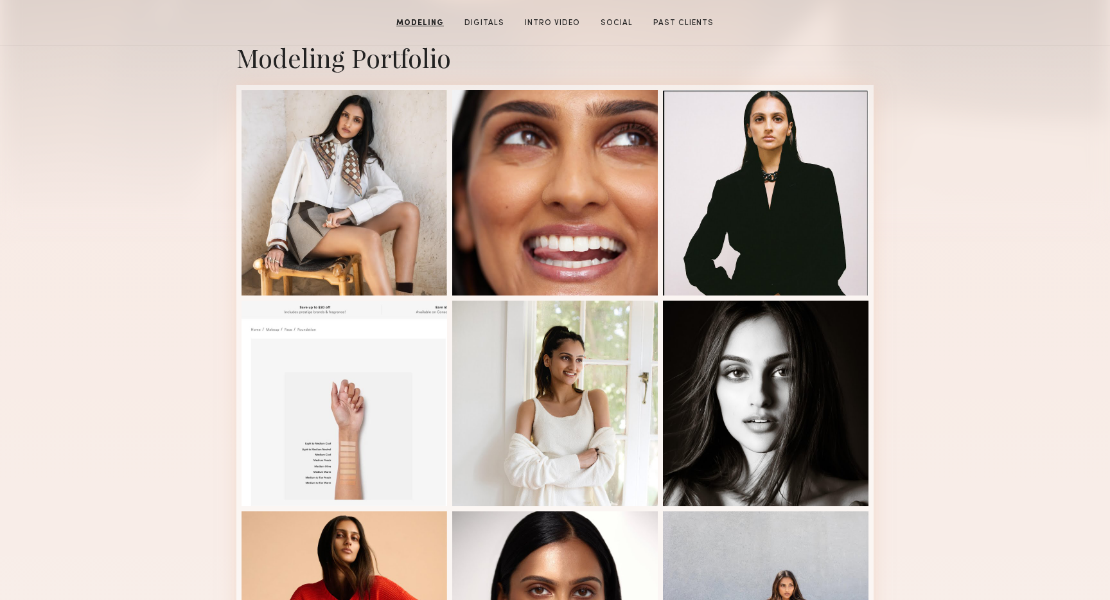
scroll to position [0, 0]
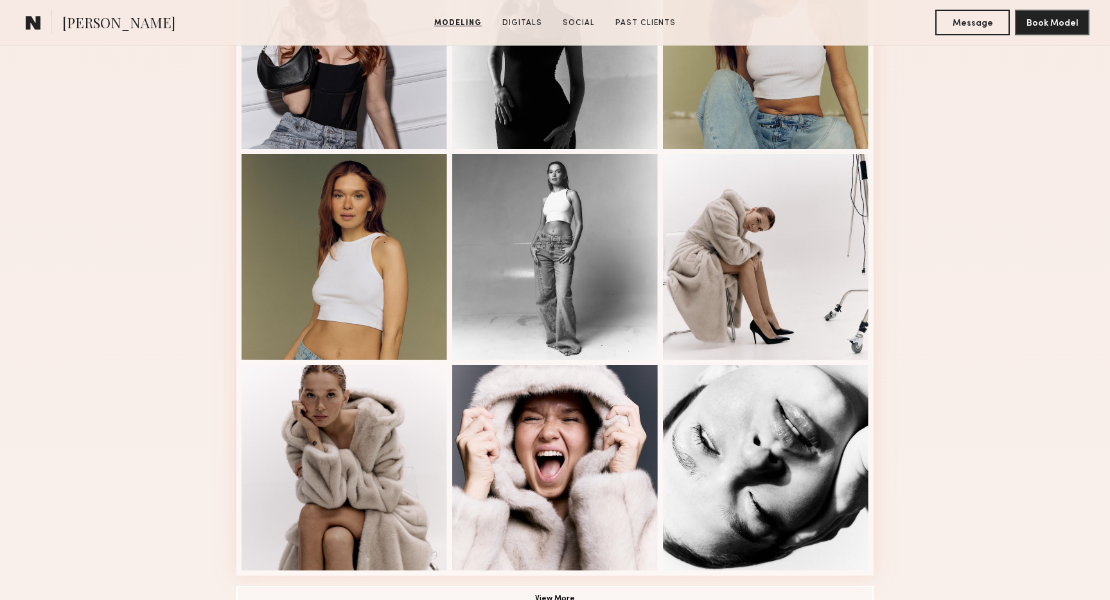
scroll to position [607, 0]
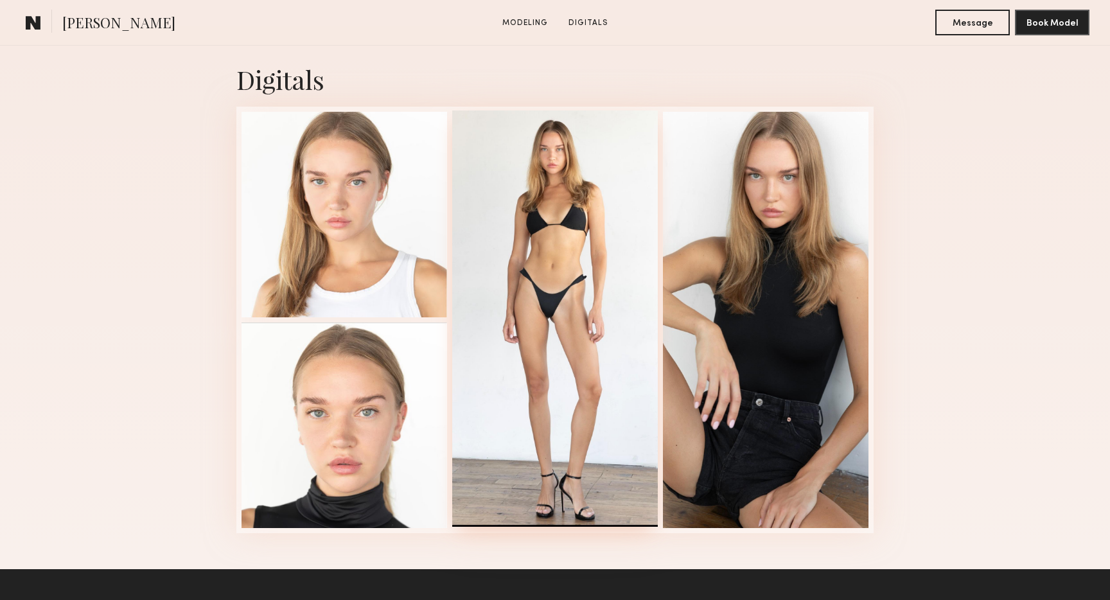
scroll to position [938, 0]
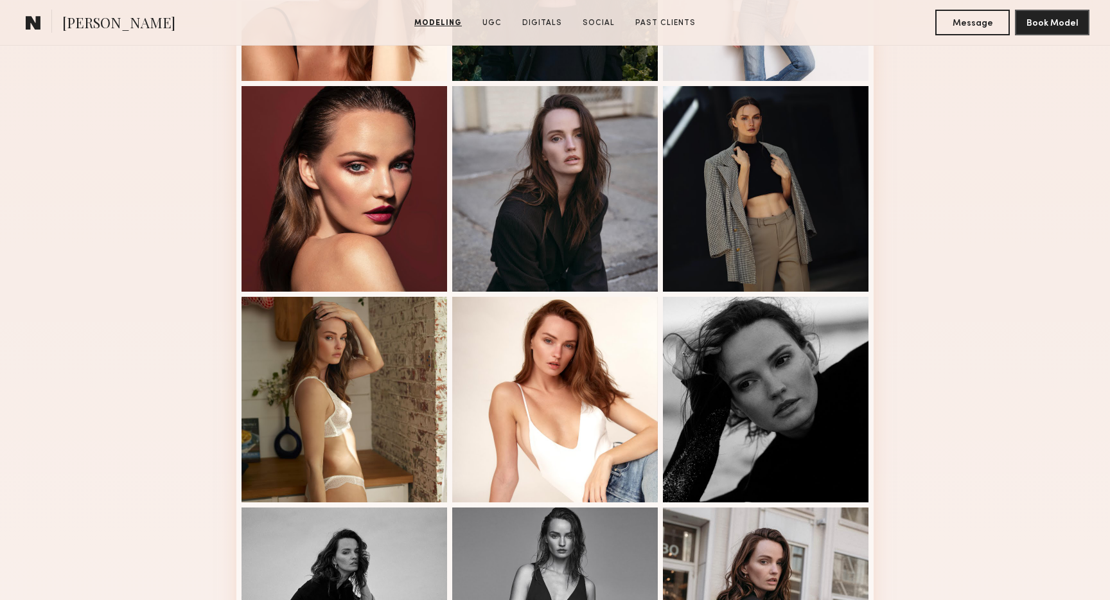
scroll to position [757, 0]
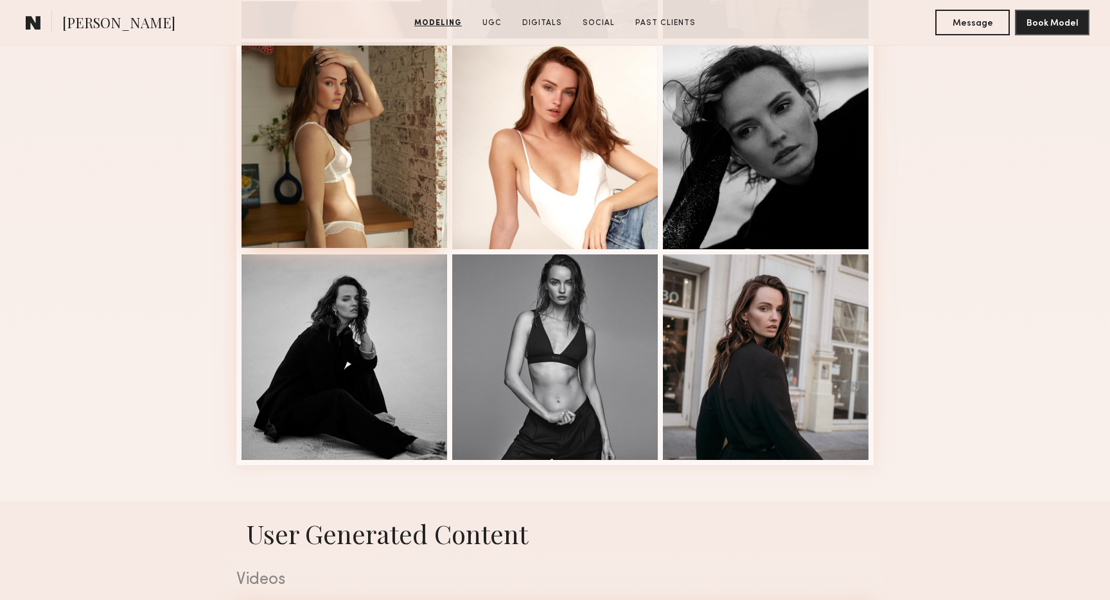
click at [369, 145] on div at bounding box center [345, 145] width 206 height 206
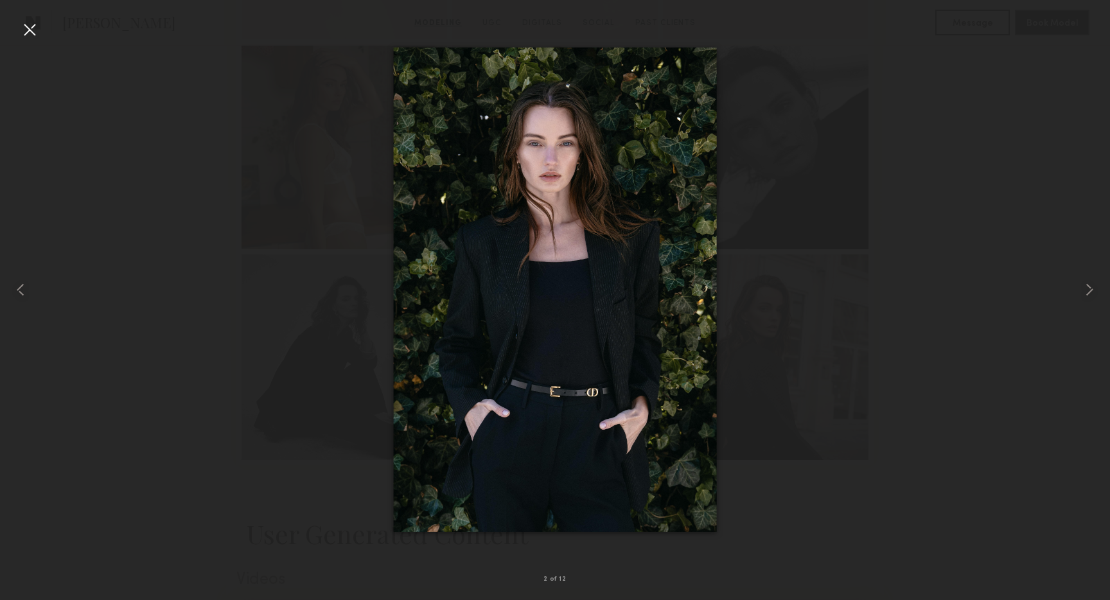
click at [28, 34] on div at bounding box center [29, 29] width 21 height 21
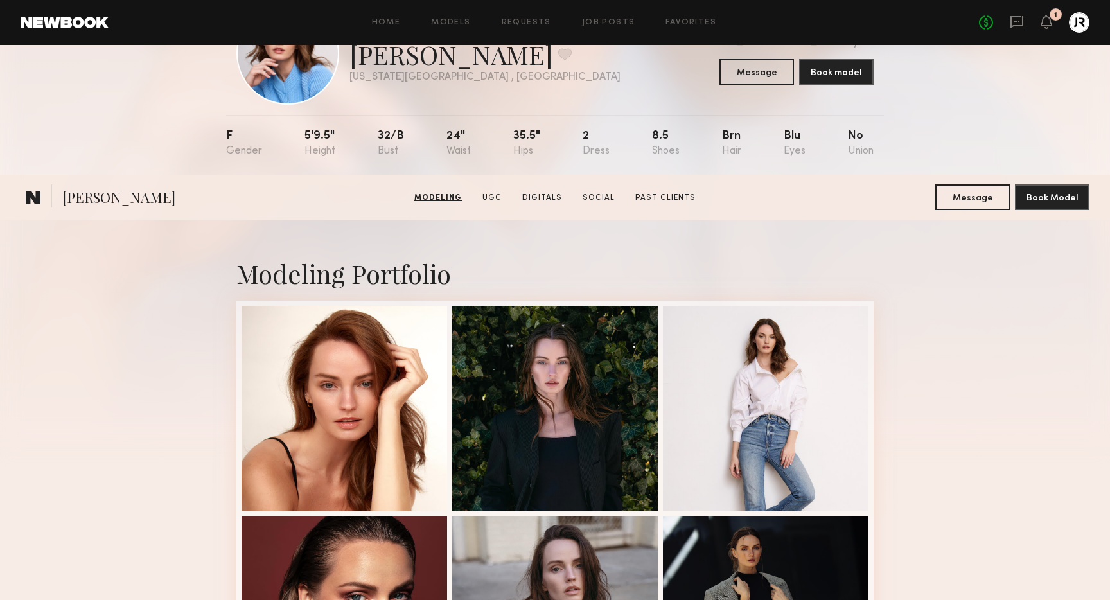
scroll to position [0, 0]
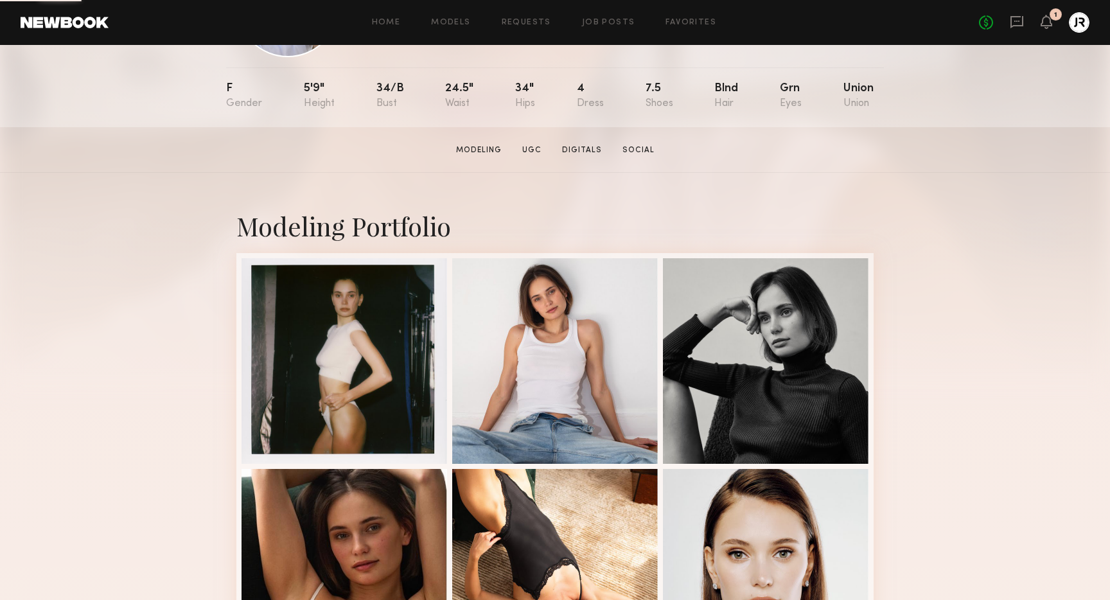
scroll to position [120, 0]
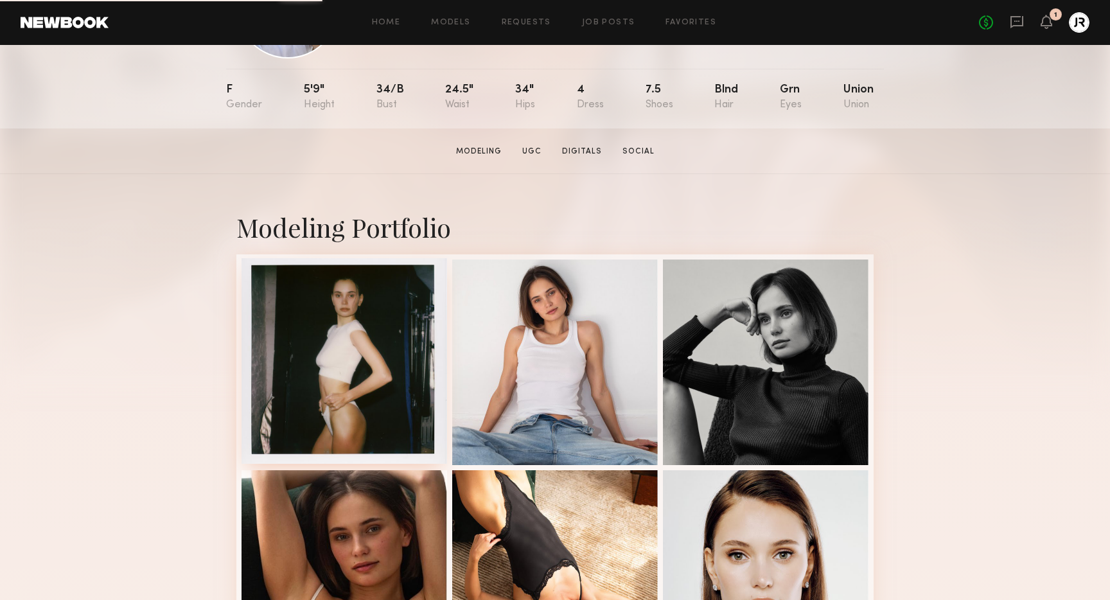
click at [373, 389] on div at bounding box center [345, 361] width 206 height 206
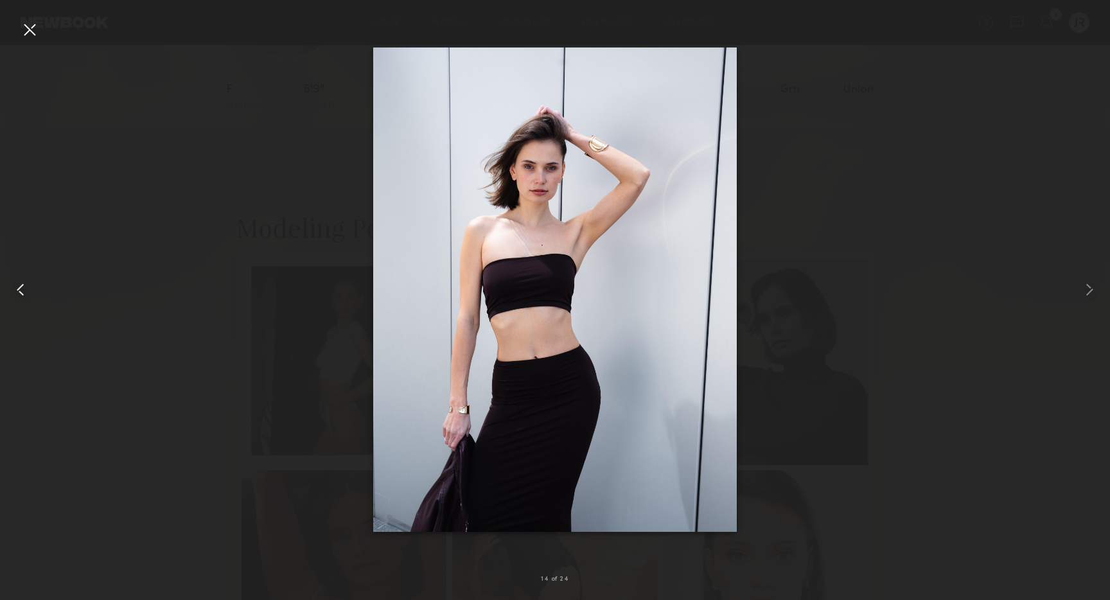
click at [38, 41] on div at bounding box center [22, 290] width 44 height 538
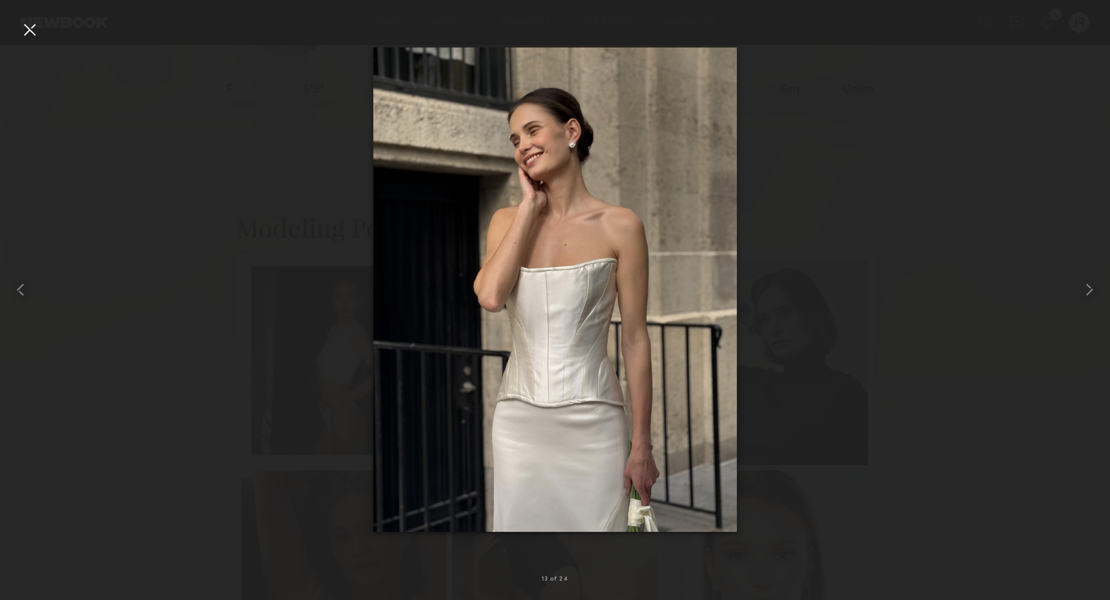
click at [28, 26] on div at bounding box center [29, 29] width 21 height 21
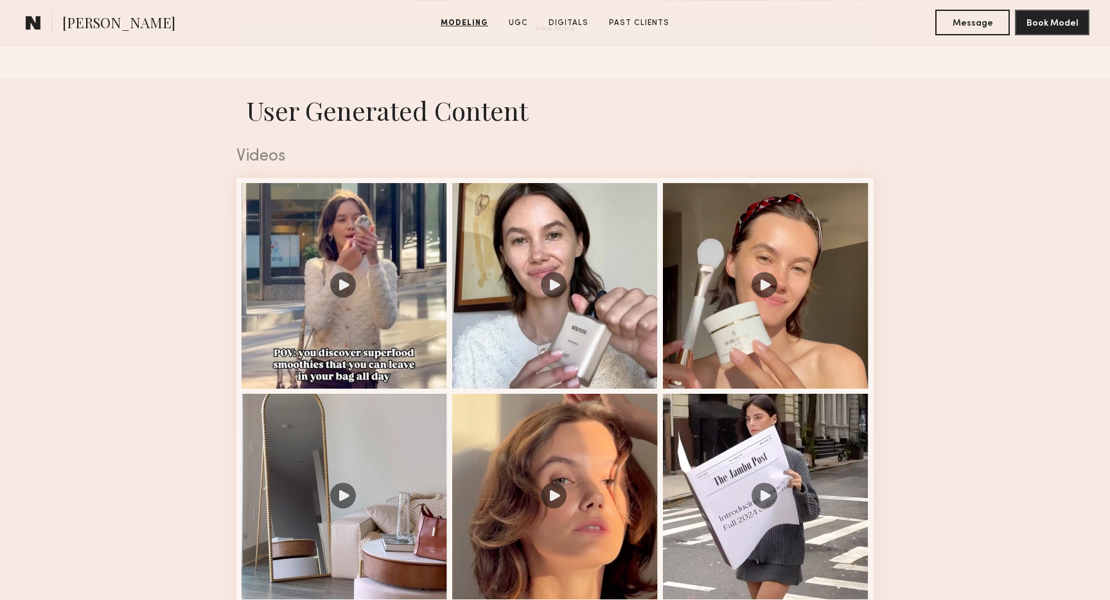
scroll to position [1235, 0]
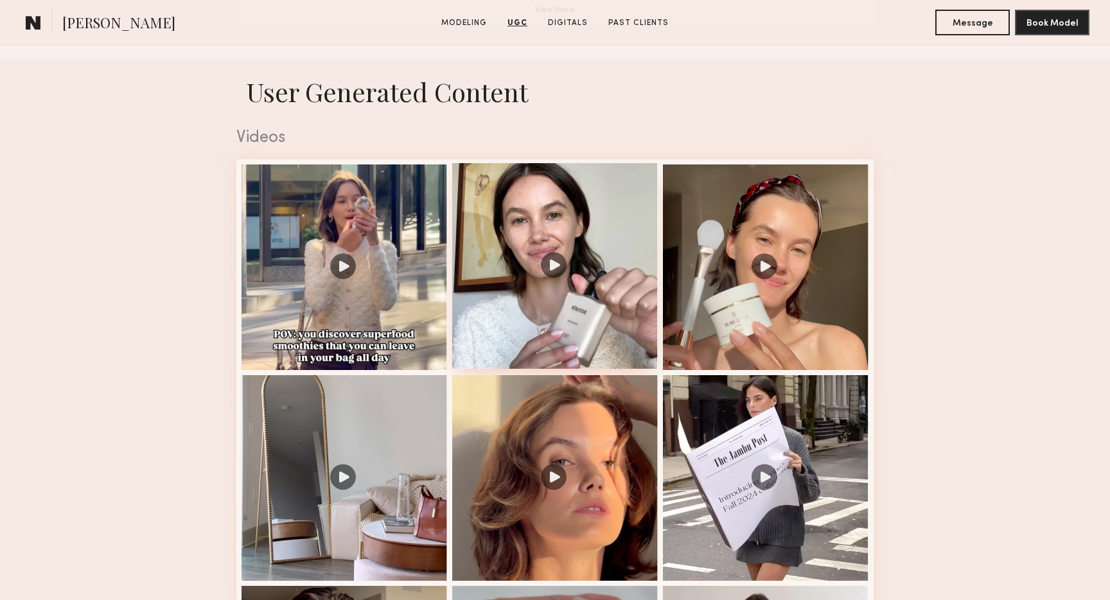
click at [548, 256] on div at bounding box center [555, 266] width 206 height 206
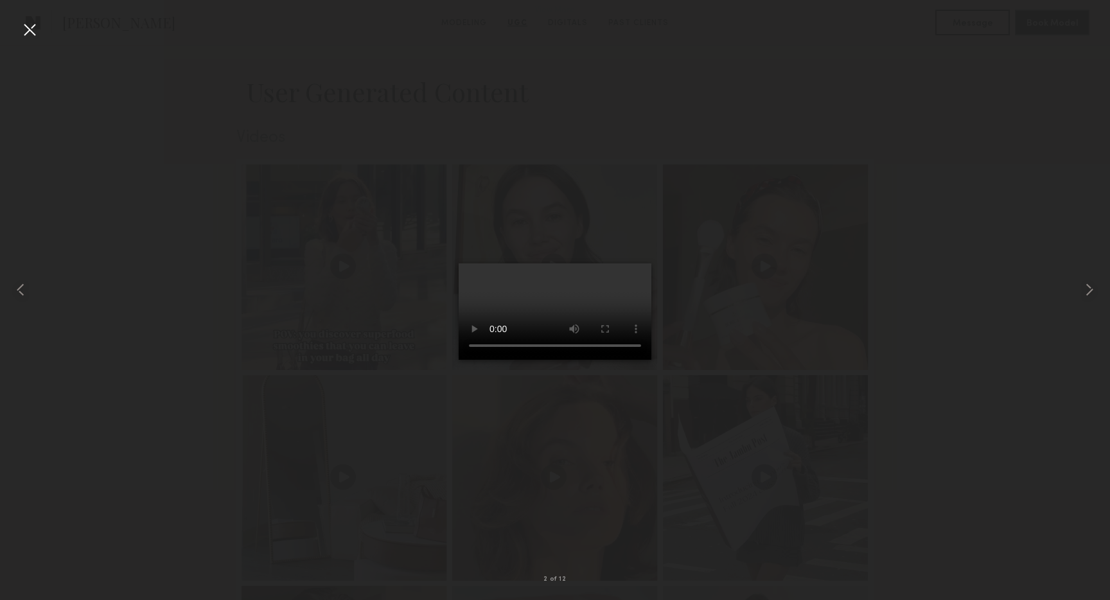
click at [27, 21] on div at bounding box center [29, 29] width 21 height 21
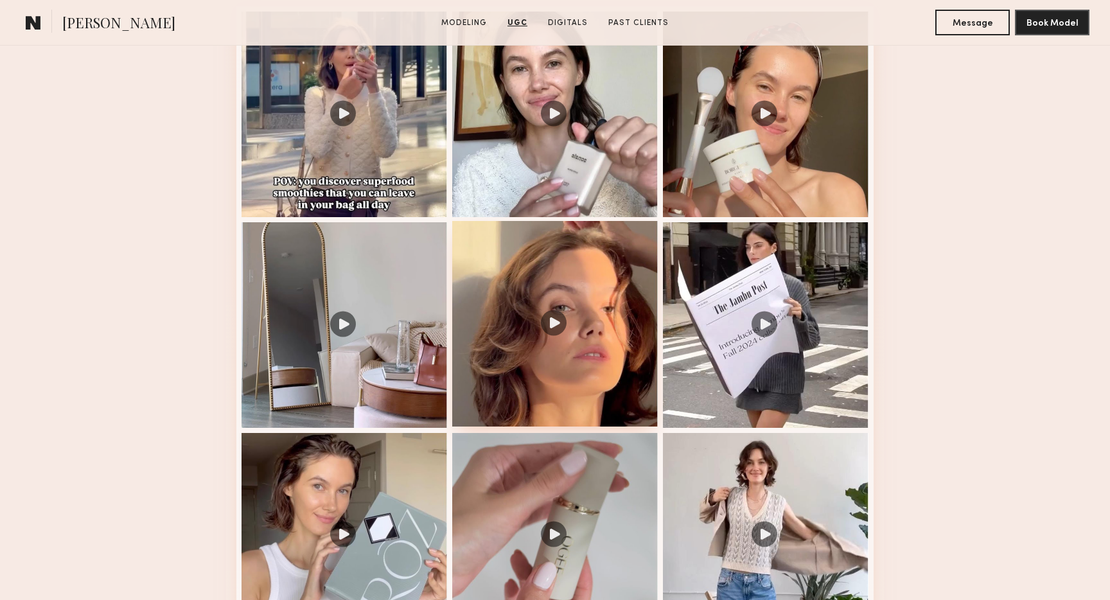
scroll to position [1412, 0]
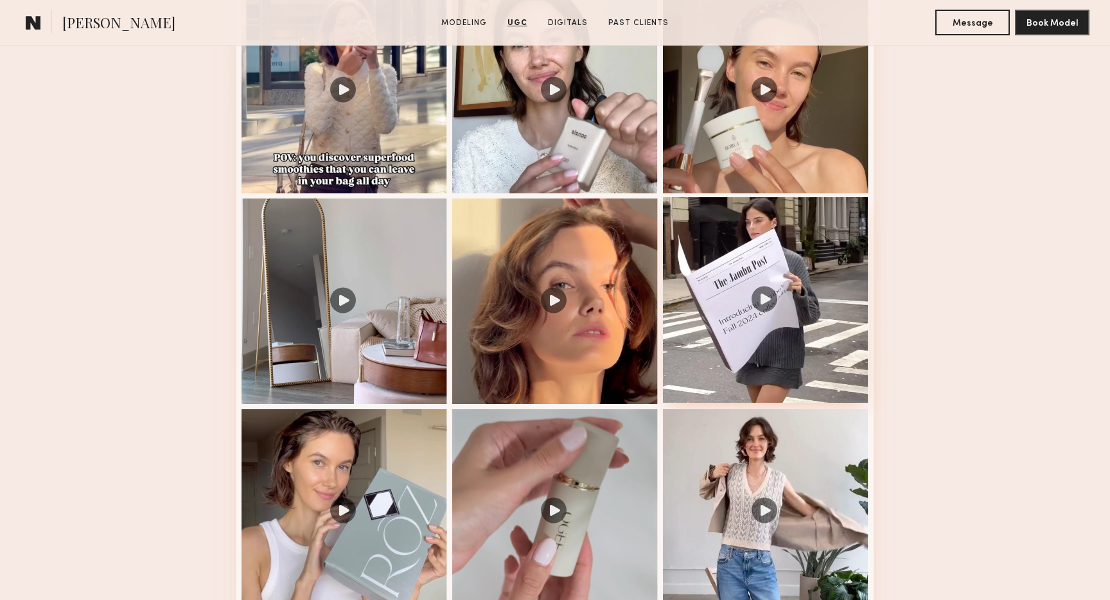
click at [767, 291] on div at bounding box center [766, 300] width 206 height 206
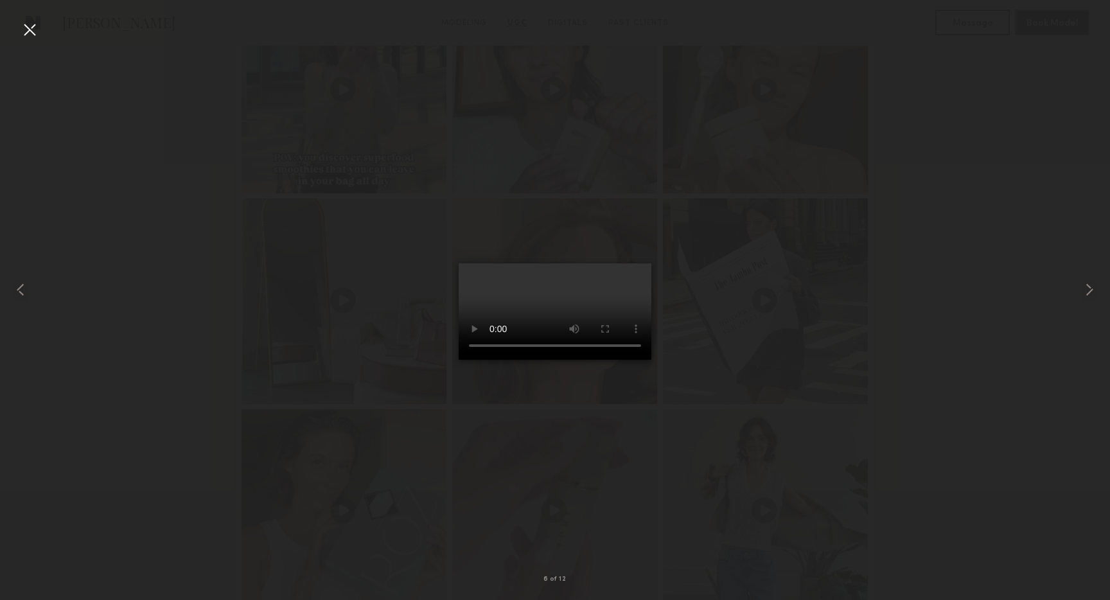
click at [28, 24] on div at bounding box center [29, 29] width 21 height 21
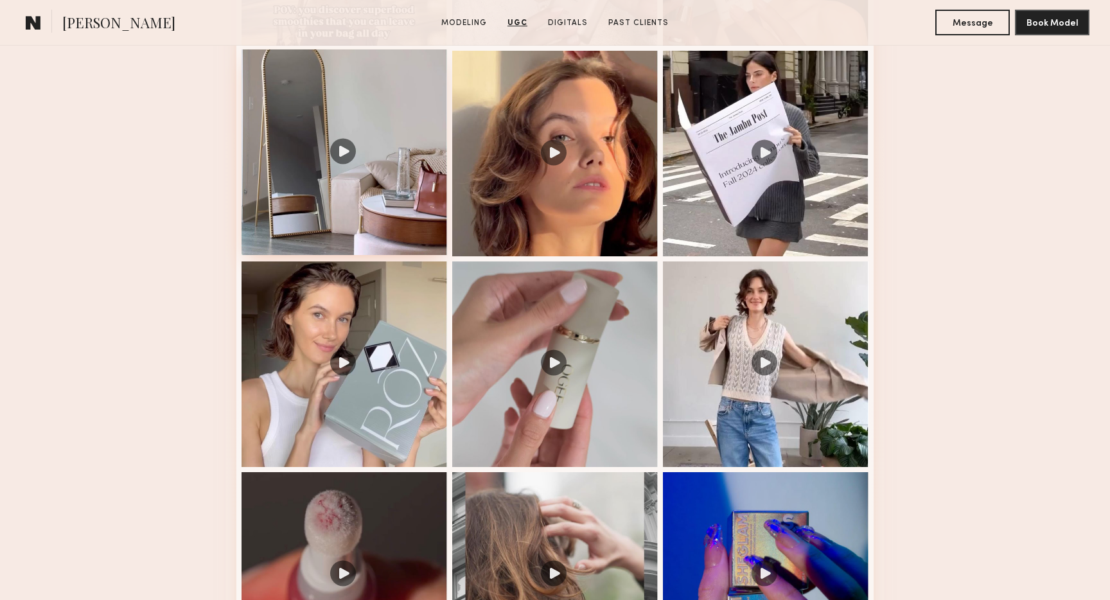
scroll to position [1558, 0]
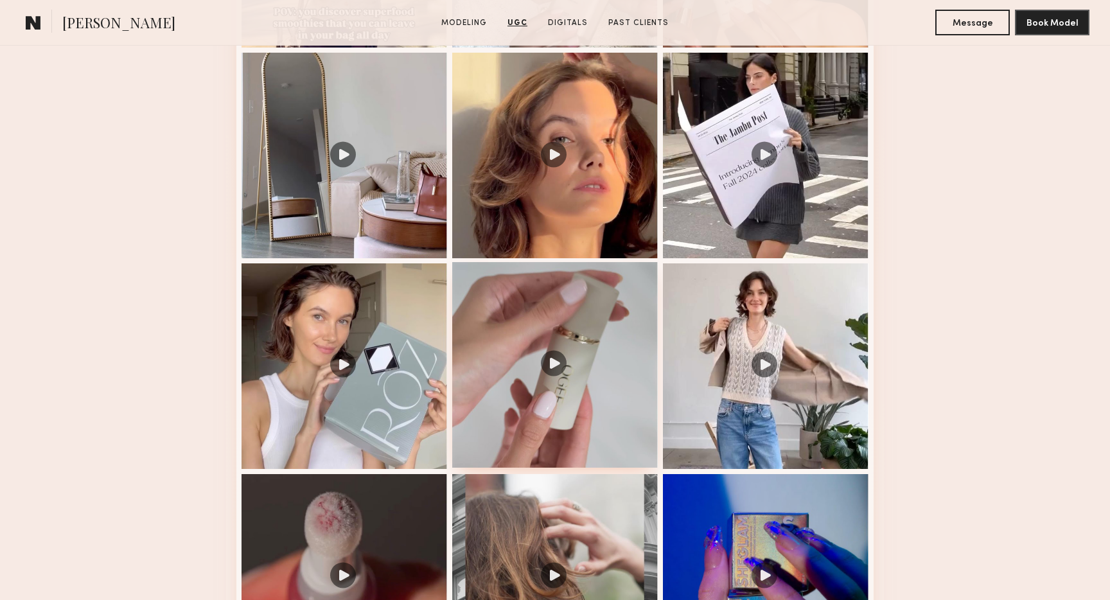
click at [556, 371] on div at bounding box center [555, 365] width 206 height 206
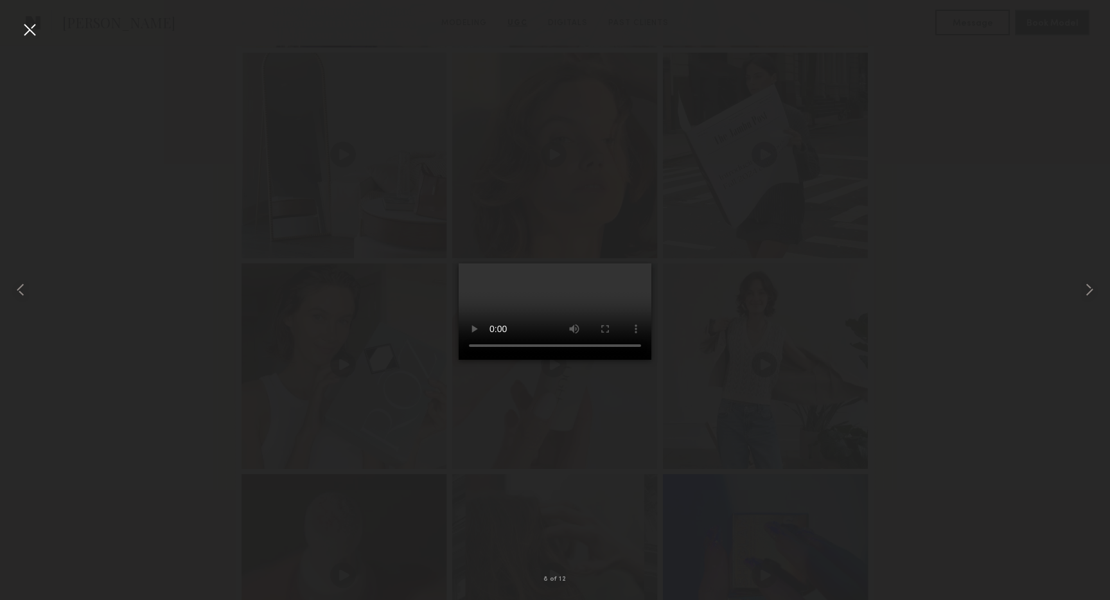
click at [25, 29] on div at bounding box center [29, 29] width 21 height 21
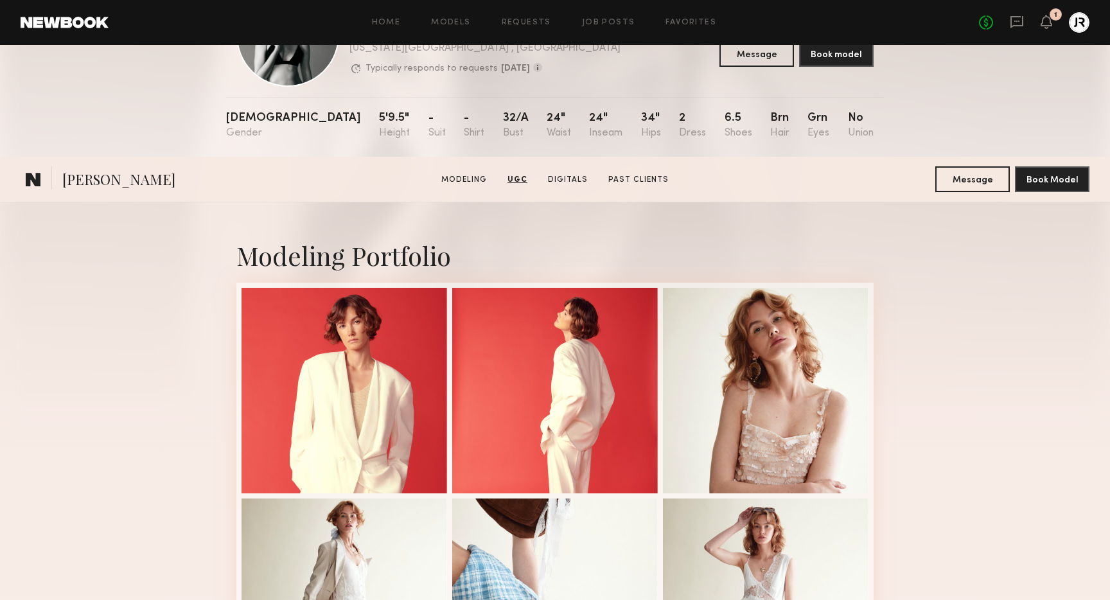
scroll to position [0, 0]
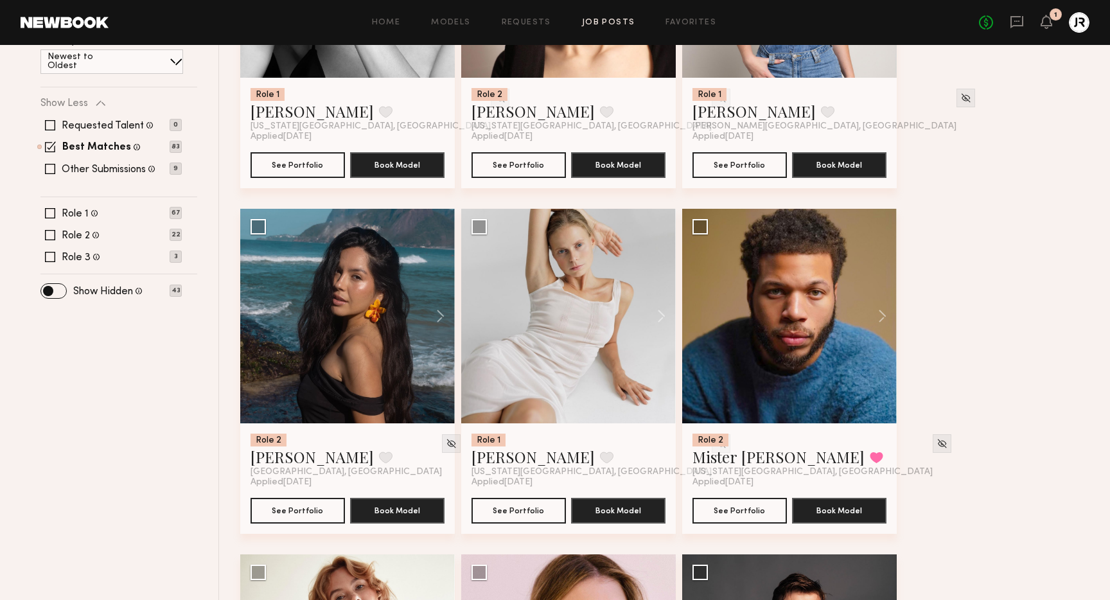
scroll to position [371, 0]
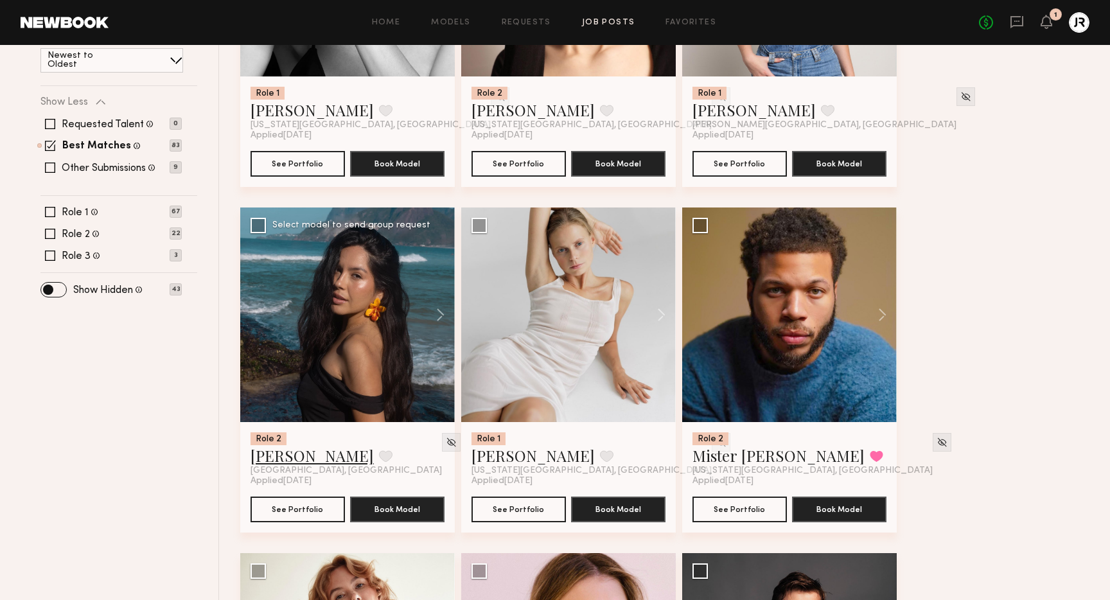
click at [302, 459] on link "[PERSON_NAME]" at bounding box center [312, 455] width 123 height 21
click at [446, 443] on img at bounding box center [451, 442] width 11 height 11
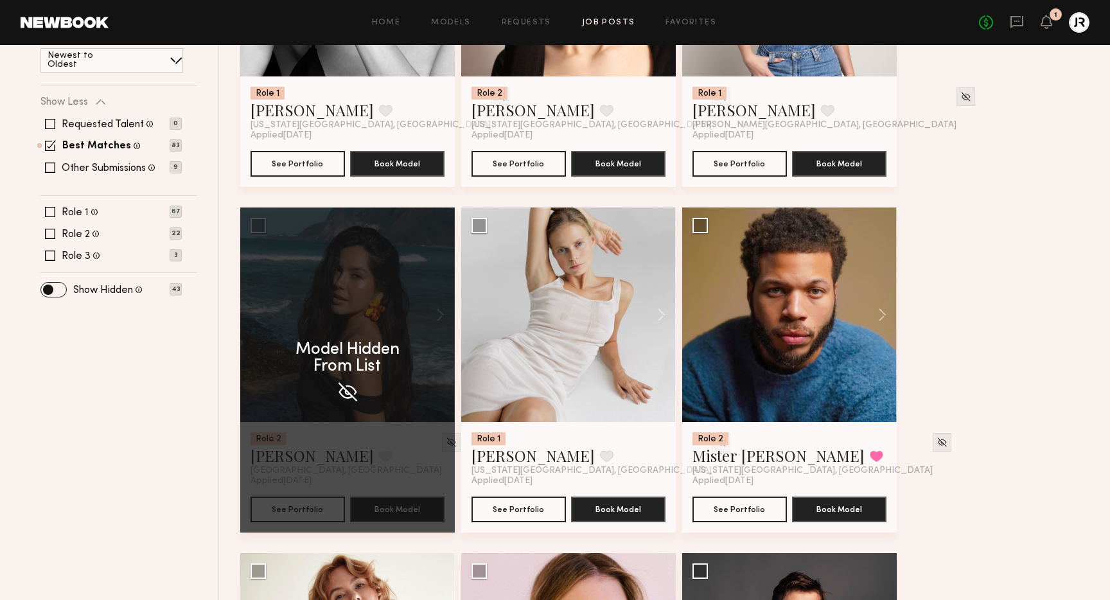
click at [886, 92] on div "Role 1 [PERSON_NAME] Favorite [PERSON_NAME][GEOGRAPHIC_DATA], [GEOGRAPHIC_DATA]…" at bounding box center [789, 131] width 215 height 110
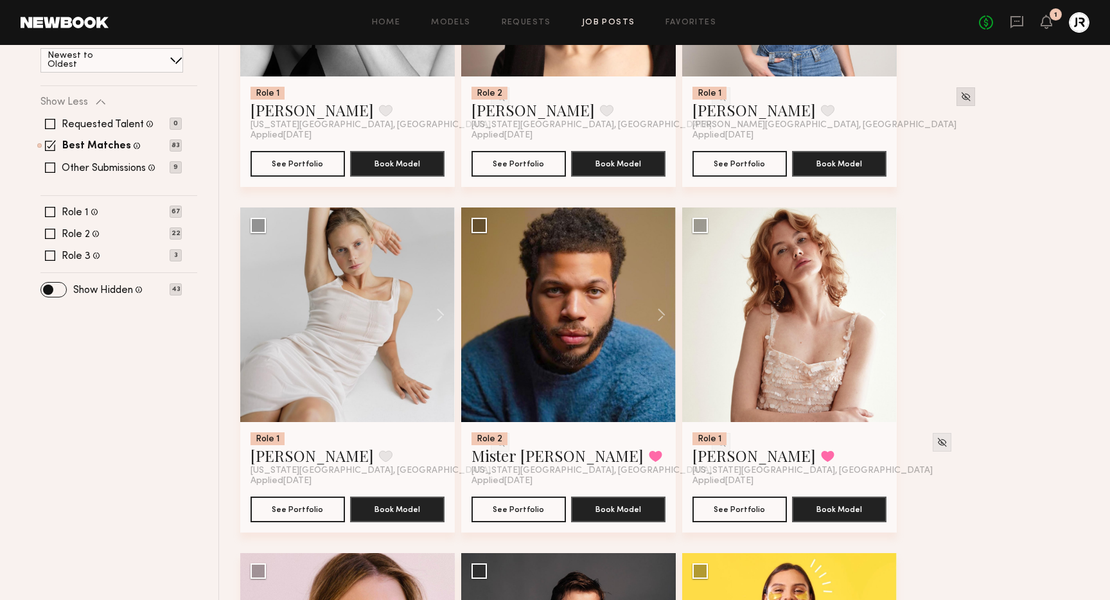
click at [960, 95] on img at bounding box center [965, 96] width 11 height 11
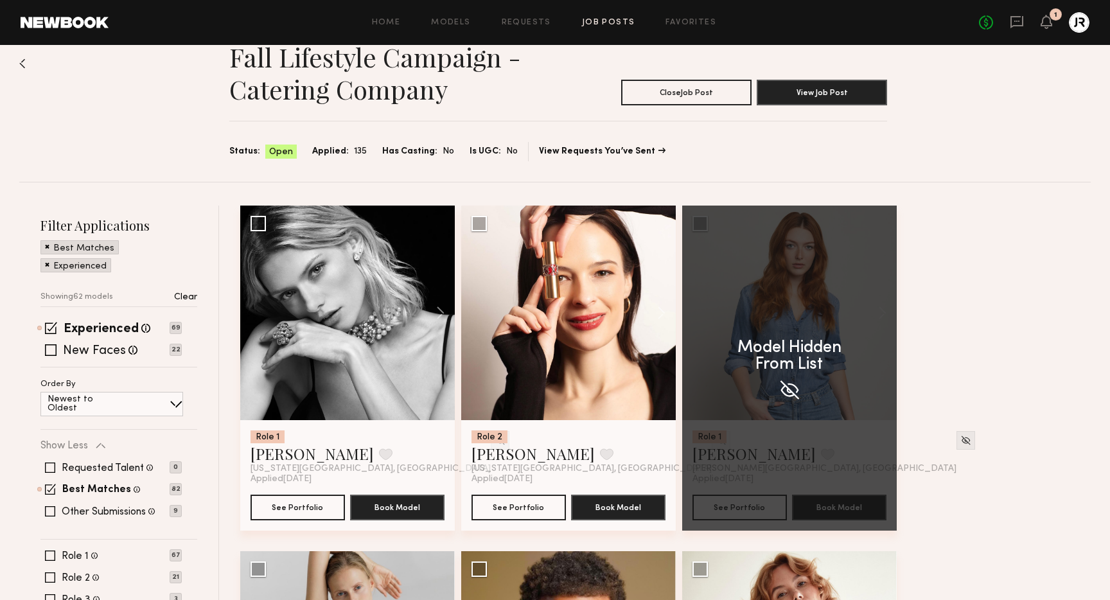
scroll to position [0, 0]
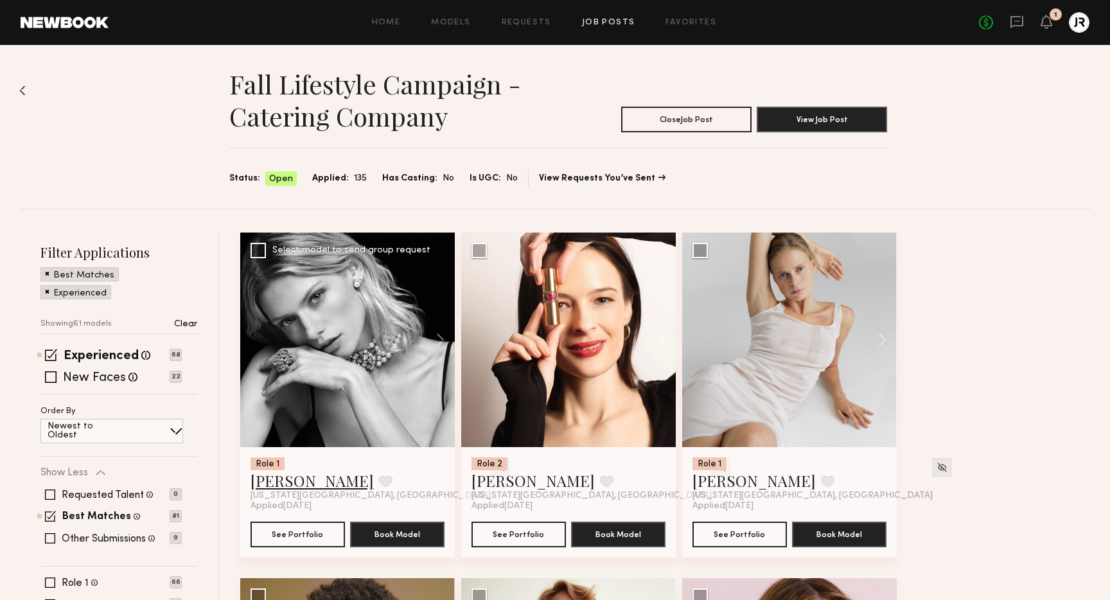
click at [292, 480] on link "Martina K." at bounding box center [312, 480] width 123 height 21
click at [502, 486] on link "Larissa S." at bounding box center [532, 480] width 123 height 21
click at [694, 22] on link "Favorites" at bounding box center [690, 23] width 51 height 8
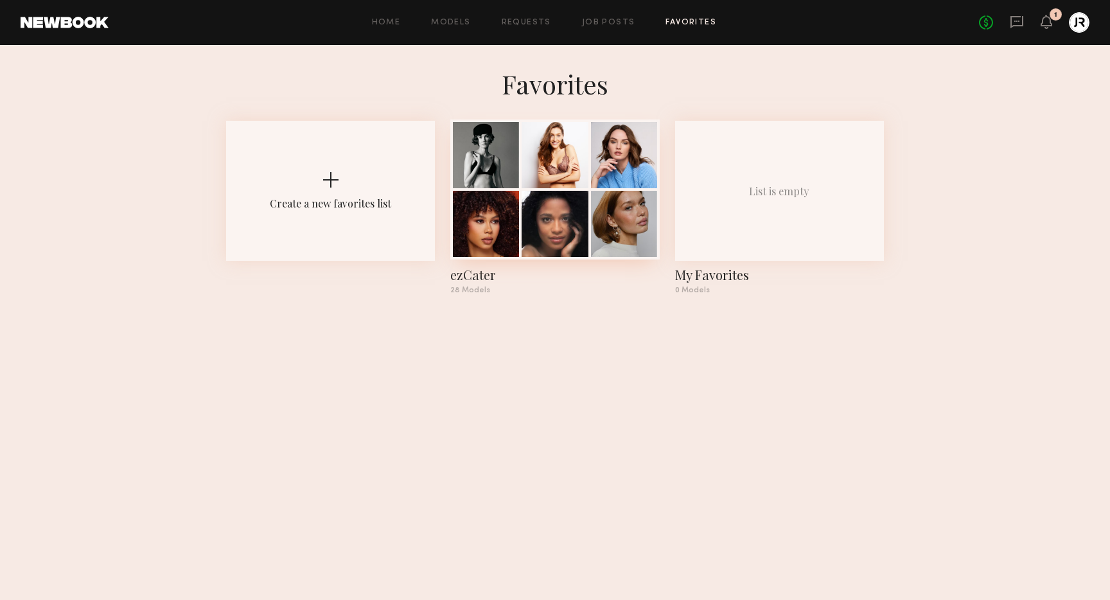
click at [537, 214] on div at bounding box center [555, 224] width 66 height 66
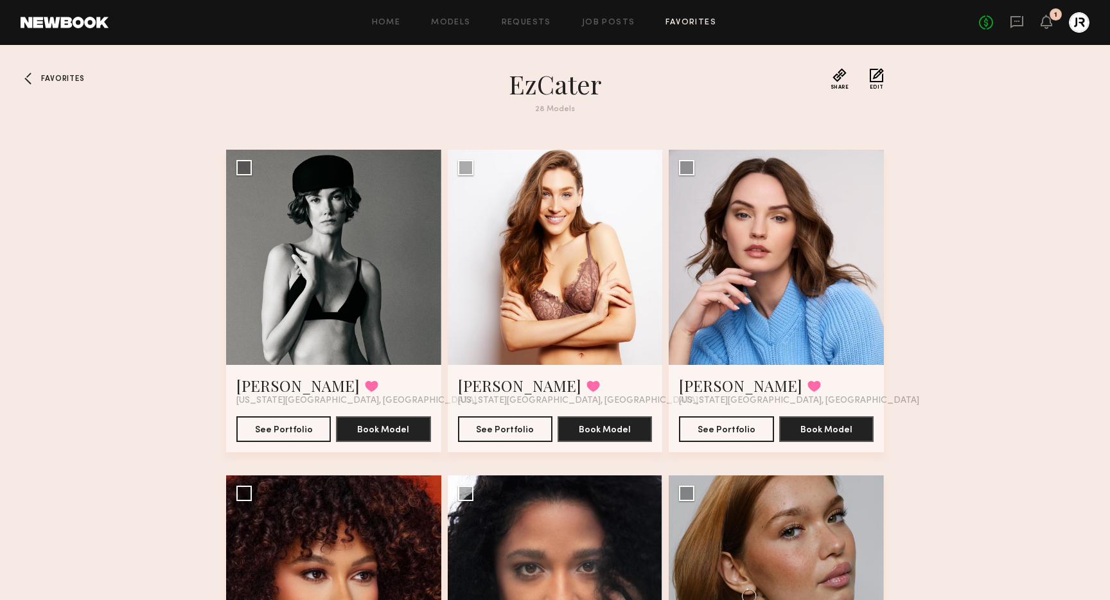
click at [57, 77] on span "Favorites" at bounding box center [62, 79] width 43 height 8
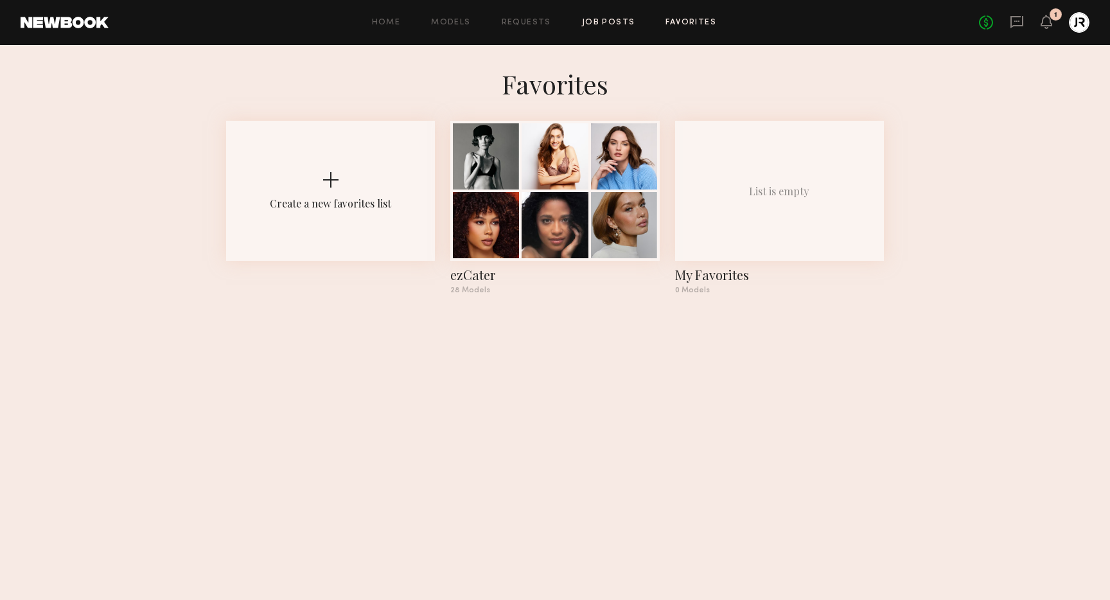
click at [590, 26] on link "Job Posts" at bounding box center [608, 23] width 53 height 8
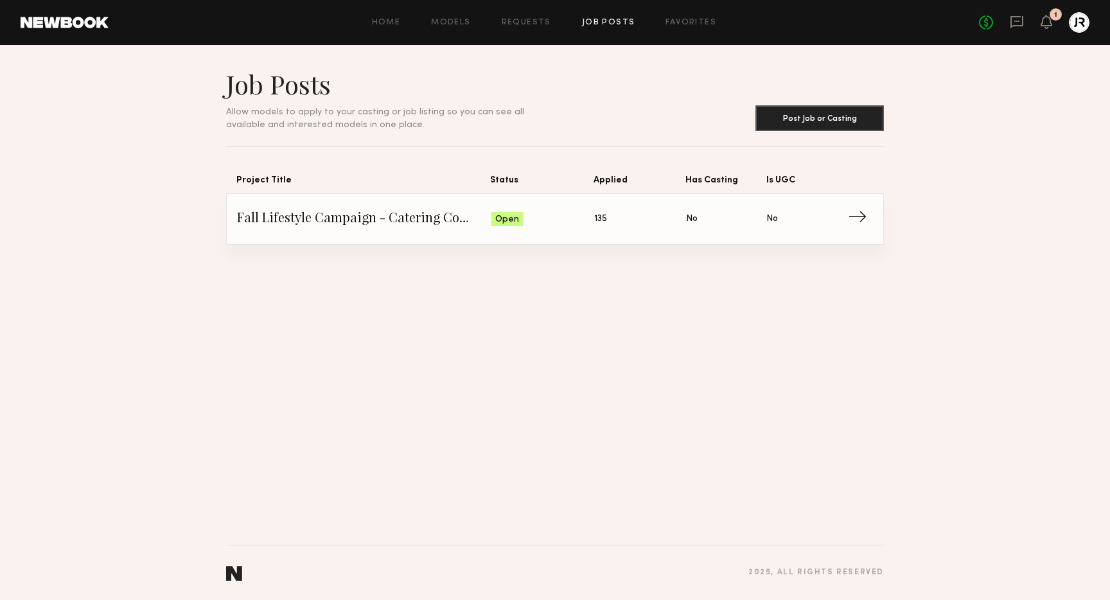
click at [398, 222] on span "Fall Lifestyle Campaign - Catering Company" at bounding box center [364, 218] width 254 height 19
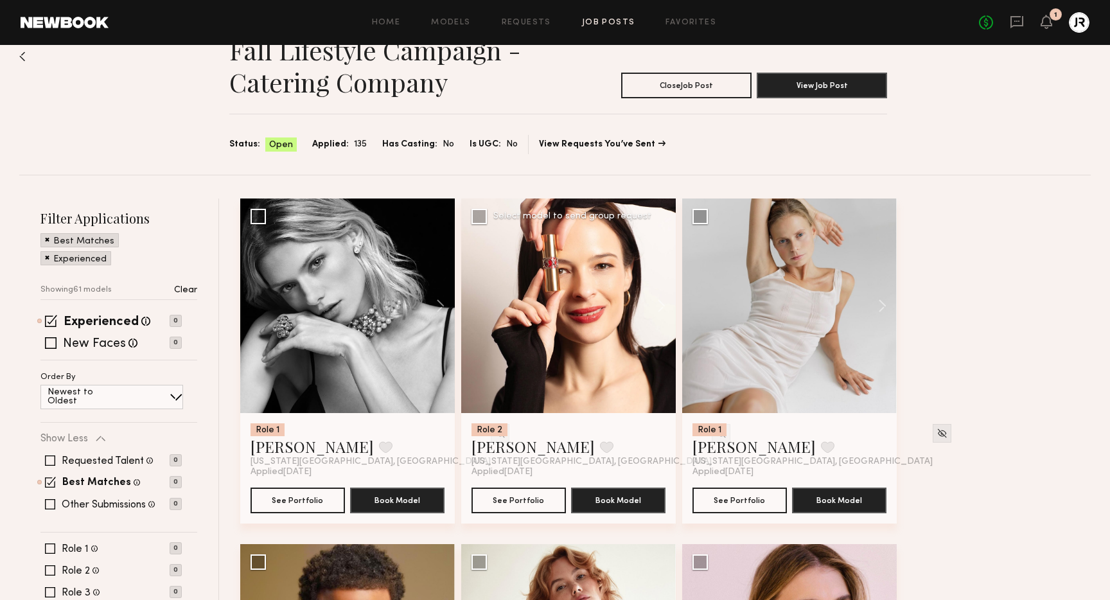
scroll to position [32, 0]
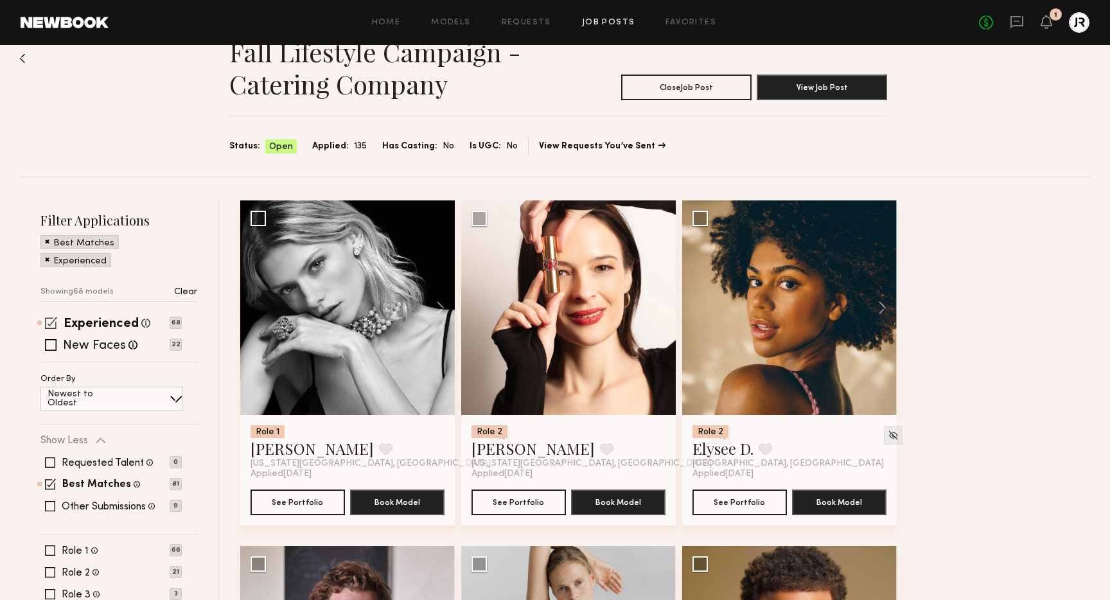
click at [50, 320] on span at bounding box center [51, 323] width 12 height 12
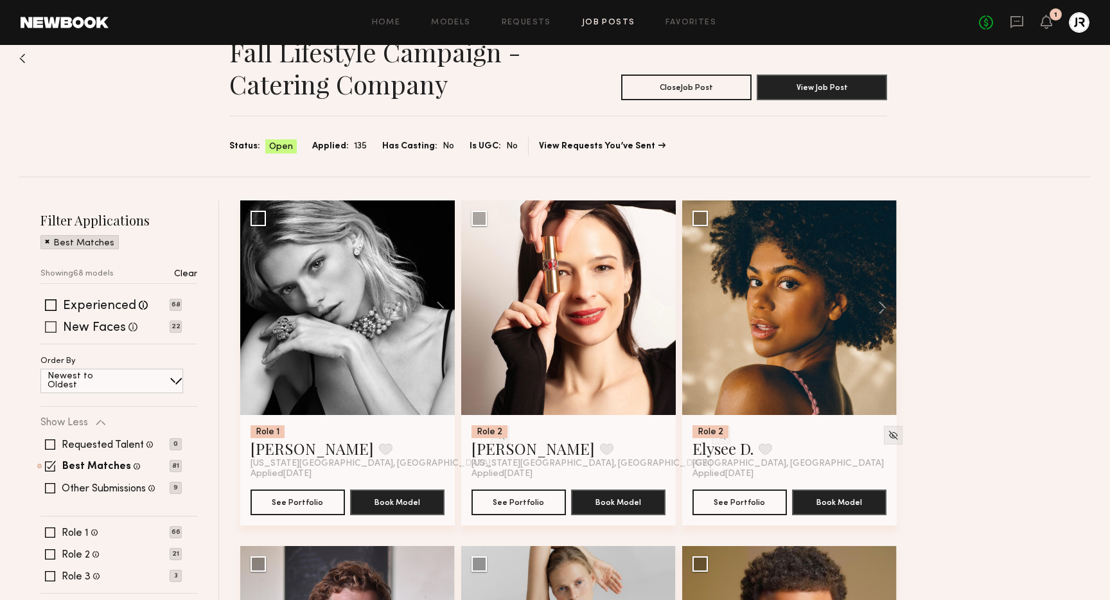
click at [51, 330] on span at bounding box center [51, 327] width 12 height 12
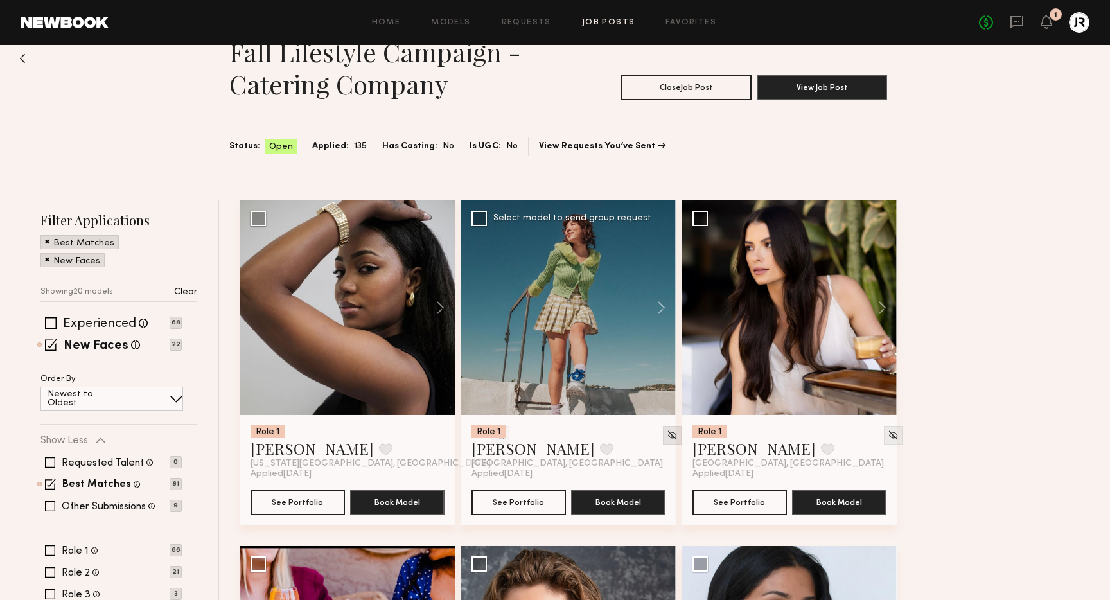
click at [667, 435] on img at bounding box center [672, 435] width 11 height 11
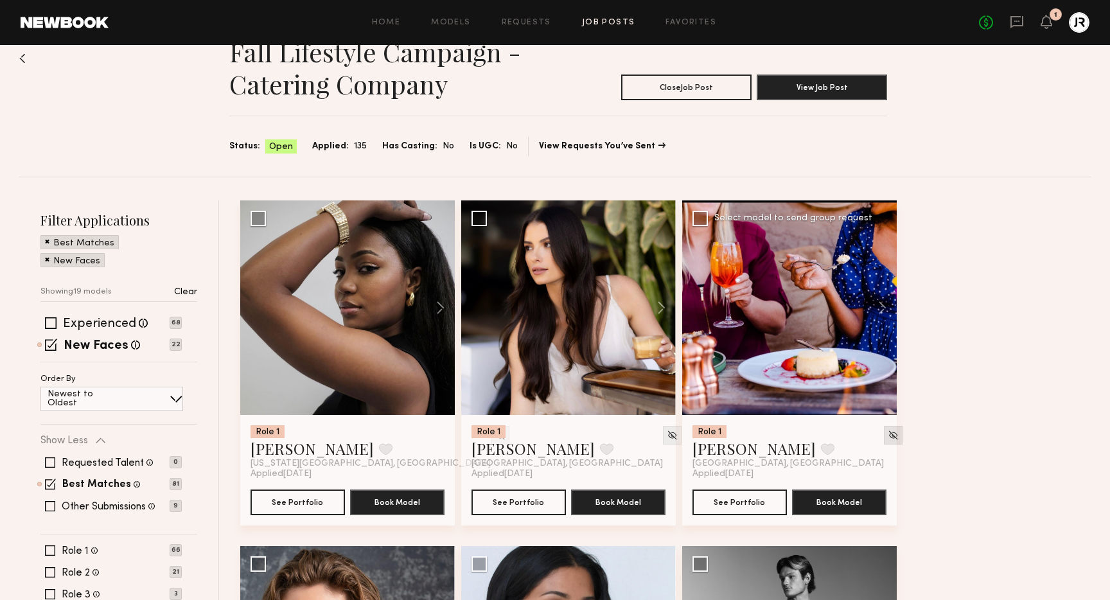
click at [888, 436] on img at bounding box center [893, 435] width 11 height 11
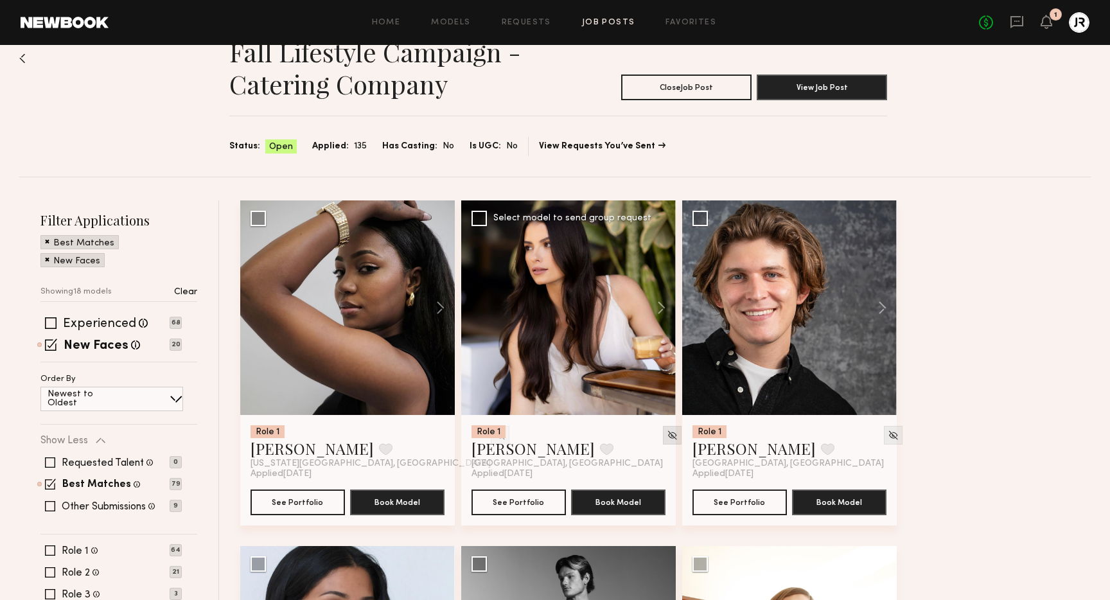
click at [667, 436] on img at bounding box center [672, 435] width 11 height 11
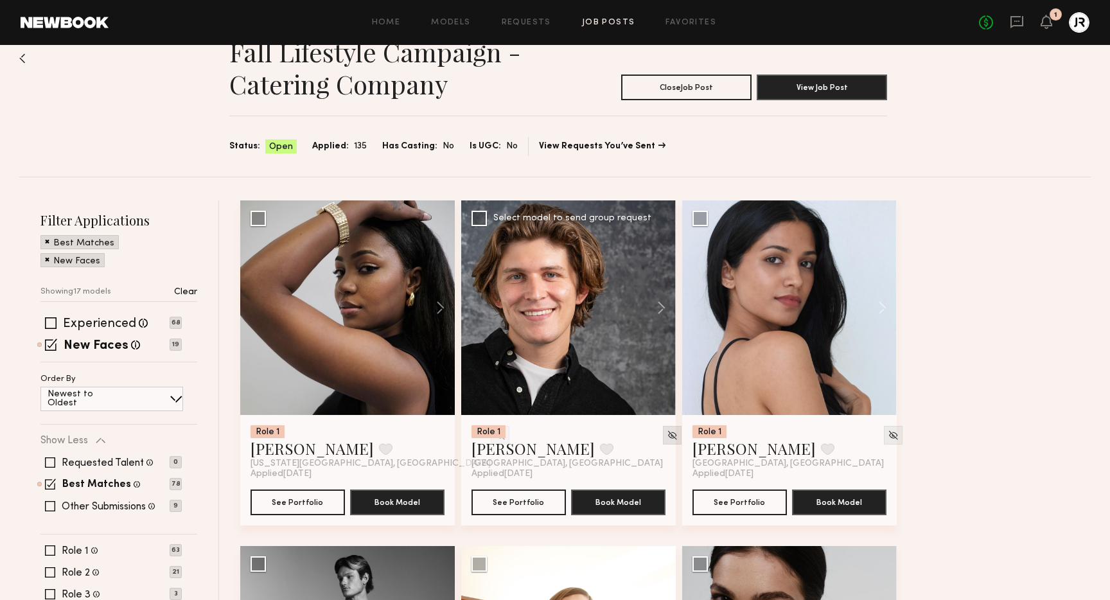
click at [667, 432] on img at bounding box center [672, 435] width 11 height 11
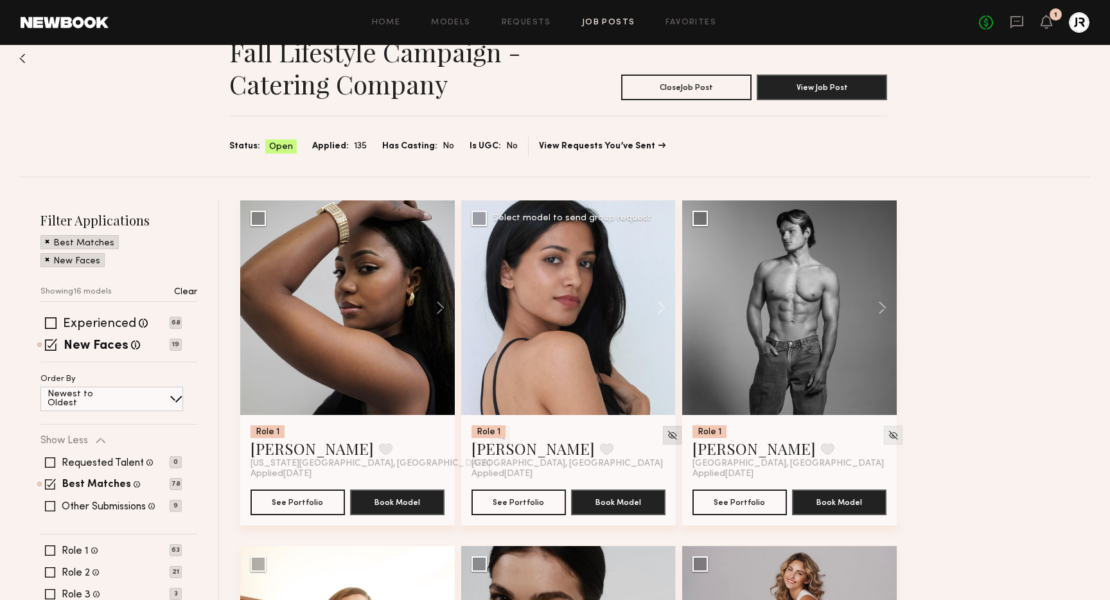
click at [663, 433] on div at bounding box center [672, 435] width 19 height 19
click at [667, 432] on img at bounding box center [672, 435] width 11 height 11
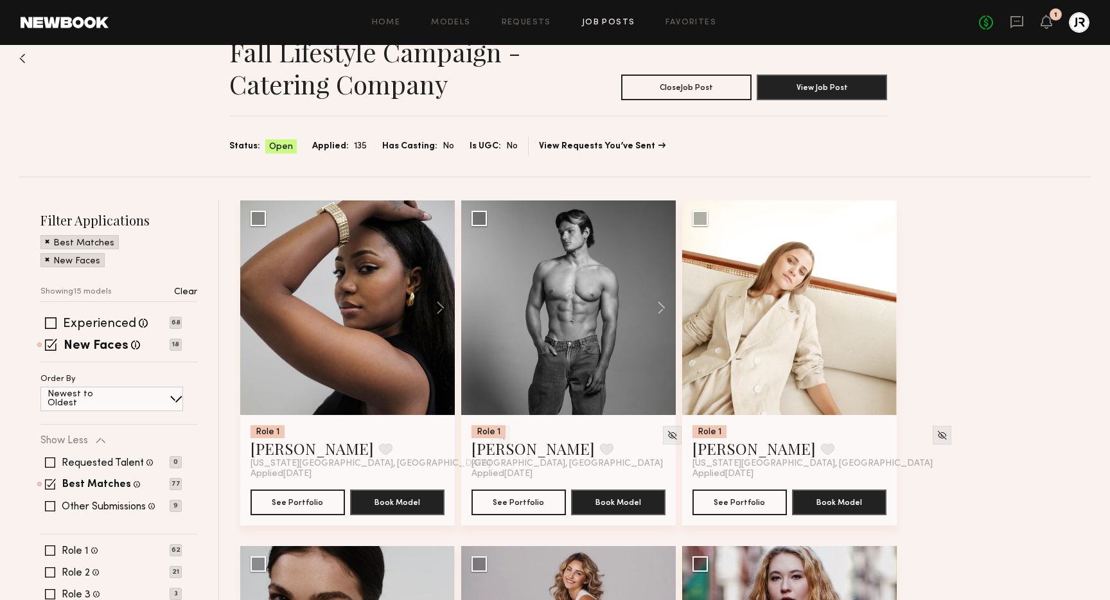
click at [667, 432] on img at bounding box center [672, 435] width 11 height 11
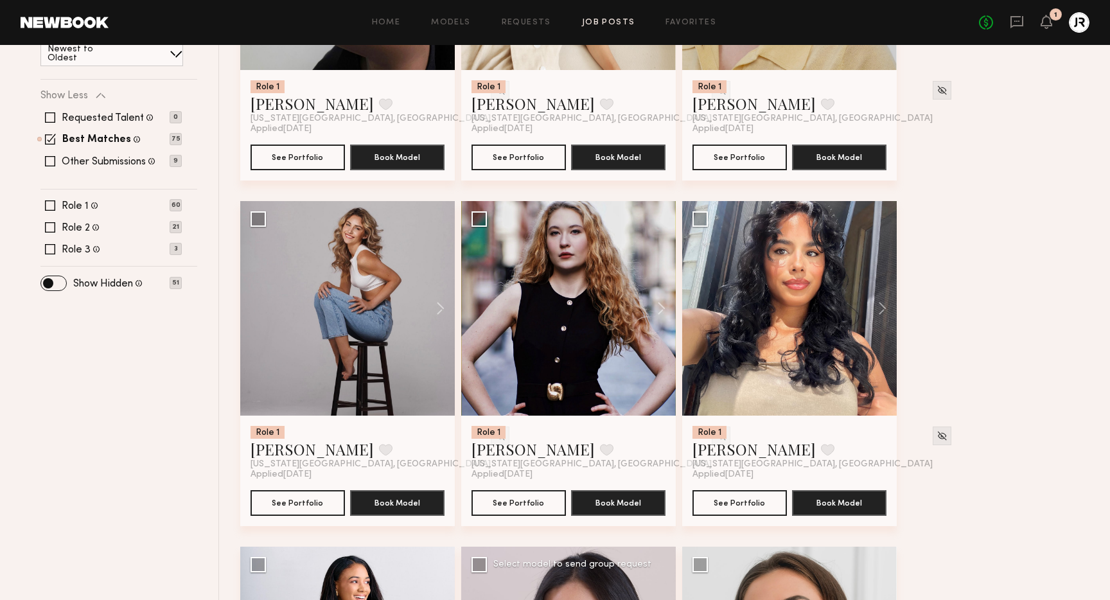
scroll to position [0, 0]
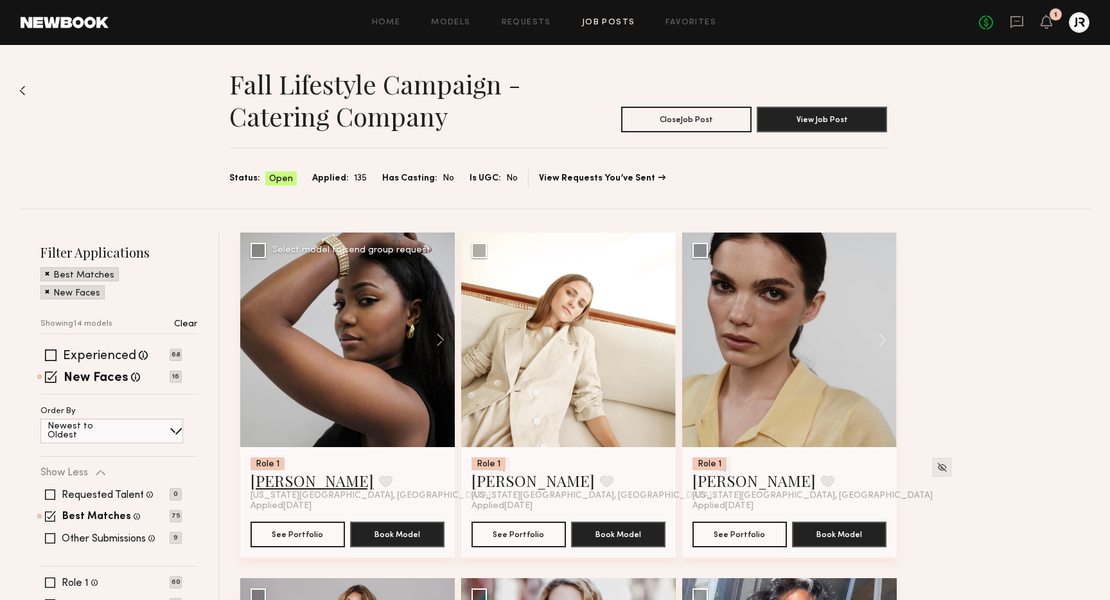
click at [277, 479] on link "Janel J." at bounding box center [312, 480] width 123 height 21
click at [488, 479] on link "Agustina Y." at bounding box center [532, 480] width 123 height 21
click at [757, 480] on link "Margarita K." at bounding box center [753, 480] width 123 height 21
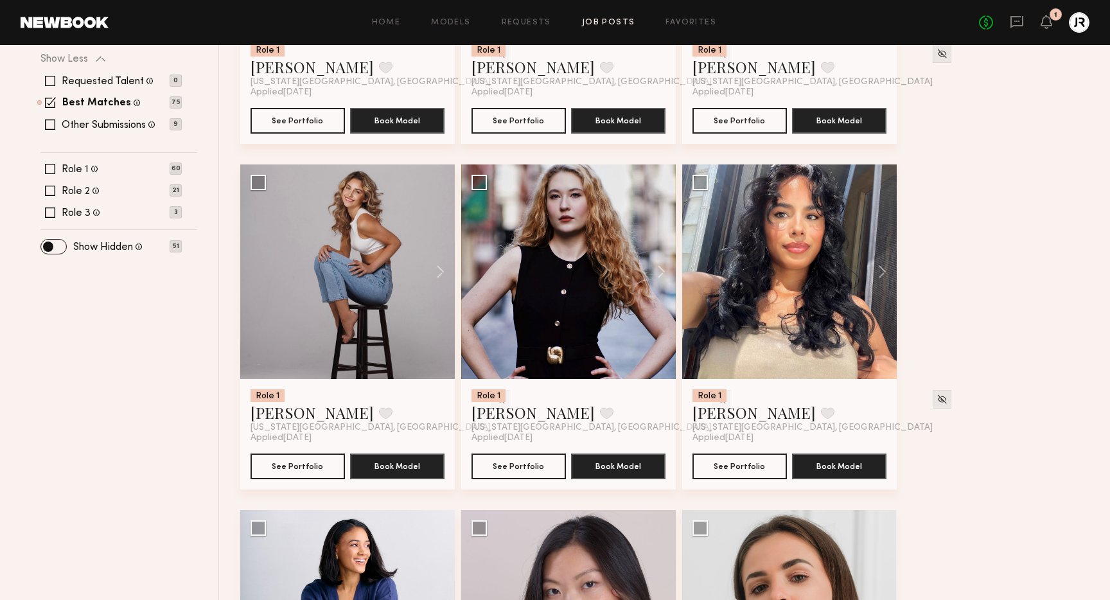
scroll to position [410, 0]
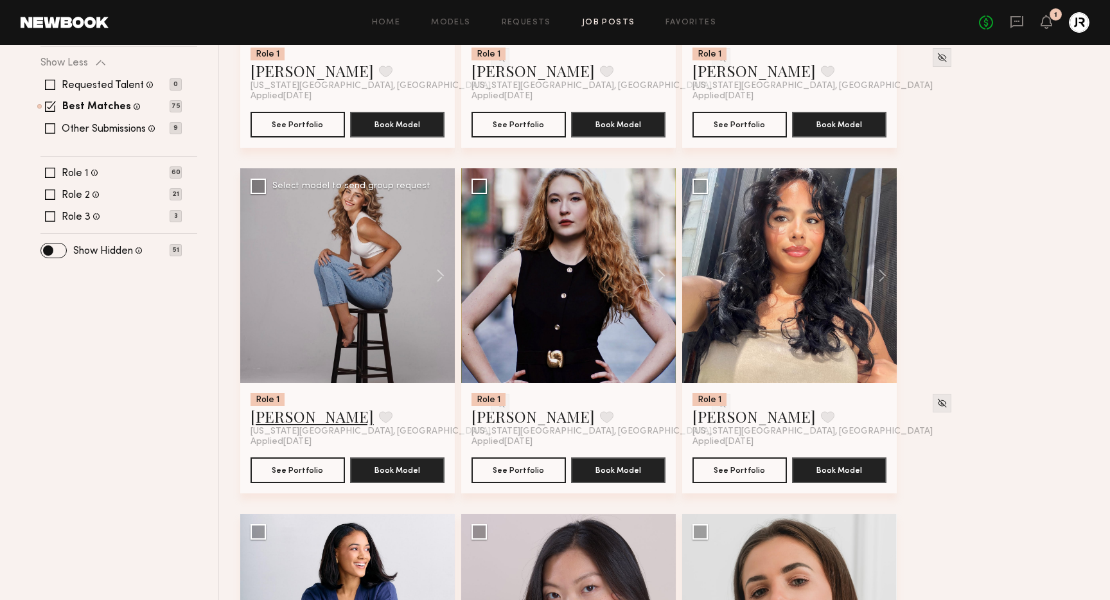
click at [262, 420] on link "Julia V." at bounding box center [312, 416] width 123 height 21
click at [502, 418] on link "Alina P." at bounding box center [532, 416] width 123 height 21
click at [600, 423] on button at bounding box center [606, 417] width 13 height 12
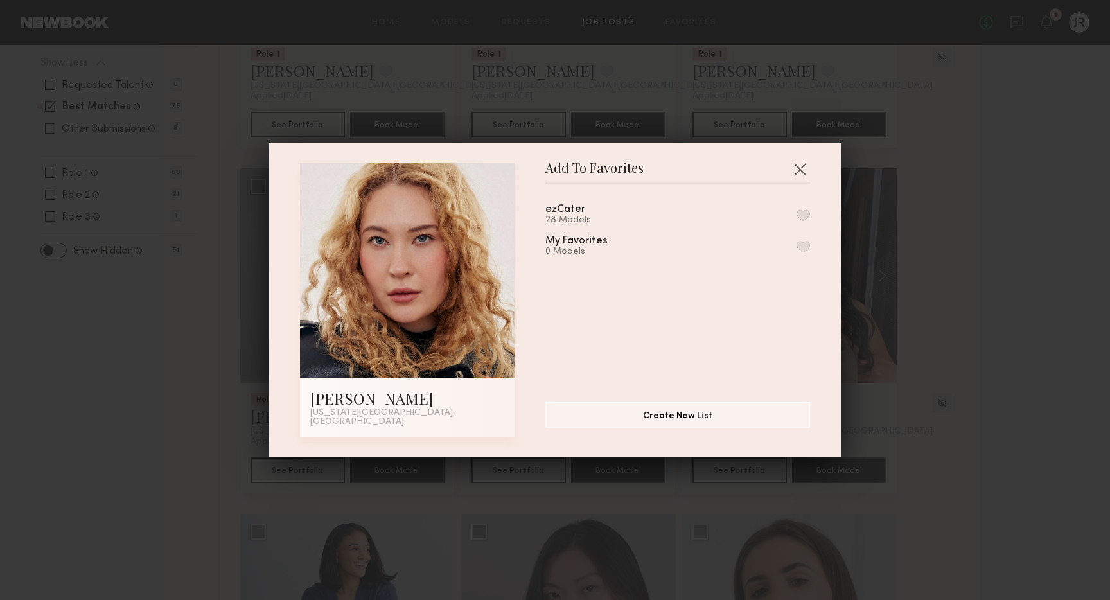
click at [802, 216] on button "button" at bounding box center [803, 215] width 13 height 12
click at [805, 174] on button "button" at bounding box center [799, 169] width 21 height 21
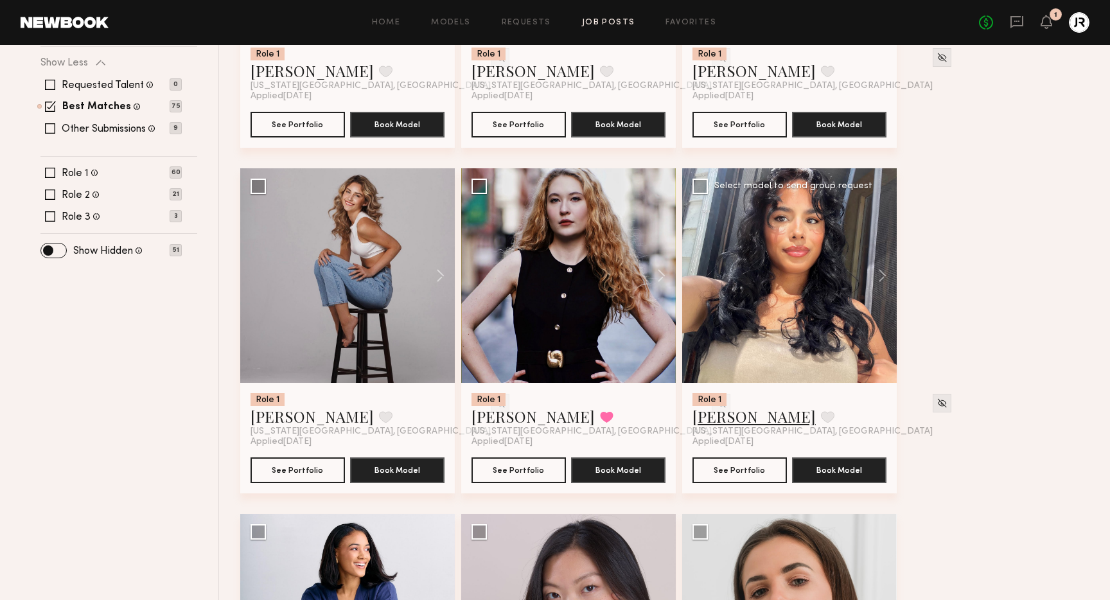
click at [711, 417] on link "Gabriela F." at bounding box center [753, 416] width 123 height 21
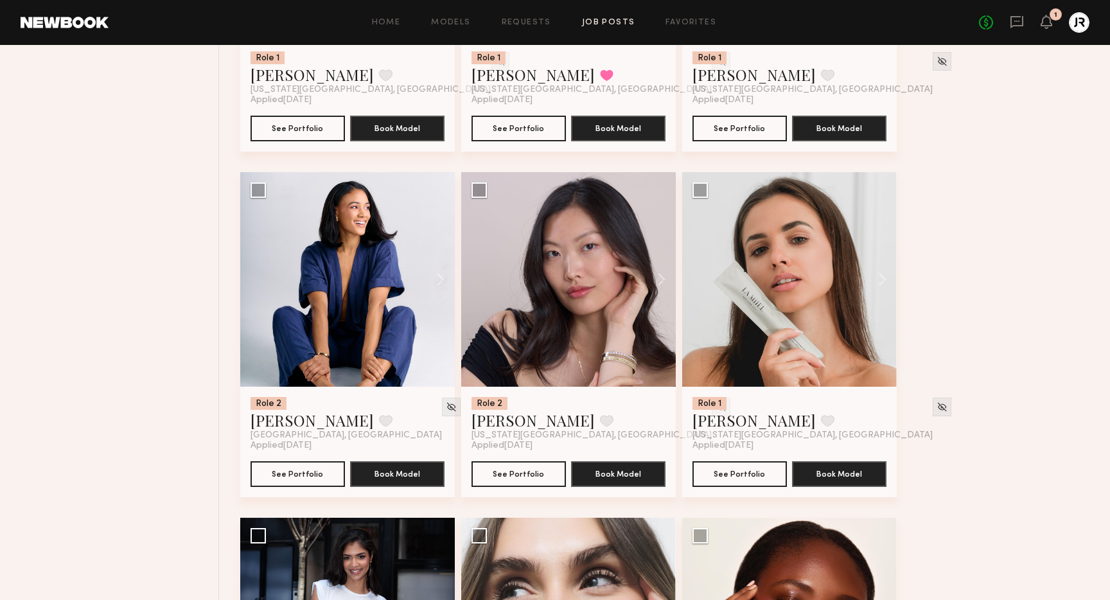
scroll to position [764, 0]
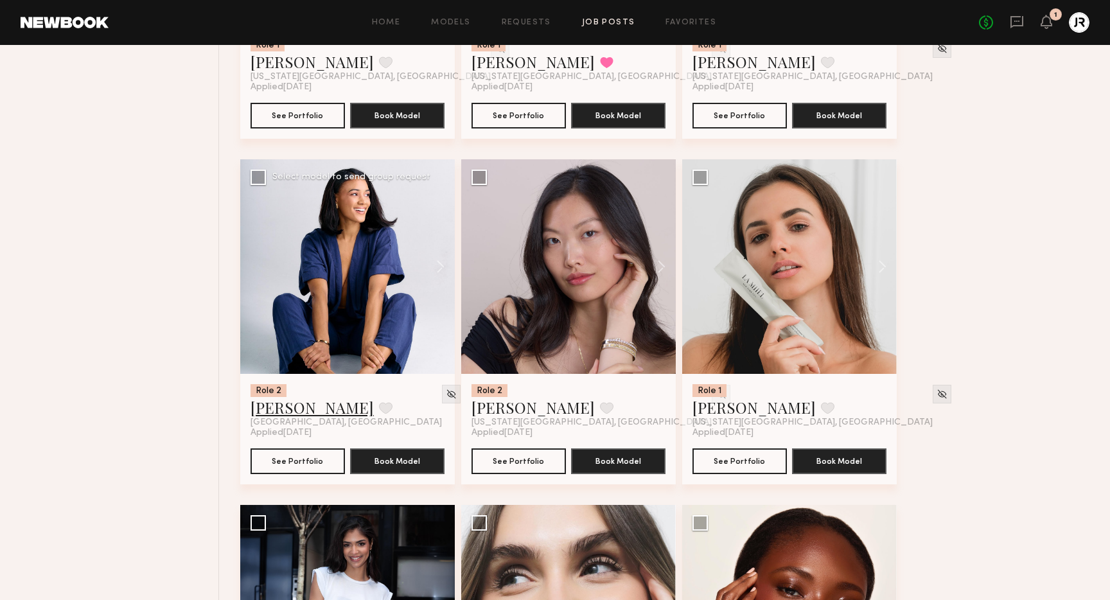
click at [274, 410] on link "Zoe M." at bounding box center [312, 407] width 123 height 21
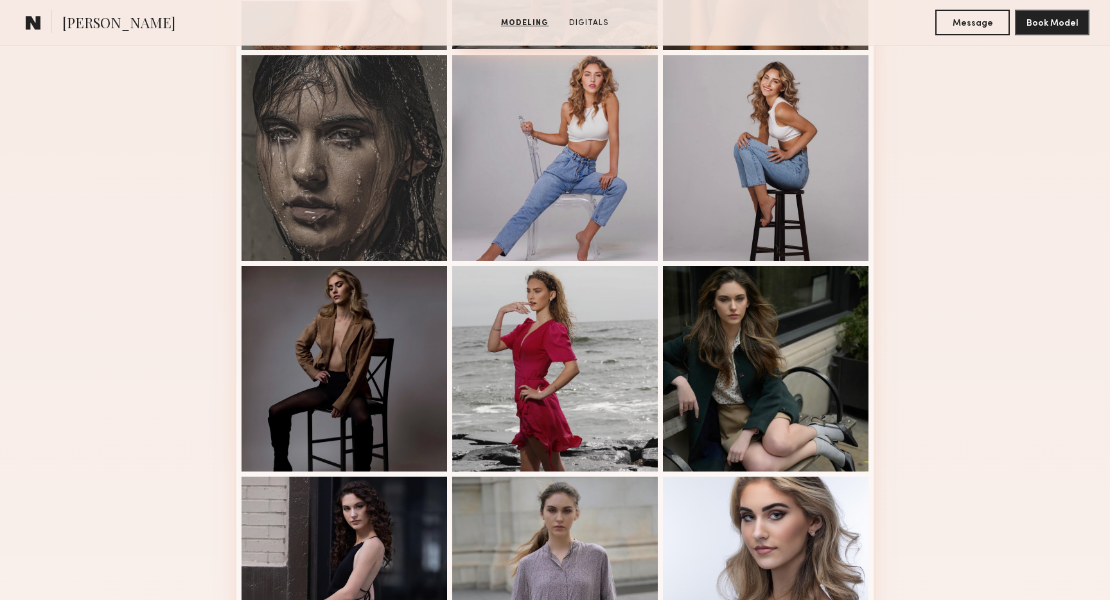
scroll to position [549, 0]
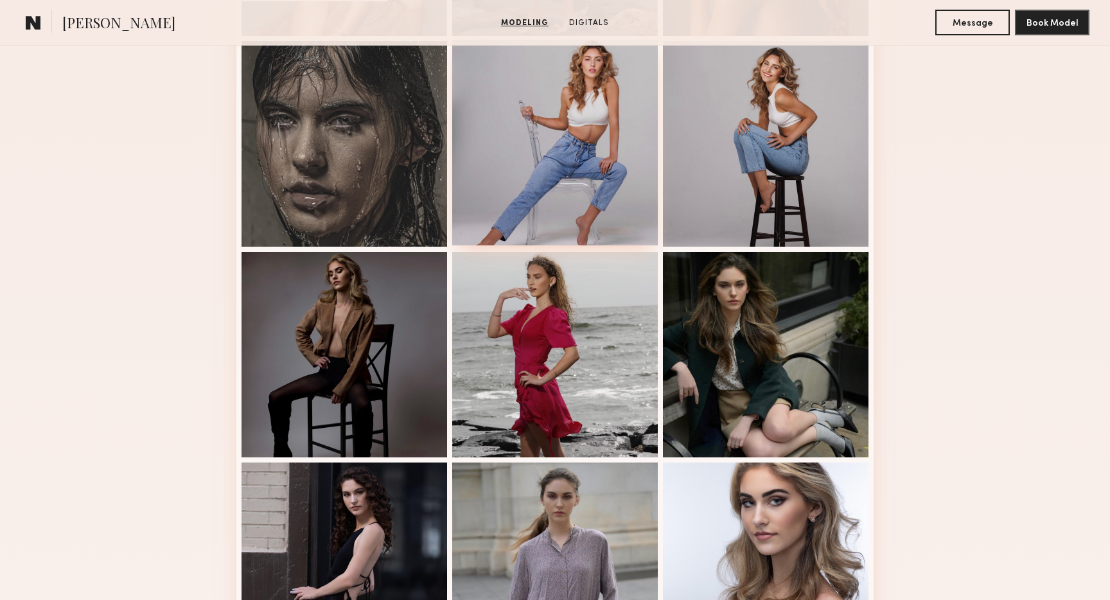
click at [610, 170] on div at bounding box center [555, 143] width 206 height 206
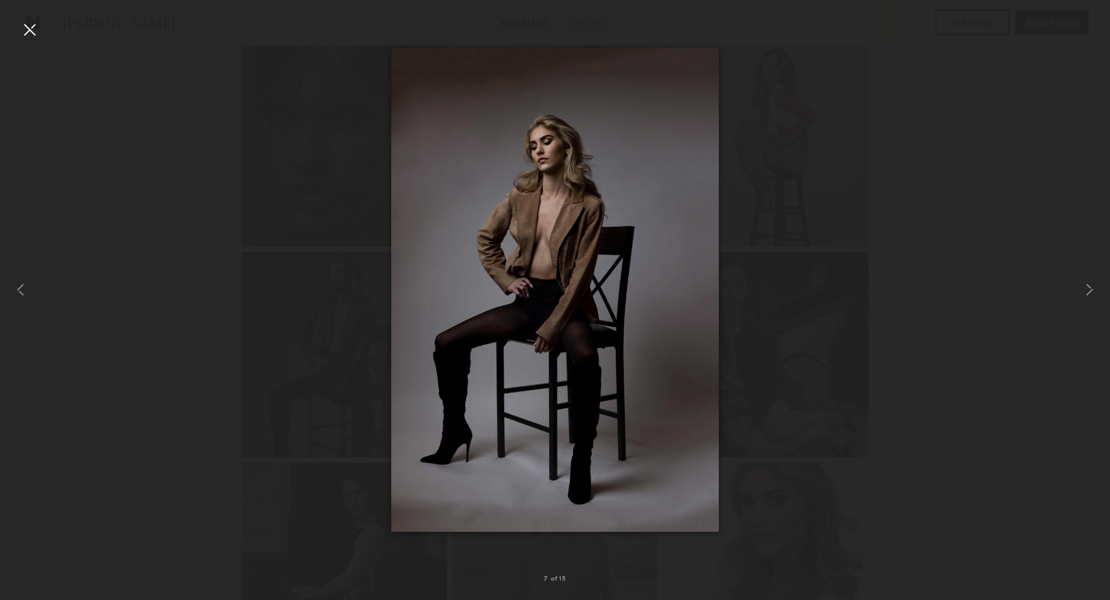
click at [24, 29] on div at bounding box center [29, 29] width 21 height 21
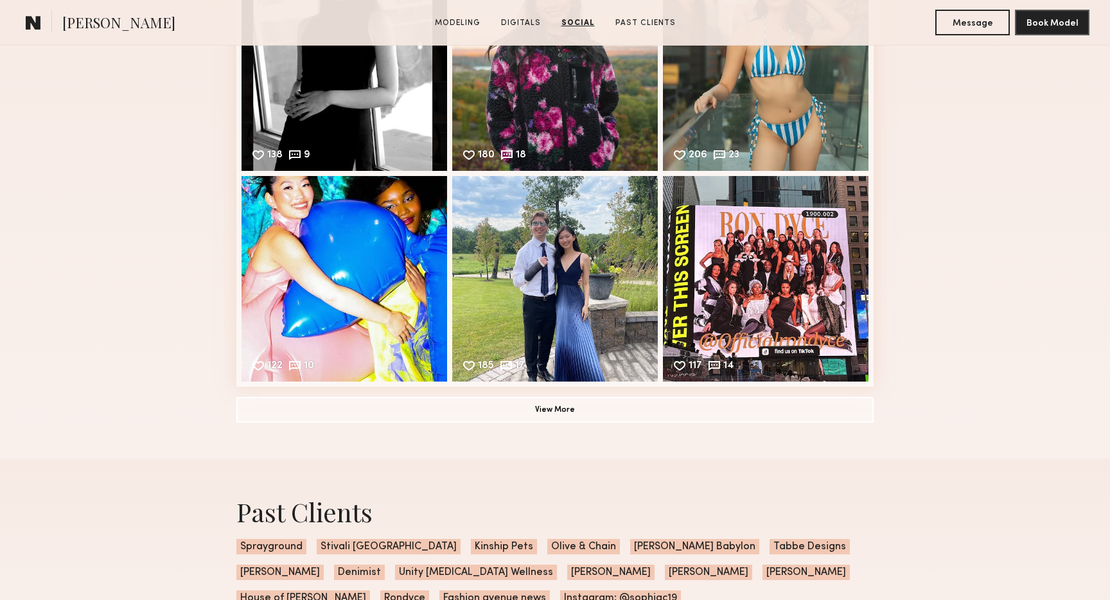
scroll to position [1958, 0]
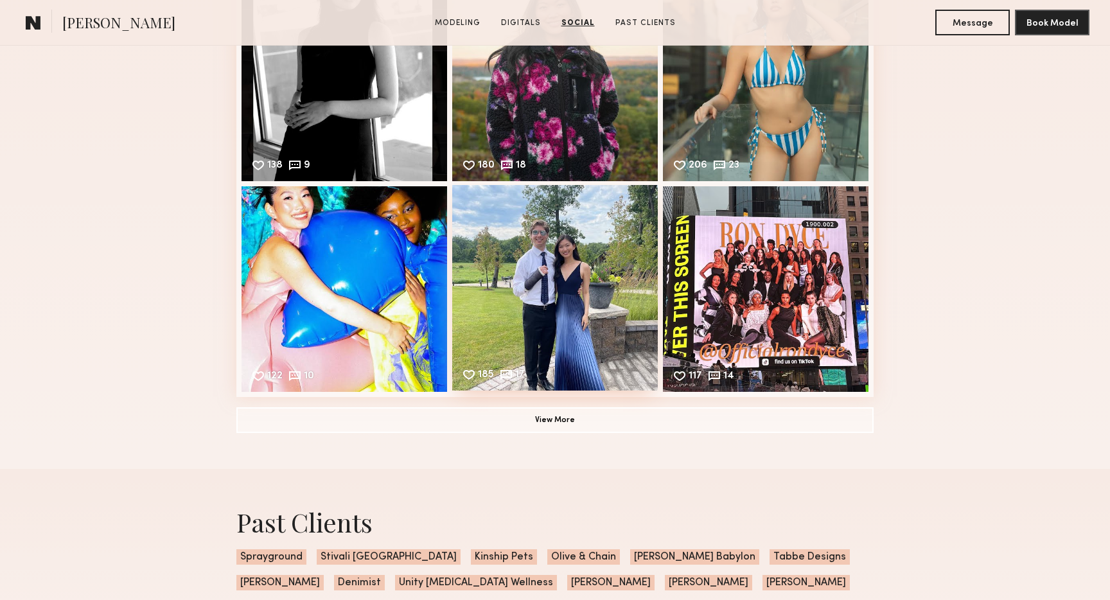
click at [558, 288] on div "185 17 Likes & comments displayed to show model’s engagement" at bounding box center [555, 288] width 206 height 206
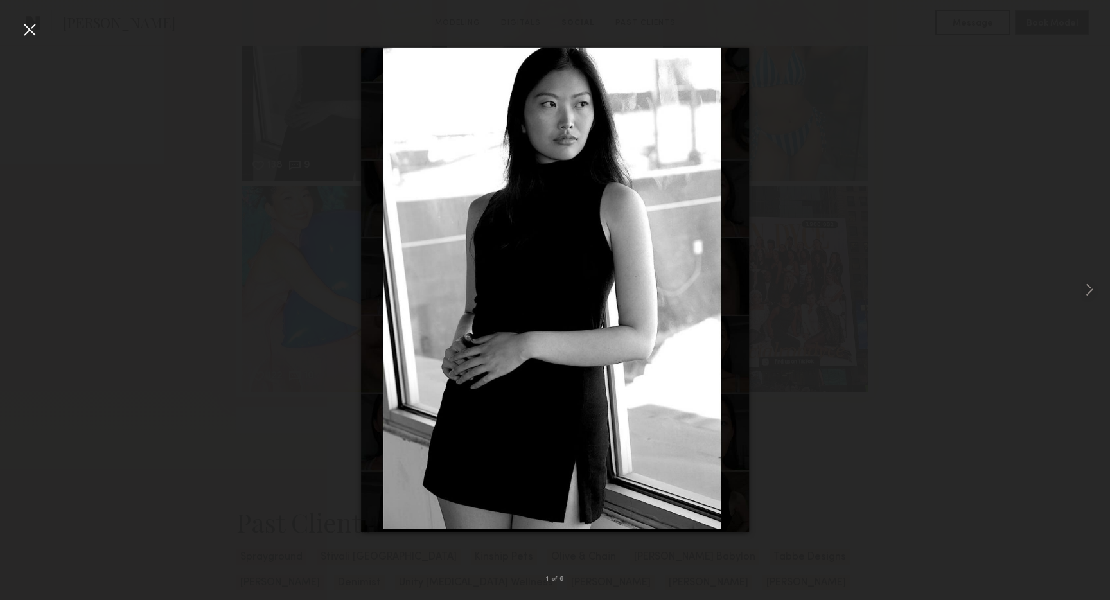
click at [33, 38] on div at bounding box center [29, 29] width 21 height 21
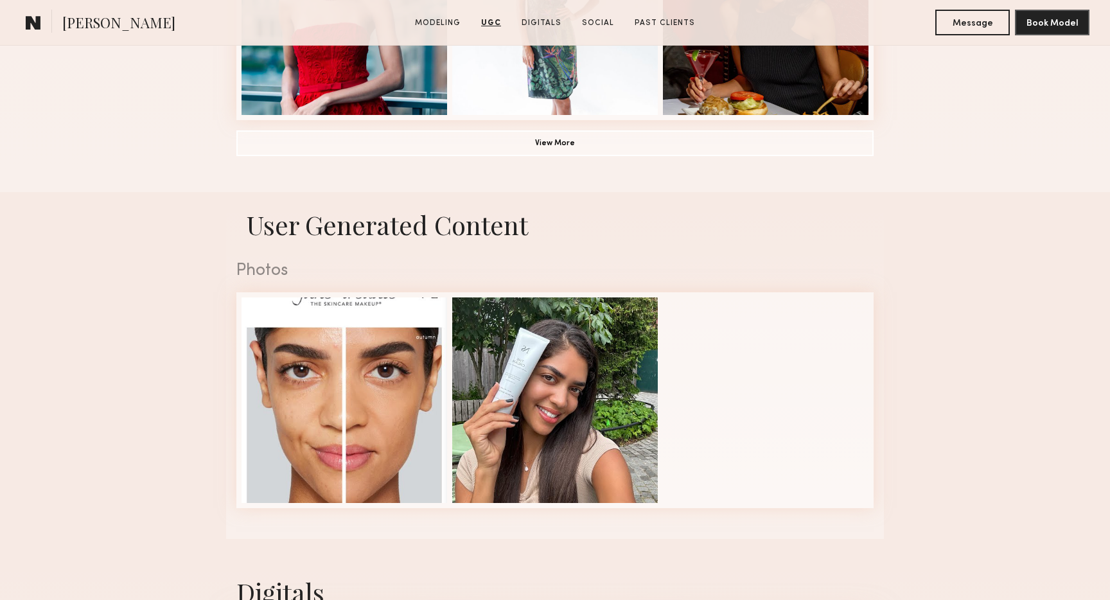
scroll to position [1103, 0]
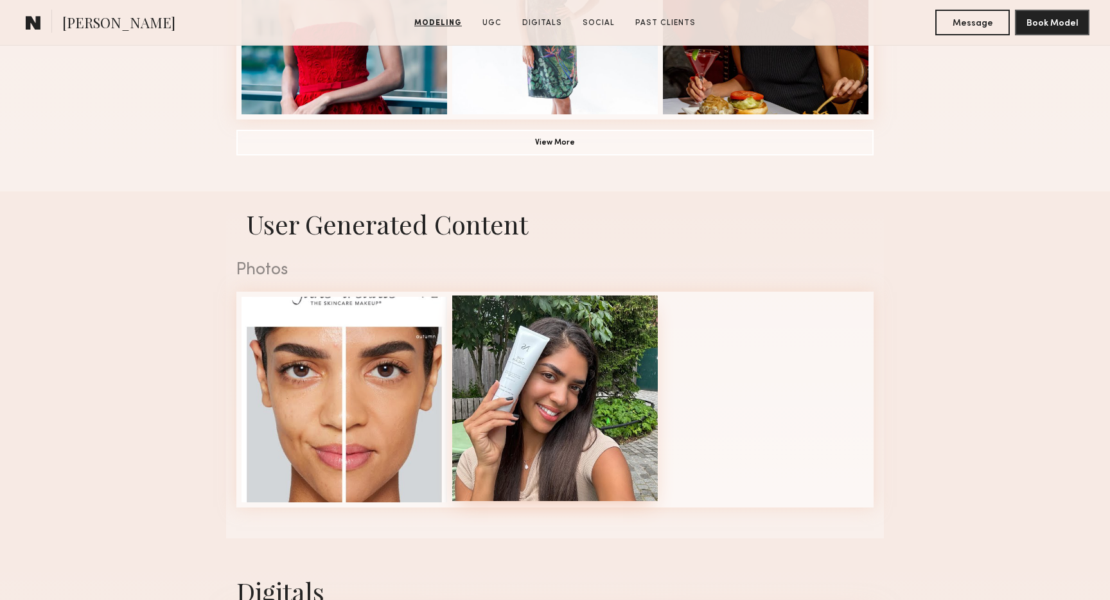
click at [560, 348] on div at bounding box center [555, 398] width 206 height 206
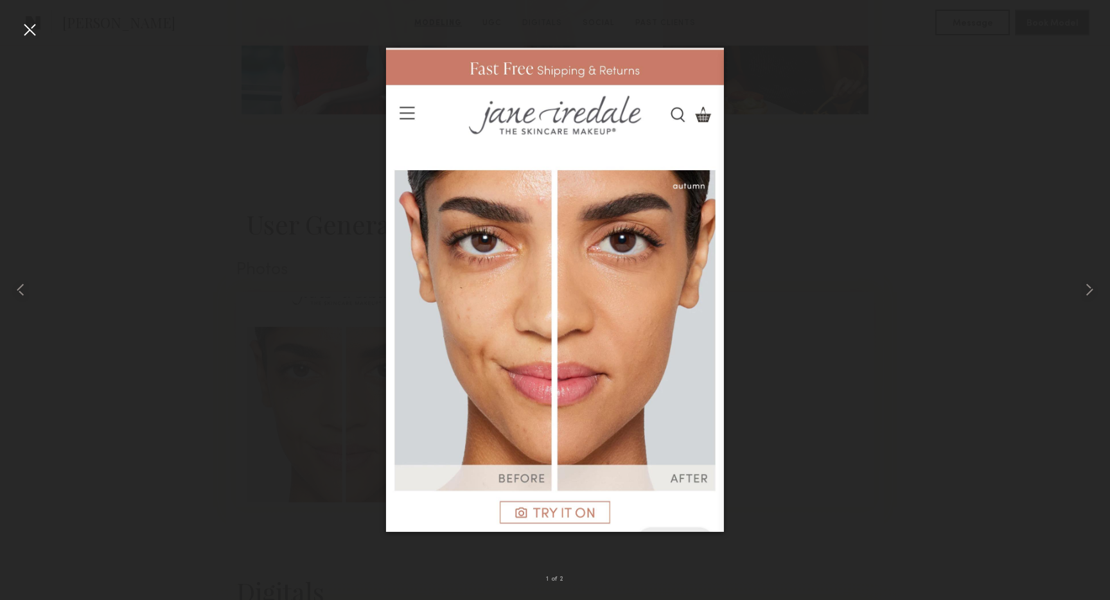
click at [36, 28] on div at bounding box center [29, 29] width 21 height 21
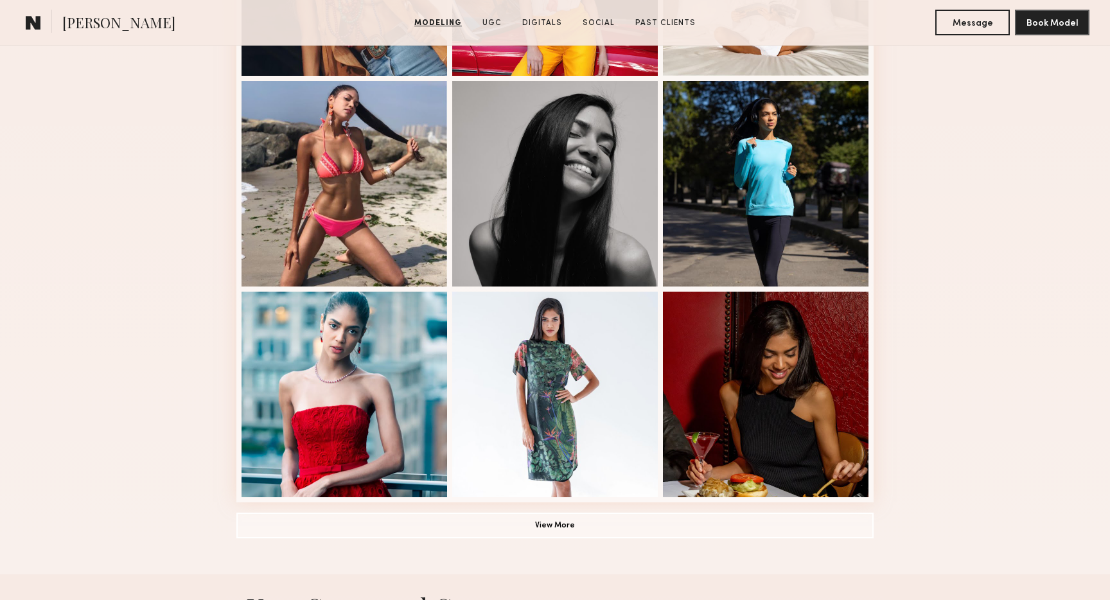
scroll to position [726, 0]
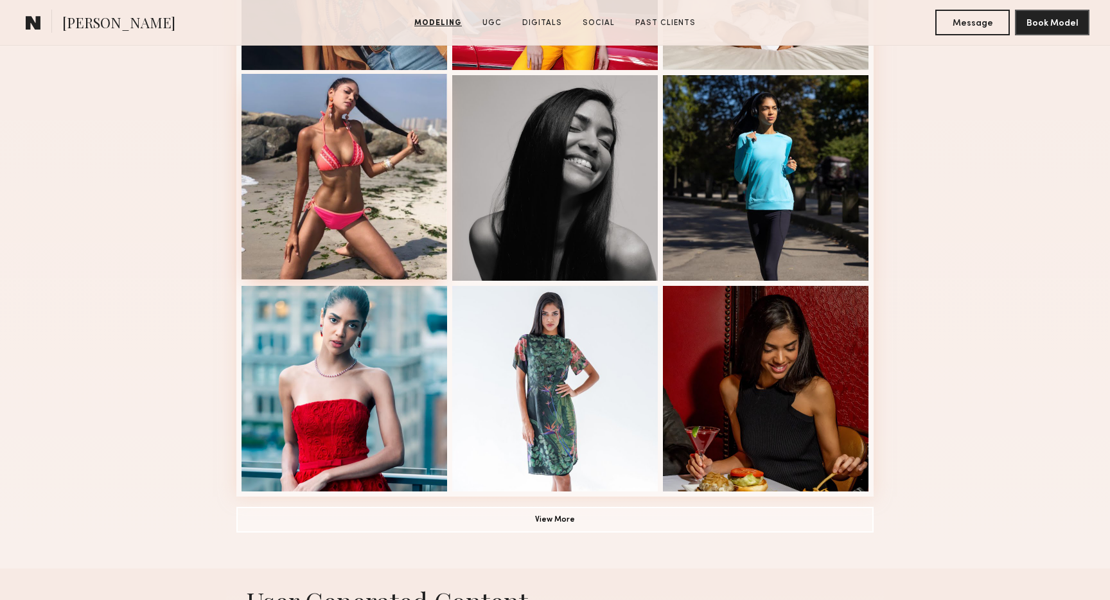
click at [278, 244] on div at bounding box center [345, 177] width 206 height 206
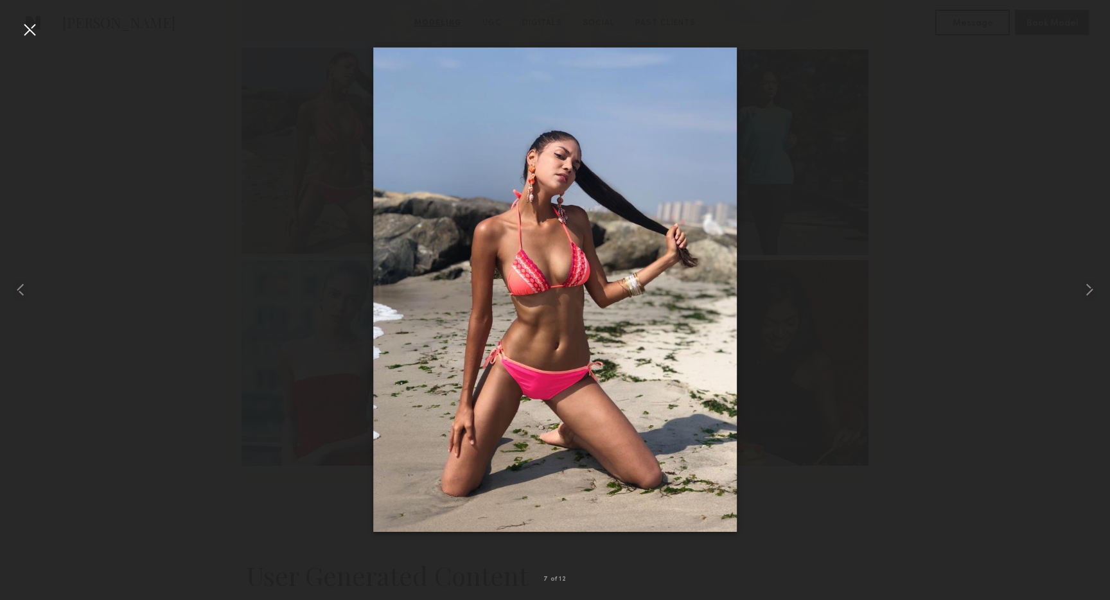
scroll to position [777, 0]
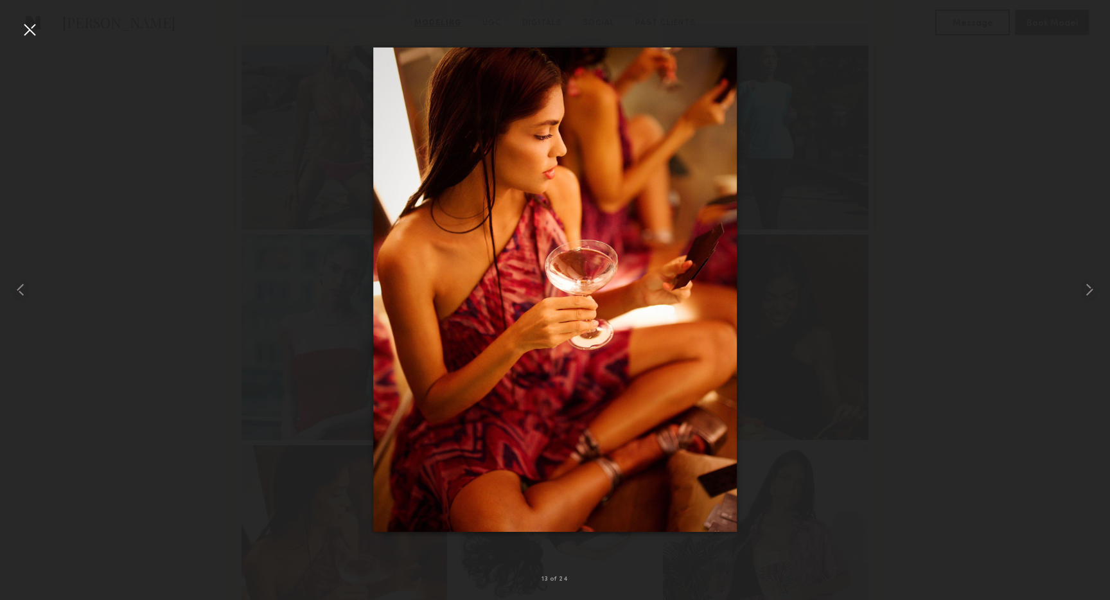
click at [37, 31] on div at bounding box center [29, 29] width 21 height 21
